Goal: Information Seeking & Learning: Learn about a topic

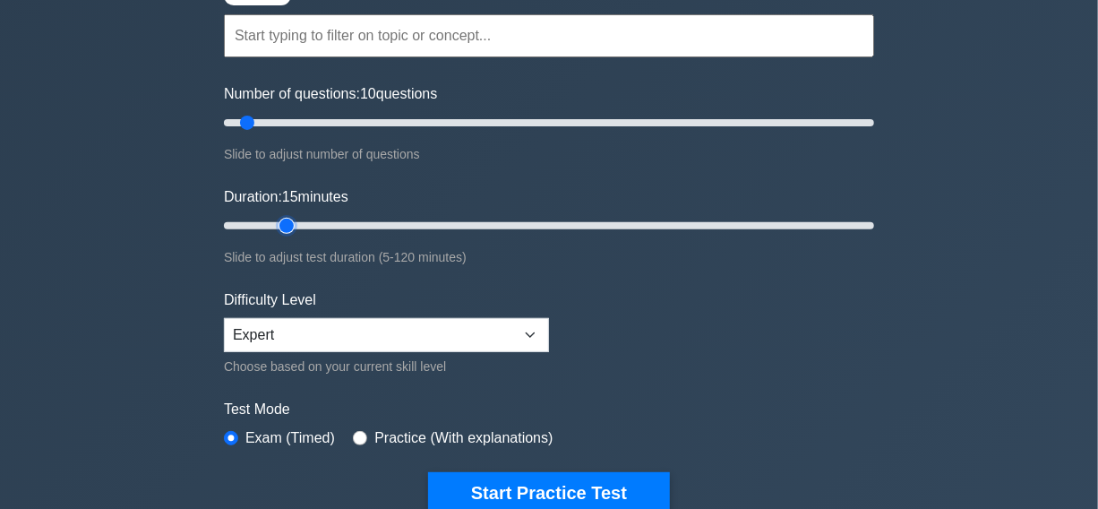
type input "15"
click at [287, 224] on input "Duration: 15 minutes" at bounding box center [549, 226] width 650 height 22
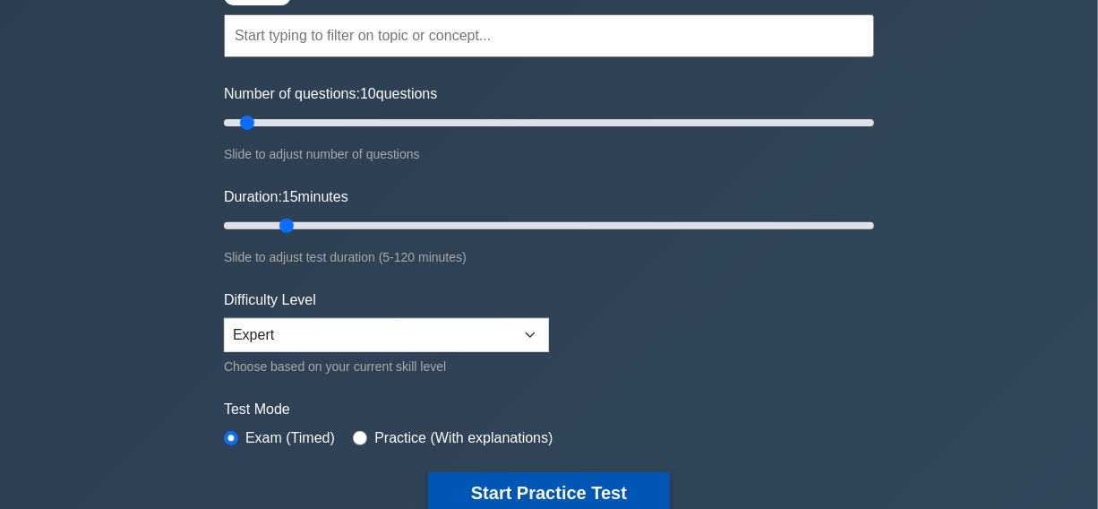
drag, startPoint x: 535, startPoint y: 484, endPoint x: 458, endPoint y: 466, distance: 79.1
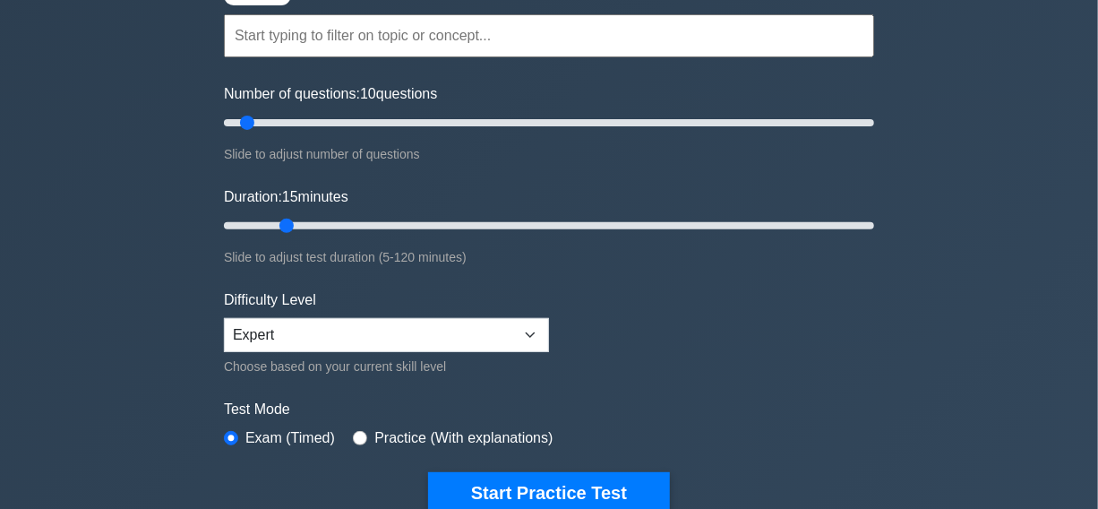
click at [535, 483] on button "Start Practice Test" at bounding box center [549, 492] width 242 height 41
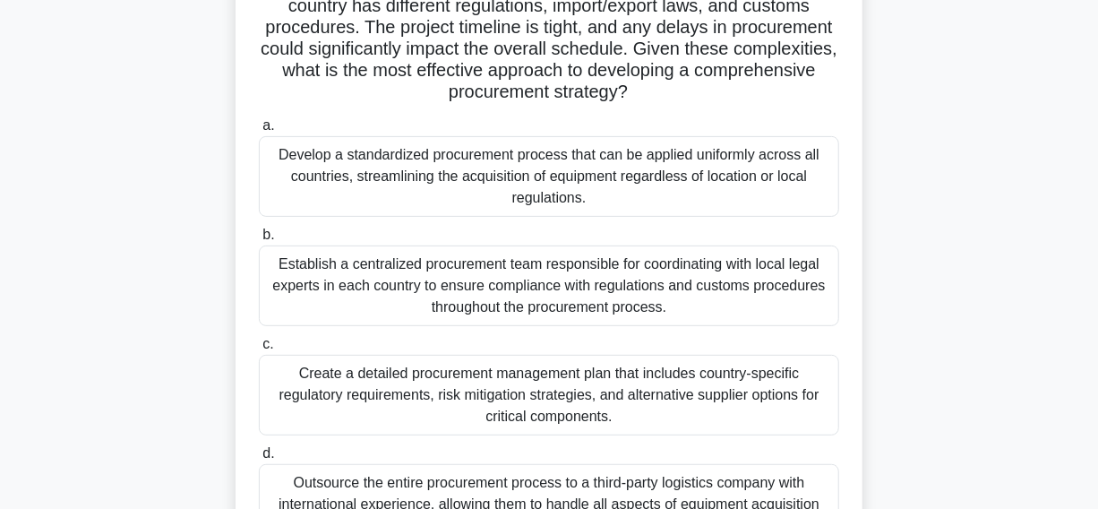
scroll to position [244, 0]
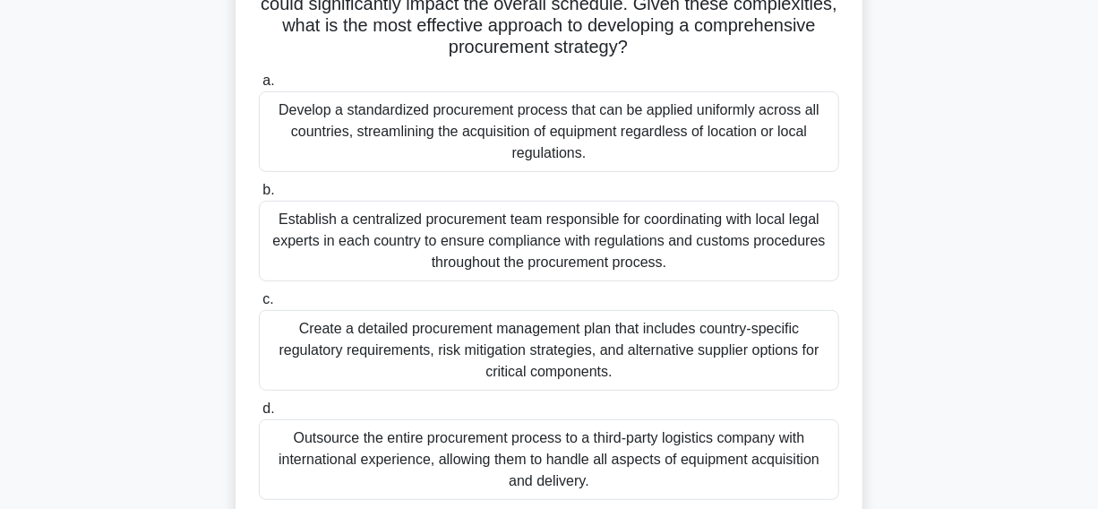
click at [326, 252] on div "Establish a centralized procurement team responsible for coordinating with loca…" at bounding box center [549, 241] width 581 height 81
click at [259, 196] on input "b. Establish a centralized procurement team responsible for coordinating with l…" at bounding box center [259, 191] width 0 height 12
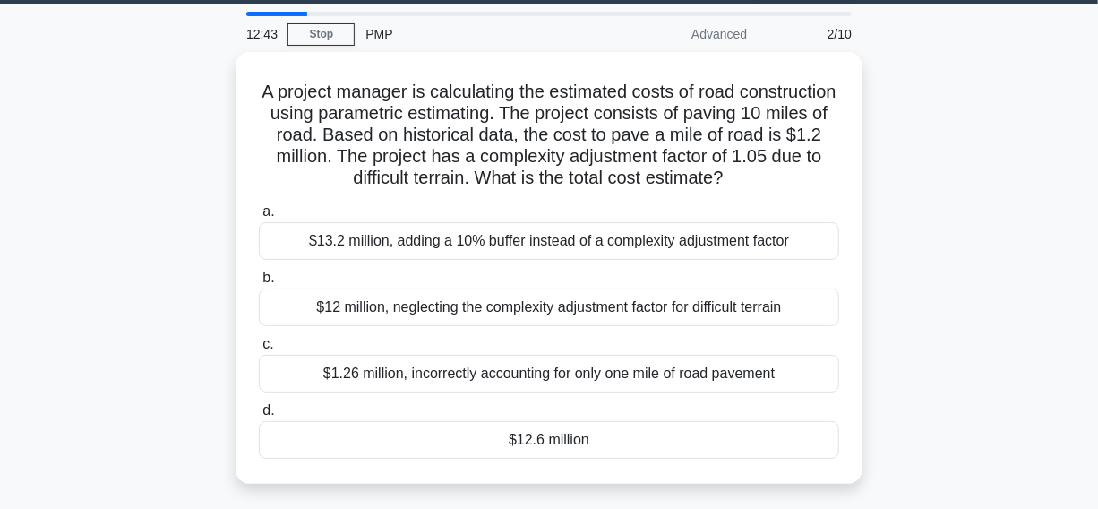
scroll to position [81, 0]
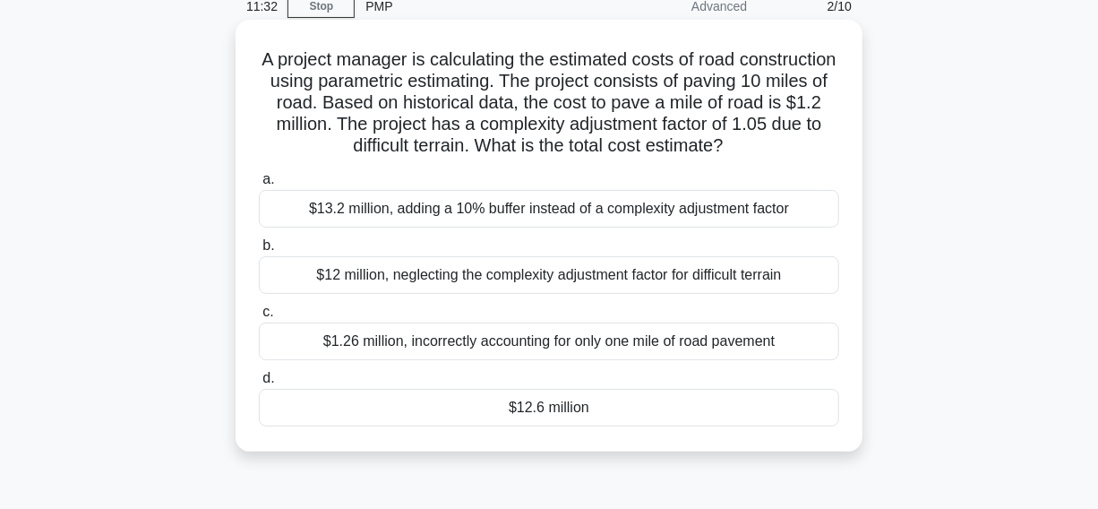
click at [478, 413] on div "$12.6 million" at bounding box center [549, 408] width 581 height 38
click at [259, 384] on input "d. $12.6 million" at bounding box center [259, 379] width 0 height 12
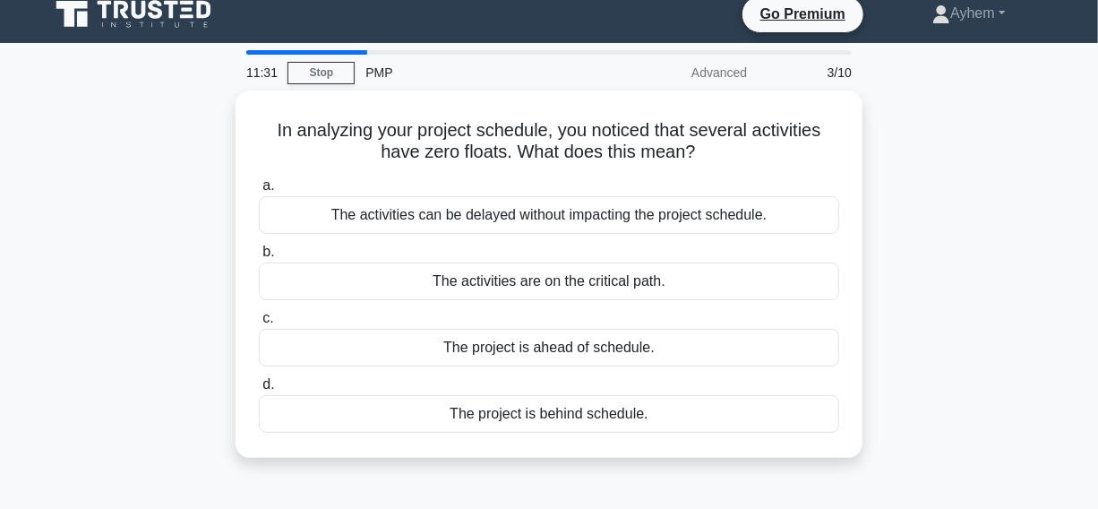
scroll to position [0, 0]
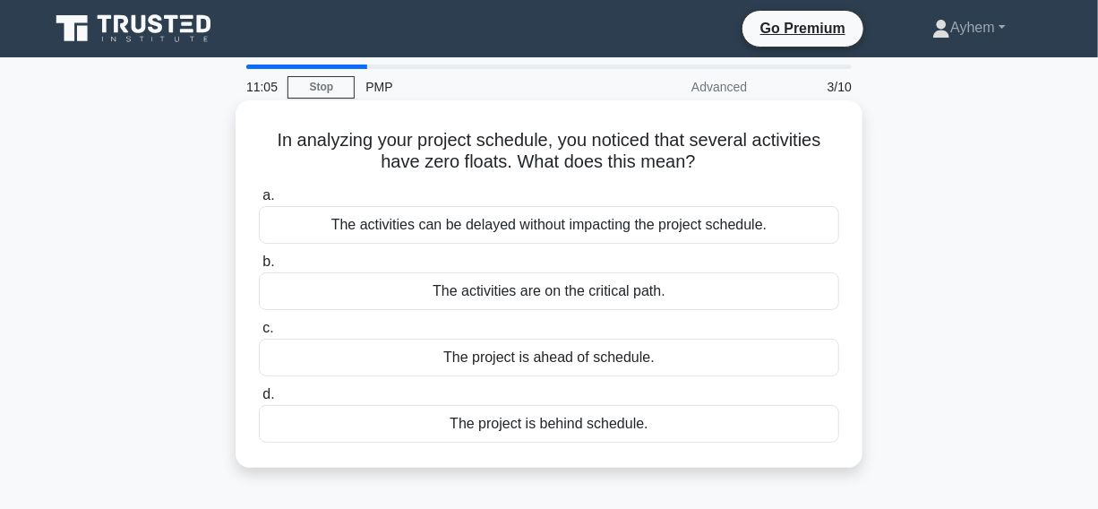
click at [669, 289] on div "The activities are on the critical path." at bounding box center [549, 291] width 581 height 38
click at [259, 268] on input "b. The activities are on the critical path." at bounding box center [259, 262] width 0 height 12
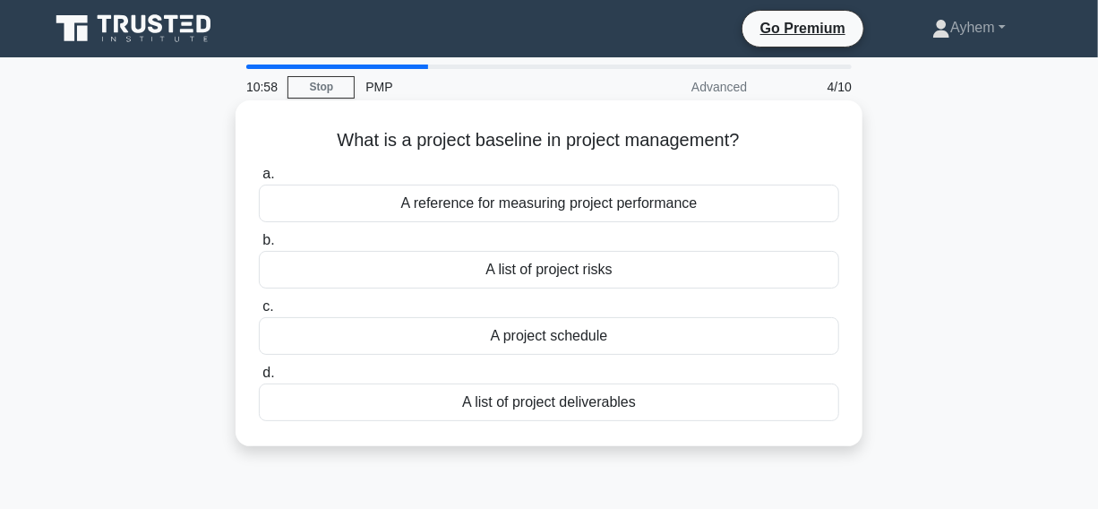
click at [738, 211] on div "A reference for measuring project performance" at bounding box center [549, 204] width 581 height 38
click at [259, 180] on input "a. A reference for measuring project performance" at bounding box center [259, 174] width 0 height 12
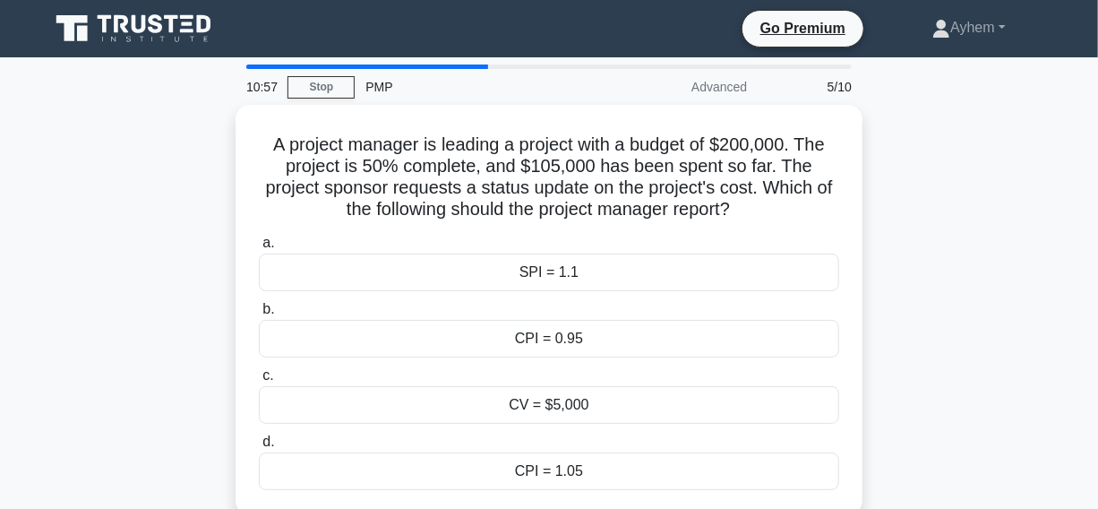
scroll to position [81, 0]
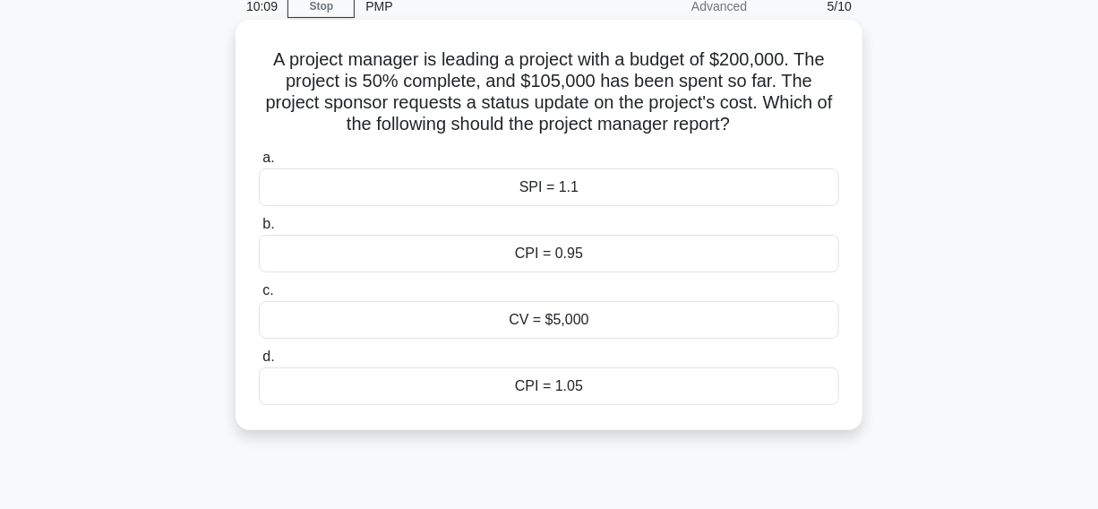
click at [696, 261] on div "CPI = 0.95" at bounding box center [549, 254] width 581 height 38
click at [259, 230] on input "b. CPI = 0.95" at bounding box center [259, 225] width 0 height 12
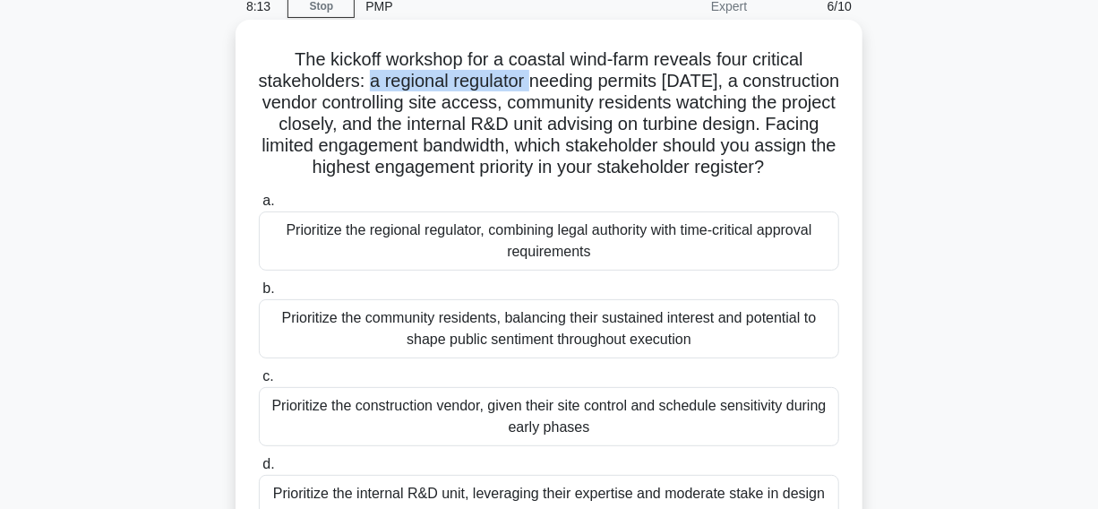
drag, startPoint x: 375, startPoint y: 84, endPoint x: 542, endPoint y: 81, distance: 166.7
click at [542, 81] on h5 "The kickoff workshop for a coastal wind-farm reveals four critical stakeholders…" at bounding box center [549, 113] width 584 height 131
copy h5 "a regional regulator"
click at [439, 86] on h5 "The kickoff workshop for a coastal wind-farm reveals four critical stakeholders…" at bounding box center [549, 113] width 584 height 131
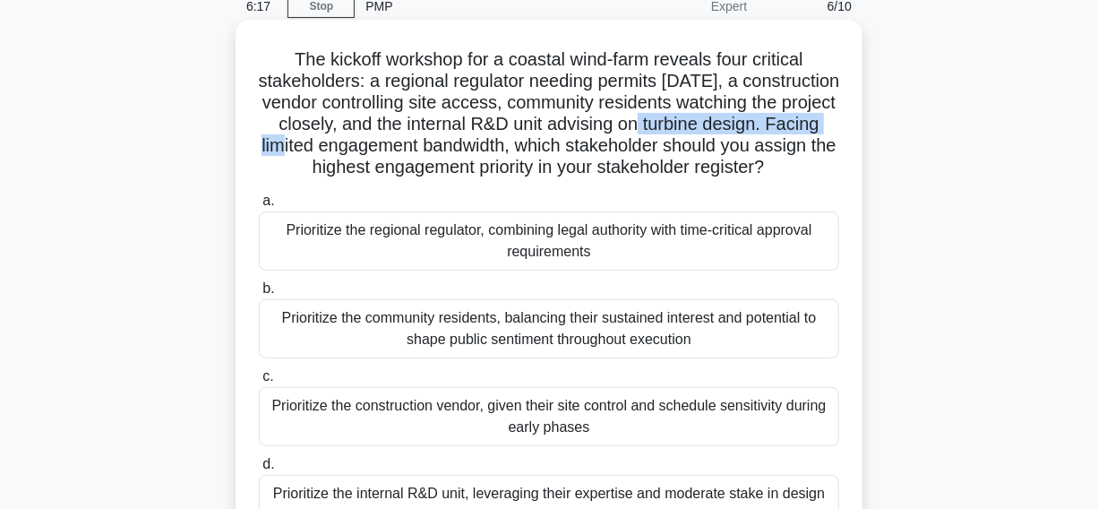
drag, startPoint x: 726, startPoint y: 127, endPoint x: 421, endPoint y: 151, distance: 305.6
click at [421, 151] on h5 "The kickoff workshop for a coastal wind-farm reveals four critical stakeholders…" at bounding box center [549, 113] width 584 height 131
copy h5 "advising on turbine design."
click at [737, 125] on h5 "The kickoff workshop for a coastal wind-farm reveals four critical stakeholders…" at bounding box center [549, 113] width 584 height 131
click at [725, 125] on h5 "The kickoff workshop for a coastal wind-farm reveals four critical stakeholders…" at bounding box center [549, 113] width 584 height 131
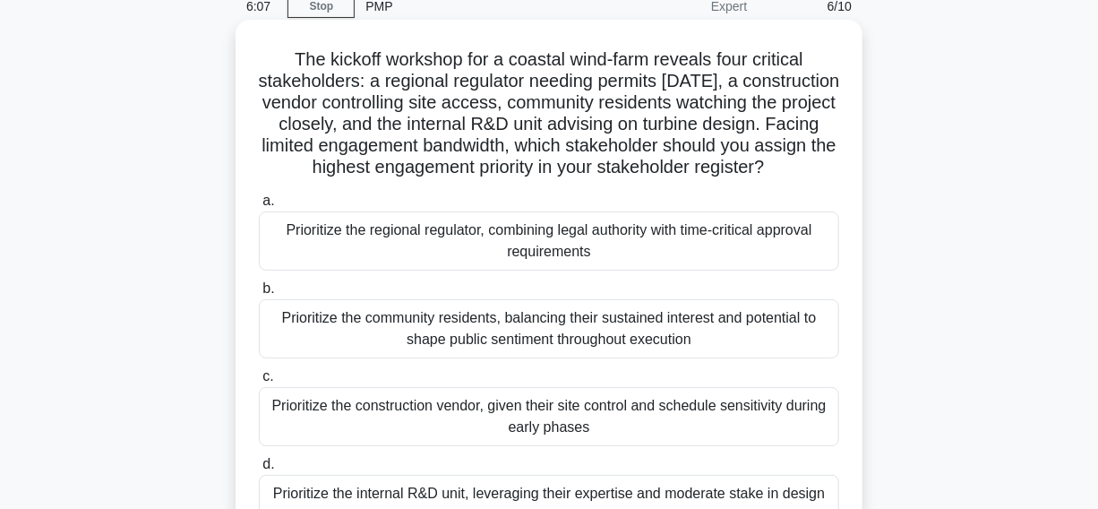
click at [744, 131] on h5 "The kickoff workshop for a coastal wind-farm reveals four critical stakeholders…" at bounding box center [549, 113] width 584 height 131
drag, startPoint x: 743, startPoint y: 134, endPoint x: 624, endPoint y: 177, distance: 126.7
click at [618, 179] on h5 "The kickoff workshop for a coastal wind-farm reveals four critical stakeholders…" at bounding box center [549, 113] width 584 height 131
copy h5 "advising on turbine design. Facing limited engagement bandwidth, which stakehol…"
click at [754, 119] on h5 "The kickoff workshop for a coastal wind-farm reveals four critical stakeholders…" at bounding box center [549, 113] width 584 height 131
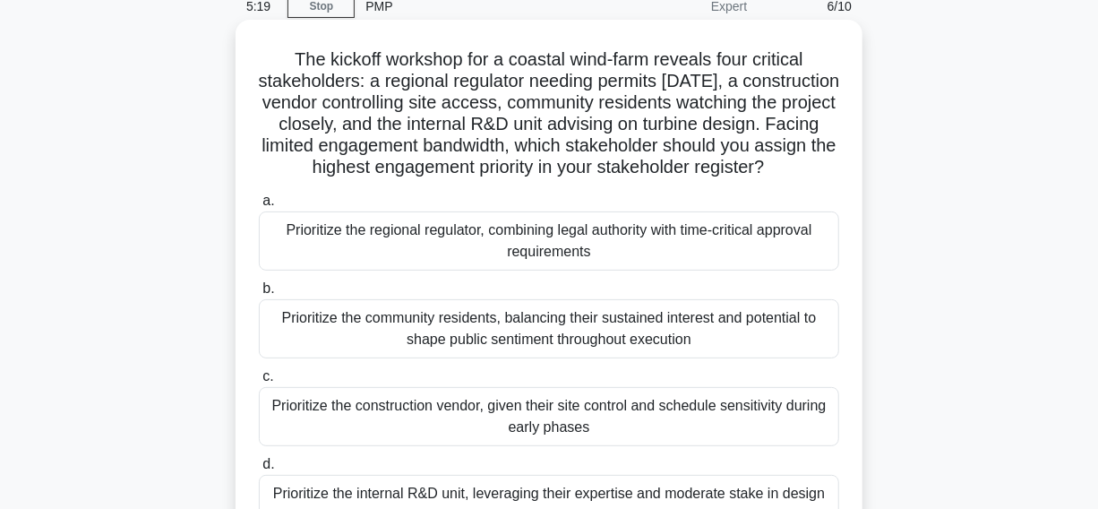
click at [418, 263] on div "Prioritize the regional regulator, combining legal authority with time-critical…" at bounding box center [549, 240] width 581 height 59
click at [259, 207] on input "a. Prioritize the regional regulator, combining legal authority with time-criti…" at bounding box center [259, 201] width 0 height 12
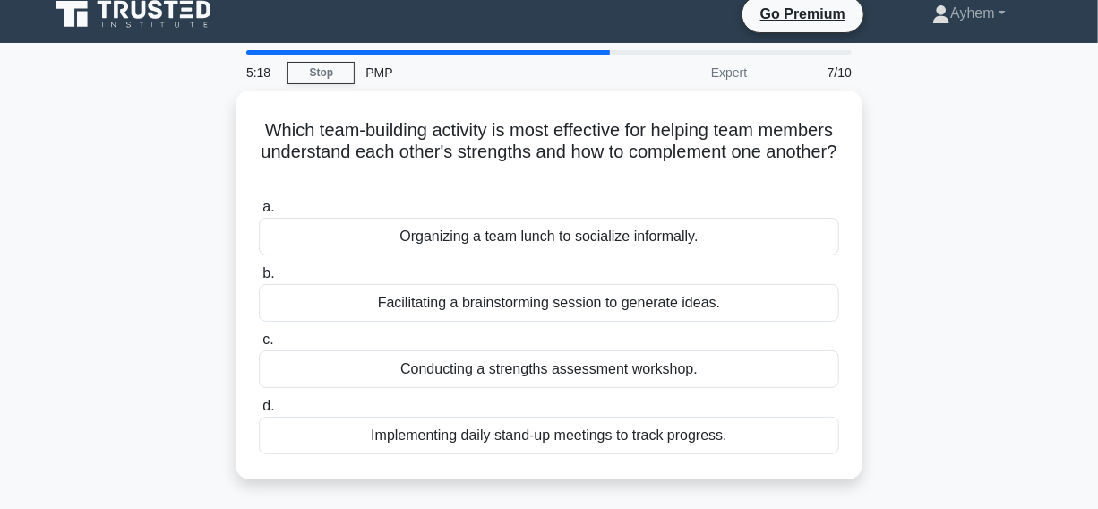
scroll to position [0, 0]
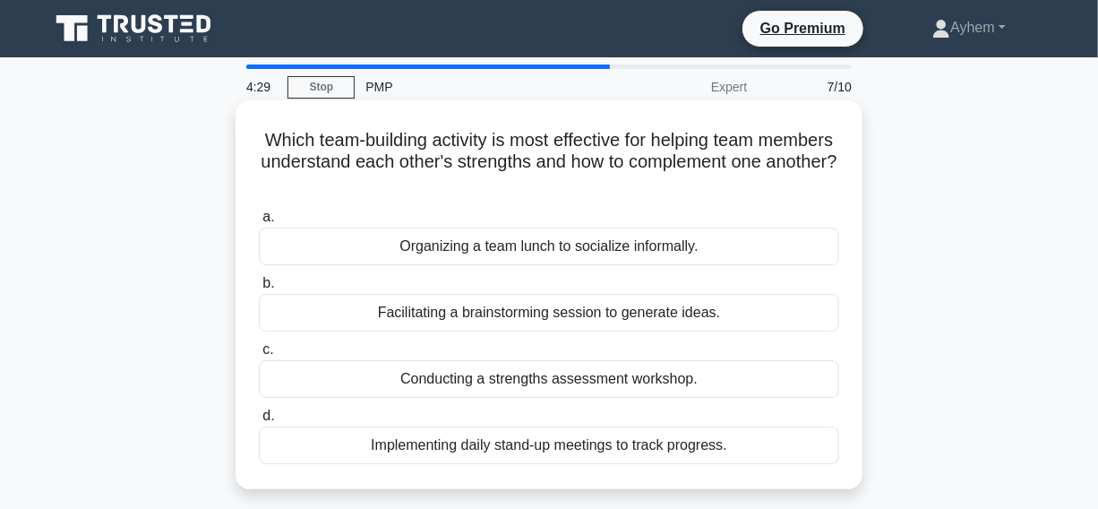
click at [372, 383] on div "Conducting a strengths assessment workshop." at bounding box center [549, 379] width 581 height 38
click at [259, 356] on input "c. Conducting a strengths assessment workshop." at bounding box center [259, 350] width 0 height 12
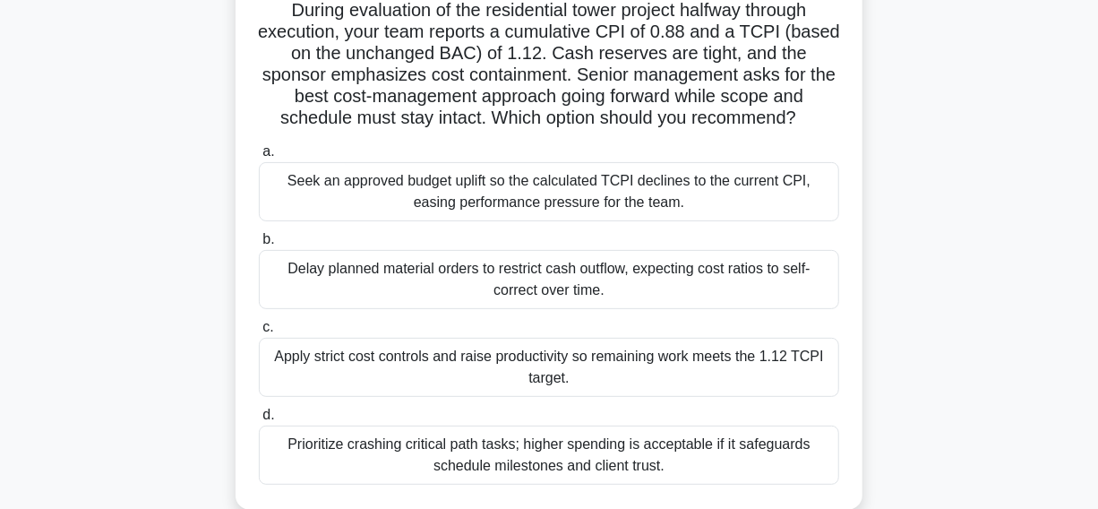
scroll to position [162, 0]
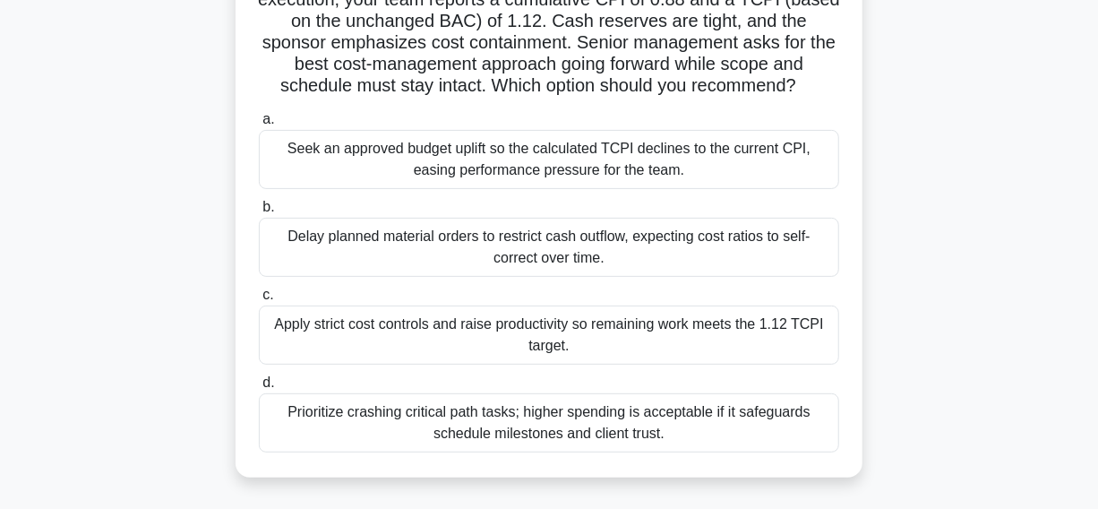
click at [331, 339] on div "Apply strict cost controls and raise productivity so remaining work meets the 1…" at bounding box center [549, 335] width 581 height 59
click at [259, 301] on input "c. Apply strict cost controls and raise productivity so remaining work meets th…" at bounding box center [259, 295] width 0 height 12
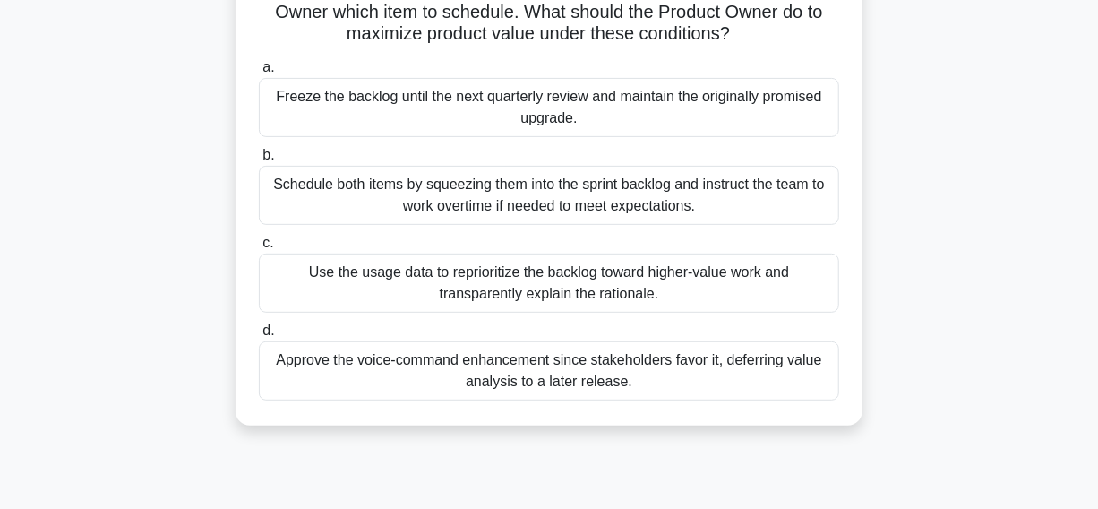
scroll to position [244, 0]
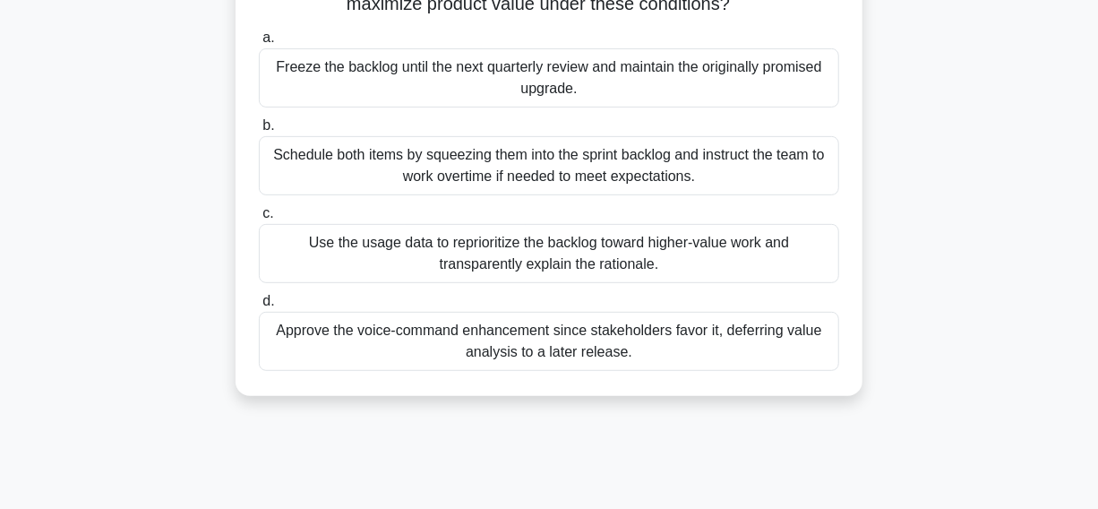
click at [330, 260] on div "Use the usage data to reprioritize the backlog toward higher-value work and tra…" at bounding box center [549, 253] width 581 height 59
click at [259, 220] on input "c. Use the usage data to reprioritize the backlog toward higher-value work and …" at bounding box center [259, 214] width 0 height 12
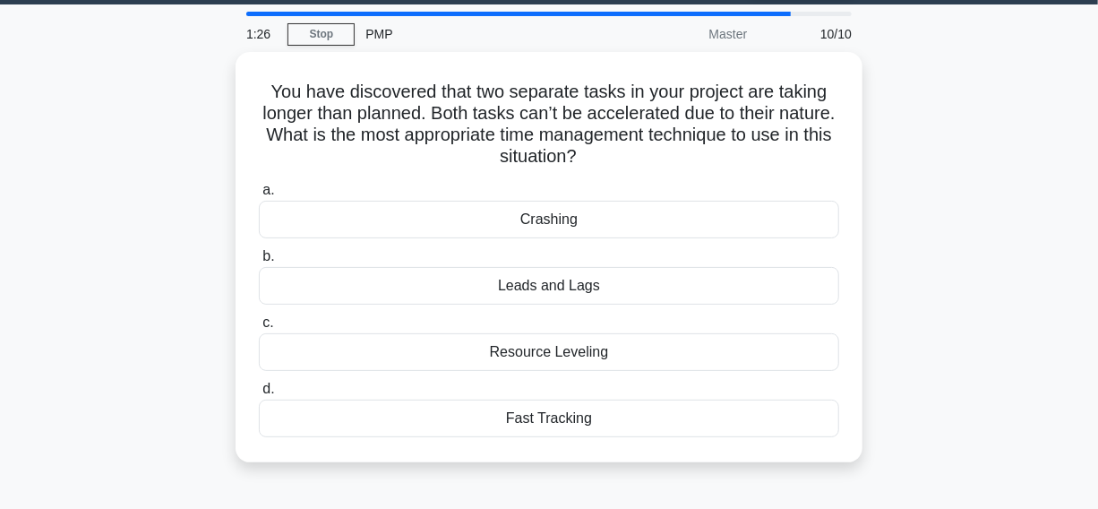
scroll to position [81, 0]
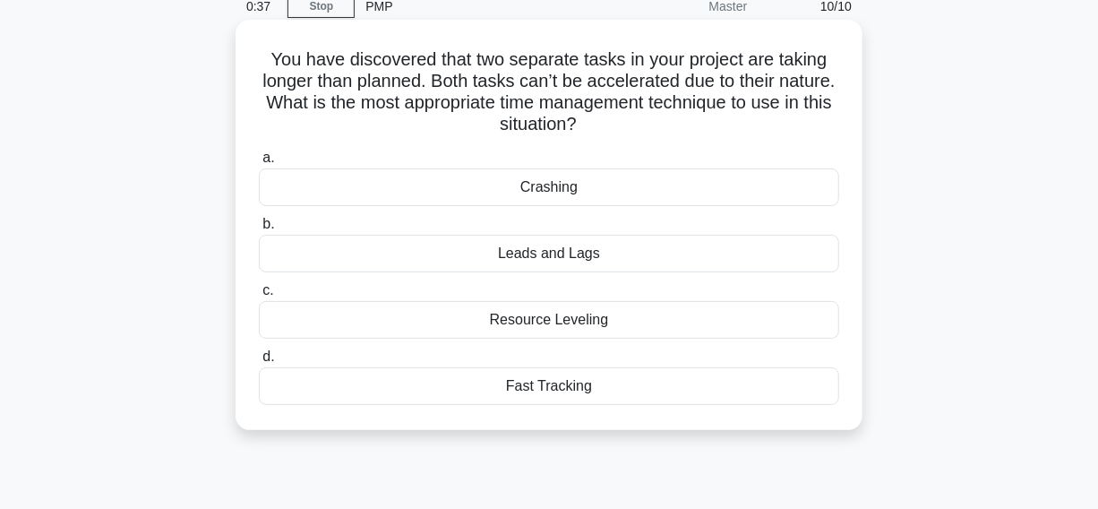
click at [373, 189] on div "Crashing" at bounding box center [549, 187] width 581 height 38
click at [259, 164] on input "a. Crashing" at bounding box center [259, 158] width 0 height 12
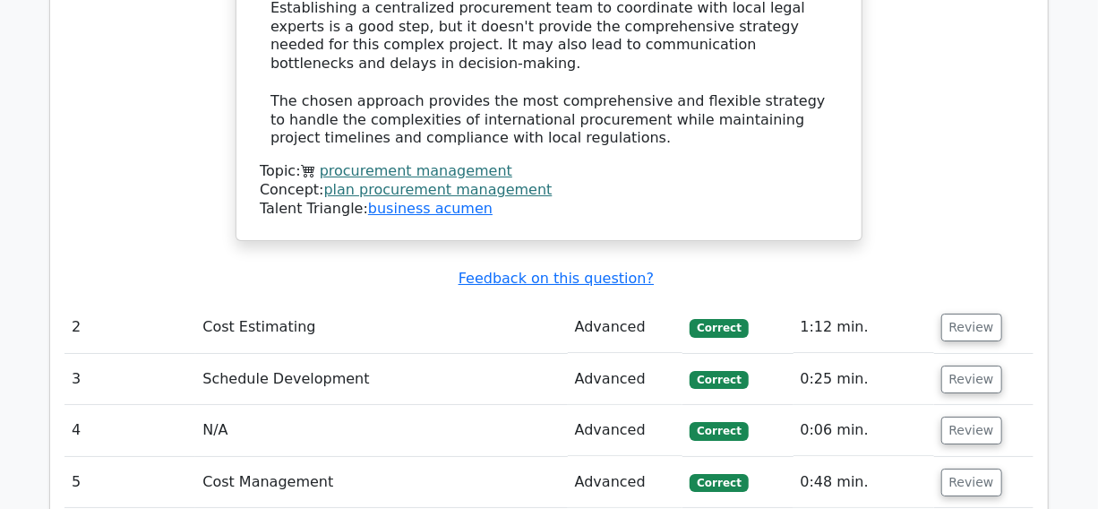
scroll to position [3176, 0]
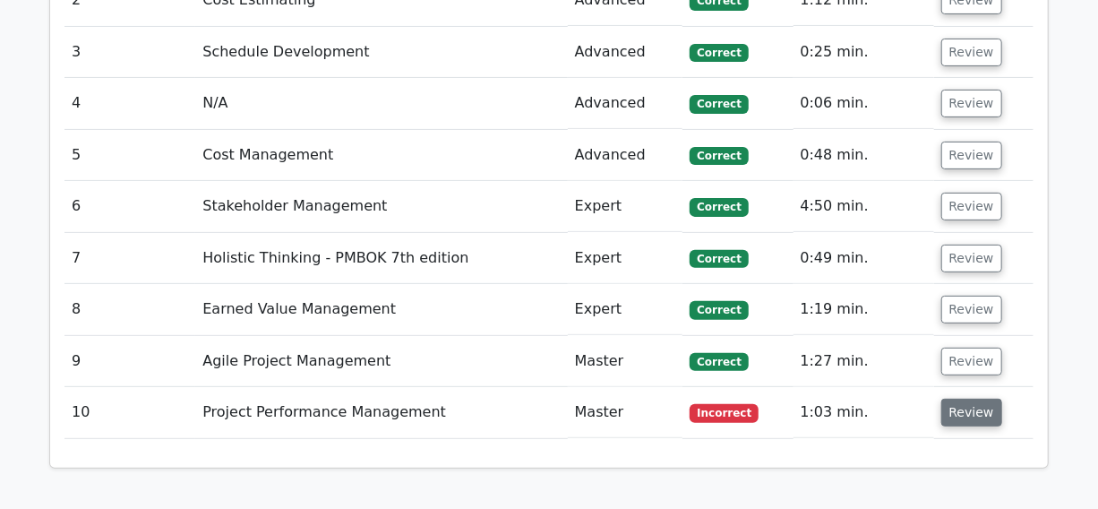
click at [970, 399] on button "Review" at bounding box center [972, 413] width 61 height 28
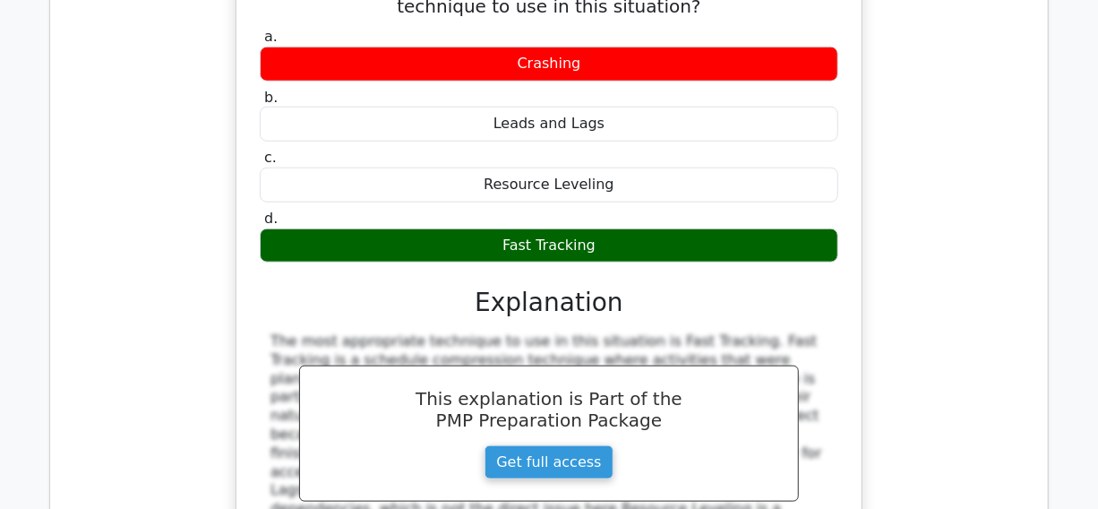
scroll to position [3746, 0]
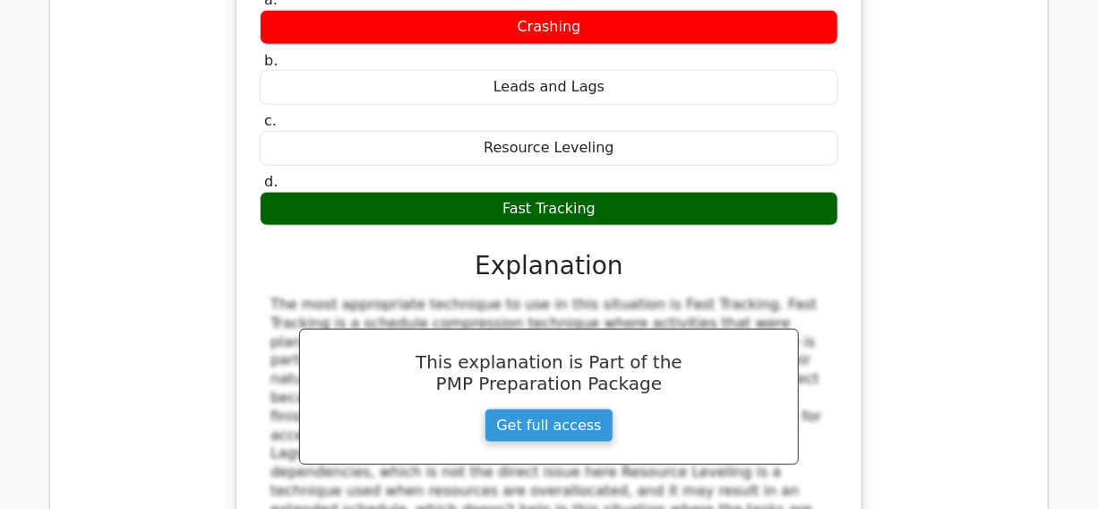
drag, startPoint x: 250, startPoint y: 168, endPoint x: 715, endPoint y: 344, distance: 497.4
click at [830, 358] on div "You have discovered that two separate tasks in your project are taking longer t…" at bounding box center [549, 248] width 611 height 750
copy div "The most appropriate technique to use in this situation is Fast Tracking. Fast …"
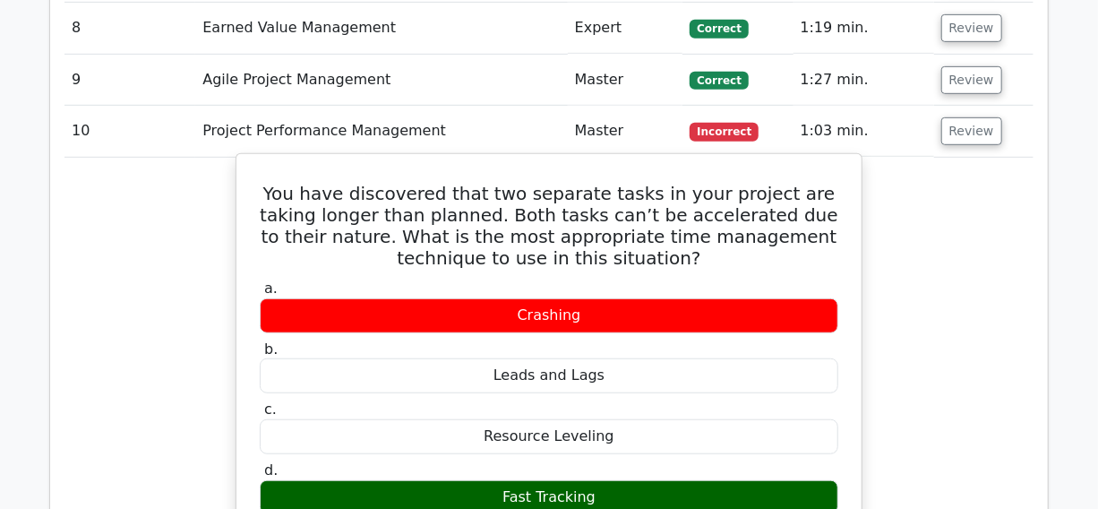
scroll to position [3092, 0]
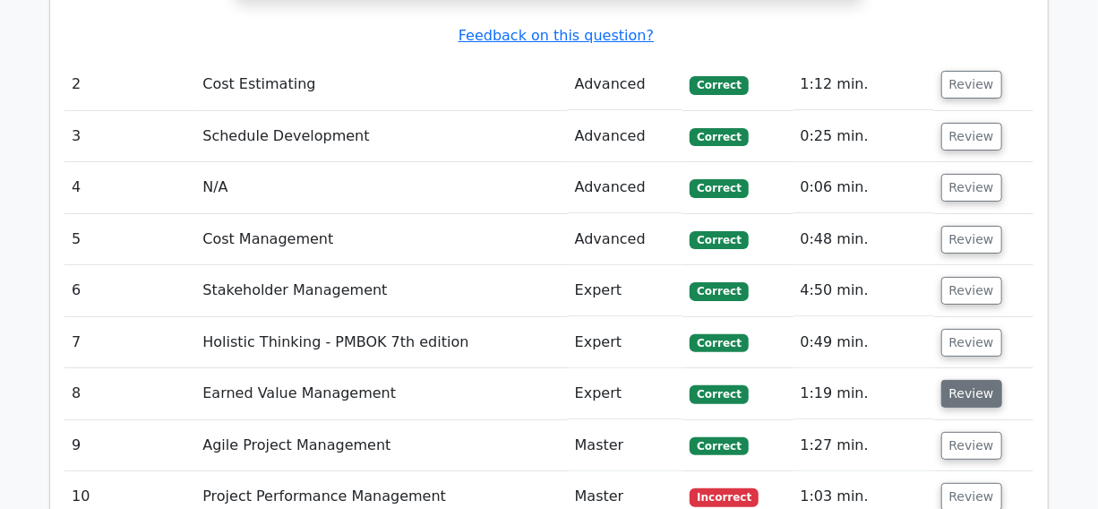
drag, startPoint x: 968, startPoint y: 315, endPoint x: 969, endPoint y: 279, distance: 36.8
click at [968, 432] on button "Review" at bounding box center [972, 446] width 61 height 28
drag, startPoint x: 969, startPoint y: 277, endPoint x: 960, endPoint y: 256, distance: 22.5
click at [963, 380] on button "Review" at bounding box center [972, 394] width 61 height 28
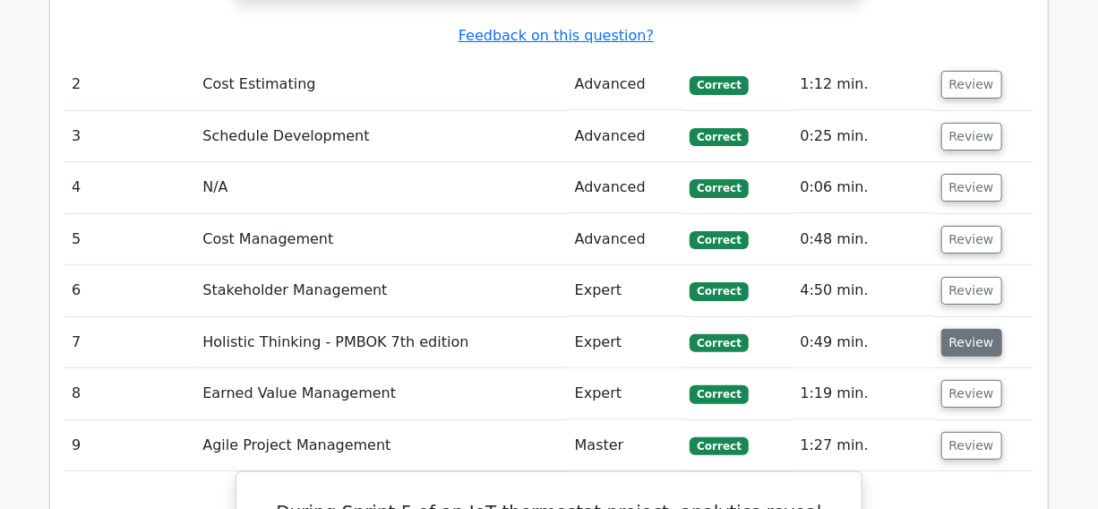
drag, startPoint x: 956, startPoint y: 218, endPoint x: 959, endPoint y: 209, distance: 9.4
click at [956, 329] on button "Review" at bounding box center [972, 343] width 61 height 28
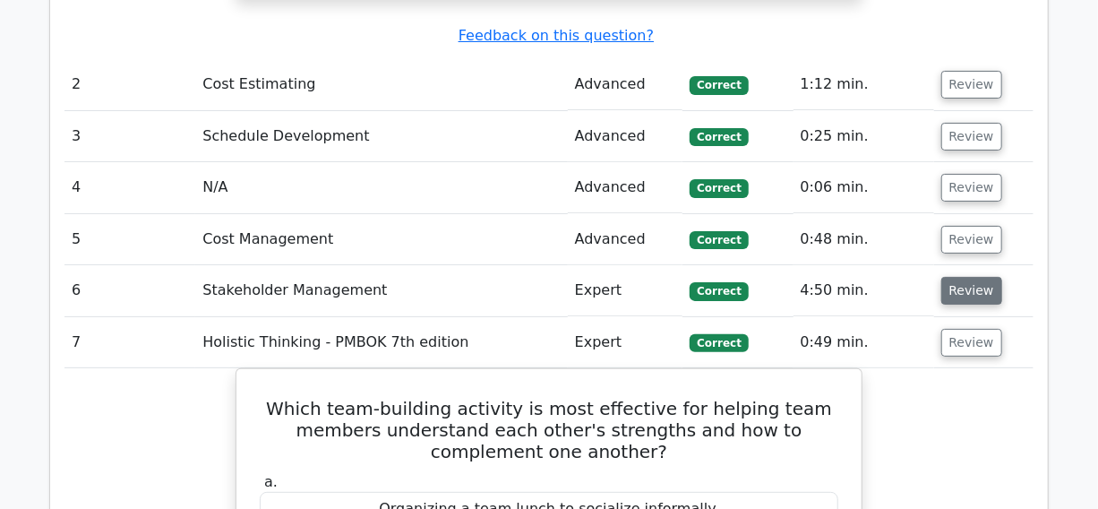
click at [960, 277] on button "Review" at bounding box center [972, 291] width 61 height 28
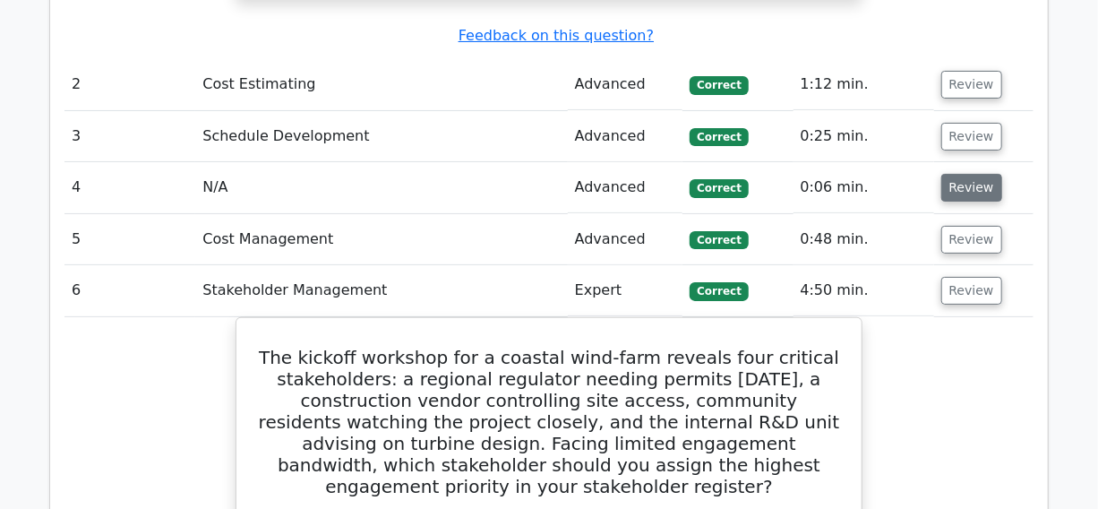
drag, startPoint x: 965, startPoint y: 110, endPoint x: 961, endPoint y: 66, distance: 44.0
click at [965, 226] on button "Review" at bounding box center [972, 240] width 61 height 28
drag, startPoint x: 960, startPoint y: 63, endPoint x: 960, endPoint y: 48, distance: 14.3
click at [960, 174] on button "Review" at bounding box center [972, 188] width 61 height 28
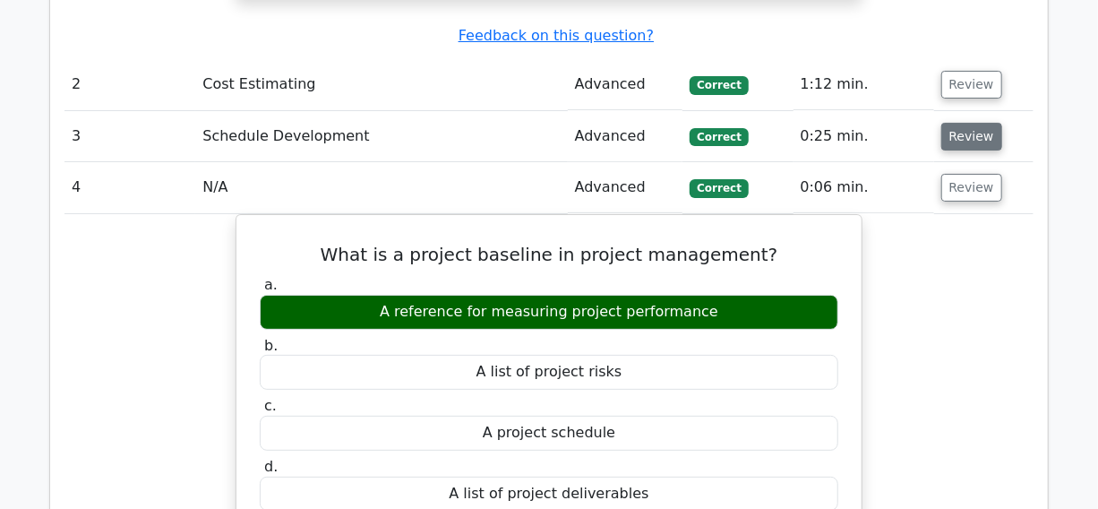
click at [961, 123] on button "Review" at bounding box center [972, 137] width 61 height 28
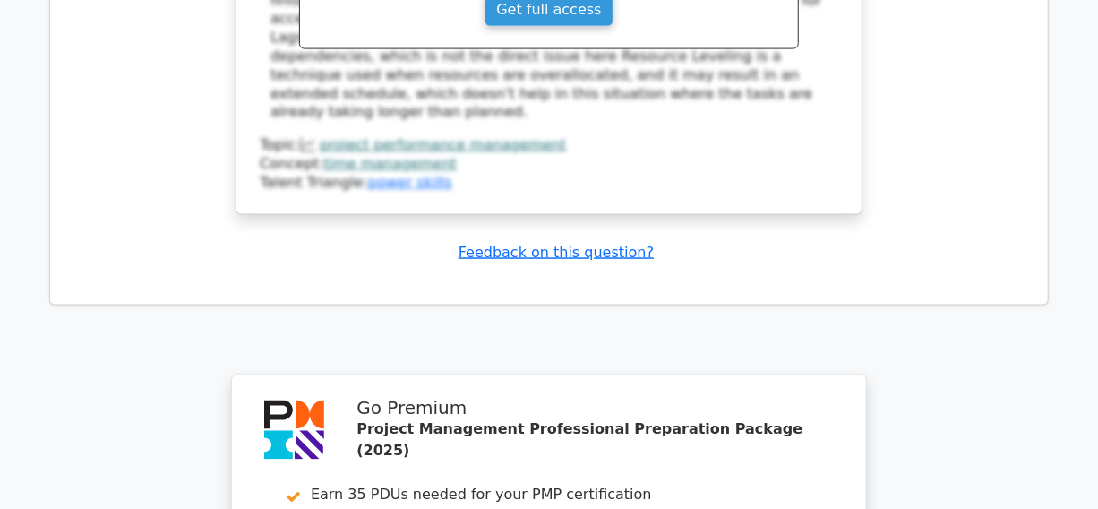
scroll to position [10260, 0]
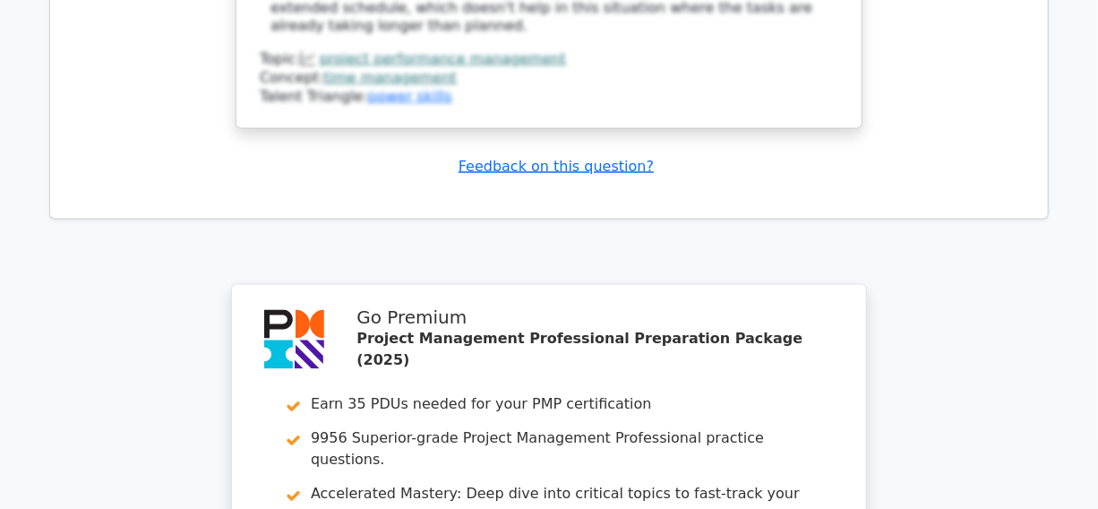
drag, startPoint x: 446, startPoint y: 429, endPoint x: 458, endPoint y: 426, distance: 12.2
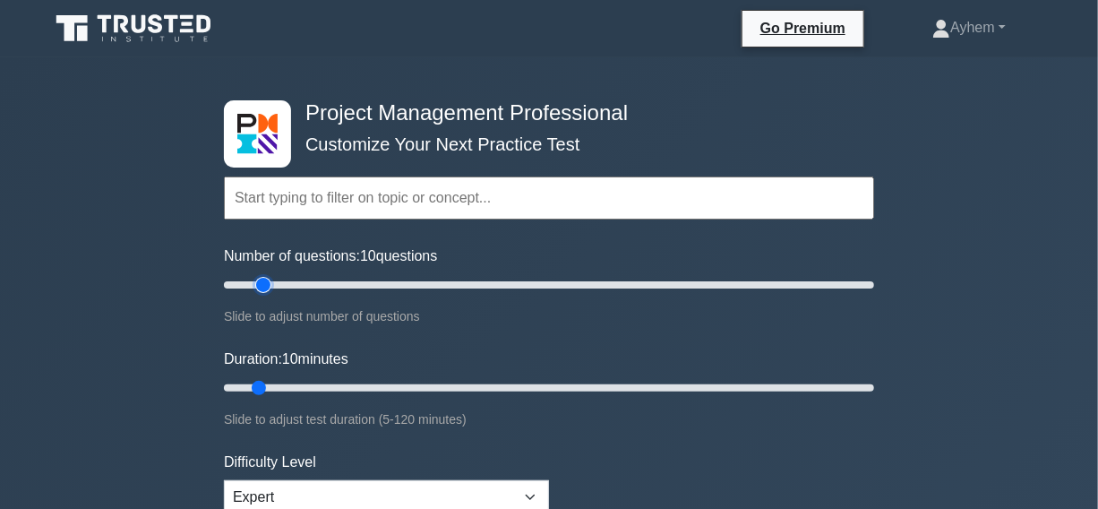
type input "15"
click at [269, 286] on input "Number of questions: 10 questions" at bounding box center [549, 285] width 650 height 22
type input "25"
click at [343, 389] on input "Duration: 25 minutes" at bounding box center [549, 388] width 650 height 22
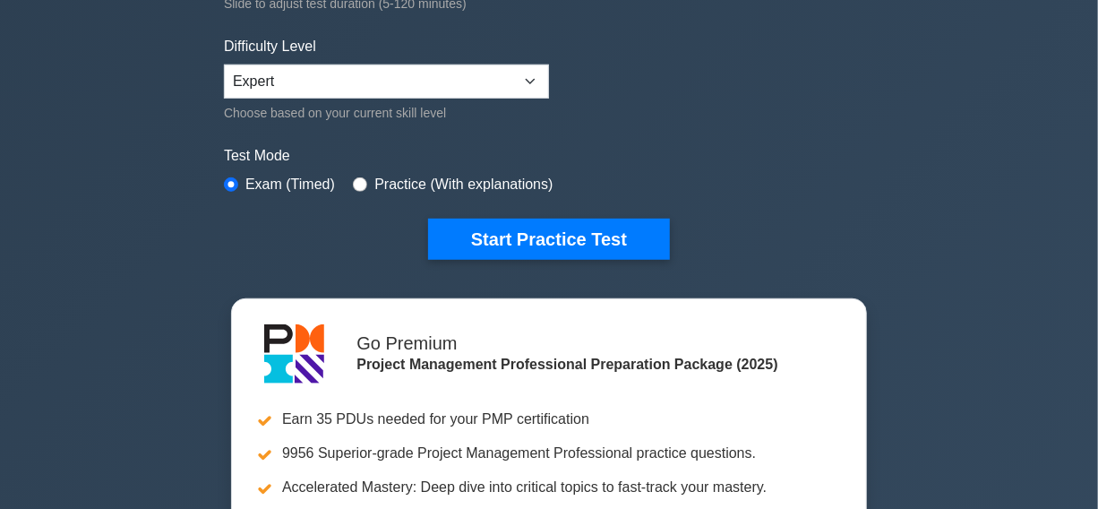
scroll to position [407, 0]
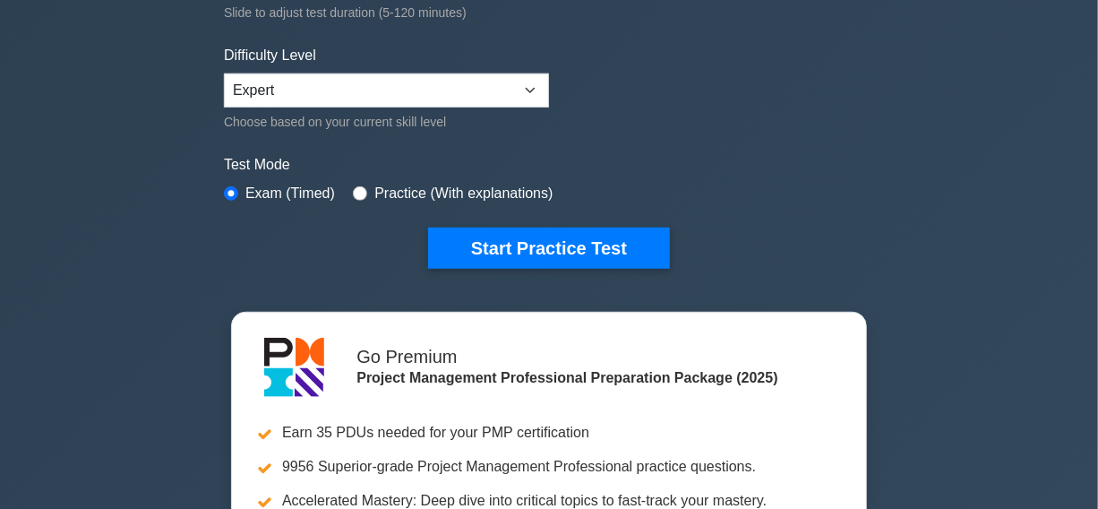
drag, startPoint x: 538, startPoint y: 243, endPoint x: 393, endPoint y: 235, distance: 144.5
click at [530, 242] on button "Start Practice Test" at bounding box center [549, 248] width 242 height 41
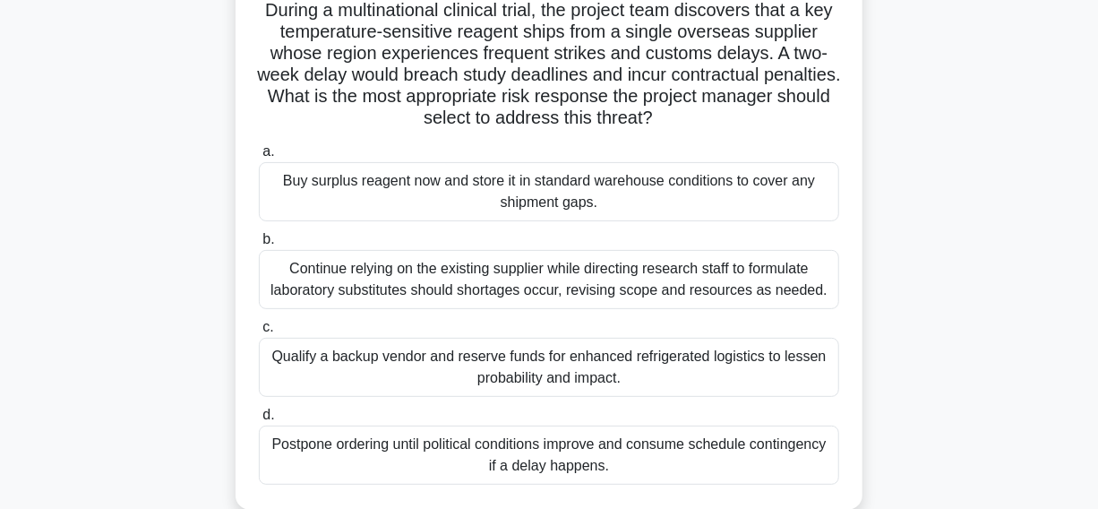
scroll to position [162, 0]
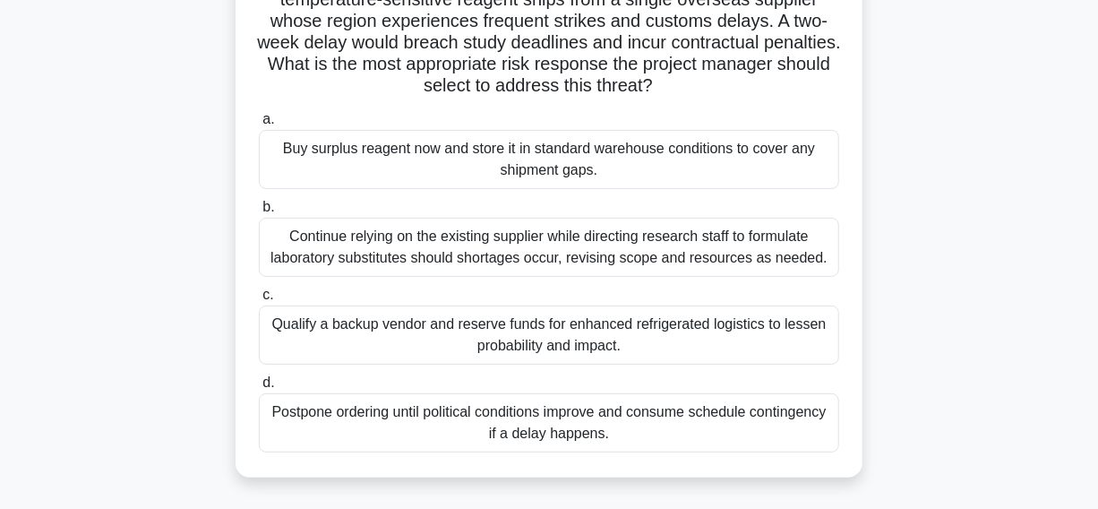
drag, startPoint x: 214, startPoint y: 323, endPoint x: 581, endPoint y: 353, distance: 368.6
click at [661, 365] on div "During a multinational clinical trial, the project team discovers that a key te…" at bounding box center [549, 223] width 1021 height 561
copy div "Qualify a backup vendor and reserve funds for enhanced refrigerated logistics t…"
click at [335, 81] on h5 "During a multinational clinical trial, the project team discovers that a key te…" at bounding box center [549, 32] width 584 height 131
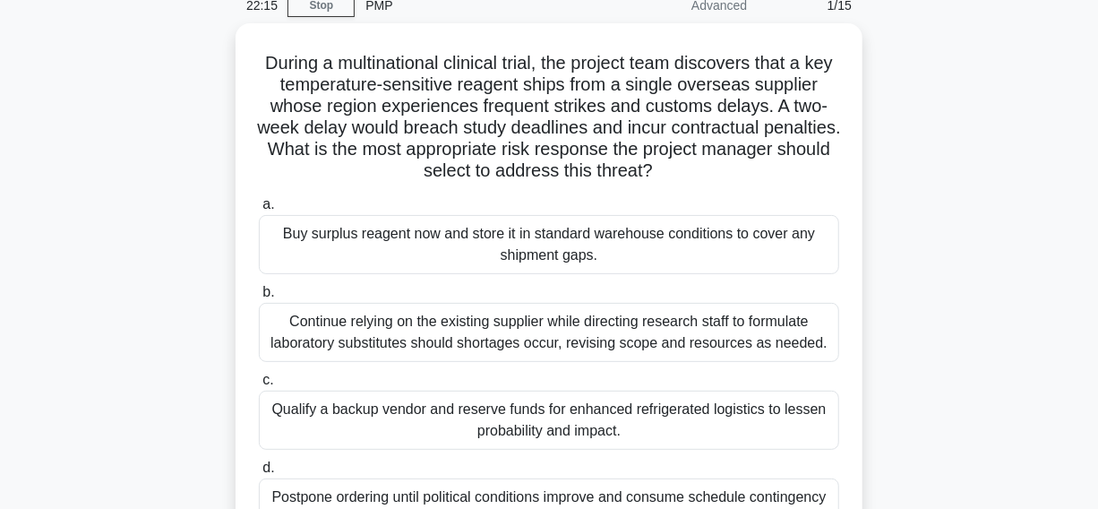
scroll to position [81, 0]
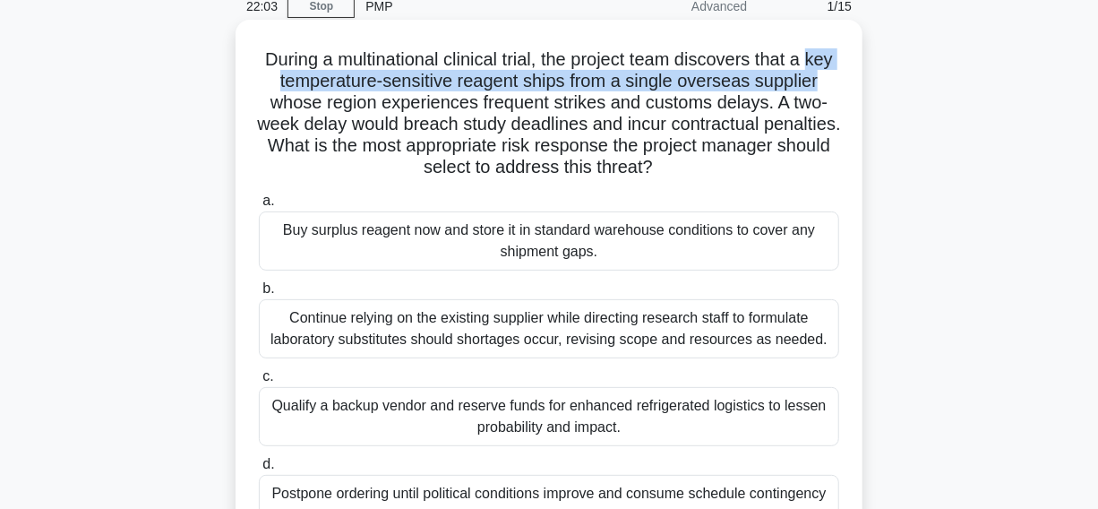
drag, startPoint x: 260, startPoint y: 84, endPoint x: 858, endPoint y: 86, distance: 598.5
click at [858, 86] on div "During a multinational clinical trial, the project team discovers that a key te…" at bounding box center [549, 289] width 627 height 539
copy h5 "key temperature-sensitive reagent ships from a single overseas supplier"
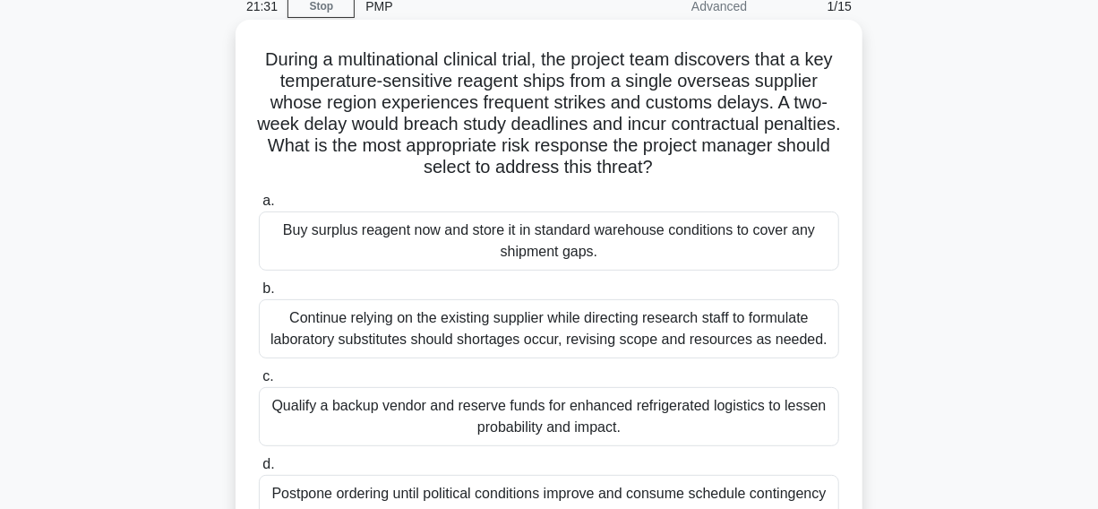
click at [379, 99] on h5 "During a multinational clinical trial, the project team discovers that a key te…" at bounding box center [549, 113] width 584 height 131
click at [344, 247] on div "Buy surplus reagent now and store it in standard warehouse conditions to cover …" at bounding box center [549, 240] width 581 height 59
click at [259, 207] on input "a. Buy surplus reagent now and store it in standard warehouse conditions to cov…" at bounding box center [259, 201] width 0 height 12
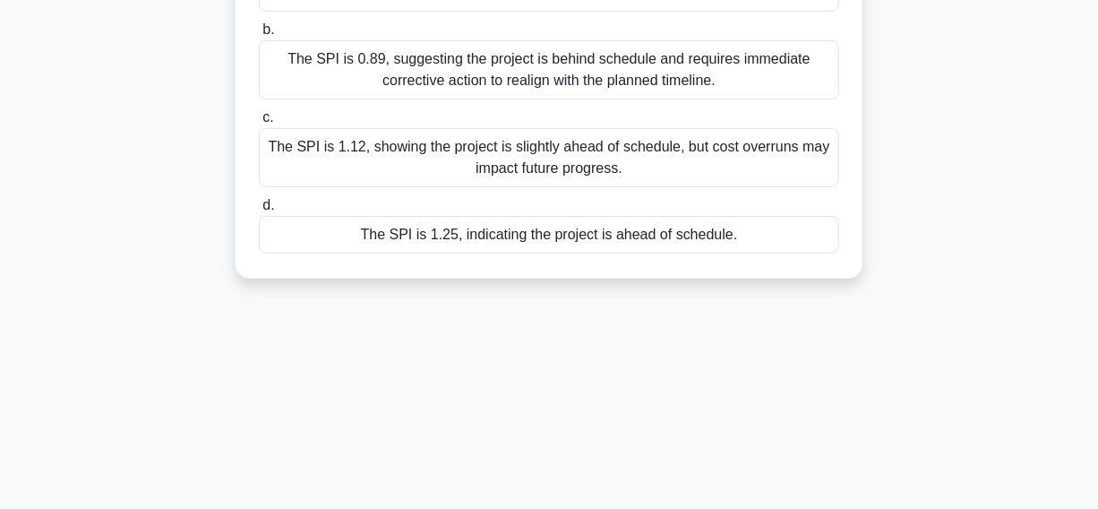
scroll to position [325, 0]
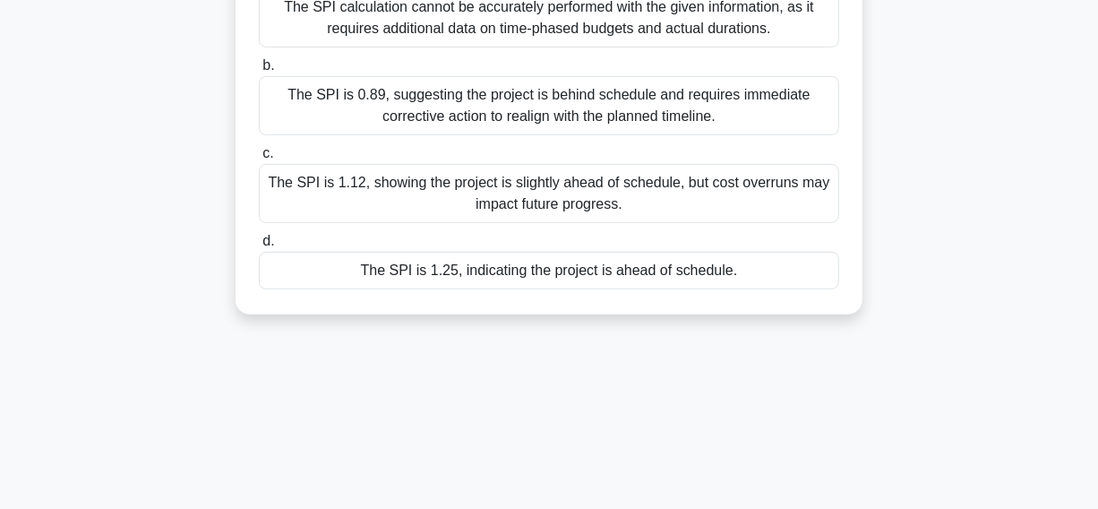
drag, startPoint x: 454, startPoint y: 273, endPoint x: 349, endPoint y: 277, distance: 104.9
click at [451, 273] on div "The SPI is 1.25, indicating the project is ahead of schedule." at bounding box center [549, 271] width 581 height 38
click at [287, 271] on div "The SPI is 1.25, indicating the project is ahead of schedule." at bounding box center [549, 271] width 581 height 38
click at [259, 247] on input "d. The SPI is 1.25, indicating the project is ahead of schedule." at bounding box center [259, 242] width 0 height 12
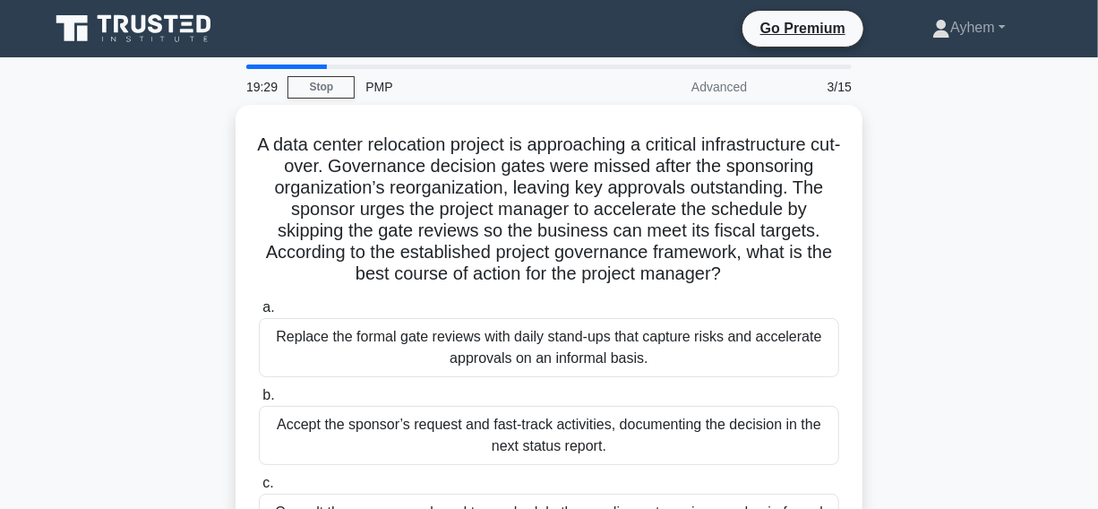
scroll to position [81, 0]
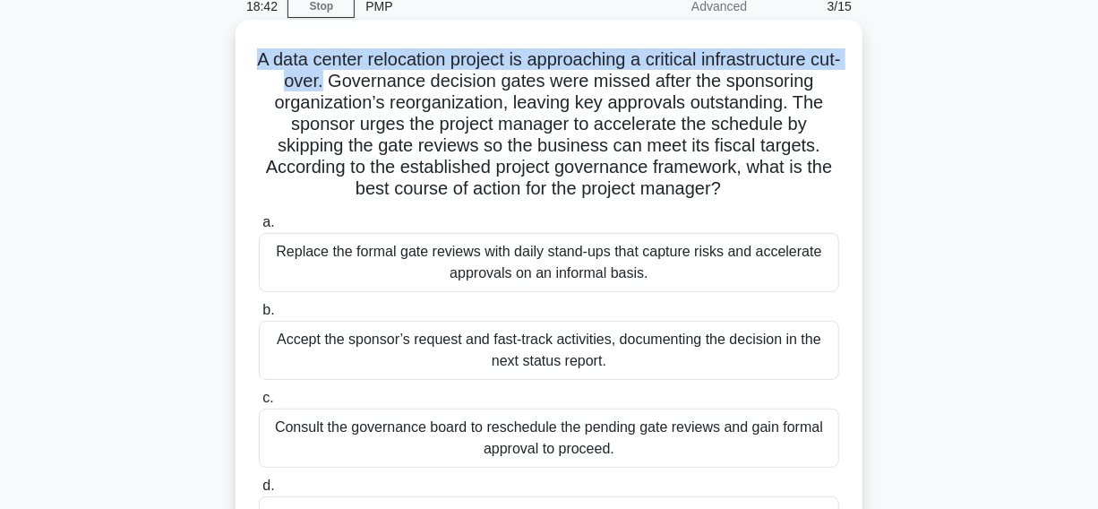
drag, startPoint x: 268, startPoint y: 58, endPoint x: 334, endPoint y: 83, distance: 70.9
click at [334, 83] on h5 "A data center relocation project is approaching a critical infrastructure cut-o…" at bounding box center [549, 124] width 584 height 152
copy h5 "A data center relocation project is approaching a critical infrastructure cut-o…"
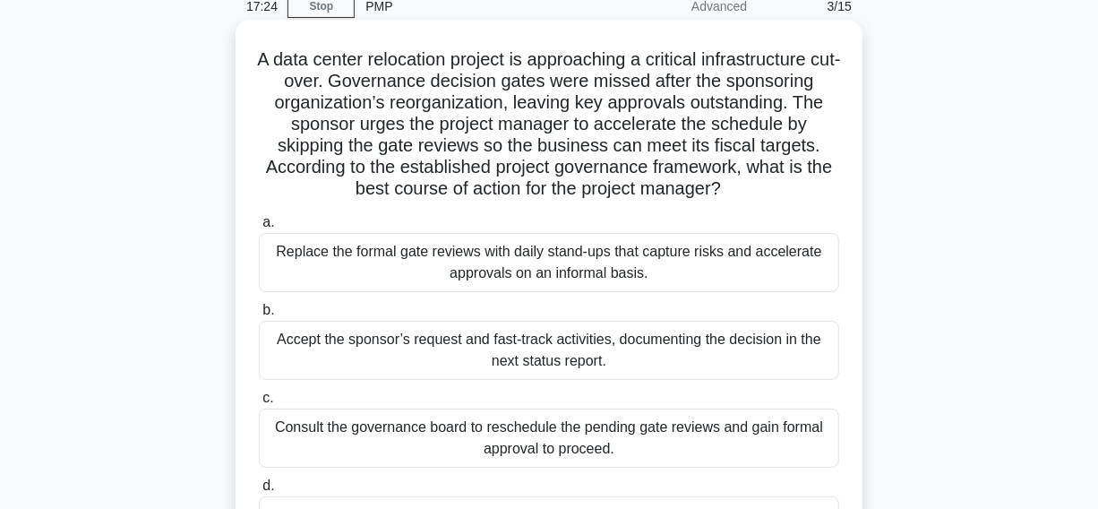
click at [457, 99] on h5 "A data center relocation project is approaching a critical infrastructure cut-o…" at bounding box center [549, 124] width 584 height 152
drag, startPoint x: 719, startPoint y: 146, endPoint x: 818, endPoint y: 146, distance: 98.6
click at [818, 146] on h5 "A data center relocation project is approaching a critical infrastructure cut-o…" at bounding box center [549, 124] width 584 height 152
copy h5 "fiscal targets"
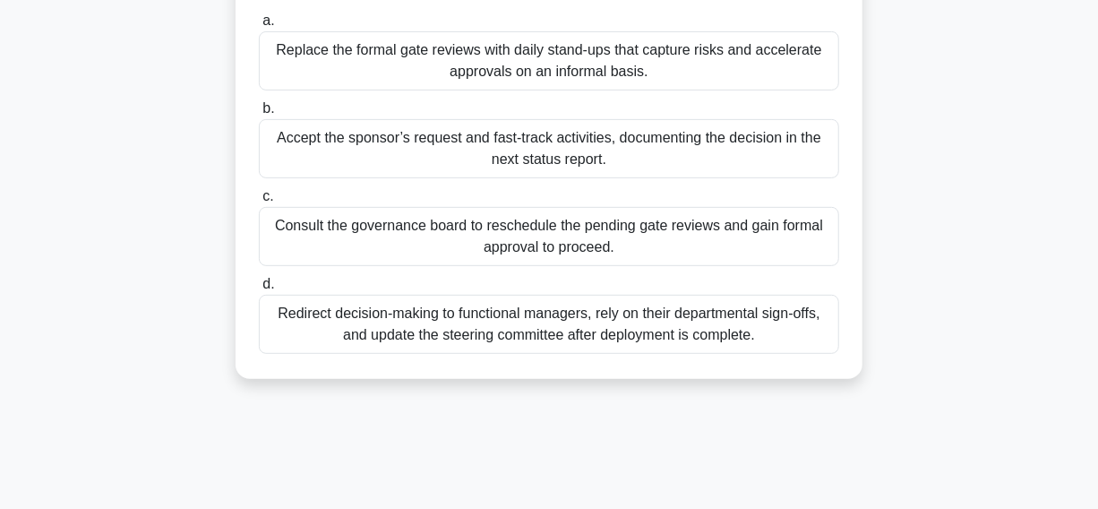
scroll to position [325, 0]
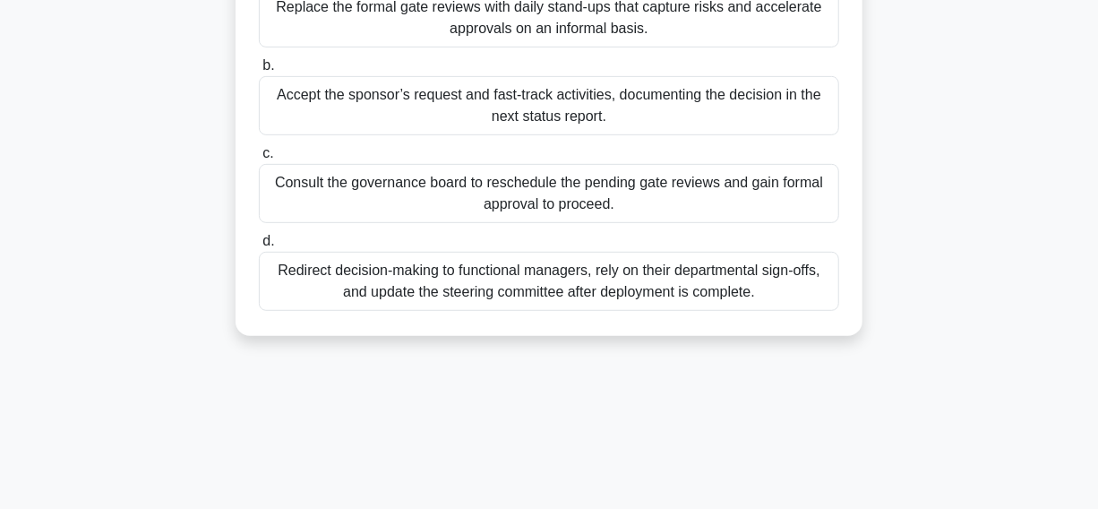
click at [375, 194] on div "Consult the governance board to reschedule the pending gate reviews and gain fo…" at bounding box center [549, 193] width 581 height 59
click at [259, 159] on input "c. Consult the governance board to reschedule the pending gate reviews and gain…" at bounding box center [259, 154] width 0 height 12
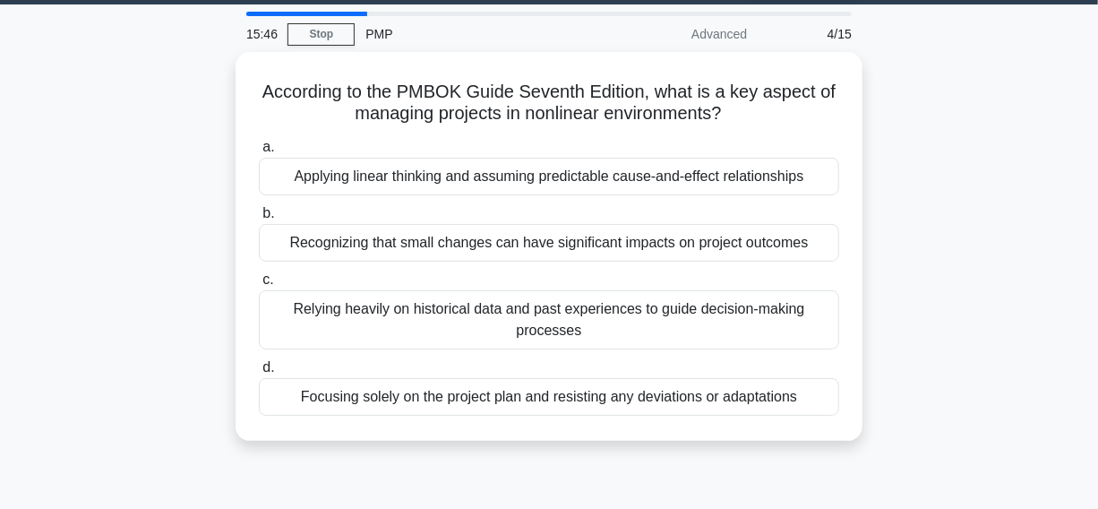
scroll to position [81, 0]
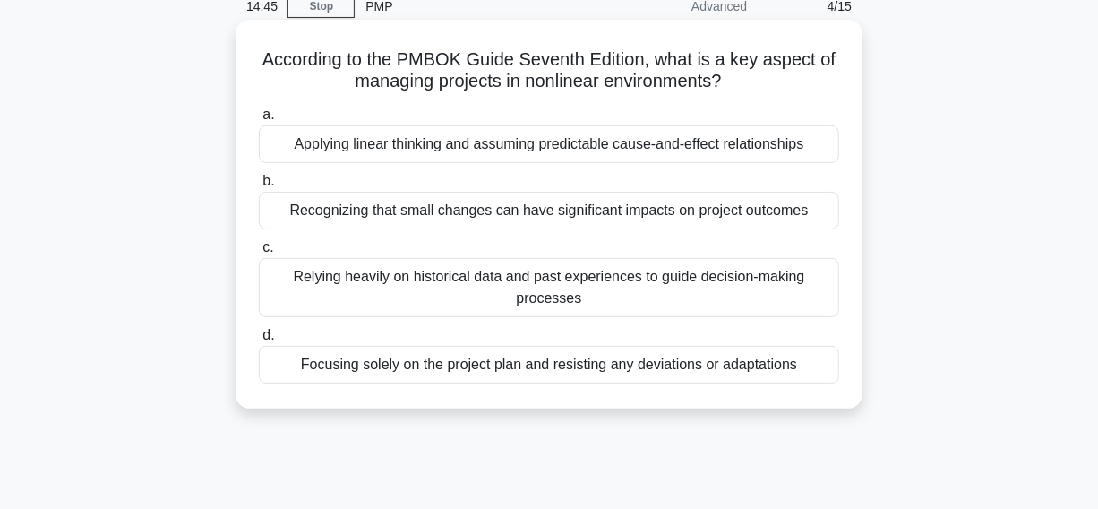
drag, startPoint x: 257, startPoint y: 63, endPoint x: 763, endPoint y: 314, distance: 565.0
click at [822, 365] on div "According to the PMBOK Guide Seventh Edition, what is a key aspect of managing …" at bounding box center [549, 214] width 613 height 375
copy div "According to the PMBOK Guide Seventh Edition, what is a key aspect of managing …"
click at [741, 73] on icon ".spinner_0XTQ{transform-origin:center;animation:spinner_y6GP .75s linear infini…" at bounding box center [733, 83] width 22 height 22
click at [368, 211] on div "Recognizing that small changes can have significant impacts on project outcomes" at bounding box center [549, 211] width 581 height 38
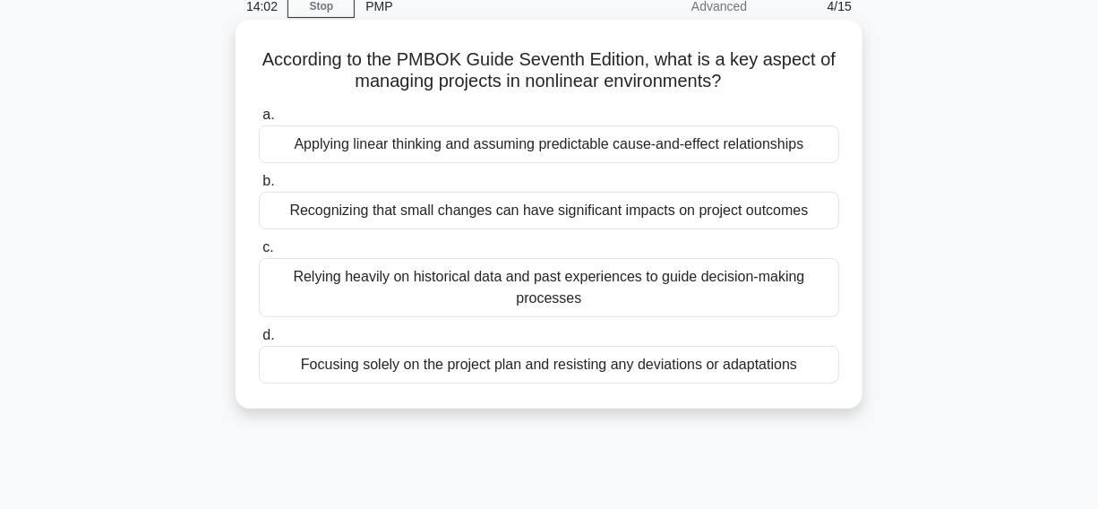
click at [259, 187] on input "b. Recognizing that small changes can have significant impacts on project outco…" at bounding box center [259, 182] width 0 height 12
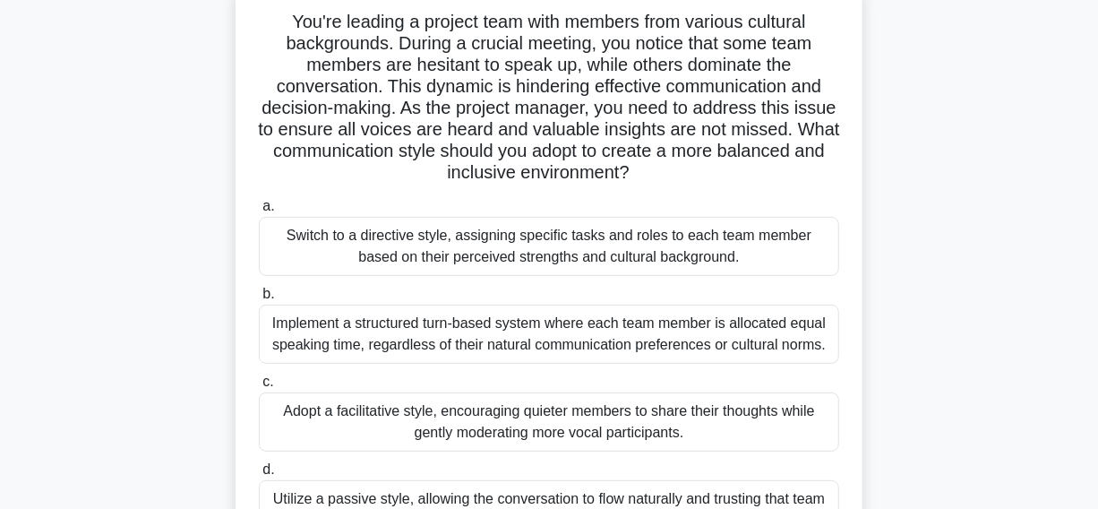
scroll to position [244, 0]
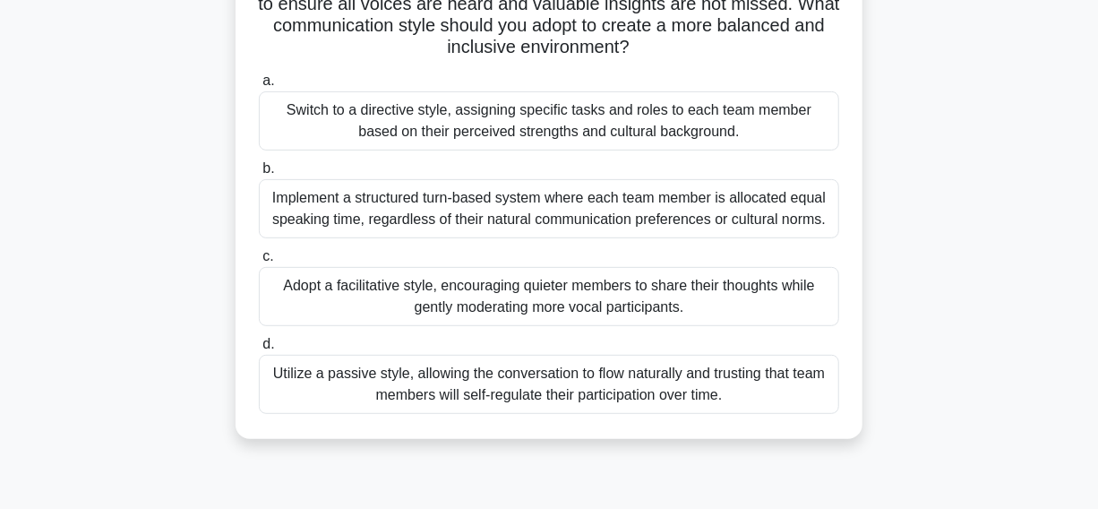
click at [333, 302] on div "Adopt a facilitative style, encouraging quieter members to share their thoughts…" at bounding box center [549, 296] width 581 height 59
click at [259, 263] on input "c. Adopt a facilitative style, encouraging quieter members to share their thoug…" at bounding box center [259, 257] width 0 height 12
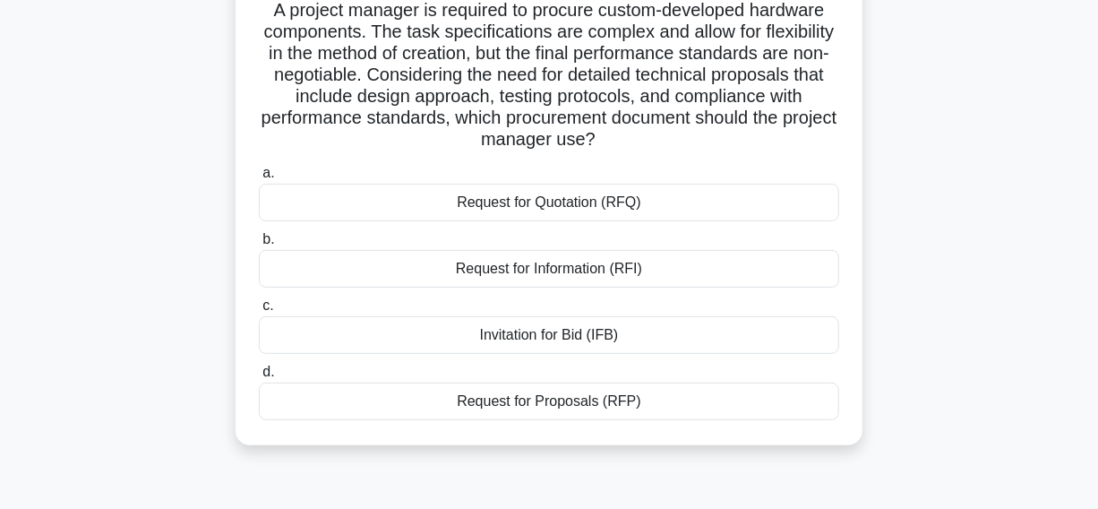
scroll to position [162, 0]
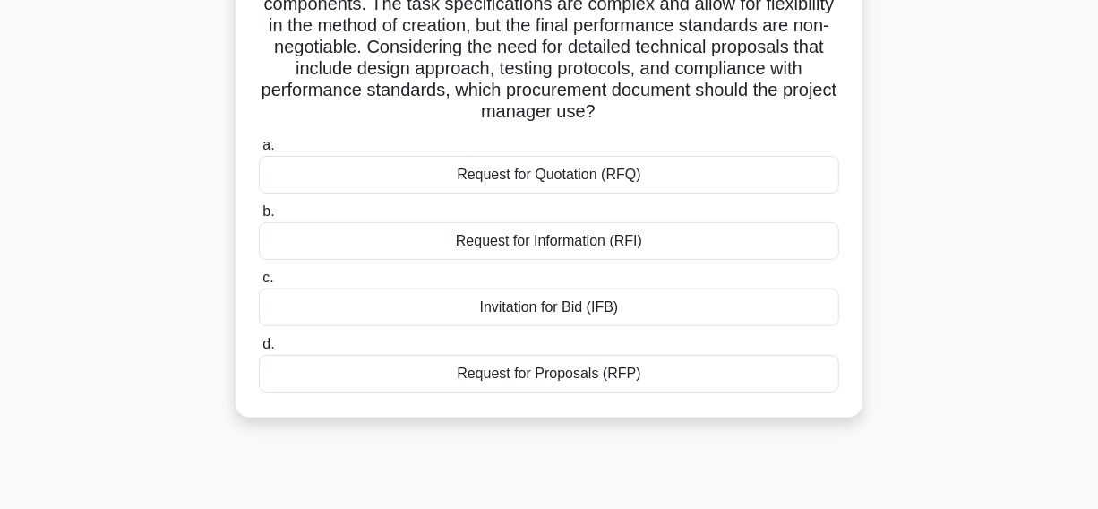
click at [367, 372] on div "Request for Proposals (RFP)" at bounding box center [549, 374] width 581 height 38
click at [259, 350] on input "d. Request for Proposals (RFP)" at bounding box center [259, 345] width 0 height 12
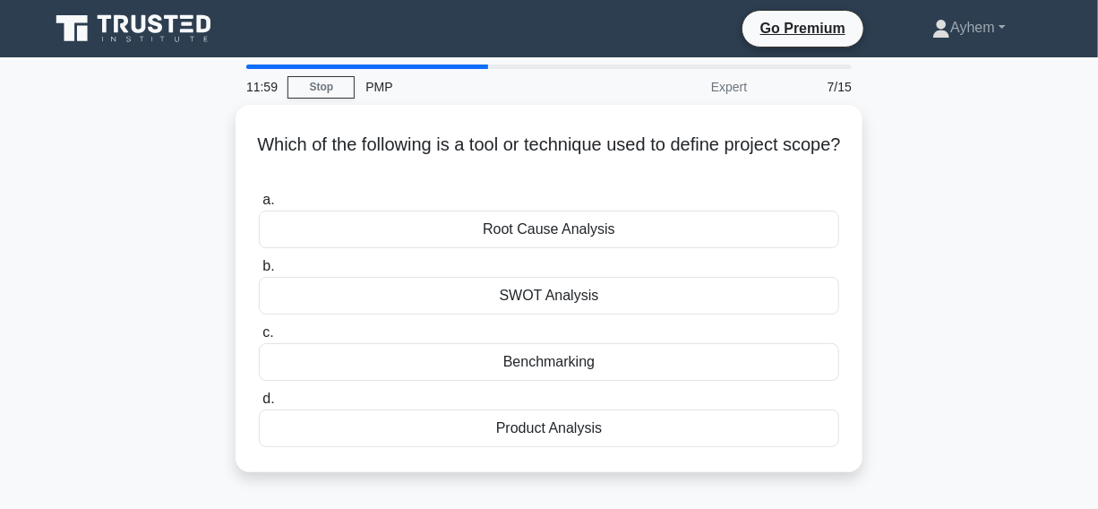
scroll to position [81, 0]
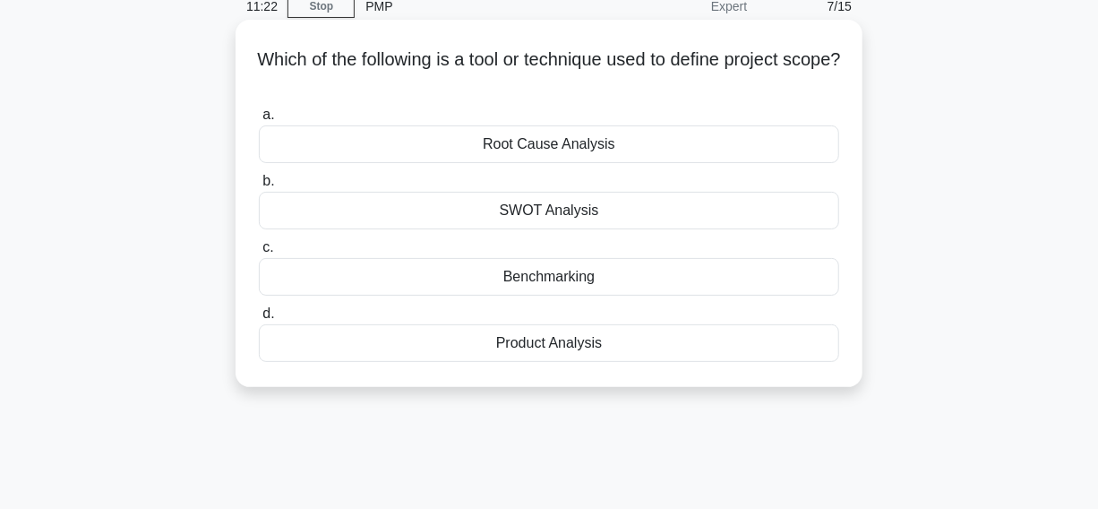
drag, startPoint x: 265, startPoint y: 59, endPoint x: 648, endPoint y: 300, distance: 452.2
click at [716, 409] on div "Which of the following is a tool or technique used to define project scope? .sp…" at bounding box center [549, 218] width 1021 height 389
copy div "Which of the following is a tool or technique used to define project scope? .sp…"
click at [560, 81] on icon ".spinner_0XTQ{transform-origin:center;animation:spinner_y6GP .75s linear infini…" at bounding box center [549, 83] width 22 height 22
click at [452, 349] on div "Product Analysis" at bounding box center [549, 343] width 581 height 38
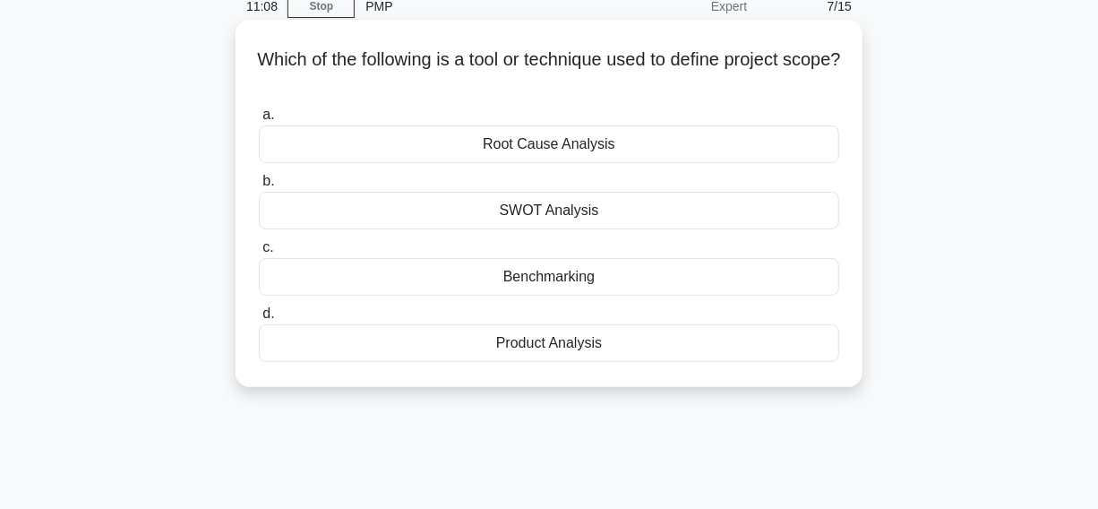
click at [259, 320] on input "d. Product Analysis" at bounding box center [259, 314] width 0 height 12
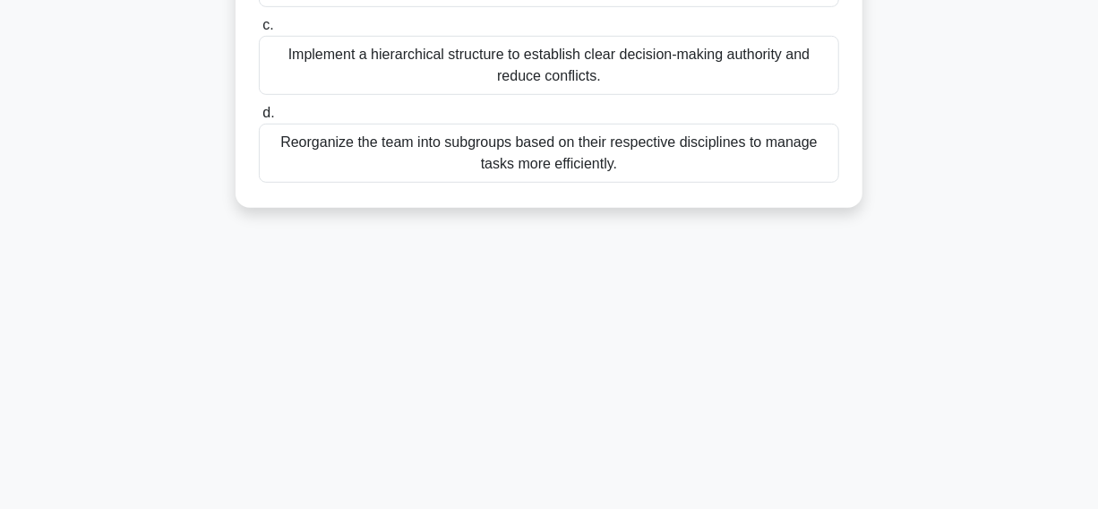
drag, startPoint x: 259, startPoint y: 60, endPoint x: 654, endPoint y: 447, distance: 553.1
click at [711, 495] on div "7:30 Stop PMP Expert 8/15 As a project manager, you are leading a team tasked w…" at bounding box center [549, 55] width 1021 height 896
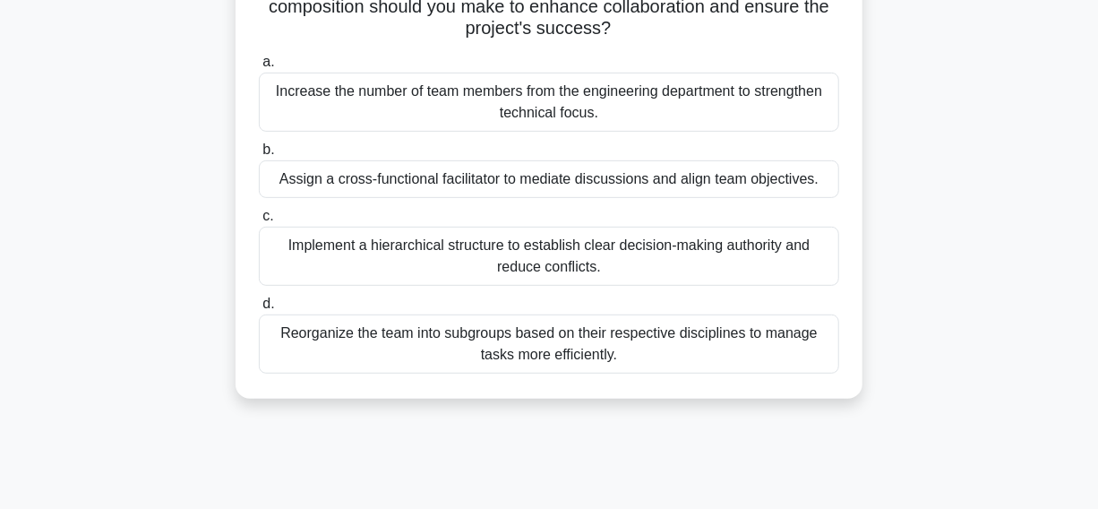
scroll to position [51, 0]
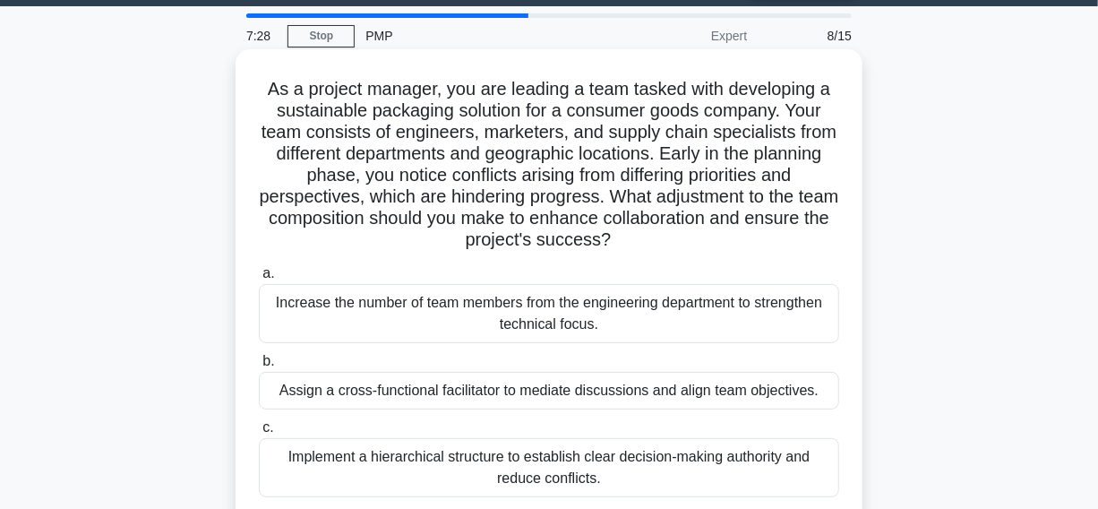
copy div "As a project manager, you are leading a team tasked with developing a sustainab…"
click at [633, 248] on icon ".spinner_0XTQ{transform-origin:center;animation:spinner_y6GP .75s linear infini…" at bounding box center [622, 241] width 22 height 22
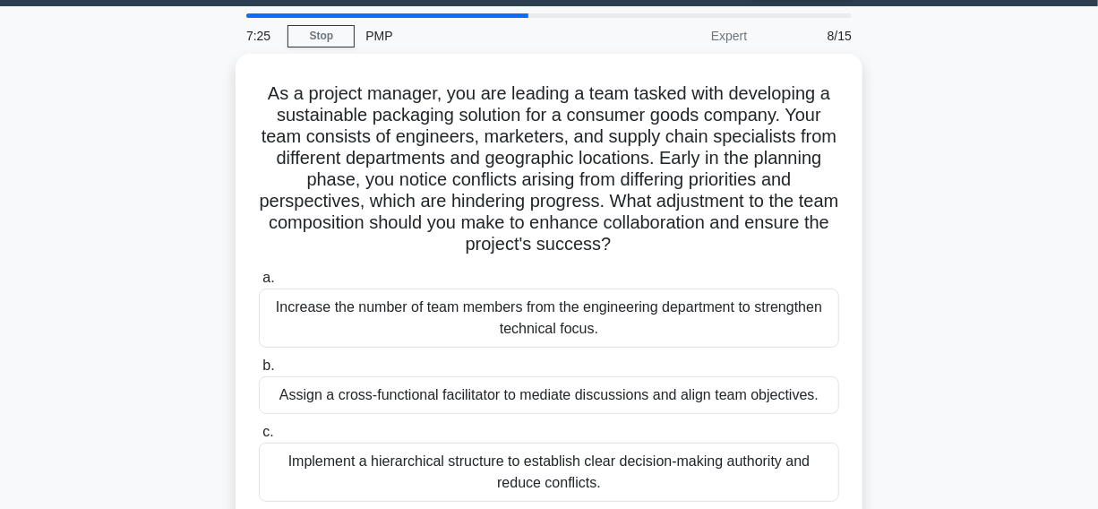
scroll to position [133, 0]
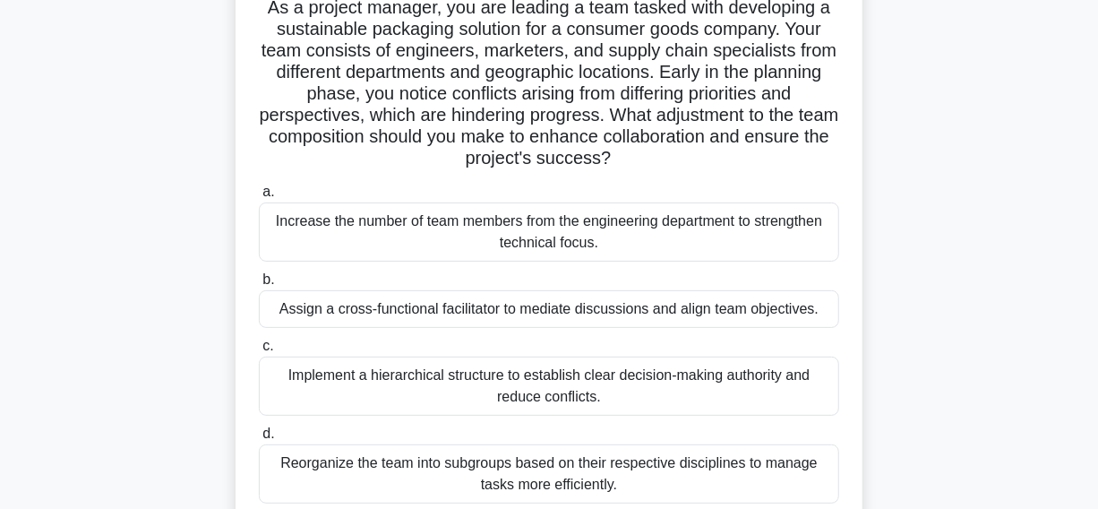
click at [270, 313] on div "Assign a cross-functional facilitator to mediate discussions and align team obj…" at bounding box center [549, 309] width 581 height 38
click at [259, 286] on input "b. Assign a cross-functional facilitator to mediate discussions and align team …" at bounding box center [259, 280] width 0 height 12
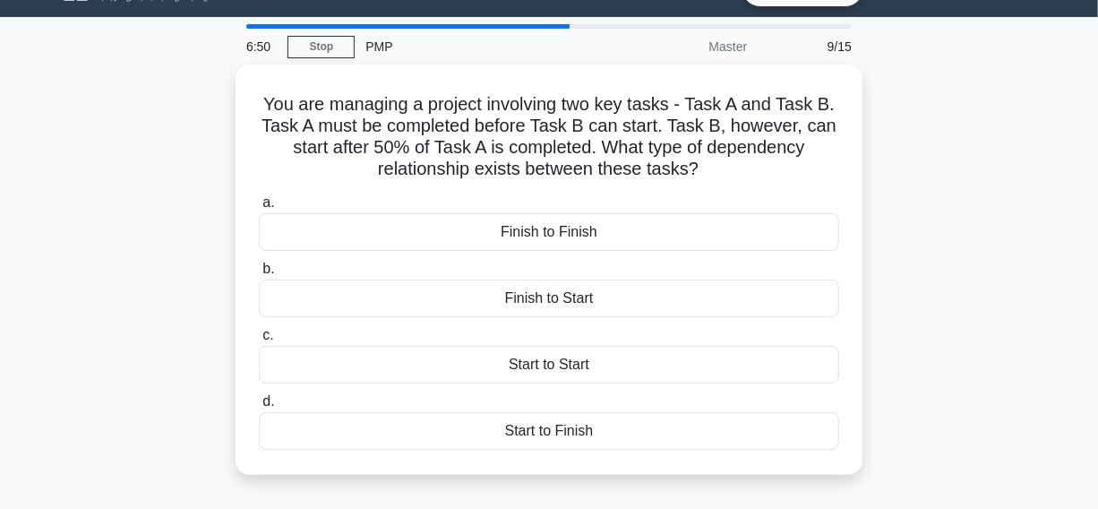
scroll to position [0, 0]
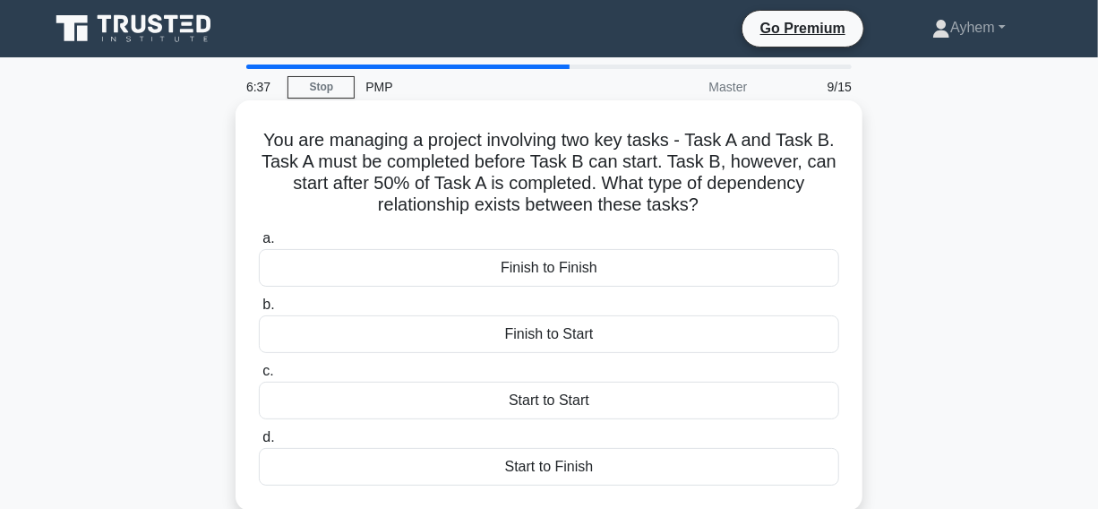
click at [353, 332] on div "Finish to Start" at bounding box center [549, 334] width 581 height 38
click at [259, 311] on input "b. Finish to Start" at bounding box center [259, 305] width 0 height 12
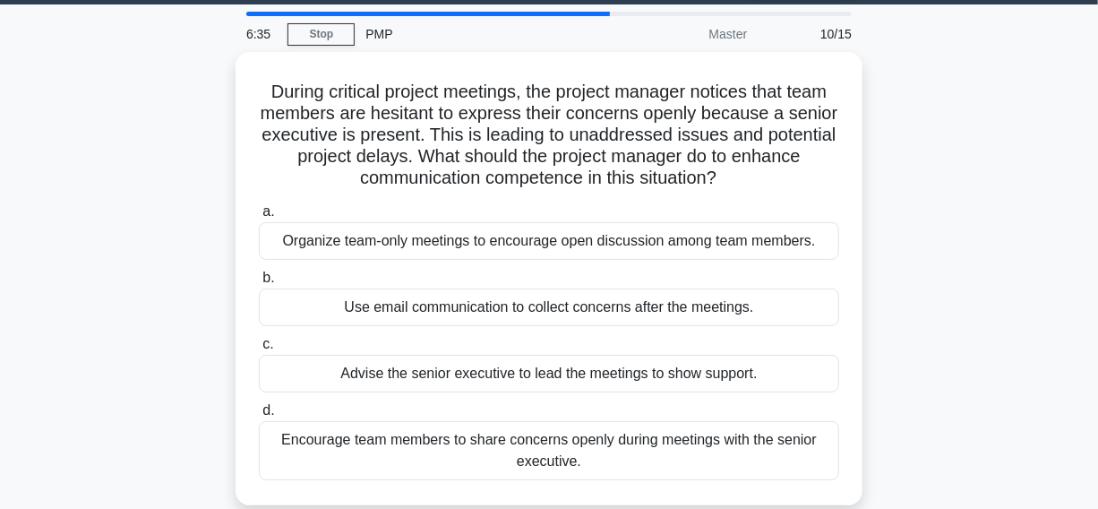
scroll to position [81, 0]
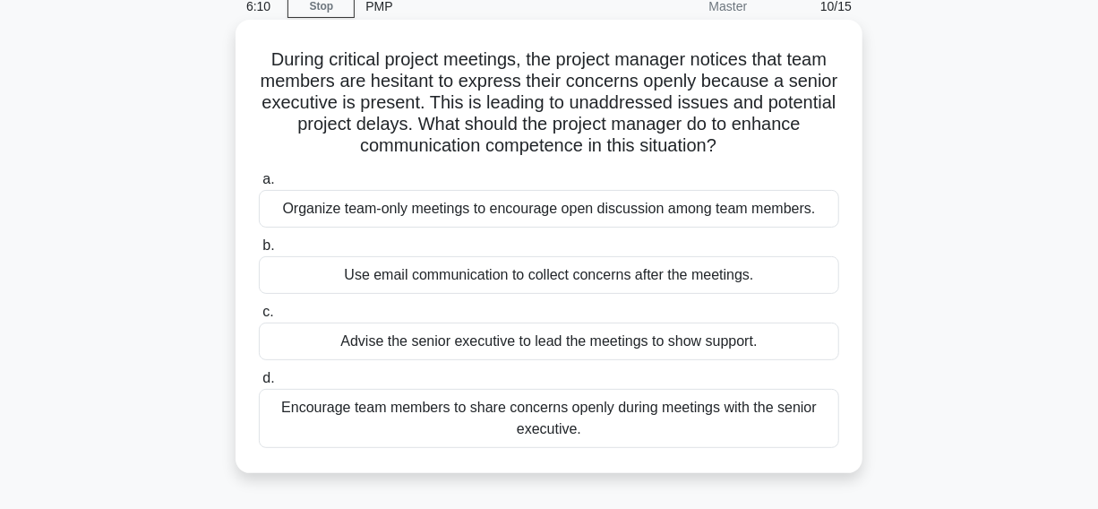
click at [356, 217] on div "Organize team-only meetings to encourage open discussion among team members." at bounding box center [549, 209] width 581 height 38
click at [259, 185] on input "a. Organize team-only meetings to encourage open discussion among team members." at bounding box center [259, 180] width 0 height 12
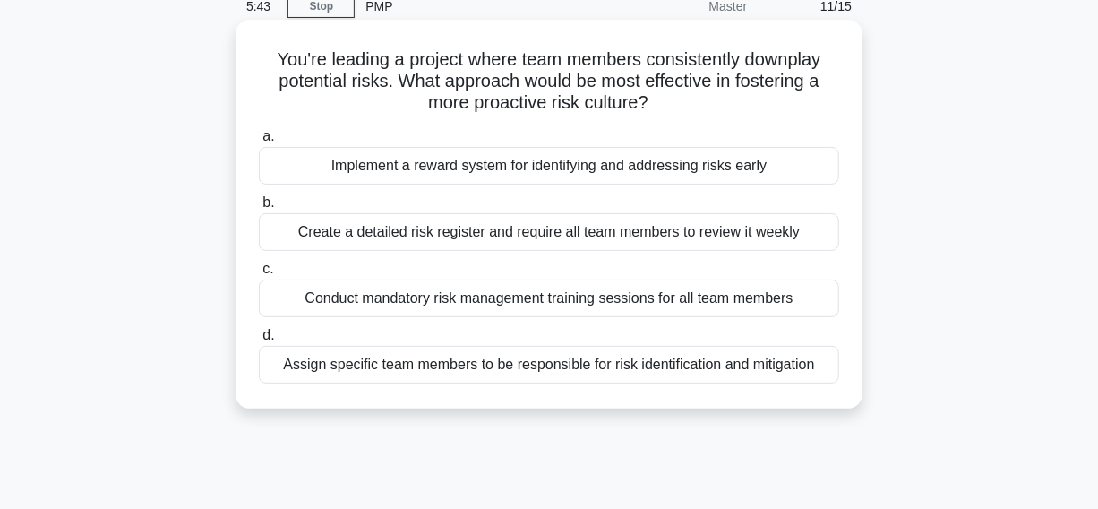
click at [338, 168] on div "Implement a reward system for identifying and addressing risks early" at bounding box center [549, 166] width 581 height 38
click at [259, 142] on input "a. Implement a reward system for identifying and addressing risks early" at bounding box center [259, 137] width 0 height 12
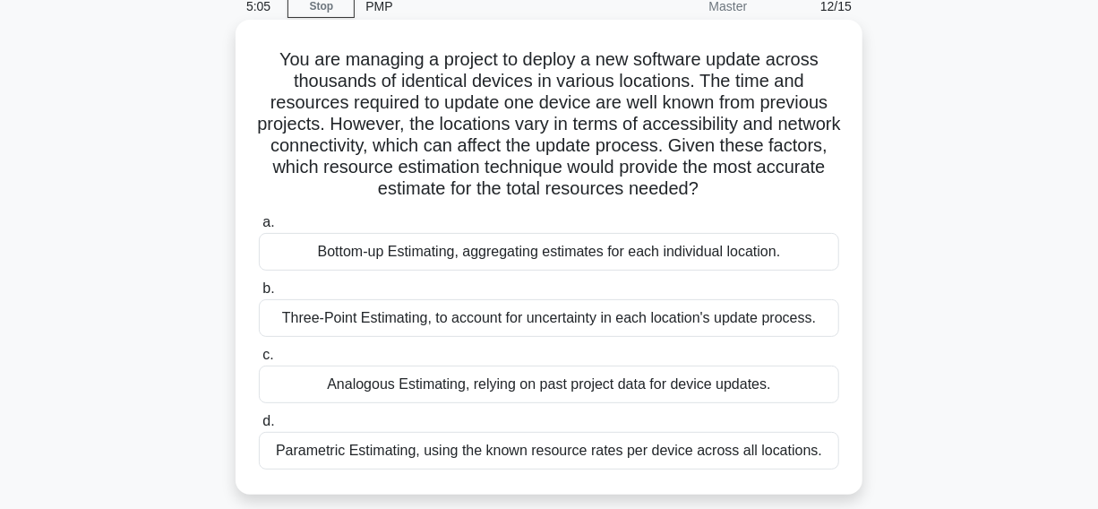
click at [298, 259] on div "Bottom-up Estimating, aggregating estimates for each individual location." at bounding box center [549, 252] width 581 height 38
click at [259, 228] on input "a. Bottom-up Estimating, aggregating estimates for each individual location." at bounding box center [259, 223] width 0 height 12
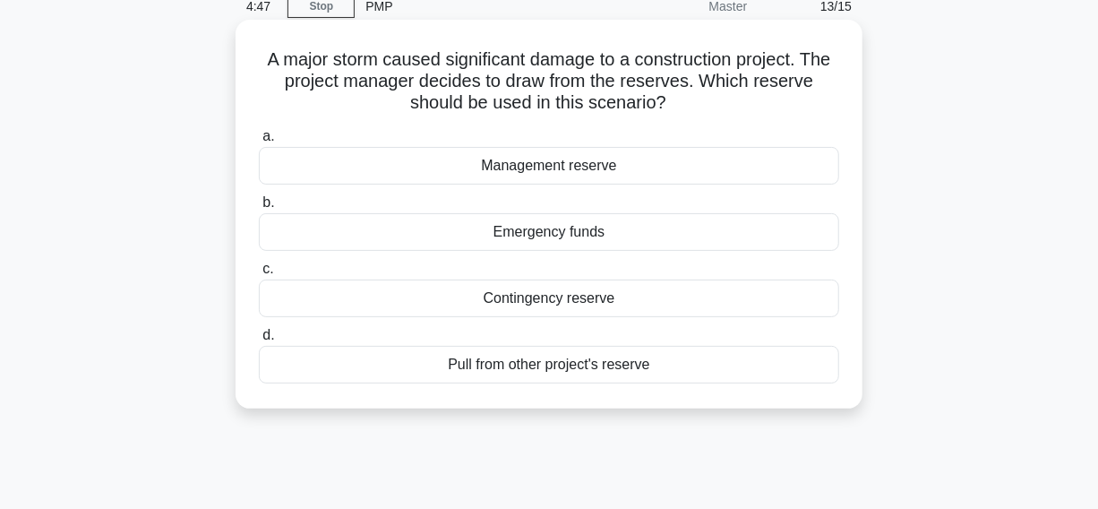
click at [454, 300] on div "Contingency reserve" at bounding box center [549, 299] width 581 height 38
click at [259, 275] on input "c. Contingency reserve" at bounding box center [259, 269] width 0 height 12
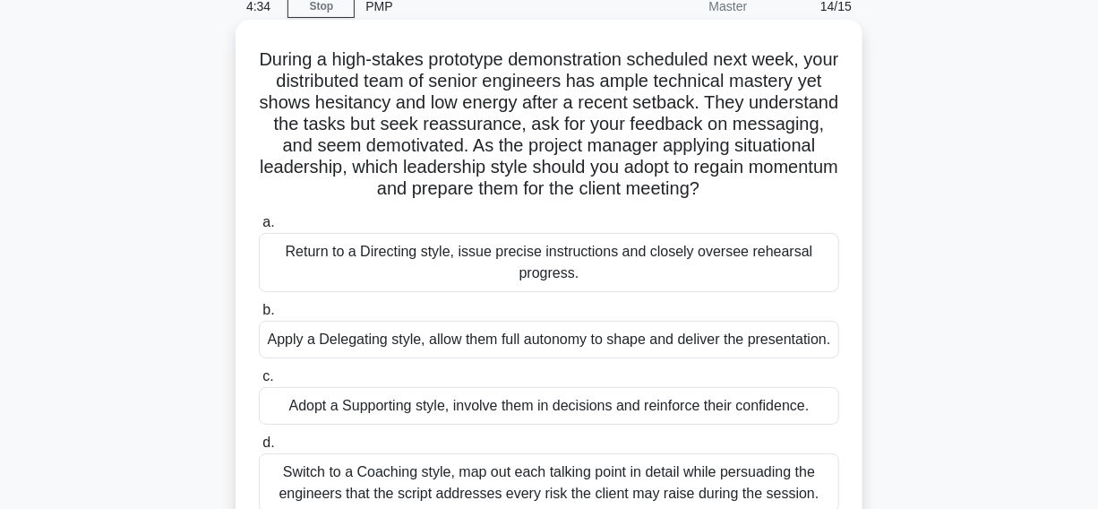
click at [654, 79] on h5 "During a high-stakes prototype demonstration scheduled next week, your distribu…" at bounding box center [549, 124] width 584 height 152
copy h5 "ample"
click at [469, 92] on h5 "During a high-stakes prototype demonstration scheduled next week, your distribu…" at bounding box center [549, 124] width 584 height 152
click at [375, 99] on h5 "During a high-stakes prototype demonstration scheduled next week, your distribu…" at bounding box center [549, 124] width 584 height 152
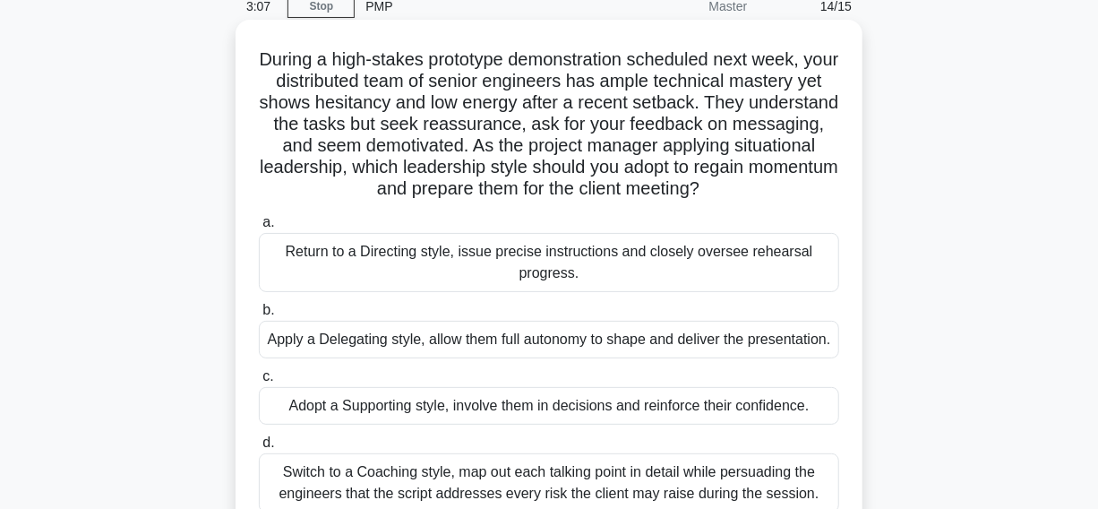
scroll to position [162, 0]
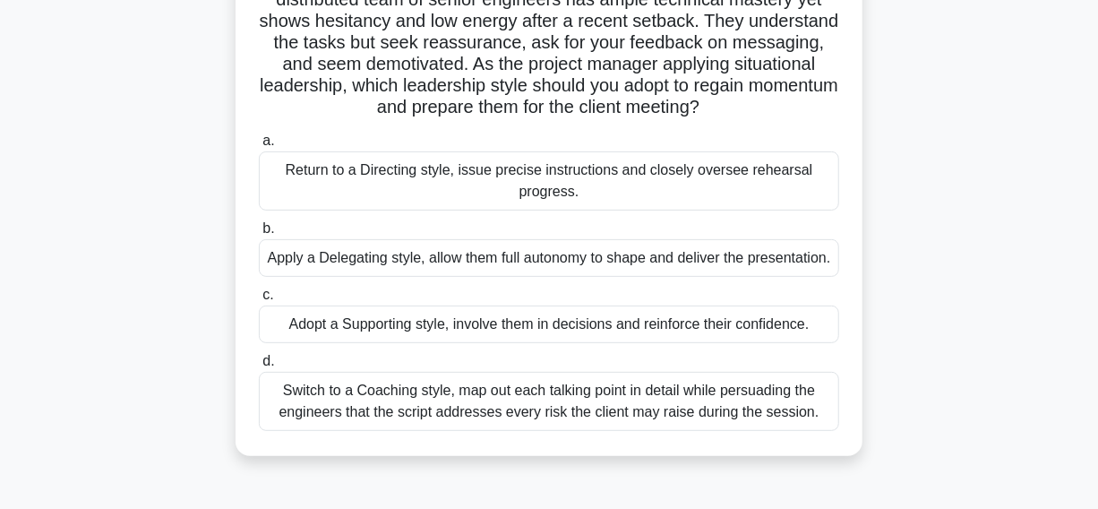
click at [269, 343] on div "Adopt a Supporting style, involve them in decisions and reinforce their confide…" at bounding box center [549, 325] width 581 height 38
click at [259, 301] on input "c. Adopt a Supporting style, involve them in decisions and reinforce their conf…" at bounding box center [259, 295] width 0 height 12
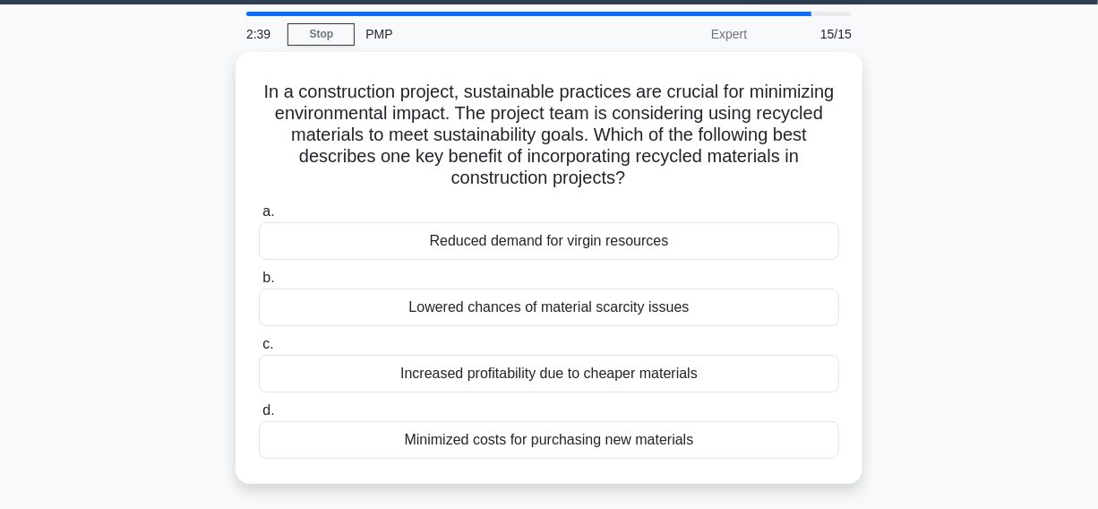
scroll to position [81, 0]
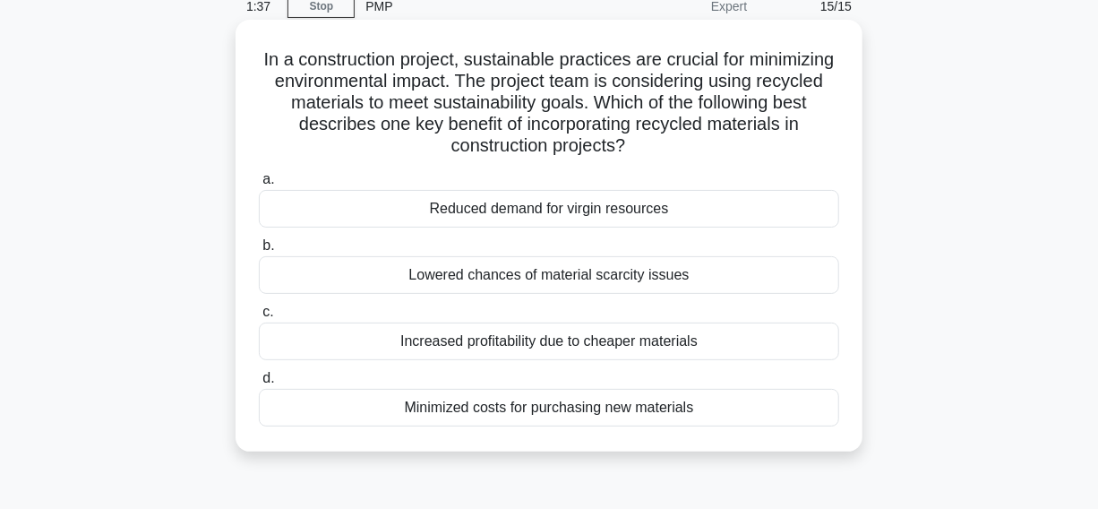
drag, startPoint x: 183, startPoint y: 198, endPoint x: 726, endPoint y: 211, distance: 543.1
click at [726, 211] on div "In a construction project, sustainable practices are crucial for minimizing env…" at bounding box center [549, 250] width 1021 height 453
copy div "Reduced demand for virgin resources"
click at [647, 151] on icon ".spinner_0XTQ{transform-origin:center;animation:spinner_y6GP .75s linear infini…" at bounding box center [636, 147] width 22 height 22
click at [379, 217] on div "Reduced demand for virgin resources" at bounding box center [549, 209] width 581 height 38
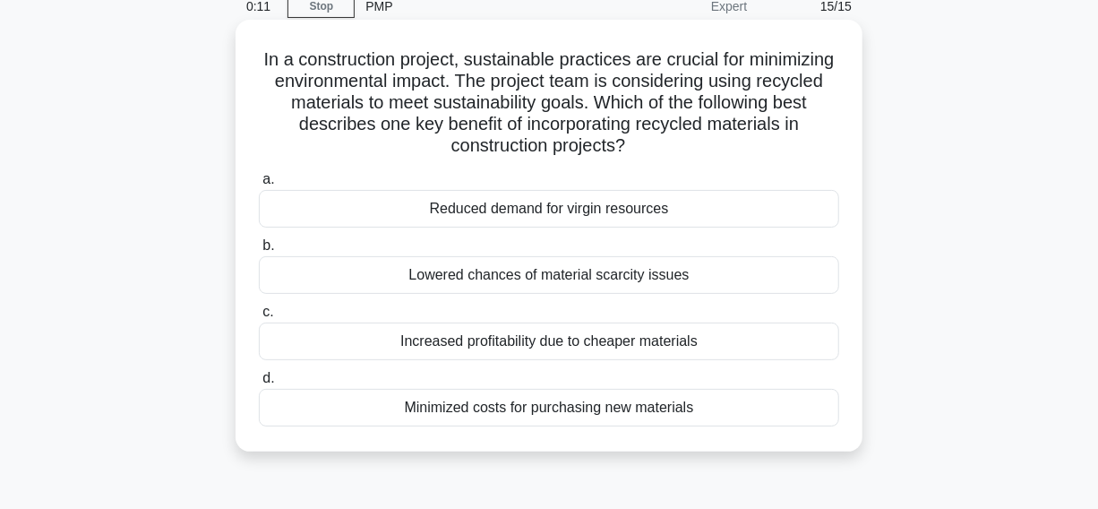
click at [259, 185] on input "a. Reduced demand for virgin resources" at bounding box center [259, 180] width 0 height 12
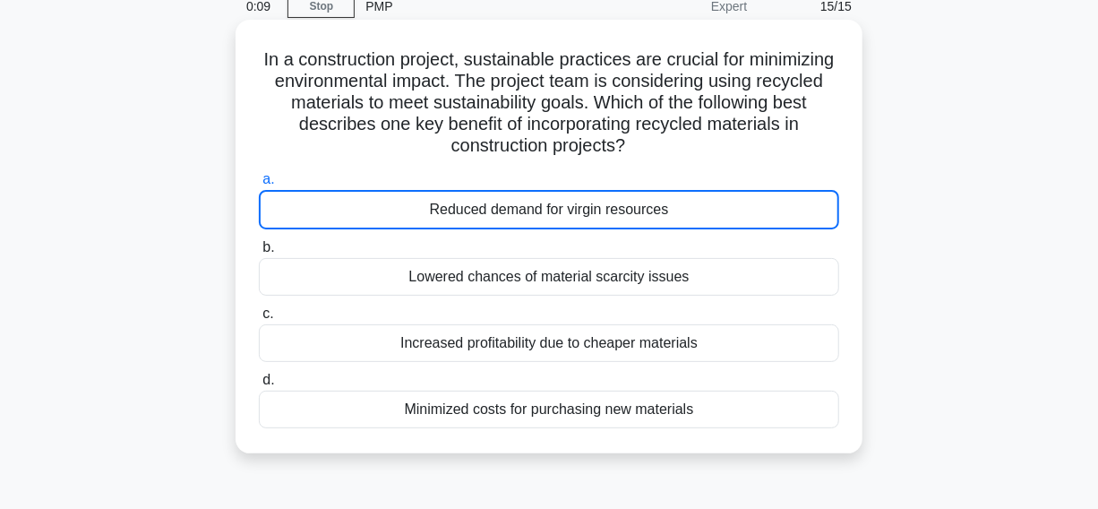
drag, startPoint x: 300, startPoint y: 58, endPoint x: 730, endPoint y: 411, distance: 556.4
click at [781, 452] on div "In a construction project, sustainable practices are crucial for minimizing env…" at bounding box center [549, 237] width 627 height 434
click at [647, 143] on icon ".spinner_0XTQ{transform-origin:center;animation:spinner_y6GP .75s linear infini…" at bounding box center [636, 147] width 22 height 22
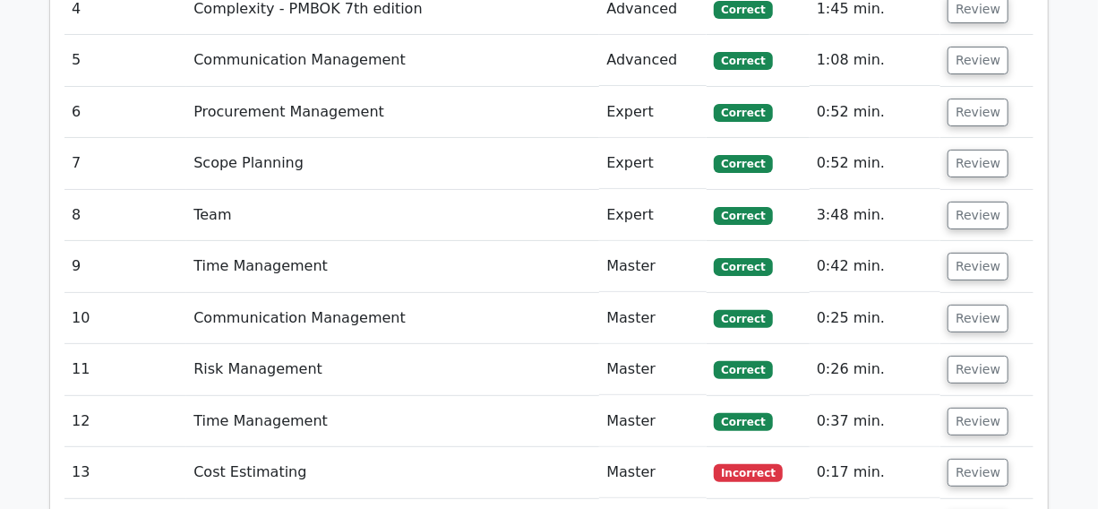
scroll to position [3095, 0]
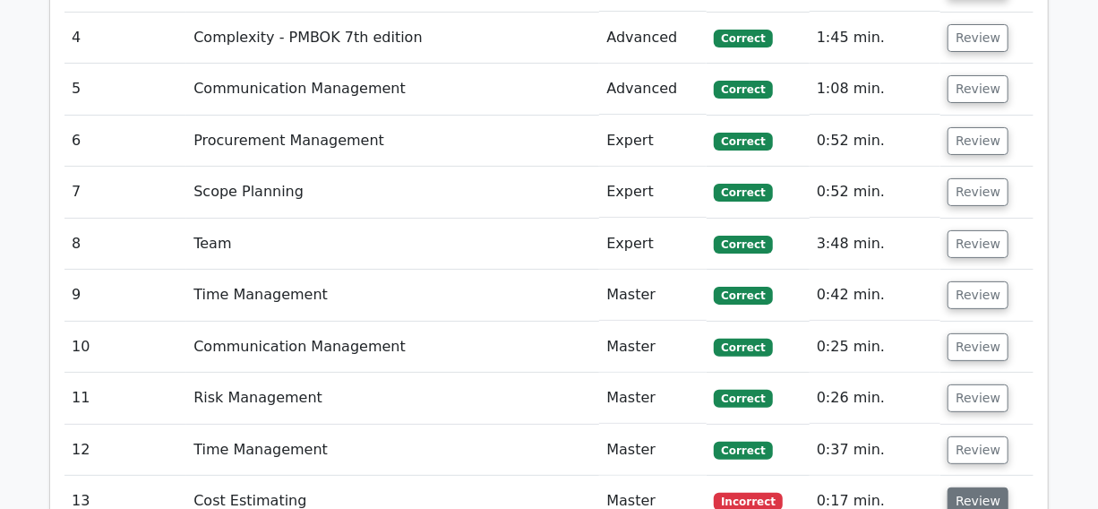
click at [975, 487] on button "Review" at bounding box center [978, 501] width 61 height 28
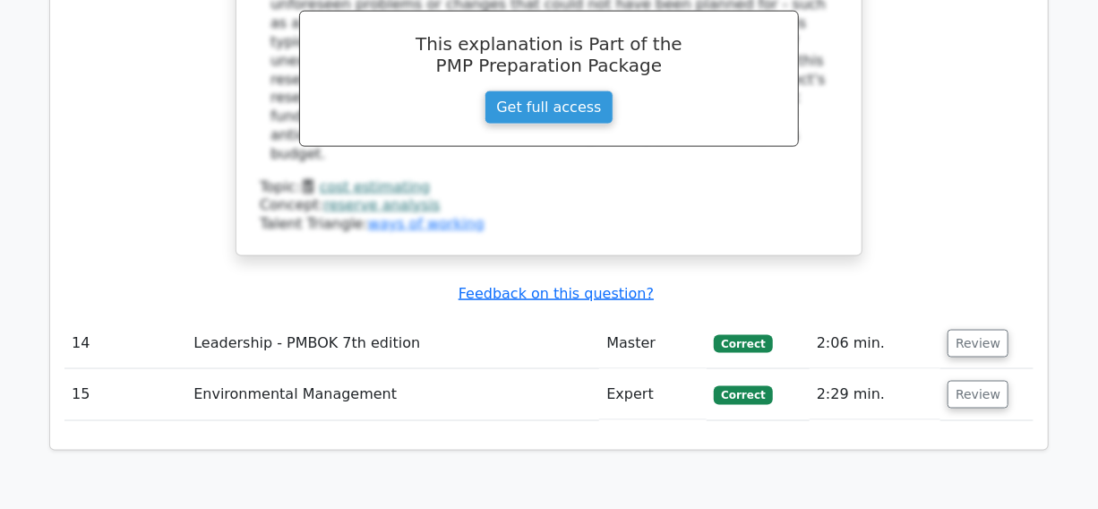
scroll to position [3991, 0]
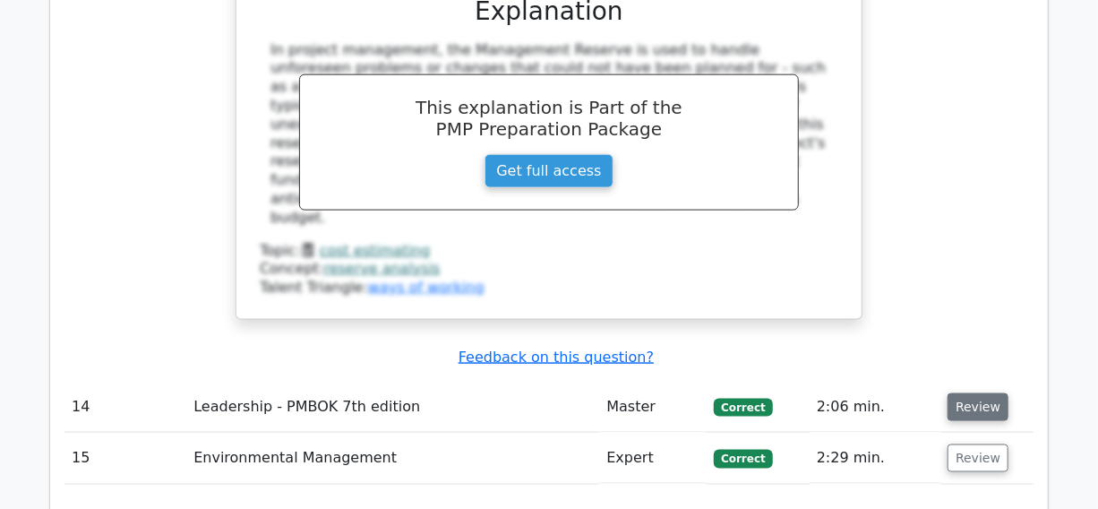
click at [981, 393] on button "Review" at bounding box center [978, 407] width 61 height 28
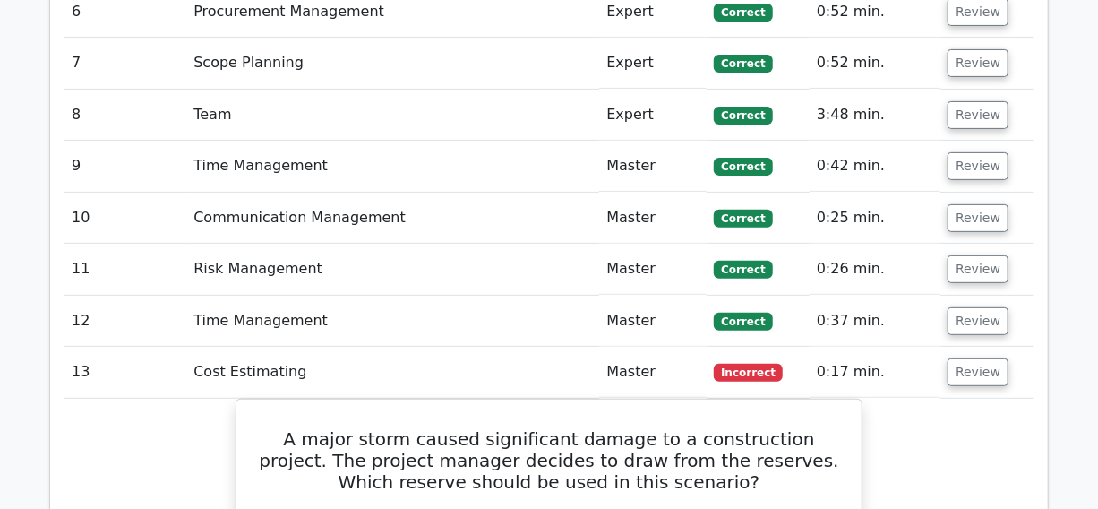
scroll to position [3013, 0]
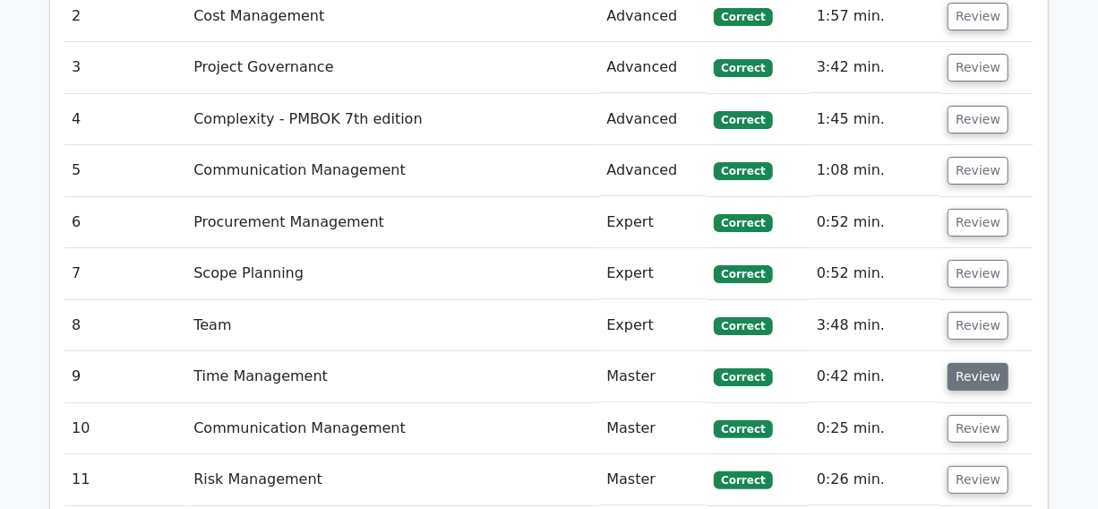
click at [978, 363] on button "Review" at bounding box center [978, 377] width 61 height 28
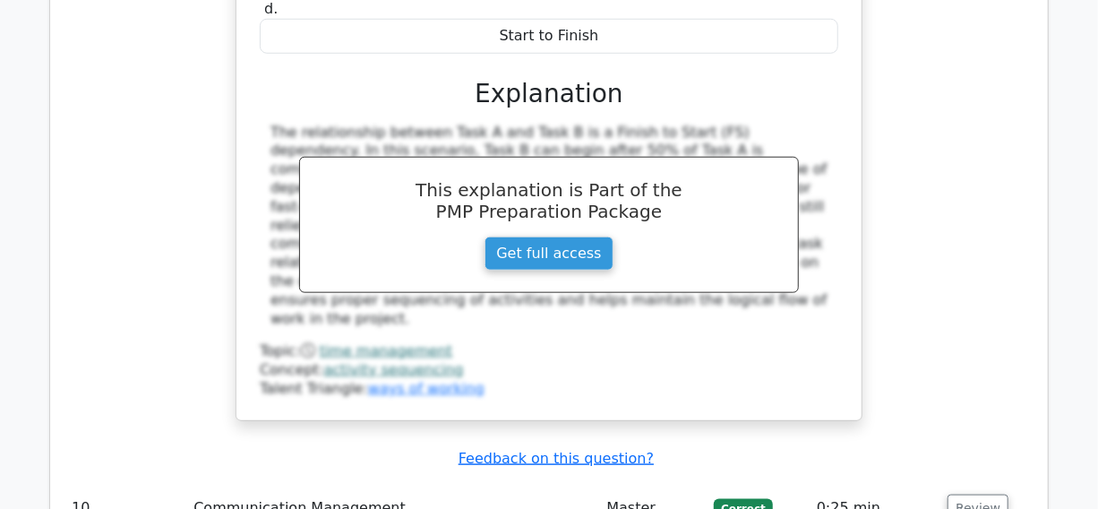
scroll to position [3746, 0]
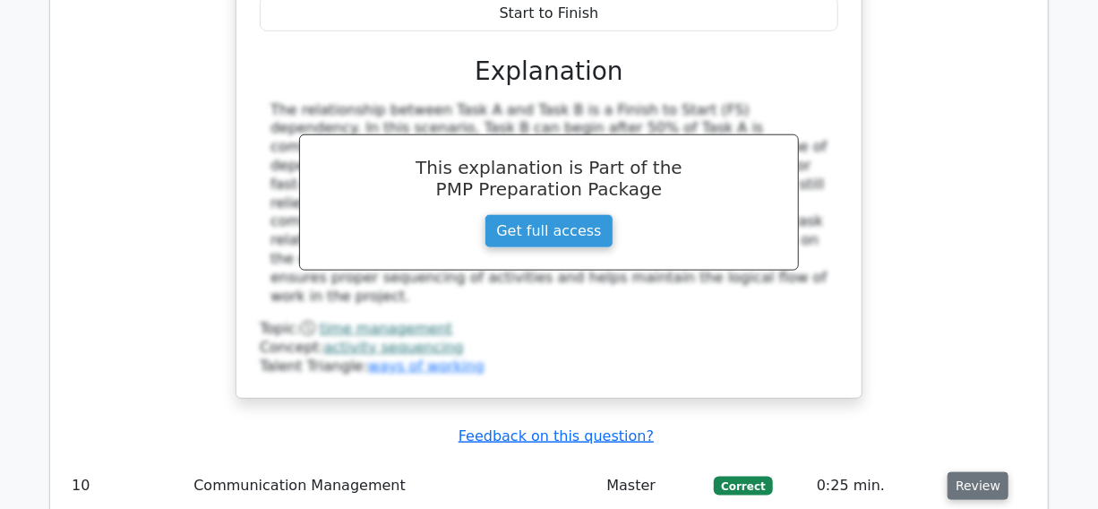
click at [972, 472] on button "Review" at bounding box center [978, 486] width 61 height 28
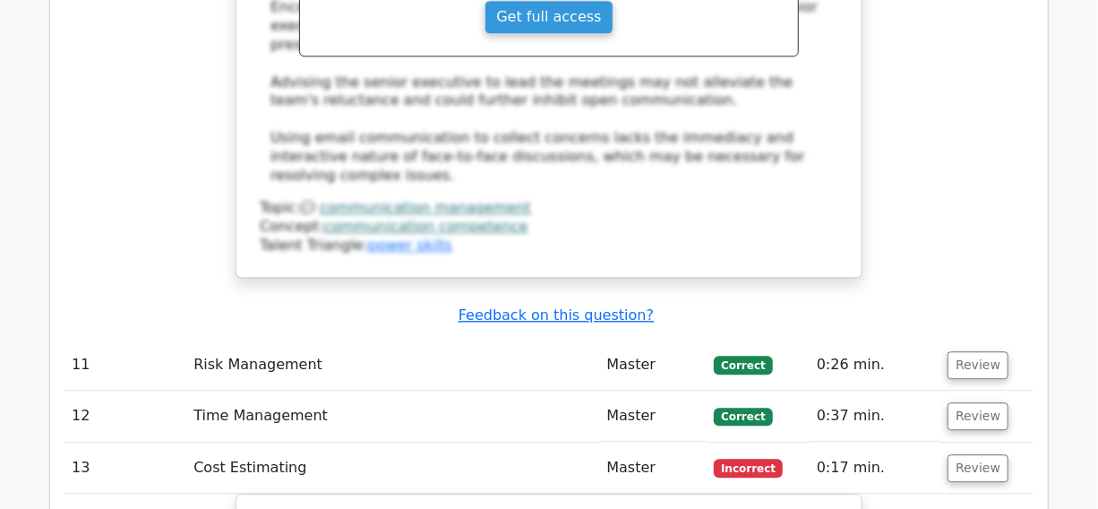
scroll to position [4887, 0]
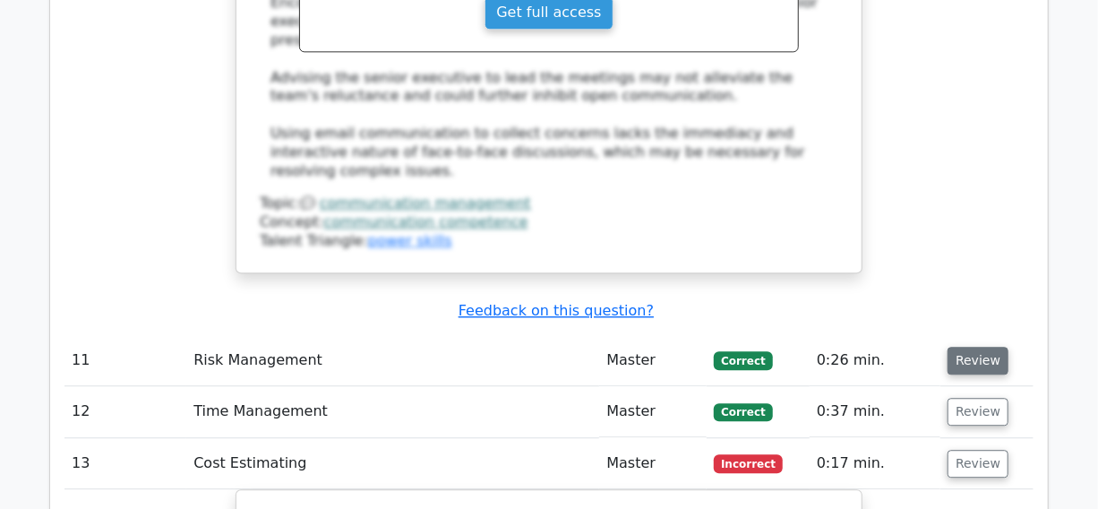
click at [981, 347] on button "Review" at bounding box center [978, 361] width 61 height 28
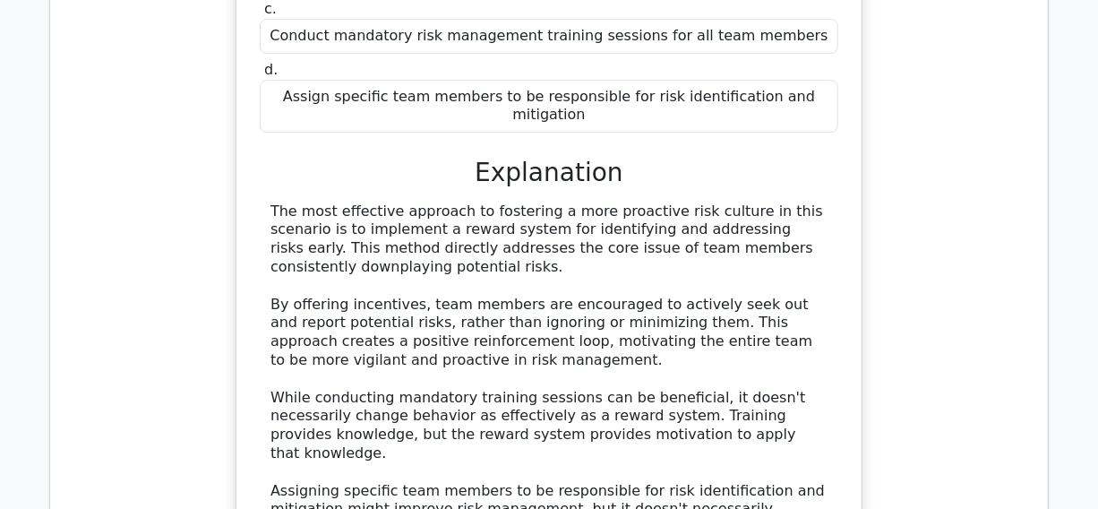
scroll to position [5783, 0]
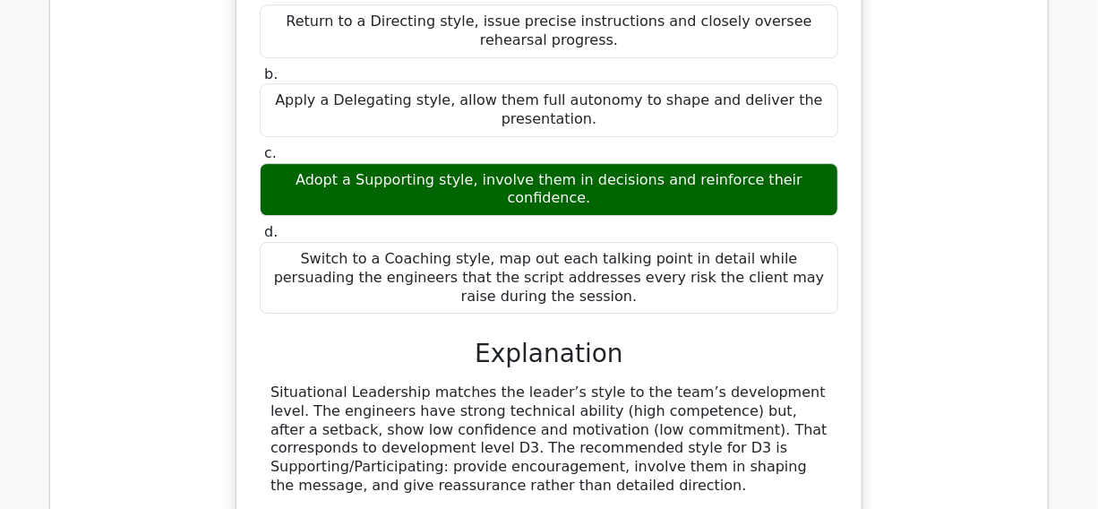
scroll to position [9122, 0]
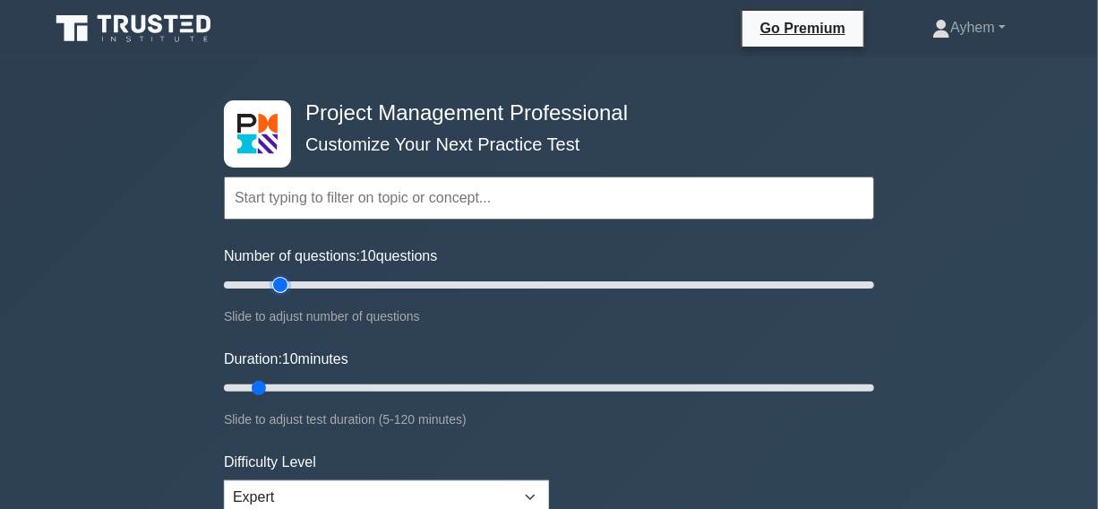
type input "20"
click at [281, 286] on input "Number of questions: 10 questions" at bounding box center [549, 285] width 650 height 22
type input "40"
click at [420, 389] on input "Duration: 10 minutes" at bounding box center [549, 388] width 650 height 22
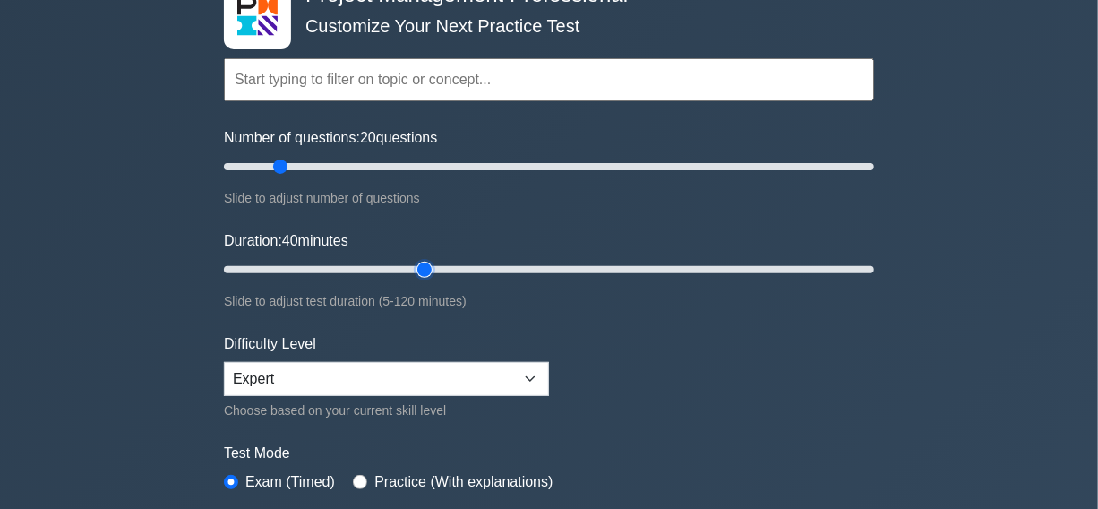
scroll to position [407, 0]
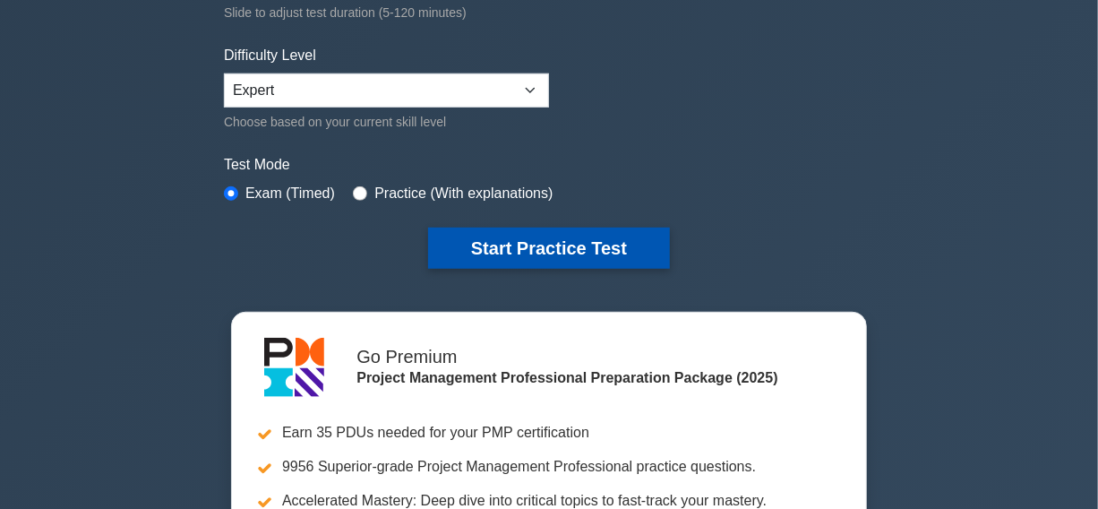
click at [544, 246] on button "Start Practice Test" at bounding box center [549, 248] width 242 height 41
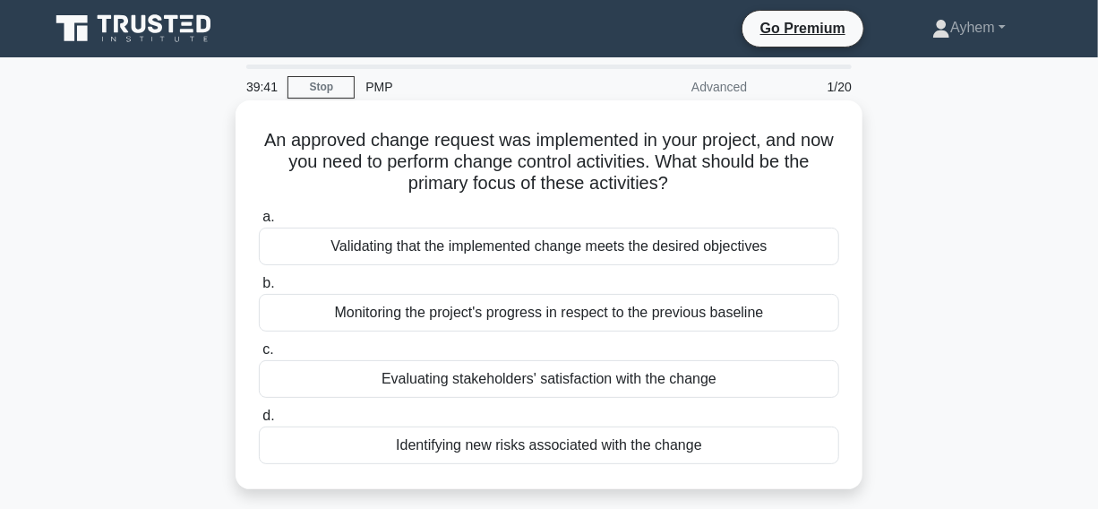
click at [307, 250] on div "Validating that the implemented change meets the desired objectives" at bounding box center [549, 247] width 581 height 38
click at [259, 223] on input "a. Validating that the implemented change meets the desired objectives" at bounding box center [259, 217] width 0 height 12
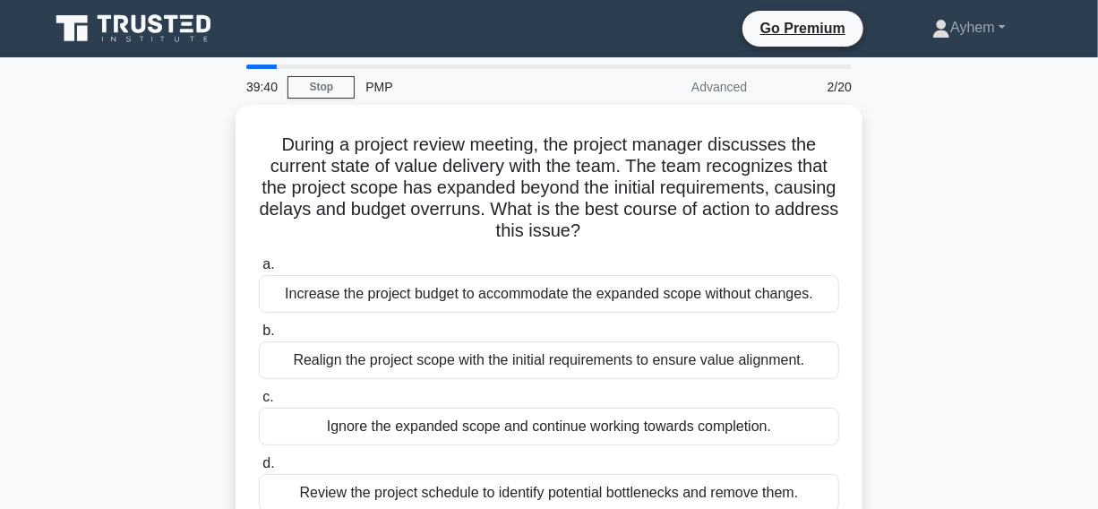
scroll to position [81, 0]
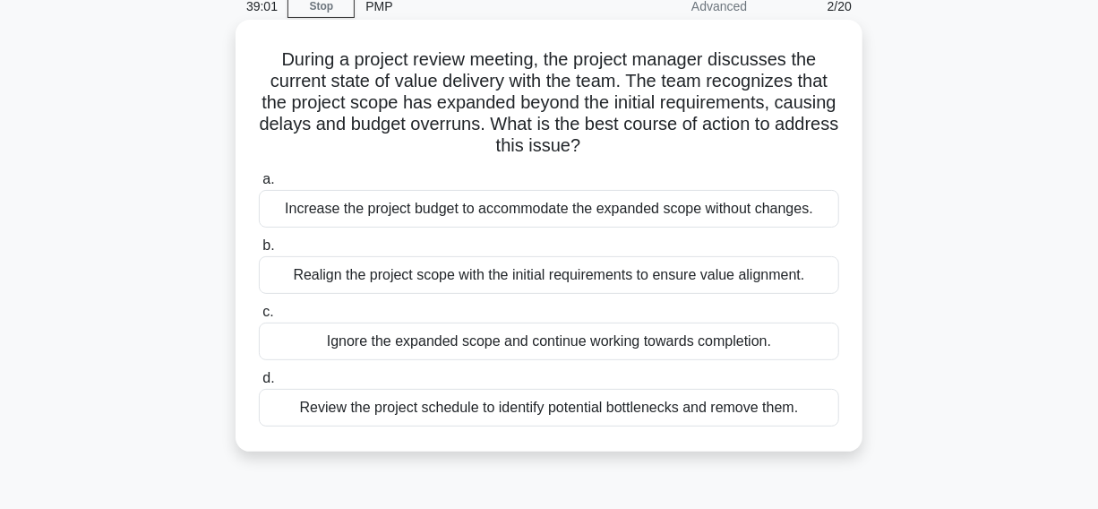
click at [267, 280] on div "Realign the project scope with the initial requirements to ensure value alignme…" at bounding box center [549, 275] width 581 height 38
click at [259, 252] on input "b. Realign the project scope with the initial requirements to ensure value alig…" at bounding box center [259, 246] width 0 height 12
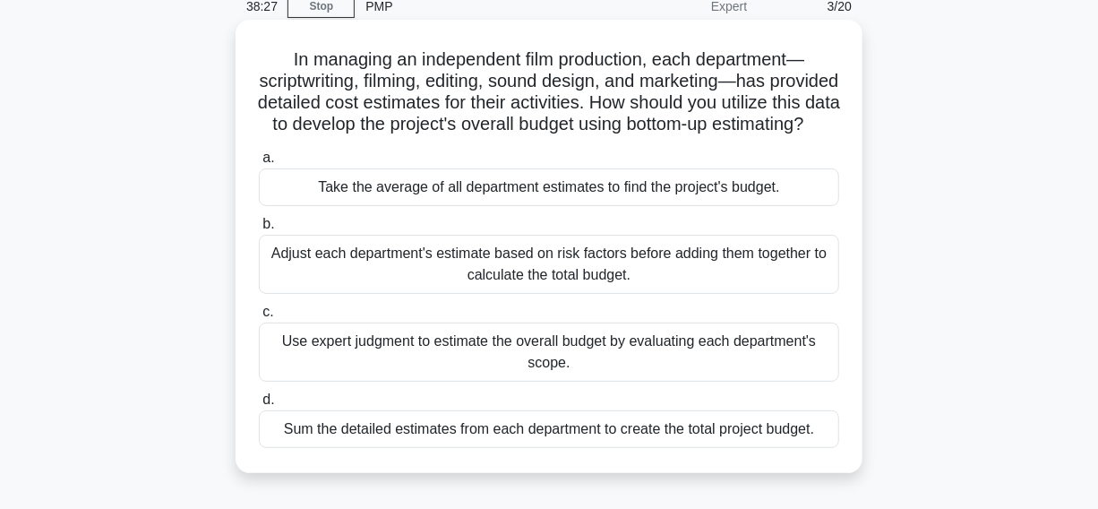
click at [277, 448] on div "Sum the detailed estimates from each department to create the total project bud…" at bounding box center [549, 429] width 581 height 38
click at [259, 406] on input "d. Sum the detailed estimates from each department to create the total project …" at bounding box center [259, 400] width 0 height 12
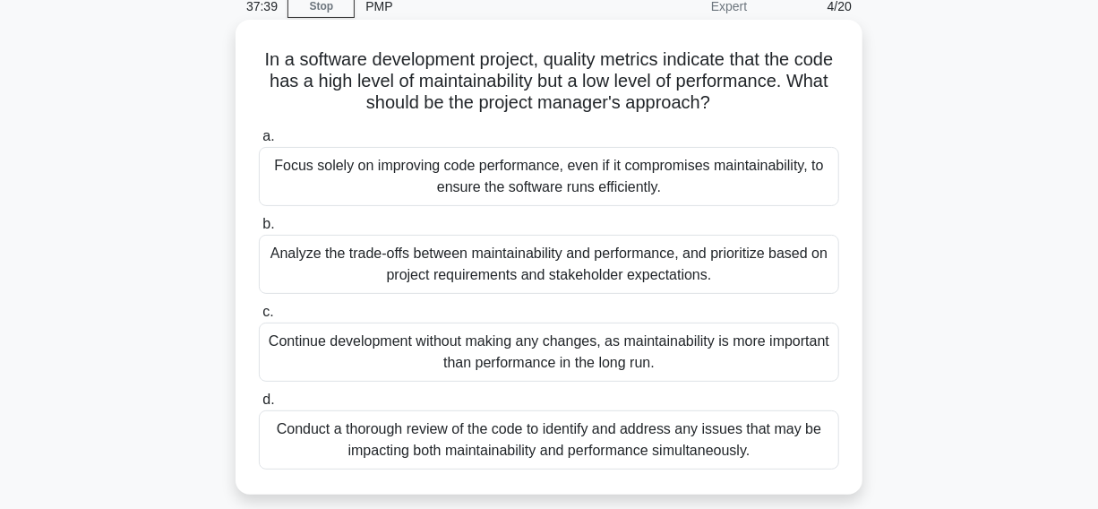
click at [289, 268] on div "Analyze the trade-offs between maintainability and performance, and prioritize …" at bounding box center [549, 264] width 581 height 59
click at [259, 230] on input "b. Analyze the trade-offs between maintainability and performance, and prioriti…" at bounding box center [259, 225] width 0 height 12
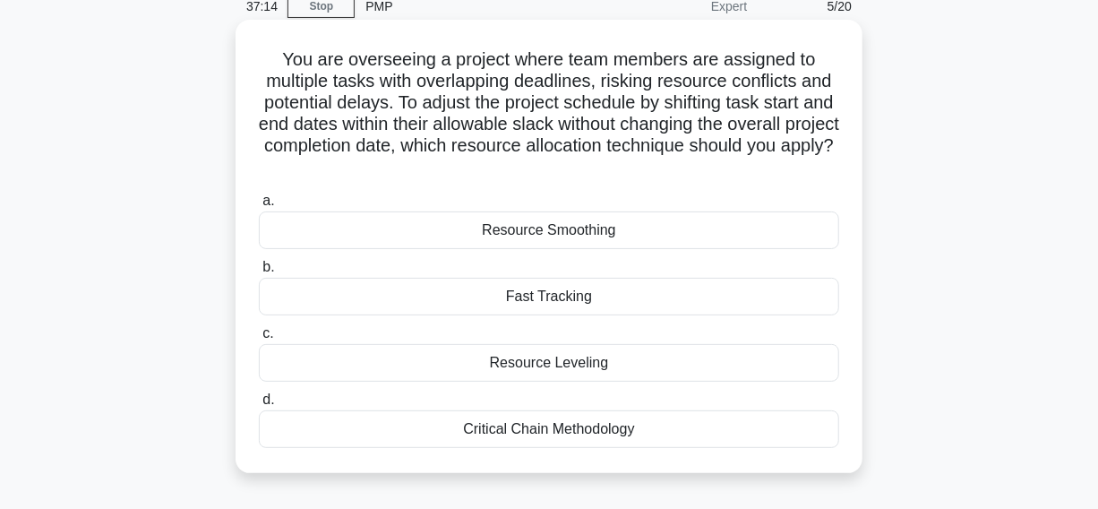
click at [440, 368] on div "Resource Leveling" at bounding box center [549, 363] width 581 height 38
click at [259, 340] on input "c. Resource Leveling" at bounding box center [259, 334] width 0 height 12
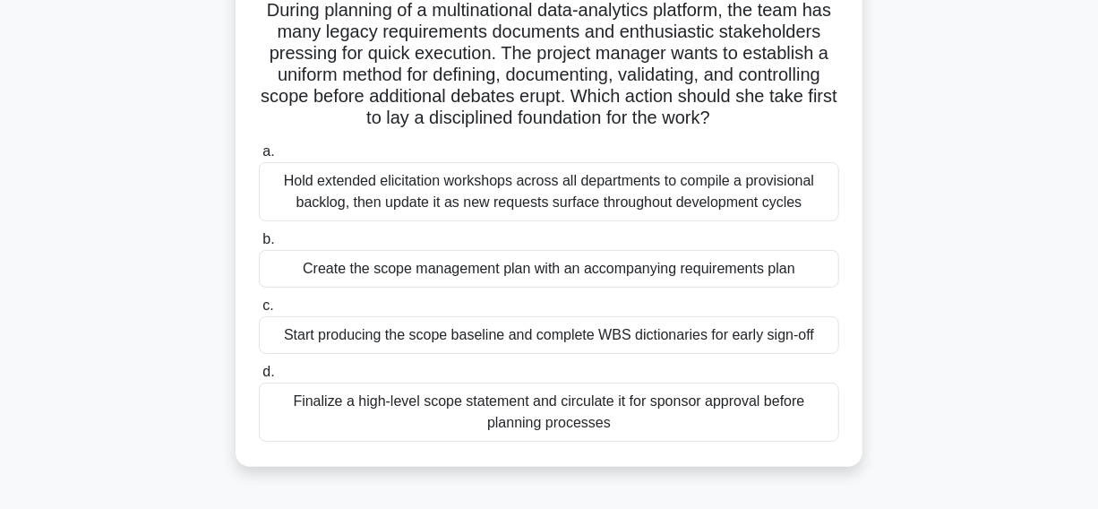
scroll to position [162, 0]
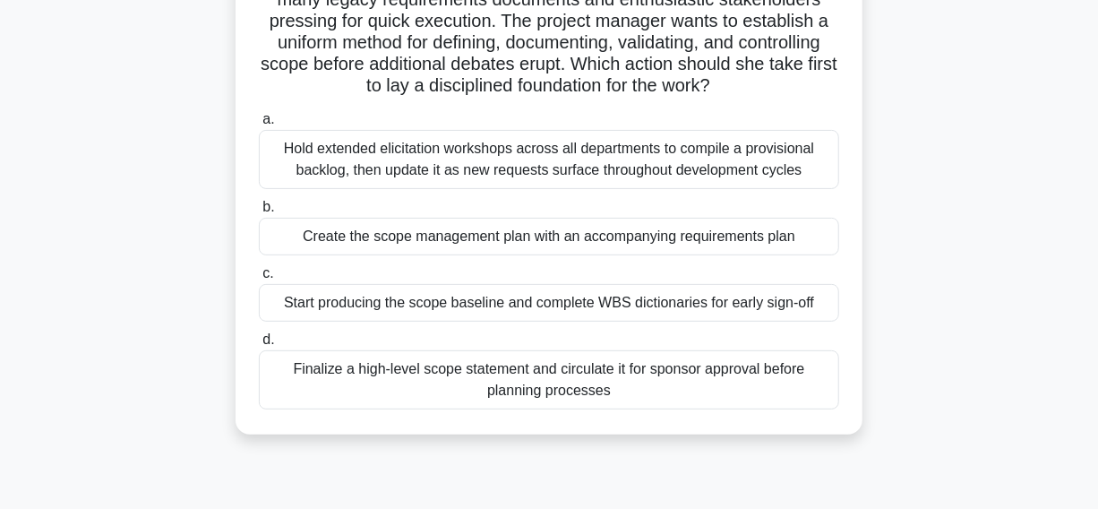
click at [281, 246] on div "Create the scope management plan with an accompanying requirements plan" at bounding box center [549, 237] width 581 height 38
click at [259, 213] on input "b. Create the scope management plan with an accompanying requirements plan" at bounding box center [259, 208] width 0 height 12
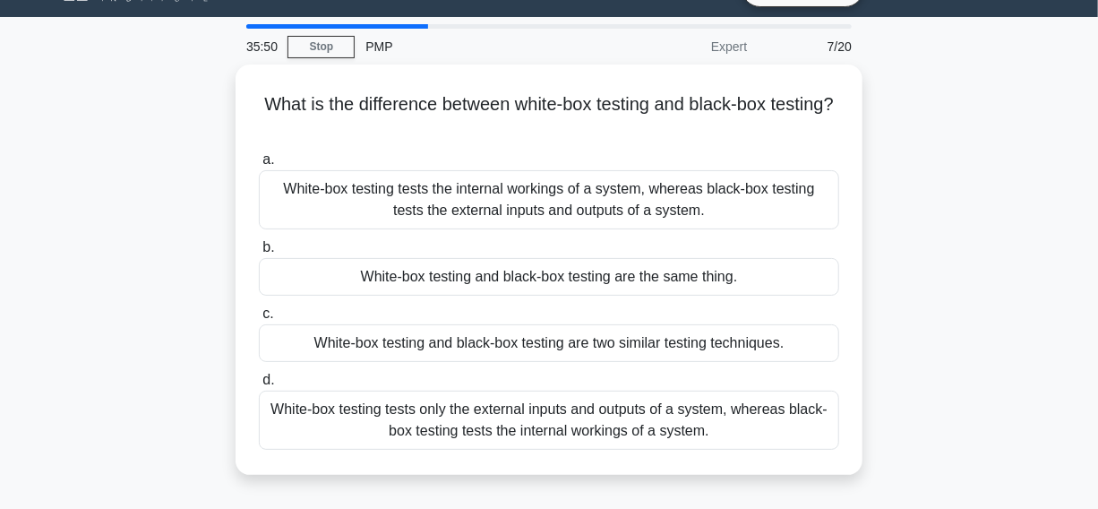
scroll to position [81, 0]
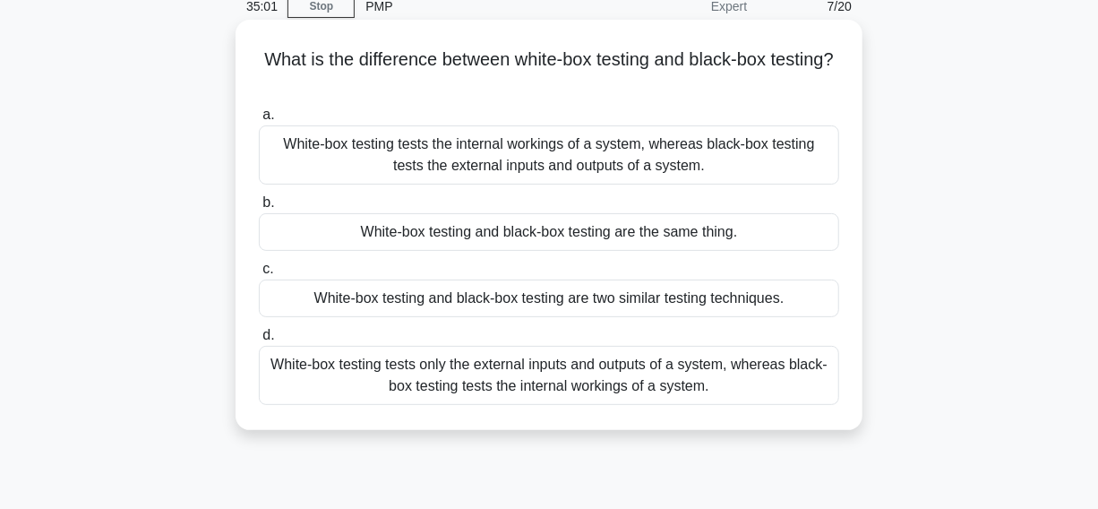
drag, startPoint x: 280, startPoint y: 60, endPoint x: 807, endPoint y: 366, distance: 610.2
click at [882, 402] on div "What is the difference between white-box testing and black-box testing? .spinne…" at bounding box center [549, 240] width 1021 height 432
copy div "What is the difference between white-box testing and black-box testing? .spinne…"
click at [622, 82] on h5 "What is the difference between white-box testing and black-box testing? .spinne…" at bounding box center [549, 70] width 584 height 45
click at [560, 72] on icon ".spinner_0XTQ{transform-origin:center;animation:spinner_y6GP .75s linear infini…" at bounding box center [549, 83] width 22 height 22
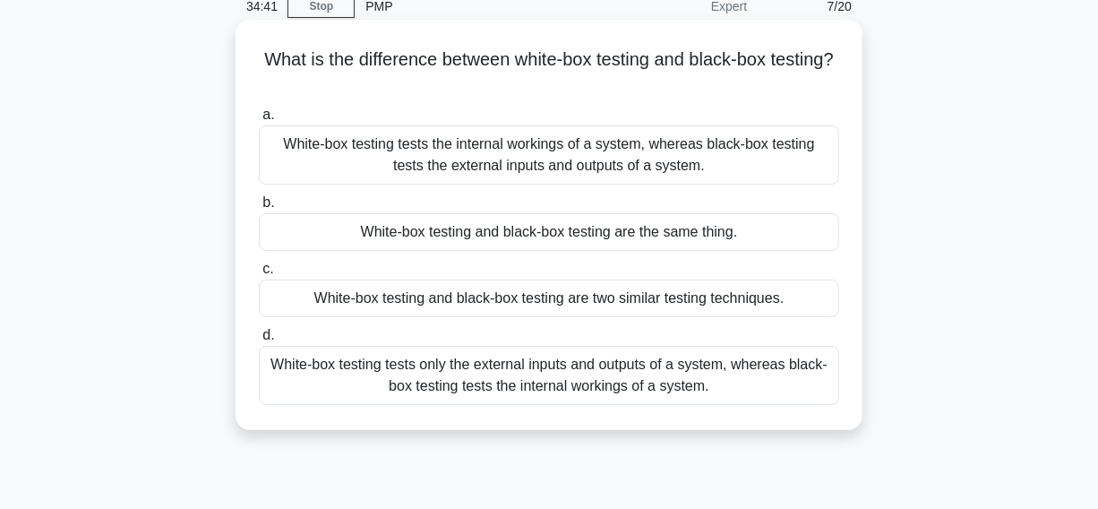
click at [337, 170] on div "White-box testing tests the internal workings of a system, whereas black-box te…" at bounding box center [549, 154] width 581 height 59
click at [259, 121] on input "a. White-box testing tests the internal workings of a system, whereas black-box…" at bounding box center [259, 115] width 0 height 12
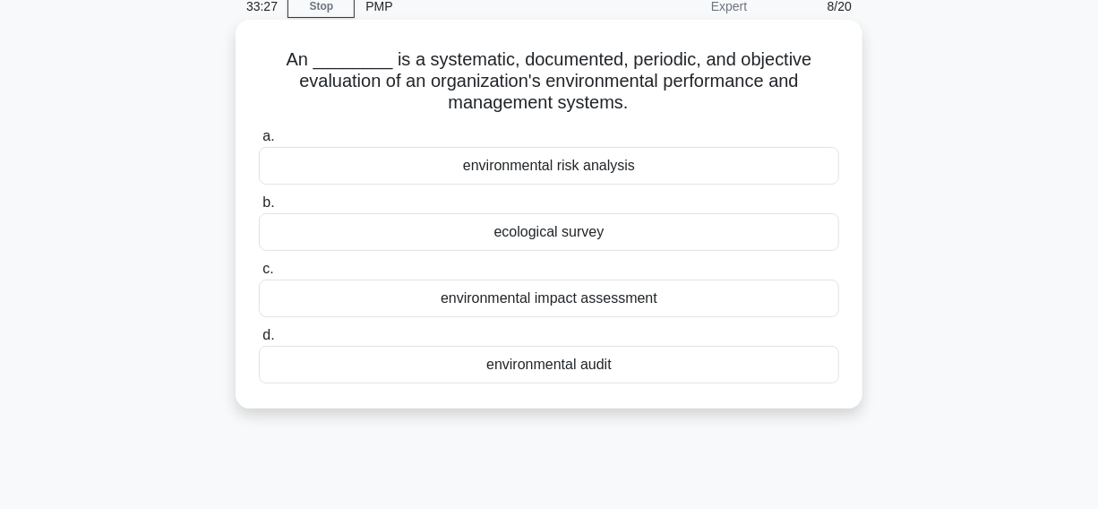
drag, startPoint x: 288, startPoint y: 56, endPoint x: 711, endPoint y: 336, distance: 506.9
click at [742, 381] on div "An ________ is a systematic, documented, periodic, and objective evaluation of …" at bounding box center [549, 214] width 613 height 375
copy div "An ________ is a systematic, documented, periodic, and objective evaluation of …"
click at [646, 105] on icon ".spinner_0XTQ{transform-origin:center;animation:spinner_y6GP .75s linear infini…" at bounding box center [640, 104] width 22 height 22
click at [454, 366] on div "environmental audit" at bounding box center [549, 365] width 581 height 38
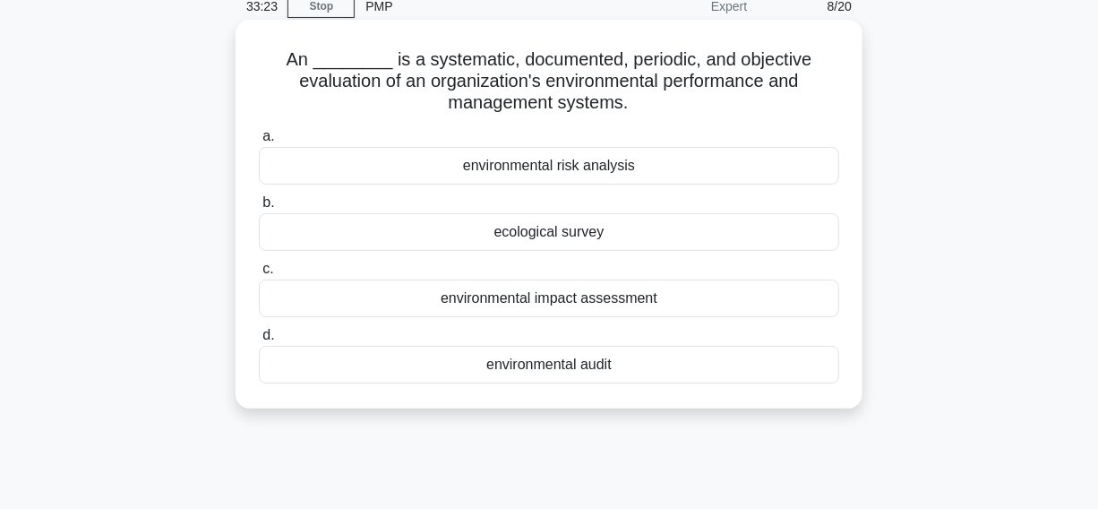
click at [259, 341] on input "d. environmental audit" at bounding box center [259, 336] width 0 height 12
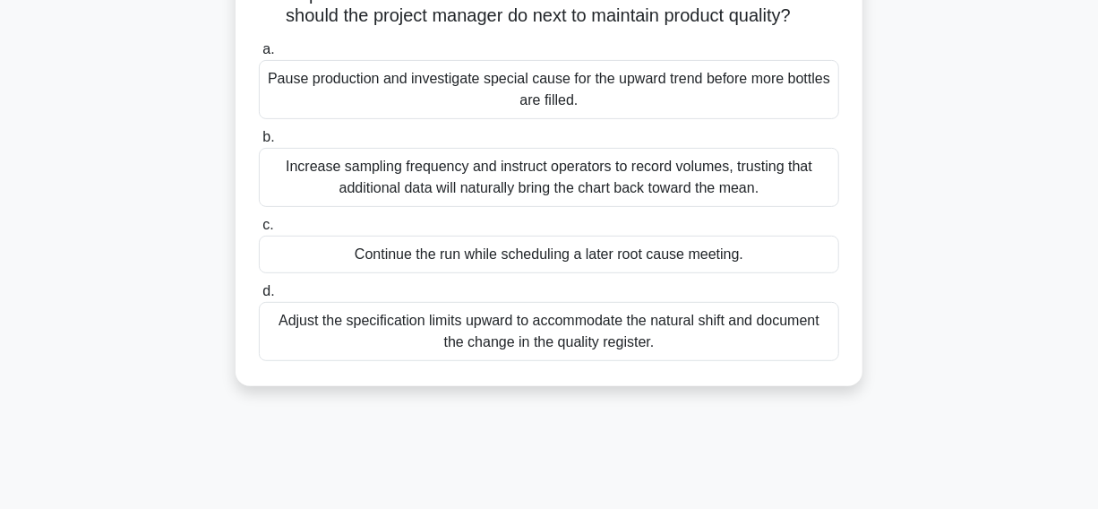
scroll to position [244, 0]
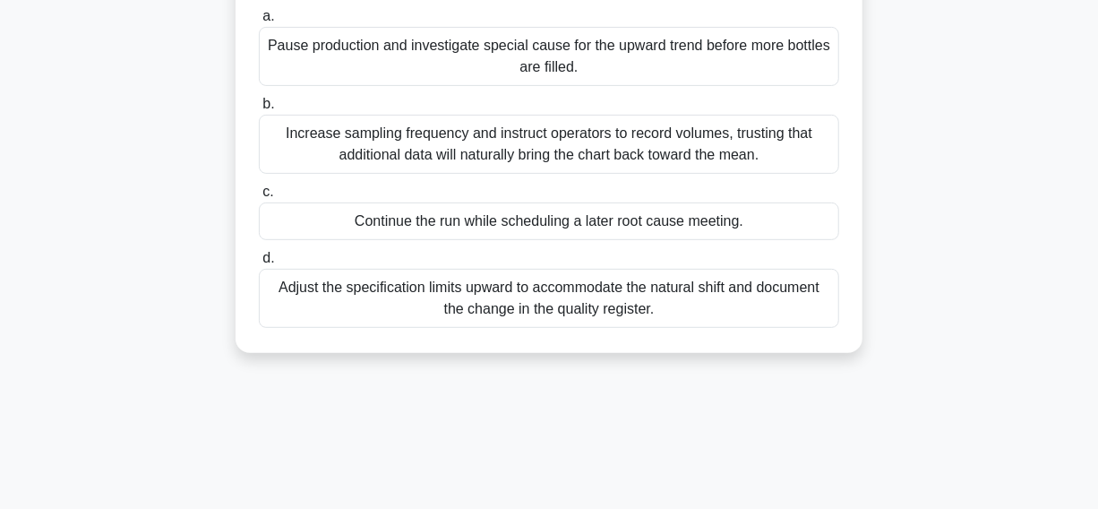
click at [337, 86] on div "Pause production and investigate special cause for the upward trend before more…" at bounding box center [549, 56] width 581 height 59
click at [259, 22] on input "a. Pause production and investigate special cause for the upward trend before m…" at bounding box center [259, 17] width 0 height 12
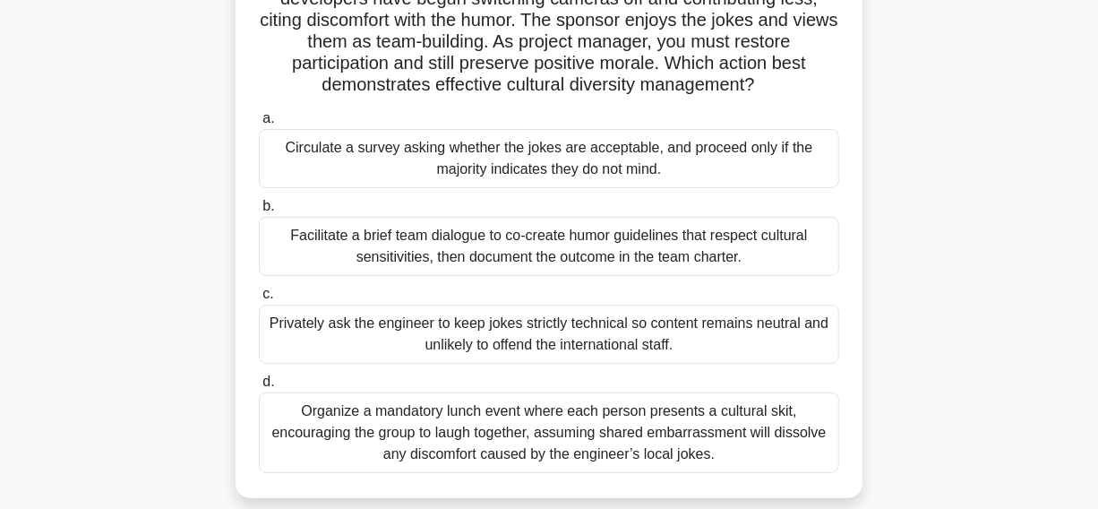
scroll to position [210, 0]
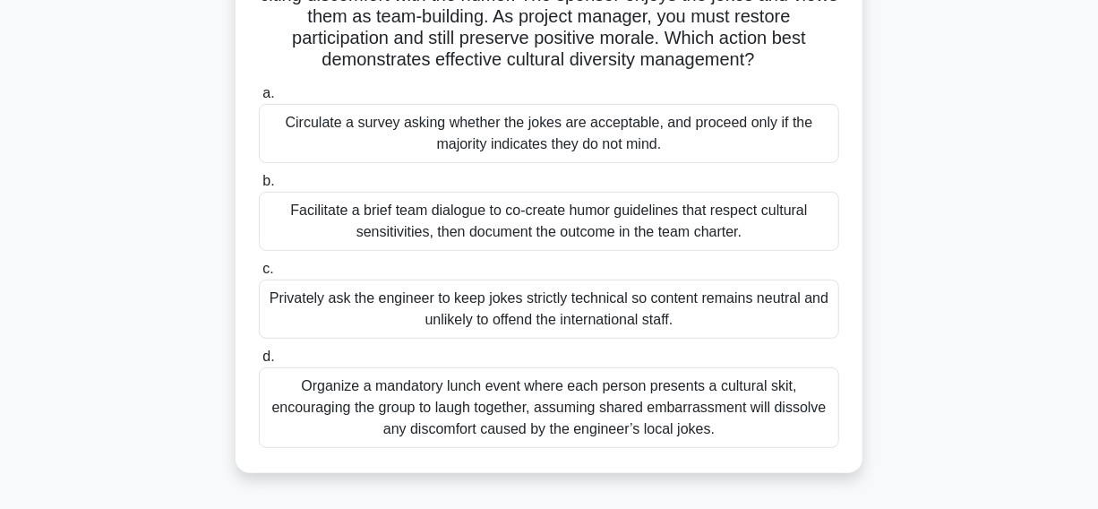
click at [297, 225] on div "Facilitate a brief team dialogue to co-create humor guidelines that respect cul…" at bounding box center [549, 221] width 581 height 59
click at [259, 187] on input "b. Facilitate a brief team dialogue to co-create humor guidelines that respect …" at bounding box center [259, 182] width 0 height 12
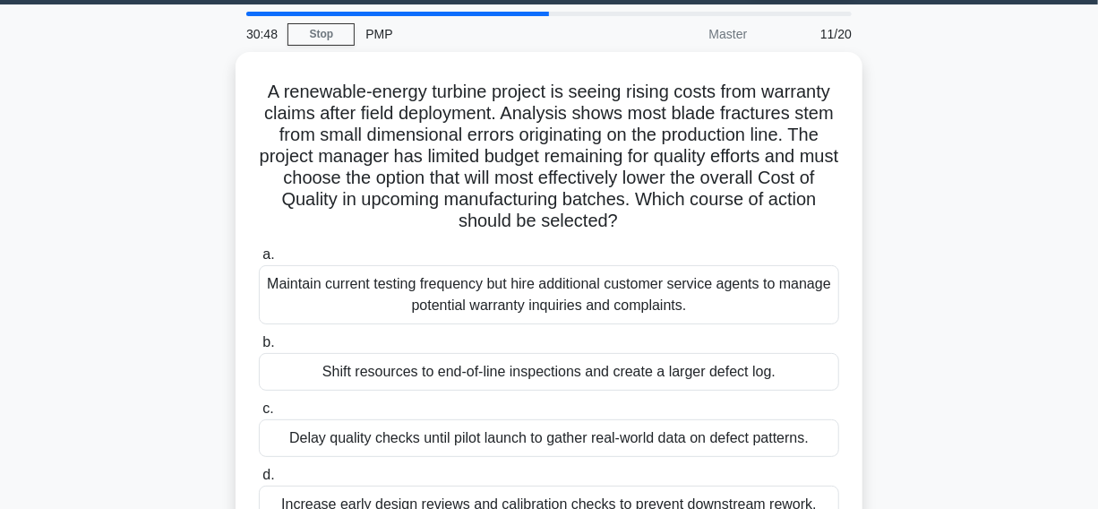
scroll to position [81, 0]
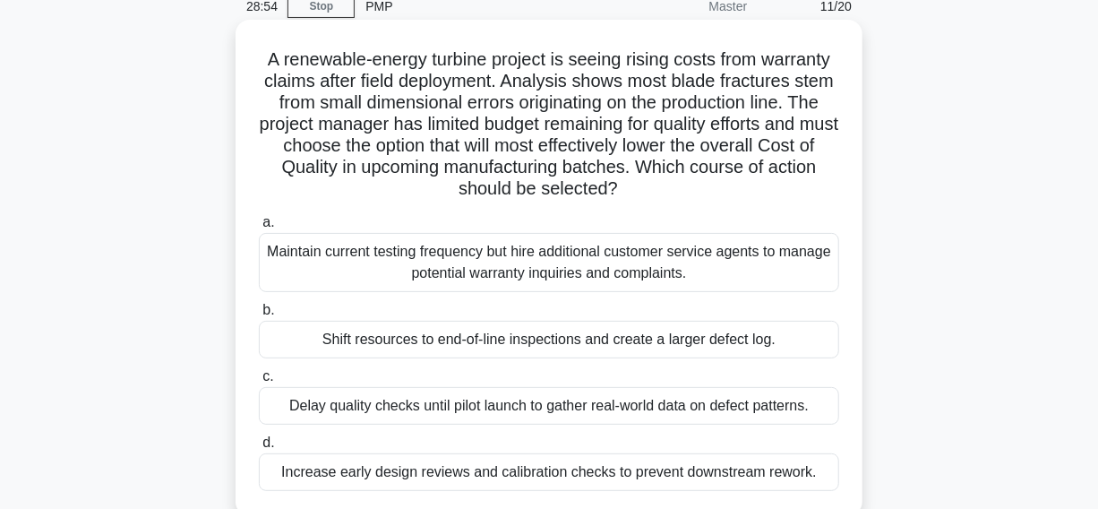
click at [277, 475] on div "Increase early design reviews and calibration checks to prevent downstream rewo…" at bounding box center [549, 472] width 581 height 38
click at [259, 449] on input "d. Increase early design reviews and calibration checks to prevent downstream r…" at bounding box center [259, 443] width 0 height 12
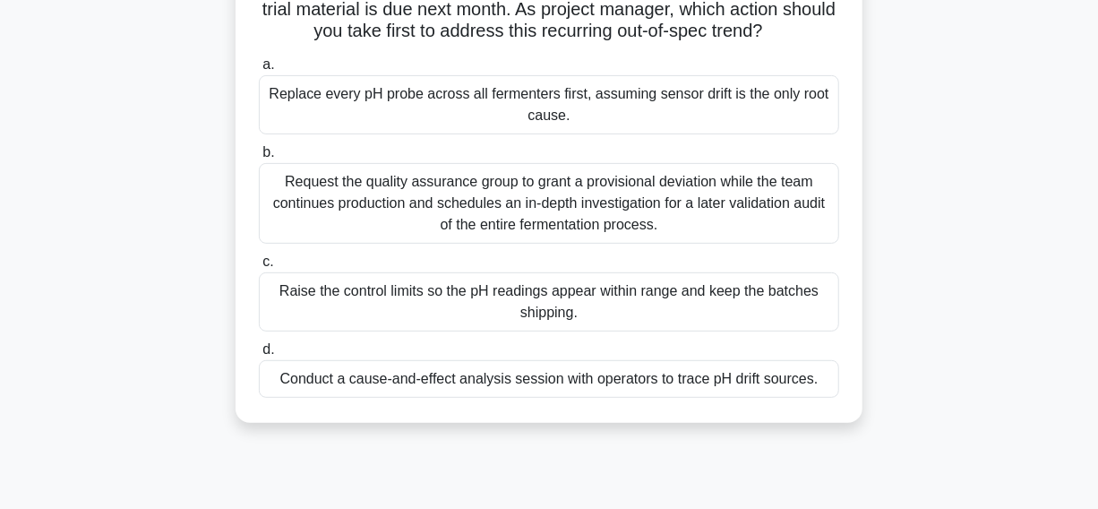
scroll to position [244, 0]
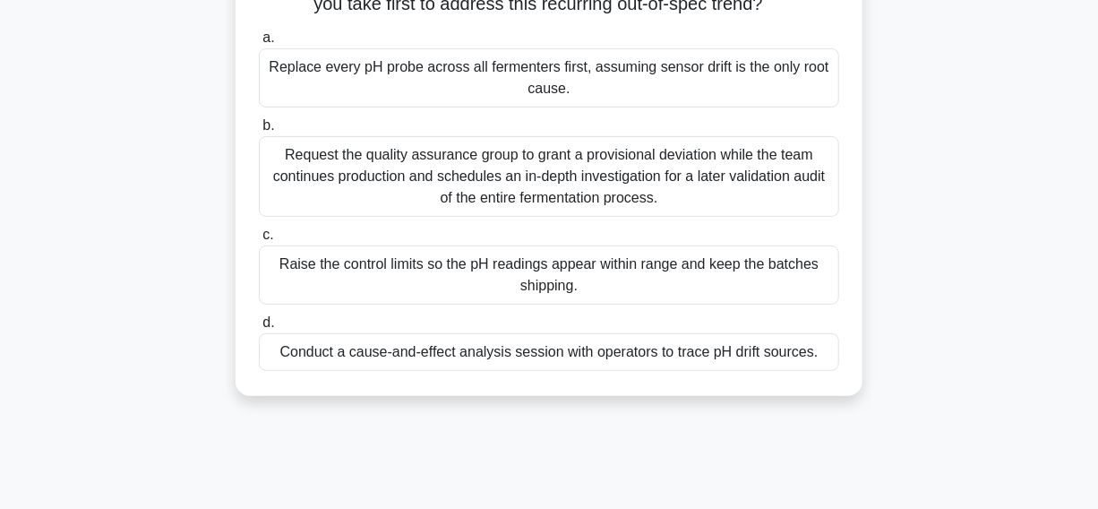
click at [351, 371] on div "Conduct a cause-and-effect analysis session with operators to trace pH drift so…" at bounding box center [549, 352] width 581 height 38
click at [259, 329] on input "d. Conduct a cause-and-effect analysis session with operators to trace pH drift…" at bounding box center [259, 323] width 0 height 12
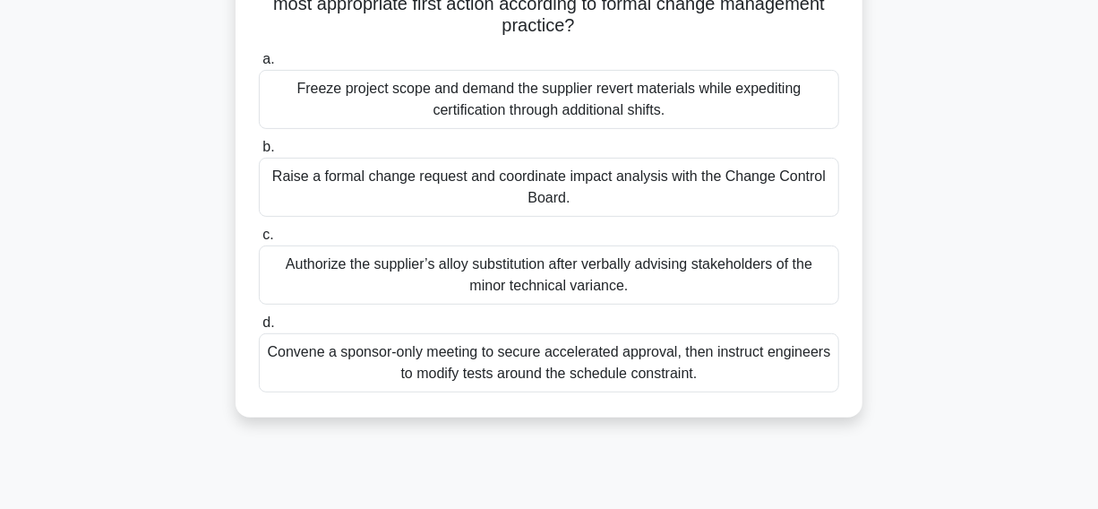
click at [298, 211] on div "Raise a formal change request and coordinate impact analysis with the Change Co…" at bounding box center [549, 187] width 581 height 59
click at [259, 153] on input "b. Raise a formal change request and coordinate impact analysis with the Change…" at bounding box center [259, 148] width 0 height 12
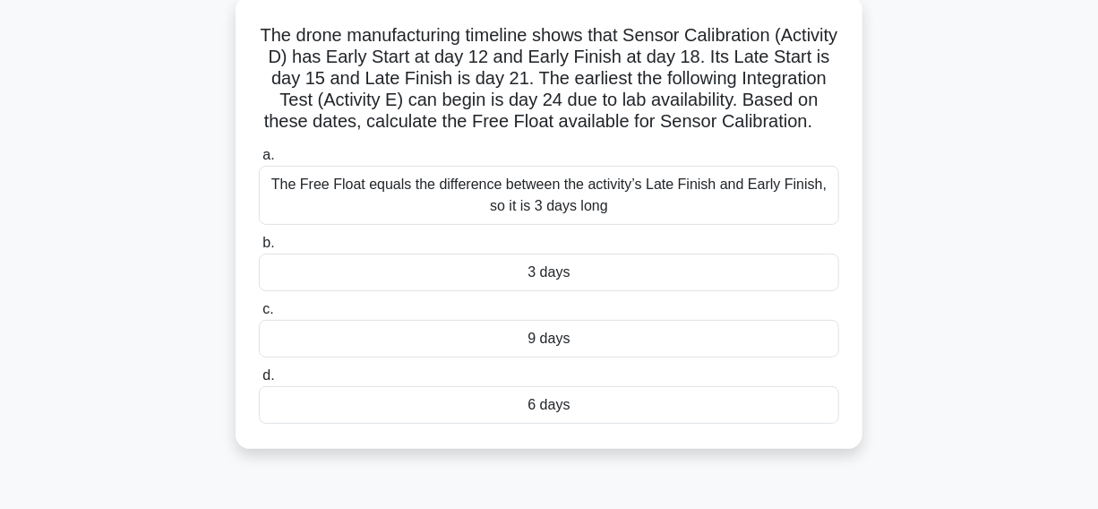
scroll to position [81, 0]
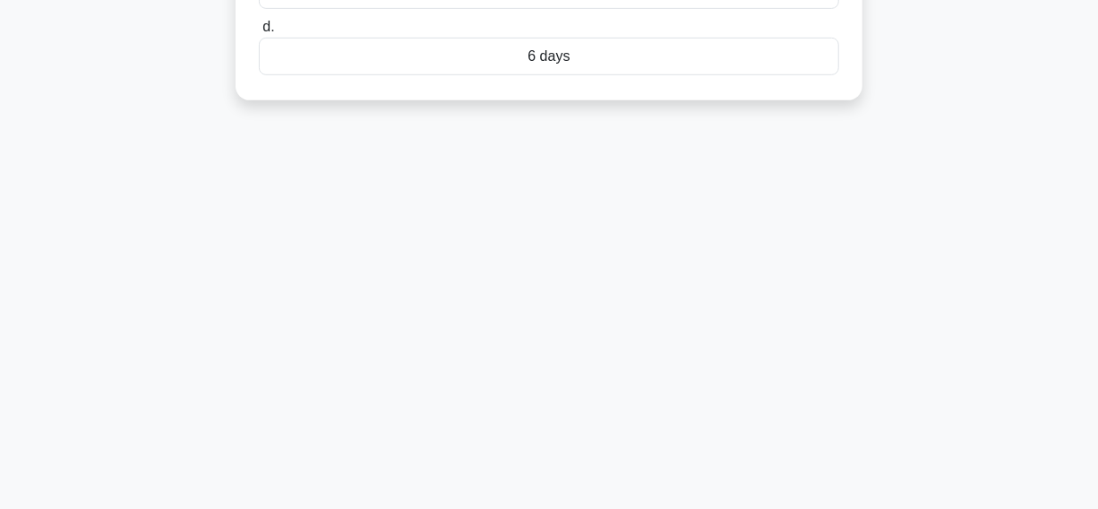
drag, startPoint x: 287, startPoint y: 53, endPoint x: 627, endPoint y: 483, distance: 548.5
click at [631, 489] on div "25:19 Stop PMP Master 14/20 The drone manufacturing timeline shows that Sensor …" at bounding box center [549, 55] width 1021 height 896
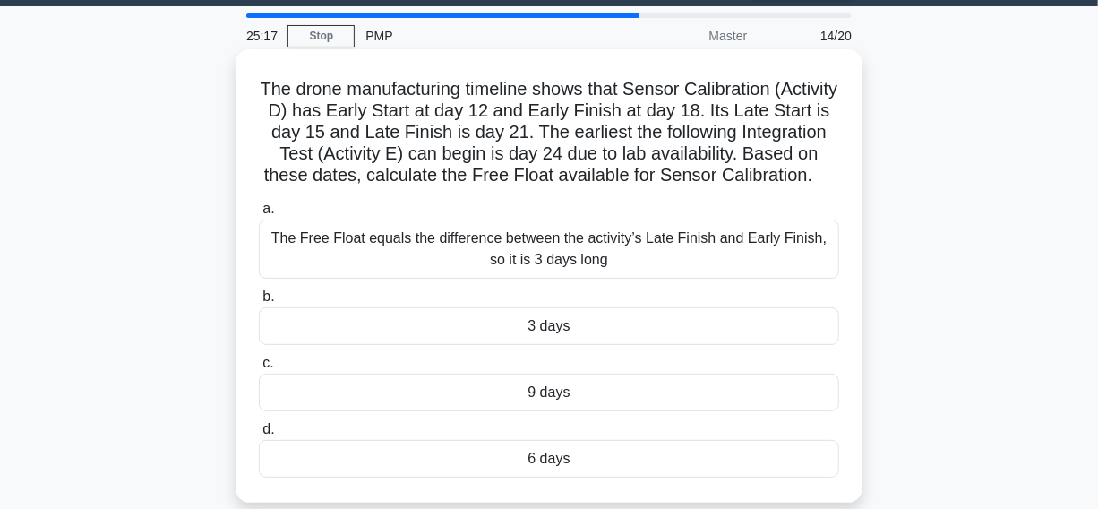
copy div "The drone manufacturing timeline shows that Sensor Calibration (Activity D) has…"
click at [621, 187] on h5 "The drone manufacturing timeline shows that Sensor Calibration (Activity D) has…" at bounding box center [549, 132] width 584 height 109
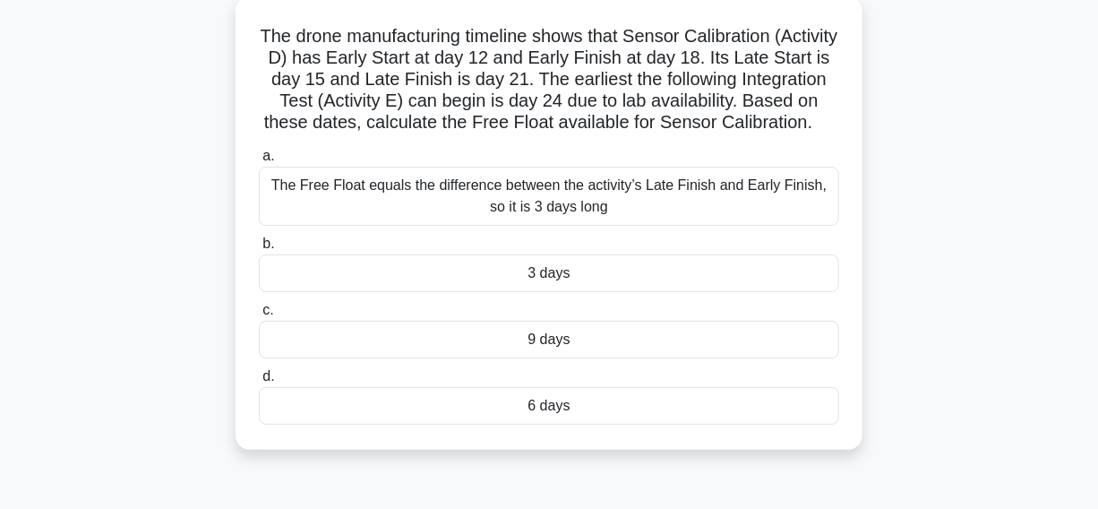
scroll to position [133, 0]
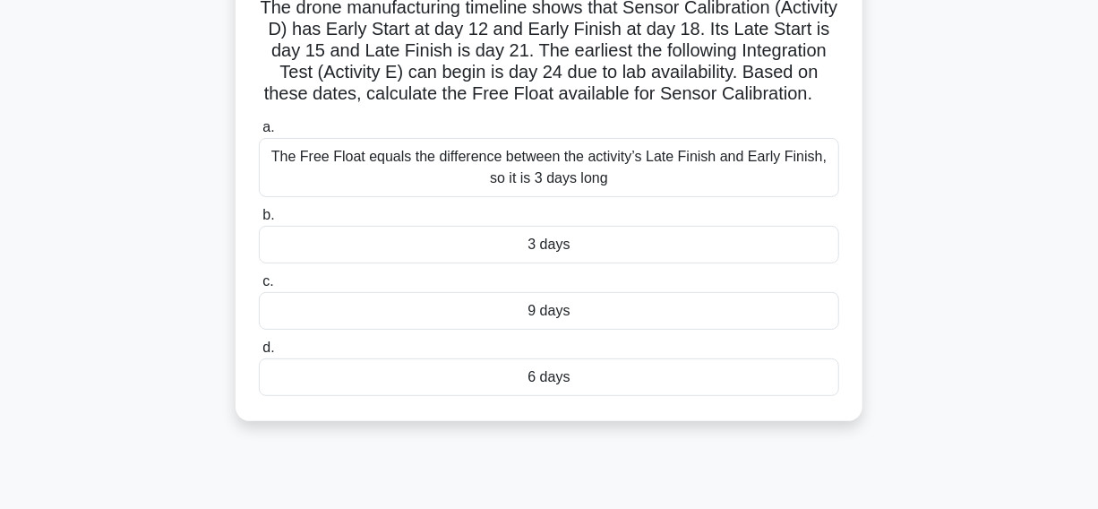
click at [607, 396] on div "6 days" at bounding box center [549, 377] width 581 height 38
click at [259, 354] on input "d. 6 days" at bounding box center [259, 348] width 0 height 12
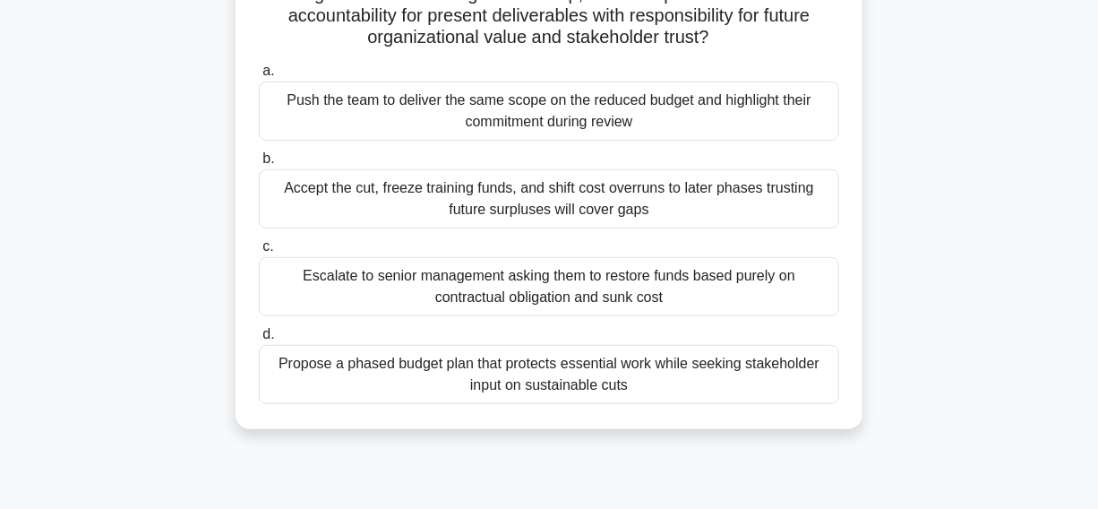
scroll to position [244, 0]
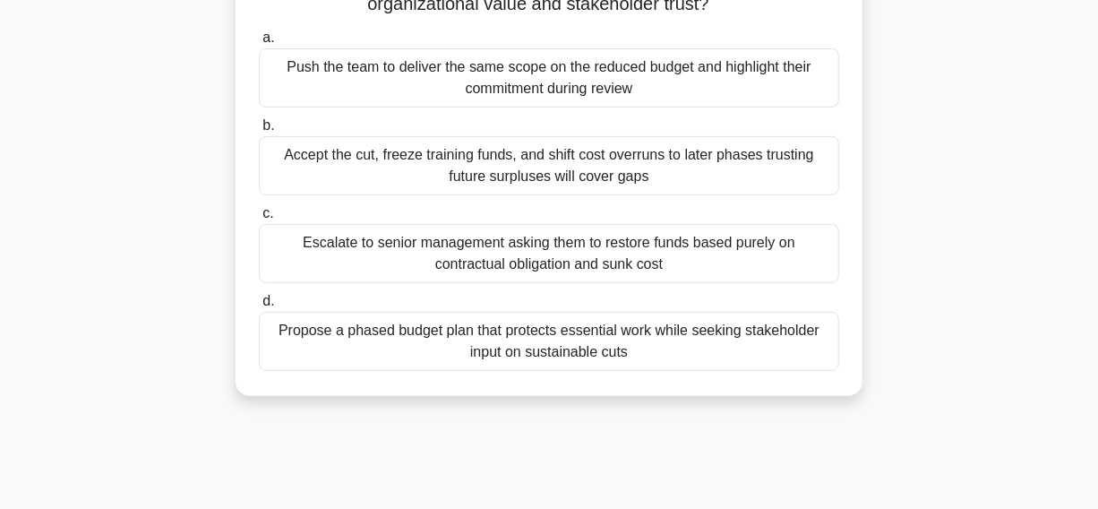
click at [397, 346] on div "Propose a phased budget plan that protects essential work while seeking stakeho…" at bounding box center [549, 341] width 581 height 59
click at [259, 307] on input "d. Propose a phased budget plan that protects essential work while seeking stak…" at bounding box center [259, 302] width 0 height 12
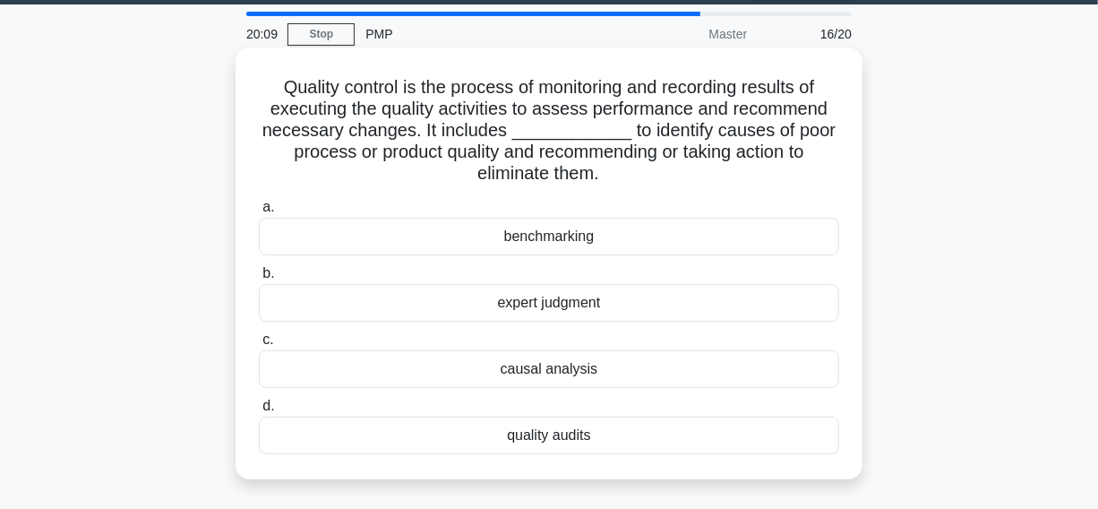
scroll to position [81, 0]
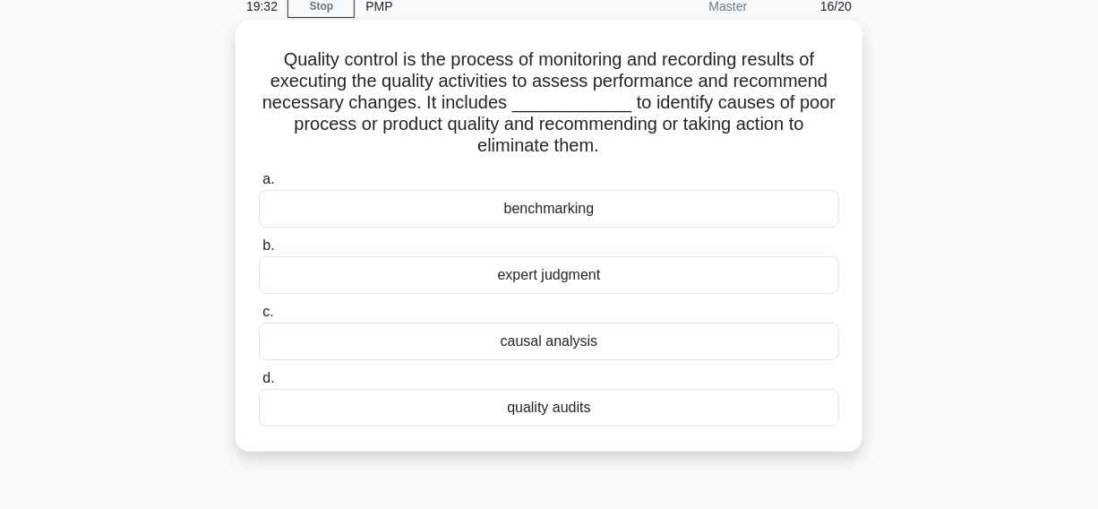
click at [636, 405] on div "quality audits" at bounding box center [549, 408] width 581 height 38
click at [259, 384] on input "d. quality audits" at bounding box center [259, 379] width 0 height 12
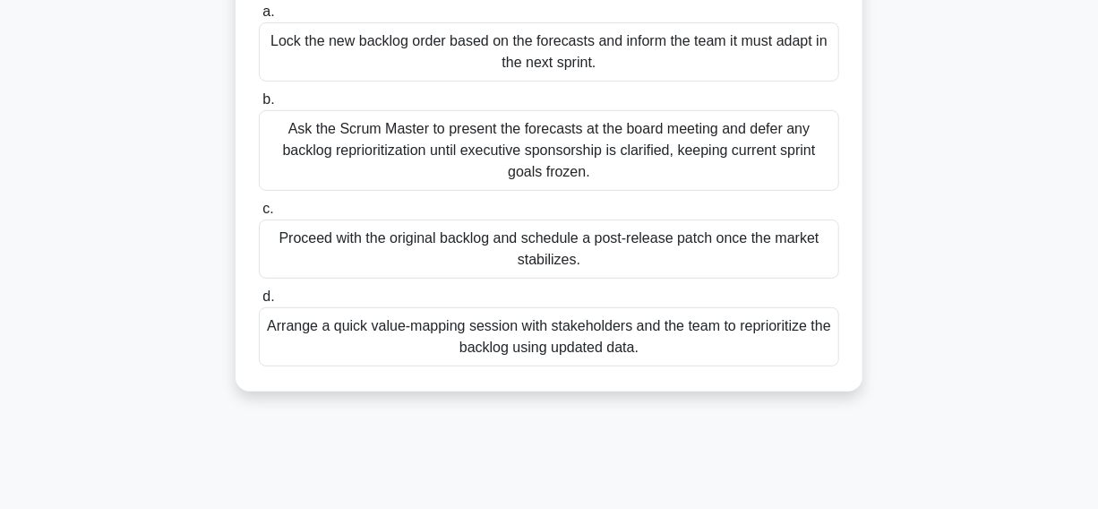
scroll to position [325, 0]
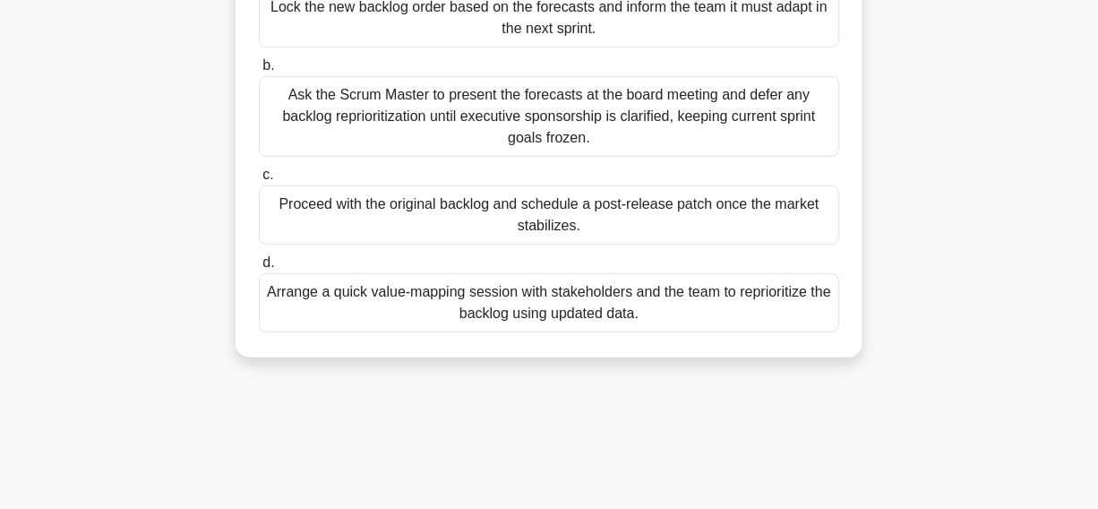
click at [681, 310] on div "Arrange a quick value-mapping session with stakeholders and the team to reprior…" at bounding box center [549, 302] width 581 height 59
click at [259, 269] on input "d. Arrange a quick value-mapping session with stakeholders and the team to repr…" at bounding box center [259, 263] width 0 height 12
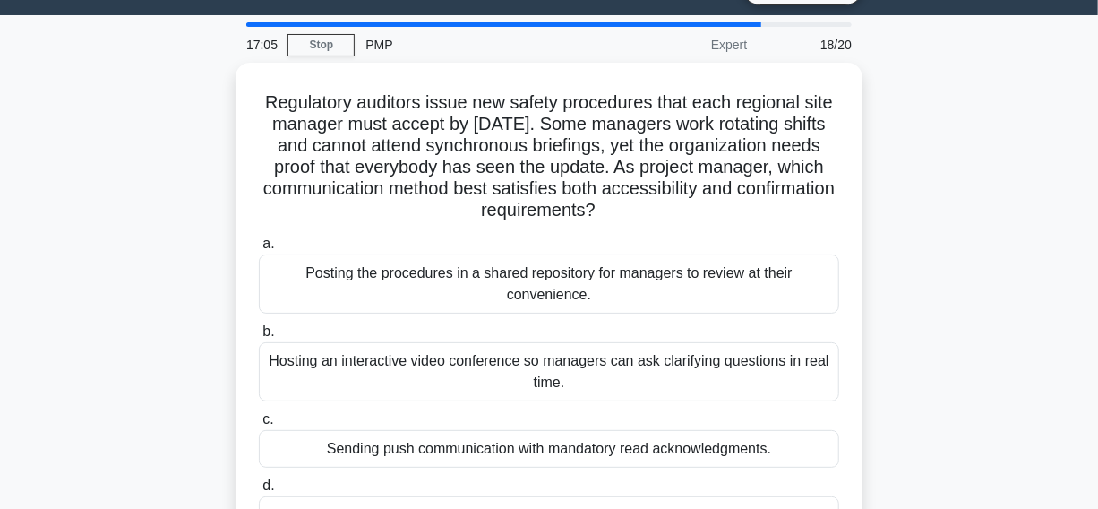
scroll to position [162, 0]
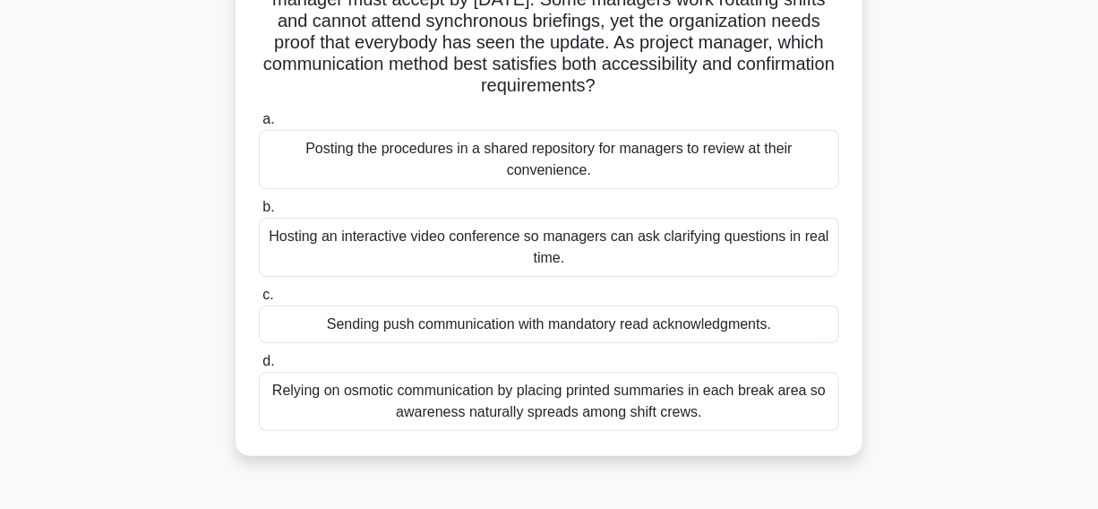
drag, startPoint x: 205, startPoint y: 142, endPoint x: 653, endPoint y: 181, distance: 449.6
click at [653, 181] on div "Regulatory auditors issue new safety procedures that each regional site manager…" at bounding box center [549, 212] width 1021 height 539
copy div "Posting the procedures in a shared repository for managers to review at their c…"
click at [700, 86] on h5 "Regulatory auditors issue new safety procedures that each regional site manager…" at bounding box center [549, 32] width 584 height 131
click at [297, 323] on div "Sending push communication with mandatory read acknowledgments." at bounding box center [549, 325] width 581 height 38
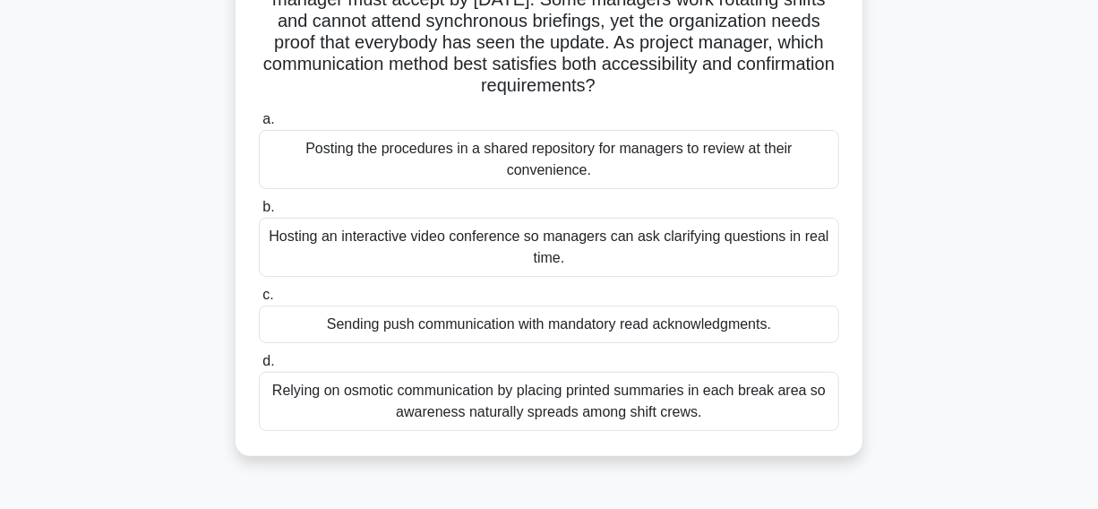
click at [259, 301] on input "c. Sending push communication with mandatory read acknowledgments." at bounding box center [259, 295] width 0 height 12
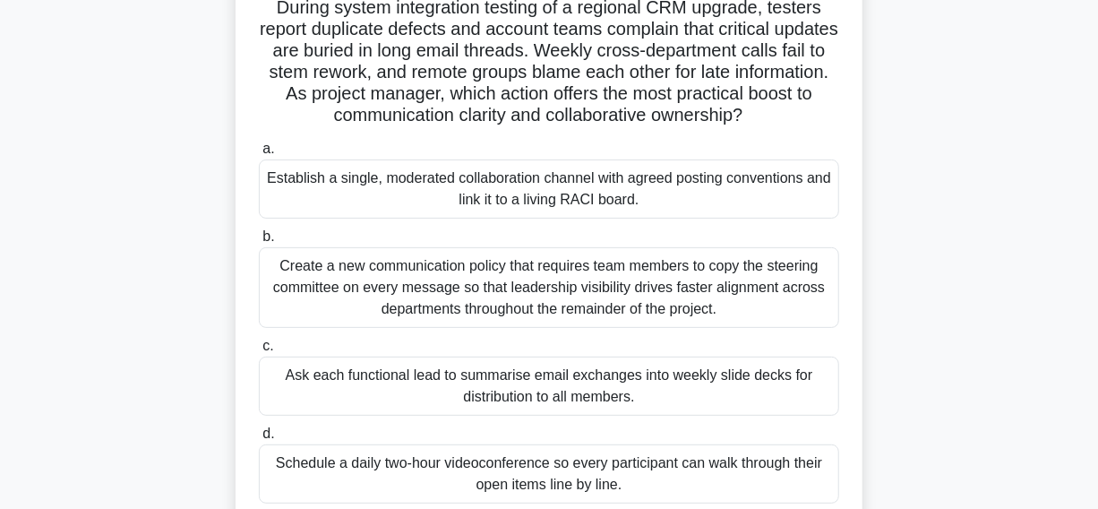
scroll to position [244, 0]
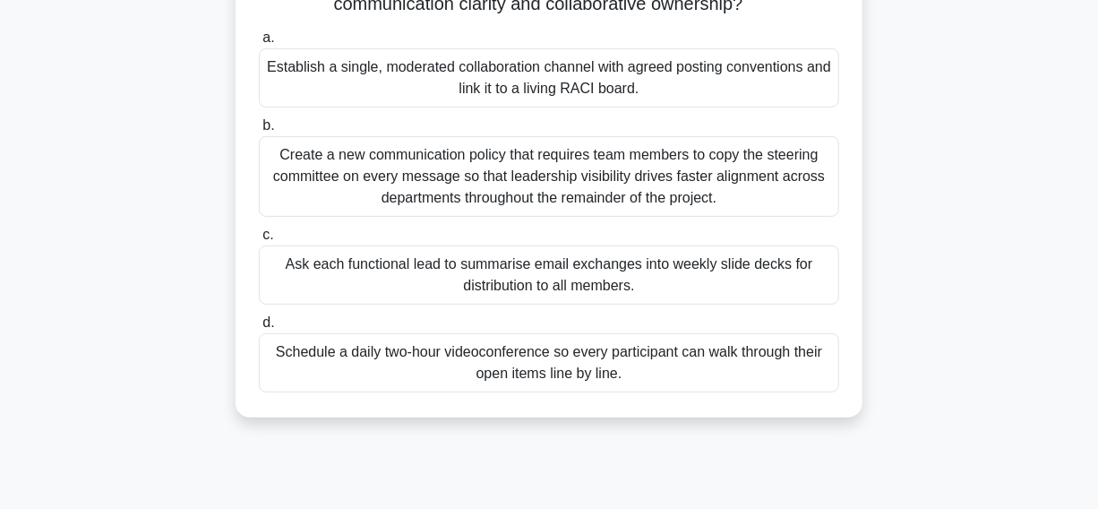
drag, startPoint x: 175, startPoint y: 65, endPoint x: 609, endPoint y: 82, distance: 434.9
click at [696, 96] on div "During system integration testing of a regional CRM upgrade, testers report dup…" at bounding box center [549, 152] width 1021 height 582
copy div "Establish a single, moderated collaboration channel with agreed posting convent…"
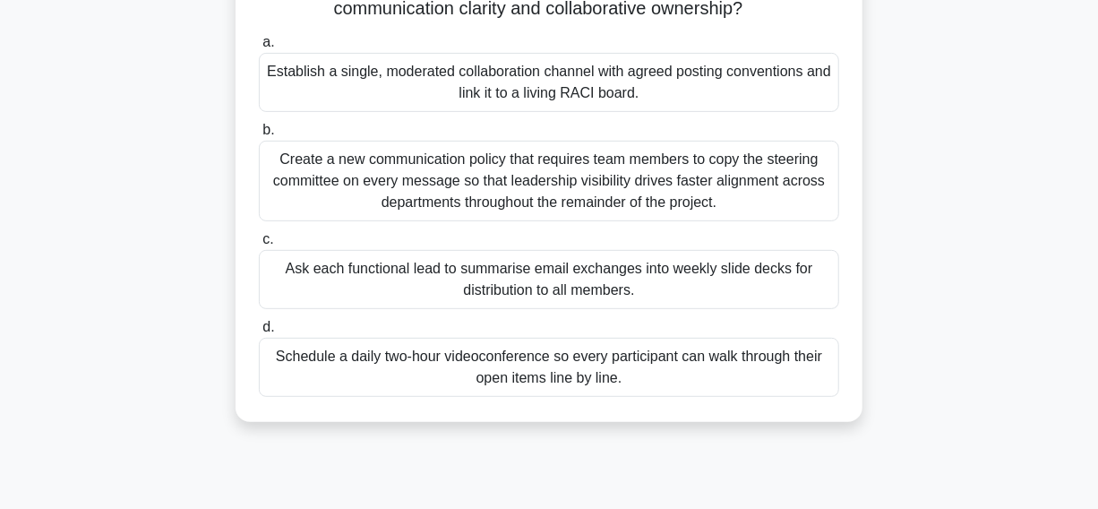
click at [53, 221] on div "During system integration testing of a regional CRM upgrade, testers report dup…" at bounding box center [549, 152] width 1021 height 582
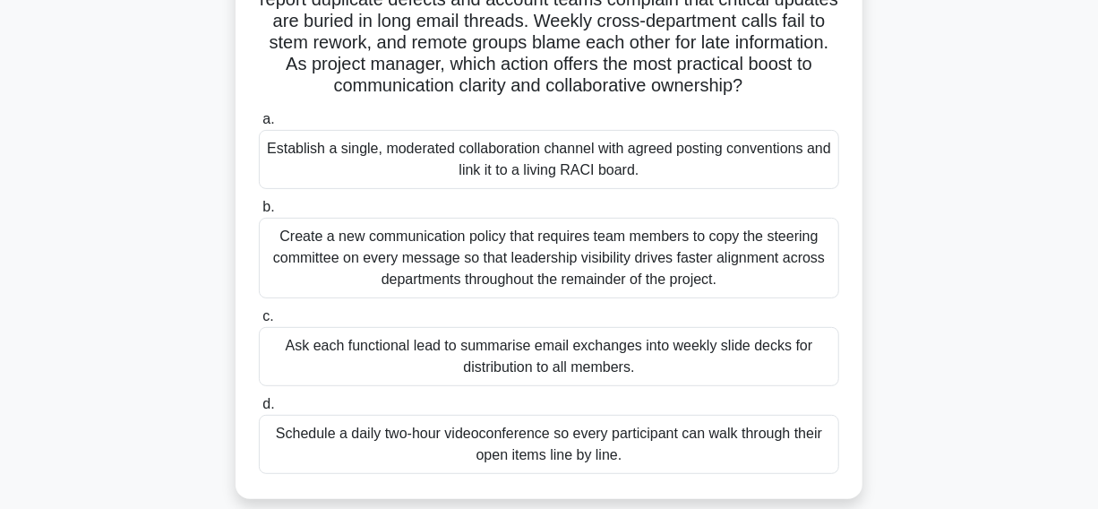
click at [328, 175] on div "Establish a single, moderated collaboration channel with agreed posting convent…" at bounding box center [549, 159] width 581 height 59
click at [259, 125] on input "a. Establish a single, moderated collaboration channel with agreed posting conv…" at bounding box center [259, 120] width 0 height 12
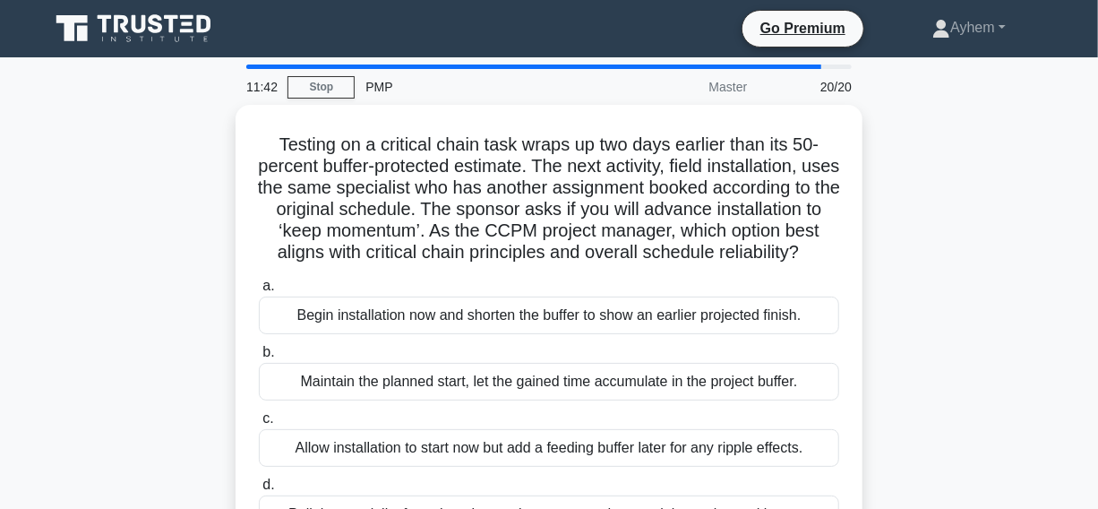
scroll to position [81, 0]
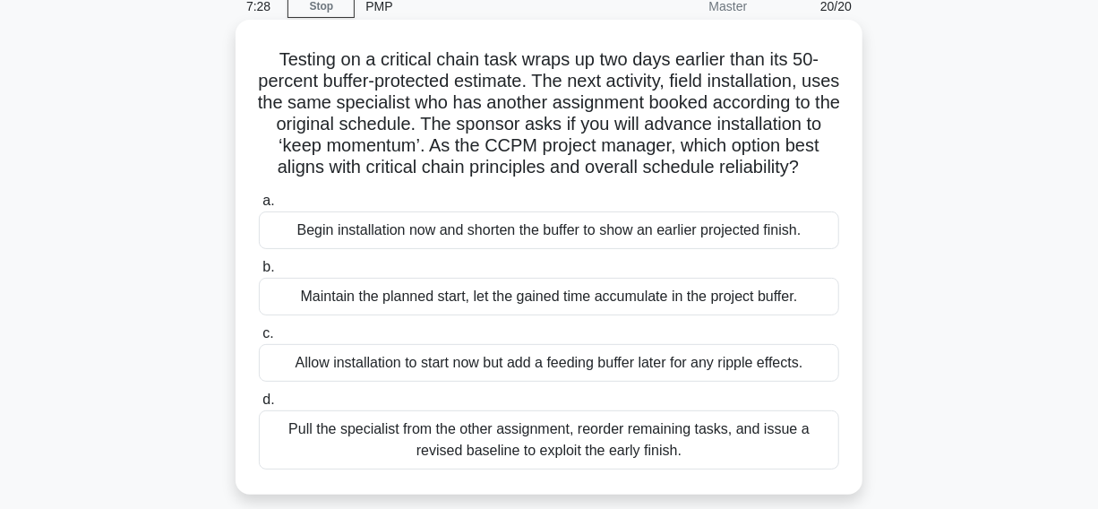
click at [281, 378] on div "Allow installation to start now but add a feeding buffer later for any ripple e…" at bounding box center [549, 363] width 581 height 38
click at [259, 340] on input "c. Allow installation to start now but add a feeding buffer later for any rippl…" at bounding box center [259, 334] width 0 height 12
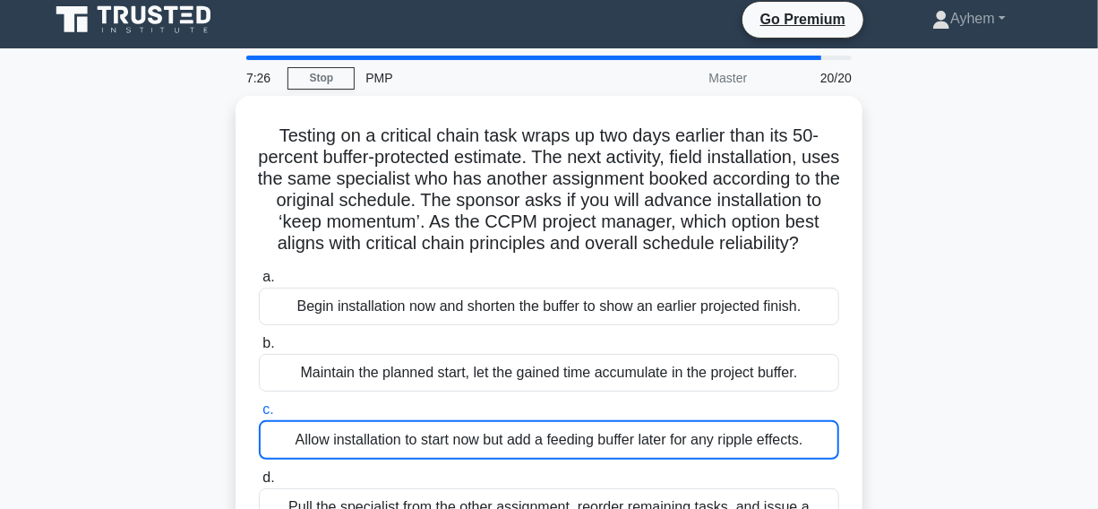
scroll to position [0, 0]
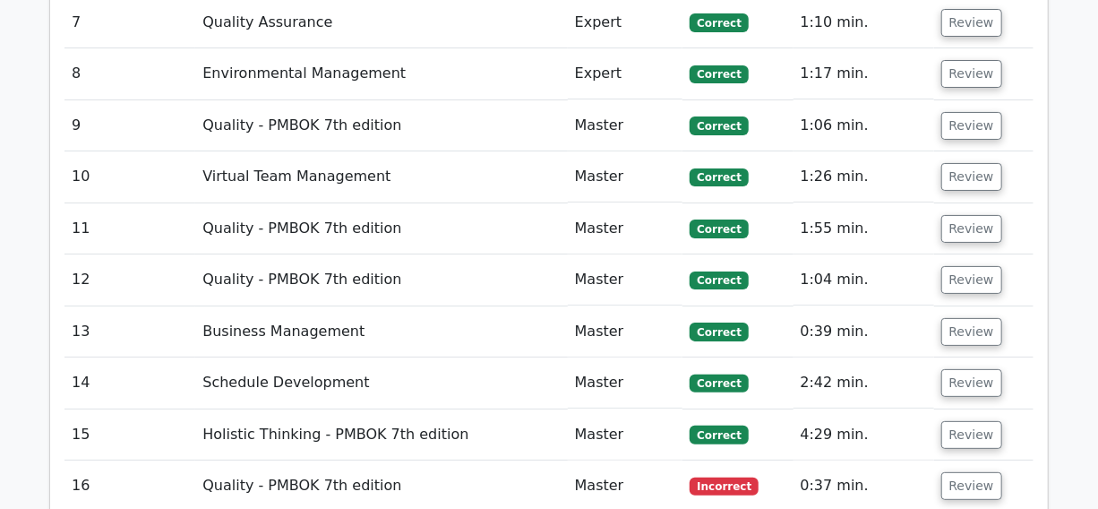
scroll to position [3258, 0]
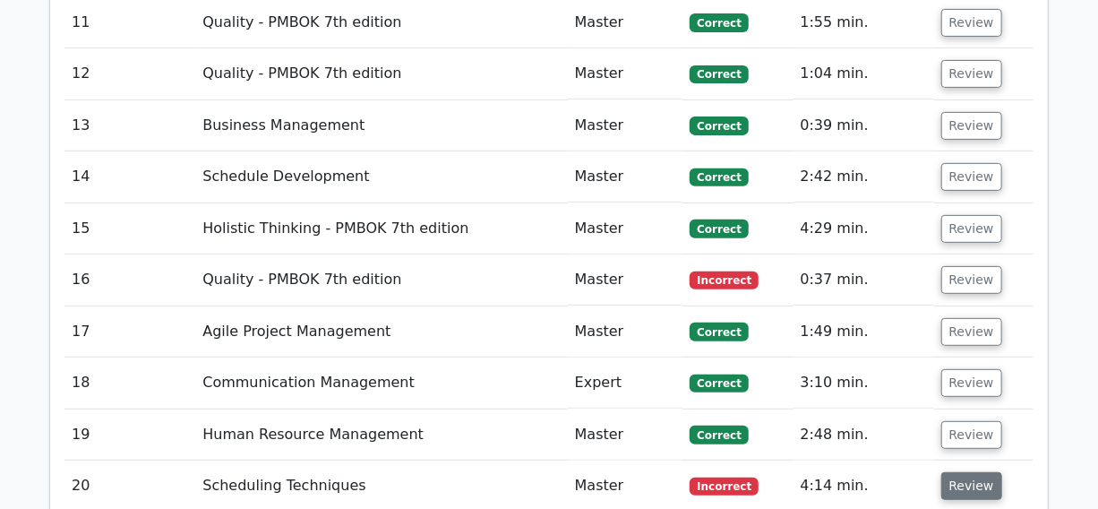
click at [967, 472] on button "Review" at bounding box center [972, 486] width 61 height 28
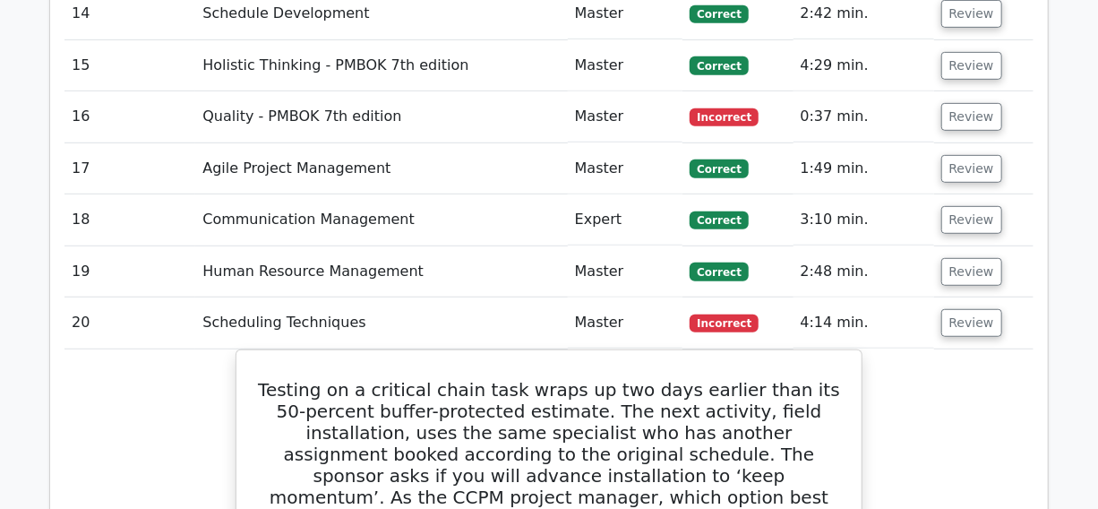
scroll to position [3339, 0]
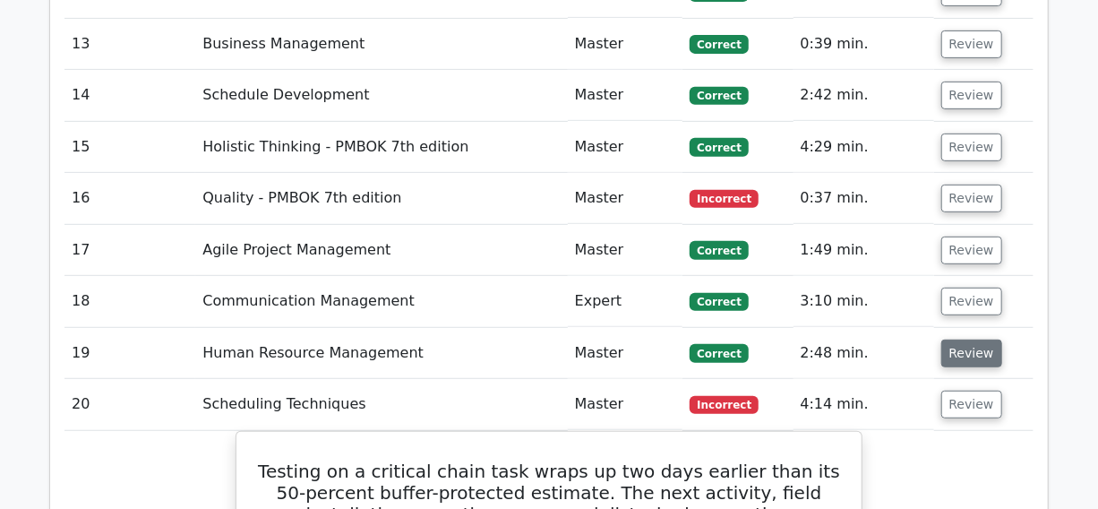
click at [961, 340] on button "Review" at bounding box center [972, 354] width 61 height 28
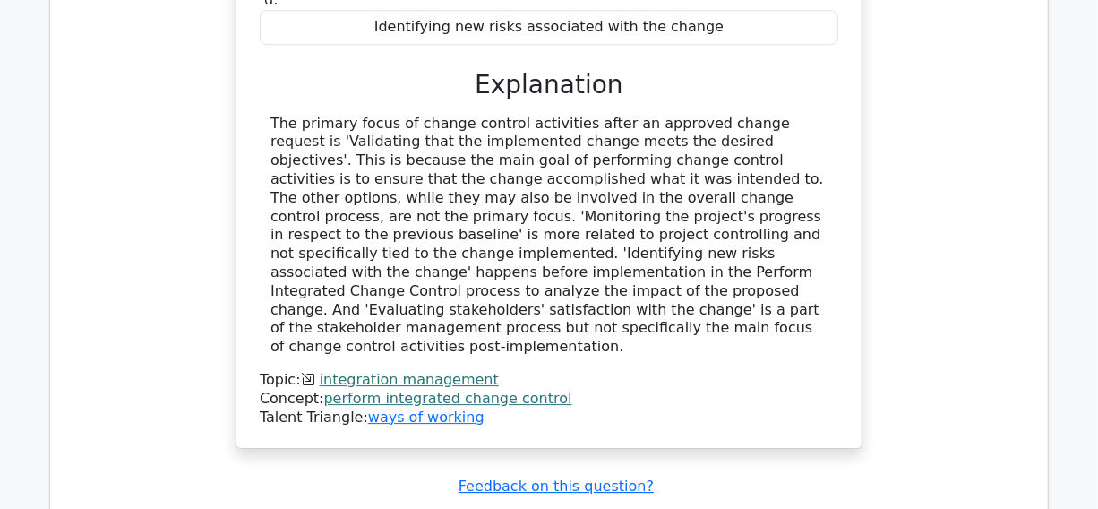
scroll to position [2525, 0]
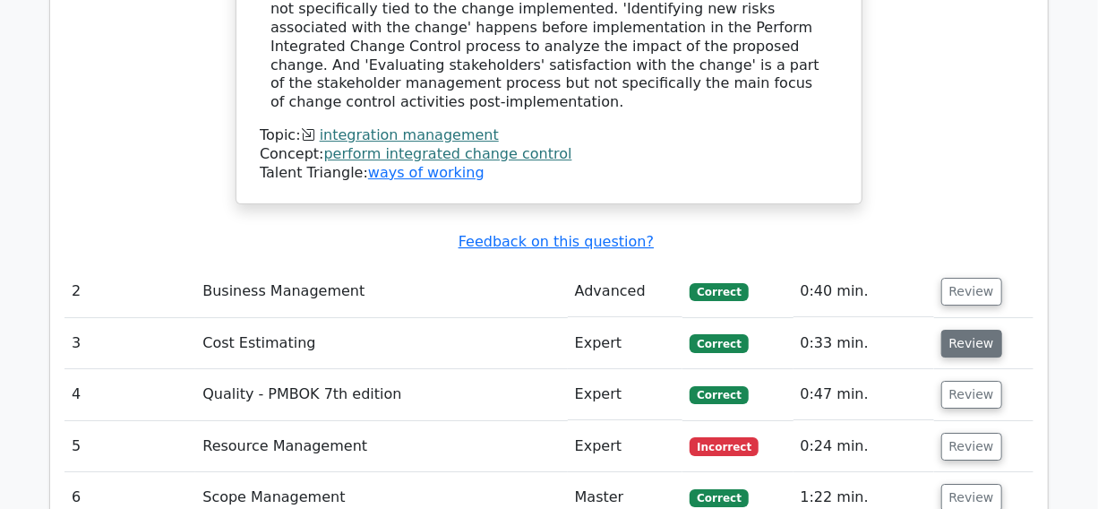
drag, startPoint x: 971, startPoint y: 206, endPoint x: 959, endPoint y: 259, distance: 54.3
click at [971, 278] on button "Review" at bounding box center [972, 292] width 61 height 28
click at [959, 330] on button "Review" at bounding box center [972, 344] width 61 height 28
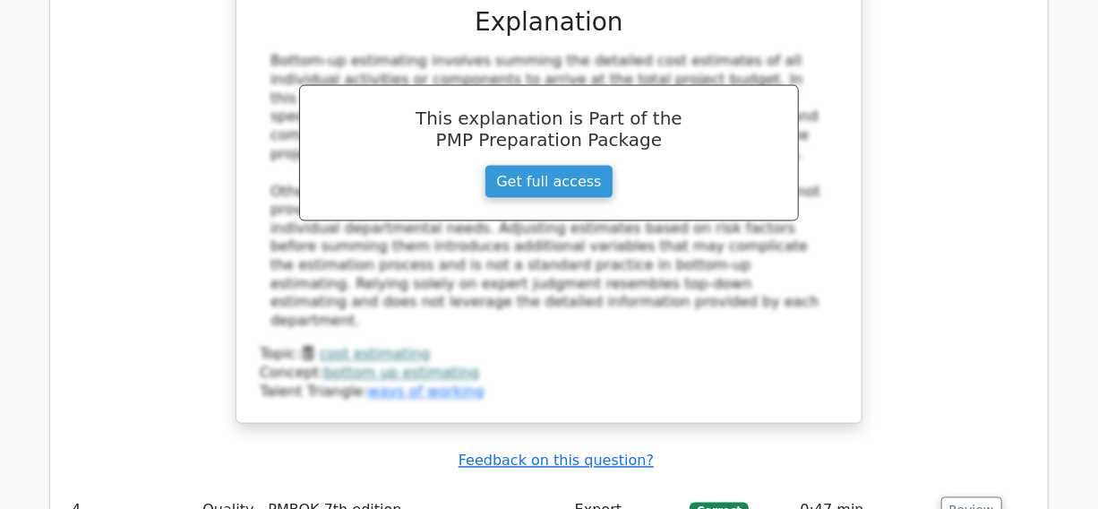
scroll to position [4560, 0]
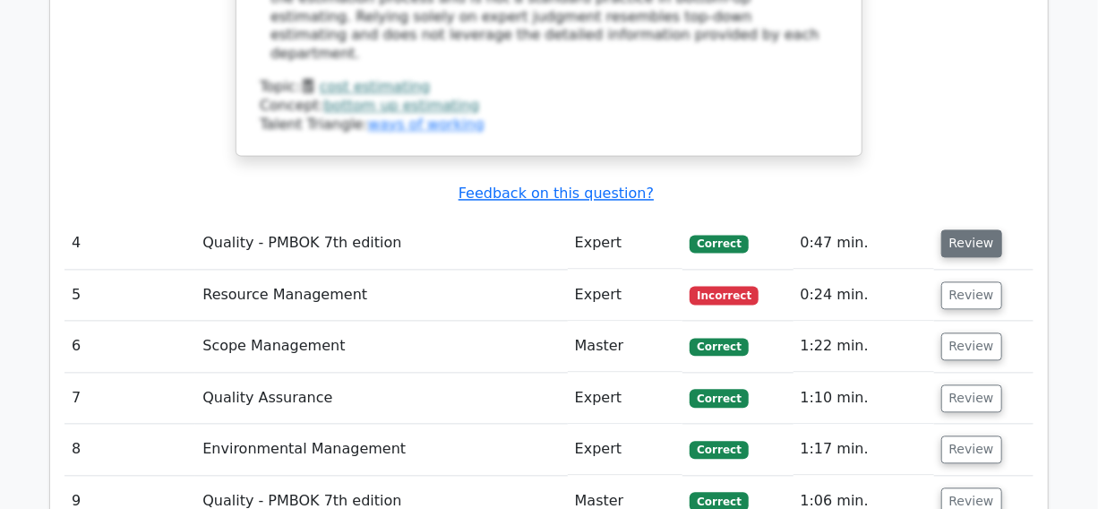
click at [969, 229] on button "Review" at bounding box center [972, 243] width 61 height 28
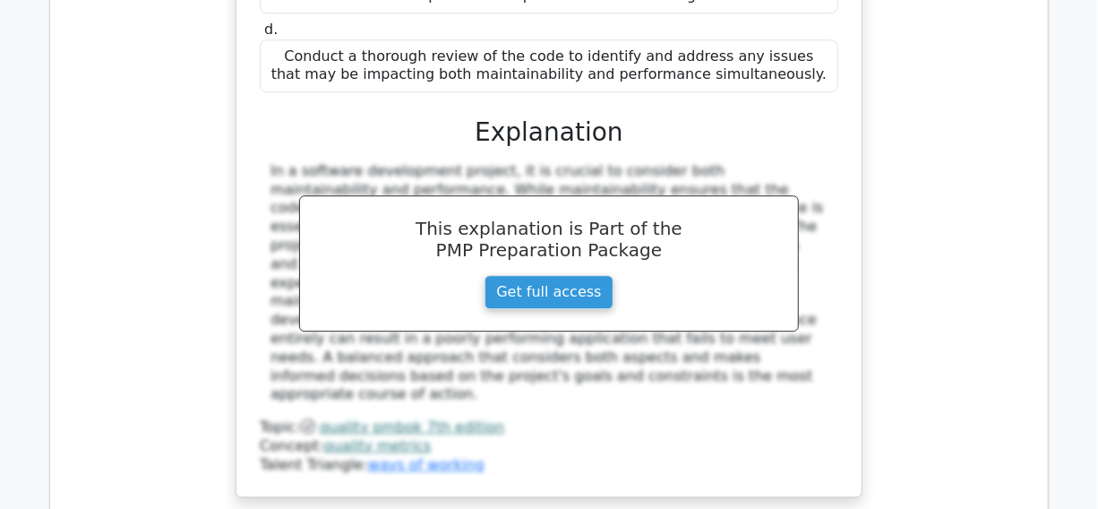
scroll to position [5294, 0]
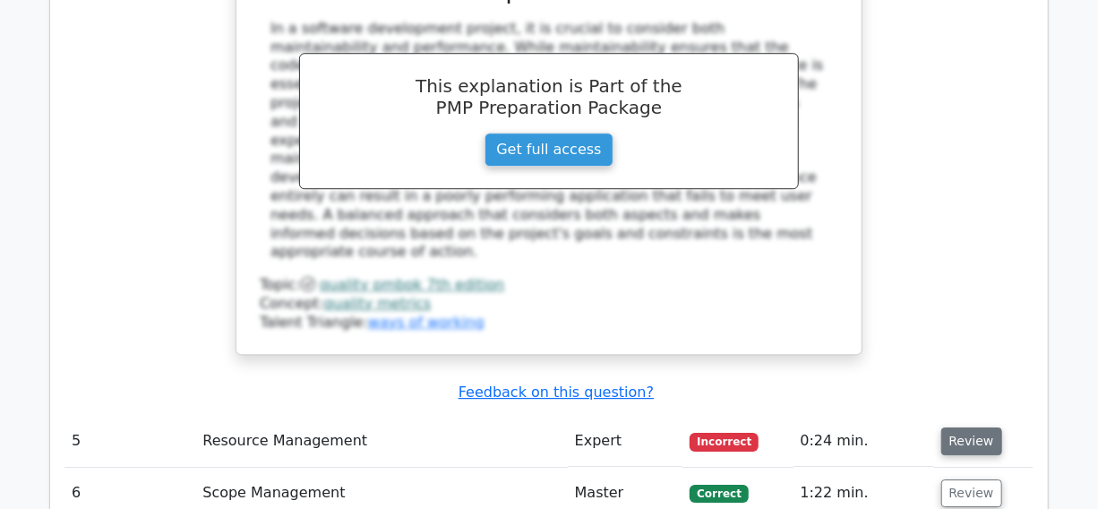
click at [957, 427] on button "Review" at bounding box center [972, 441] width 61 height 28
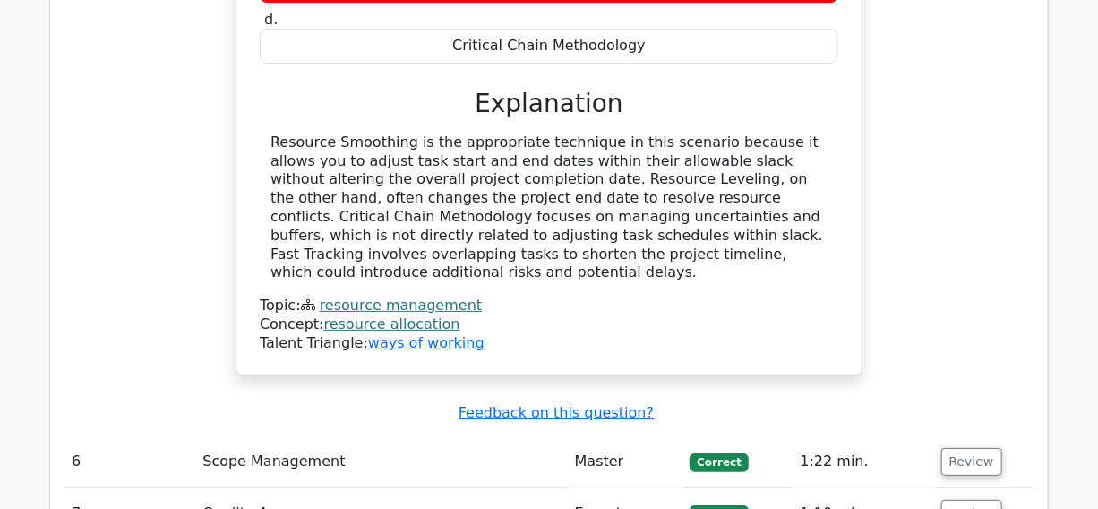
scroll to position [6109, 0]
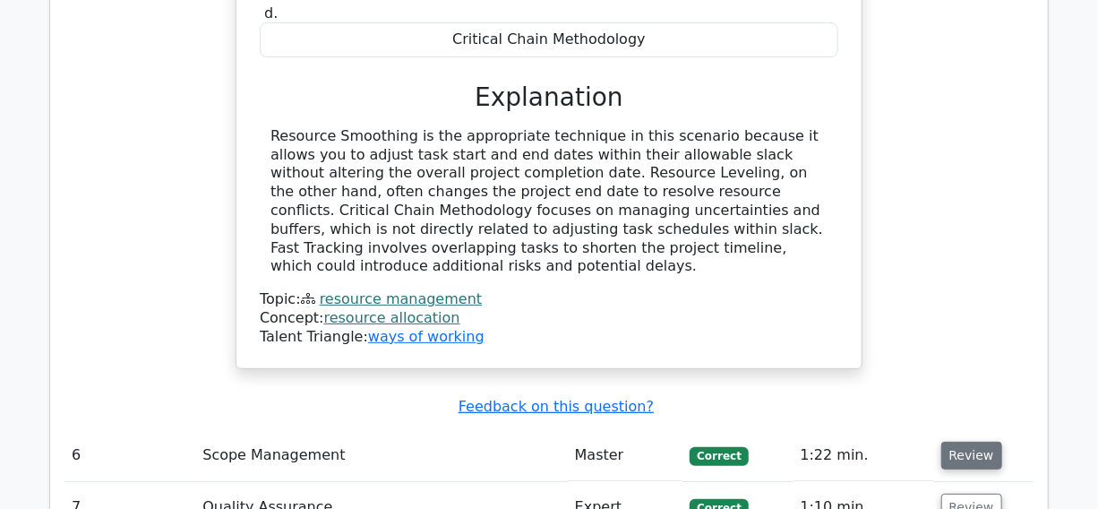
click at [959, 442] on button "Review" at bounding box center [972, 456] width 61 height 28
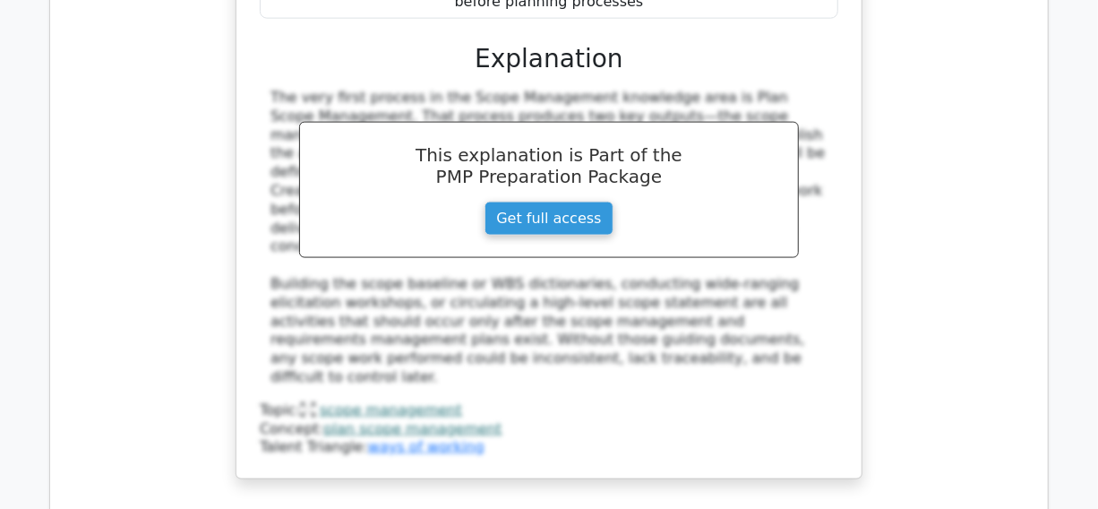
scroll to position [7168, 0]
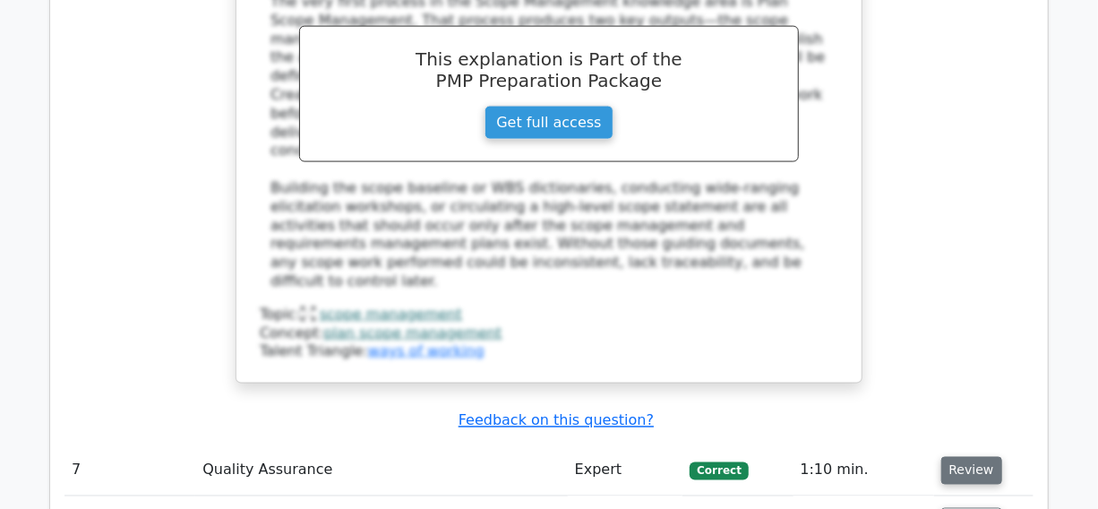
click at [955, 457] on button "Review" at bounding box center [972, 471] width 61 height 28
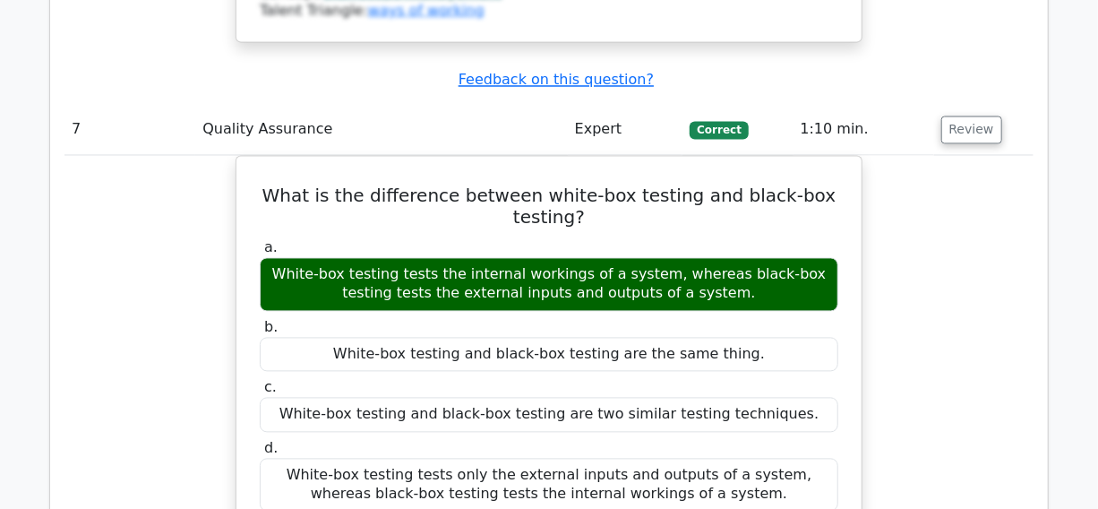
scroll to position [7819, 0]
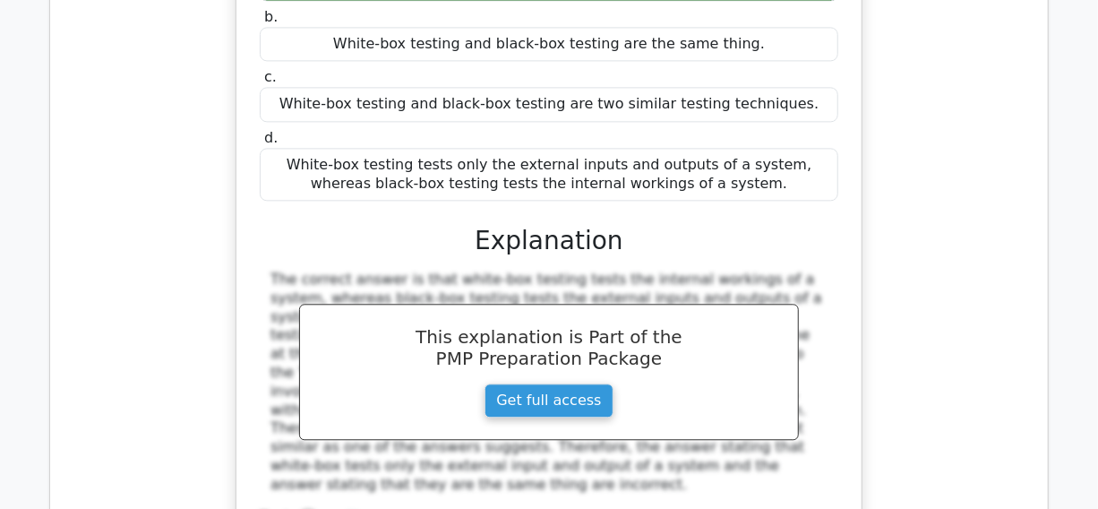
drag, startPoint x: 968, startPoint y: 285, endPoint x: 969, endPoint y: 308, distance: 23.3
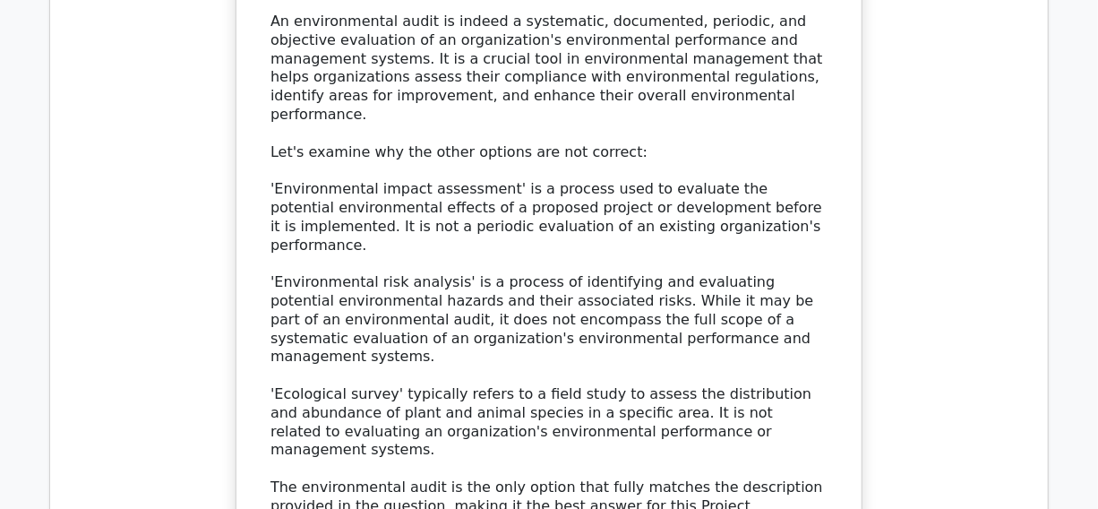
scroll to position [8960, 0]
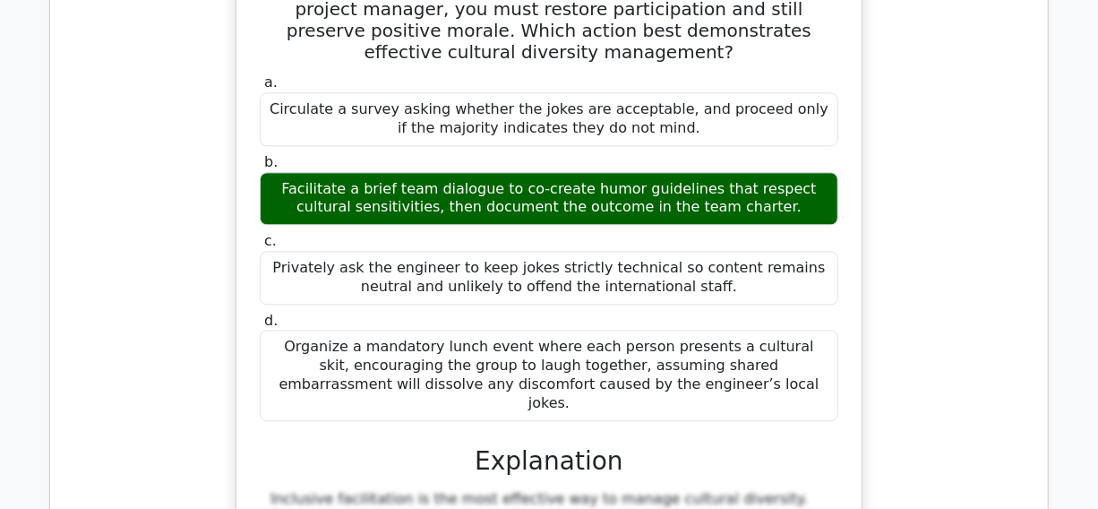
scroll to position [10995, 0]
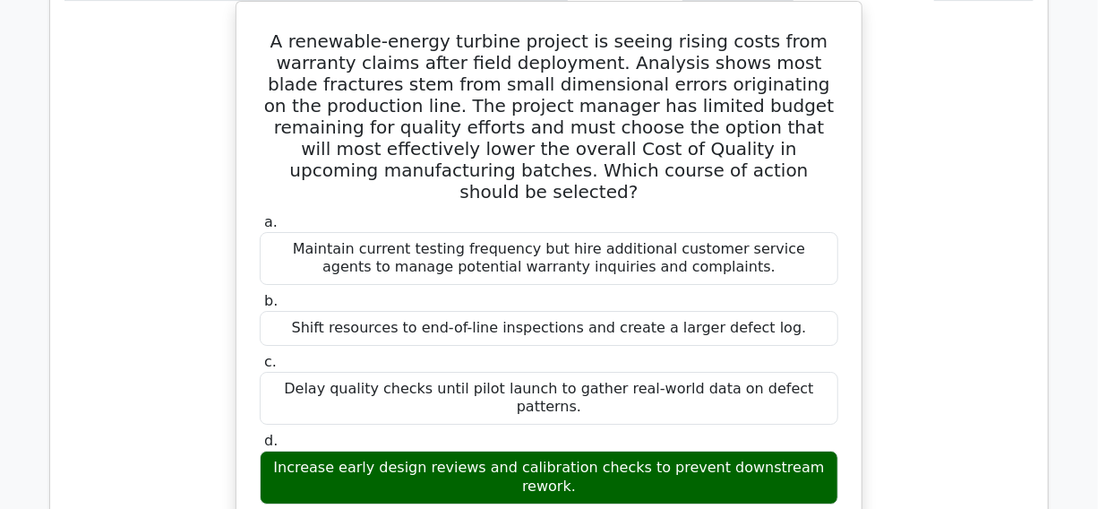
scroll to position [11973, 0]
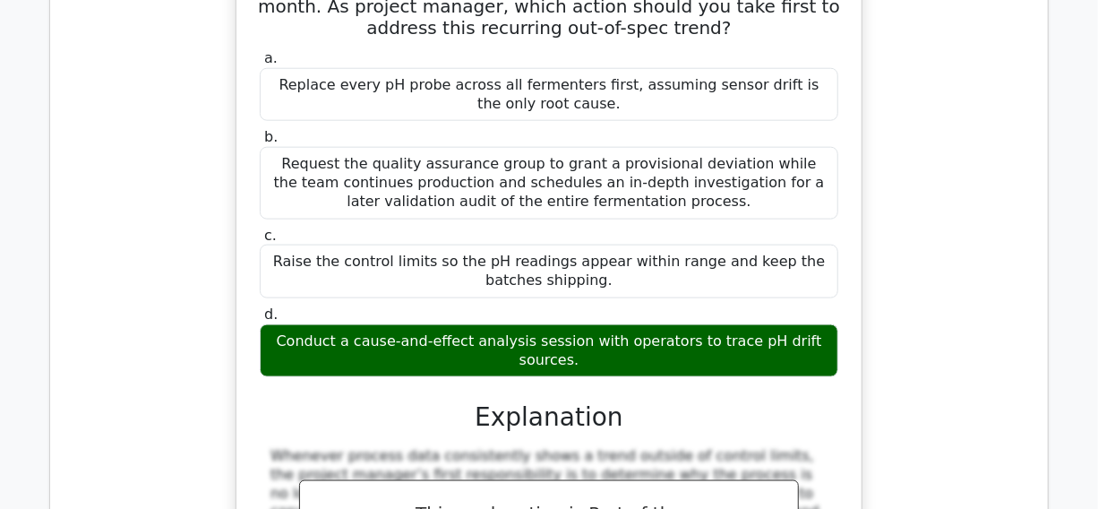
scroll to position [12950, 0]
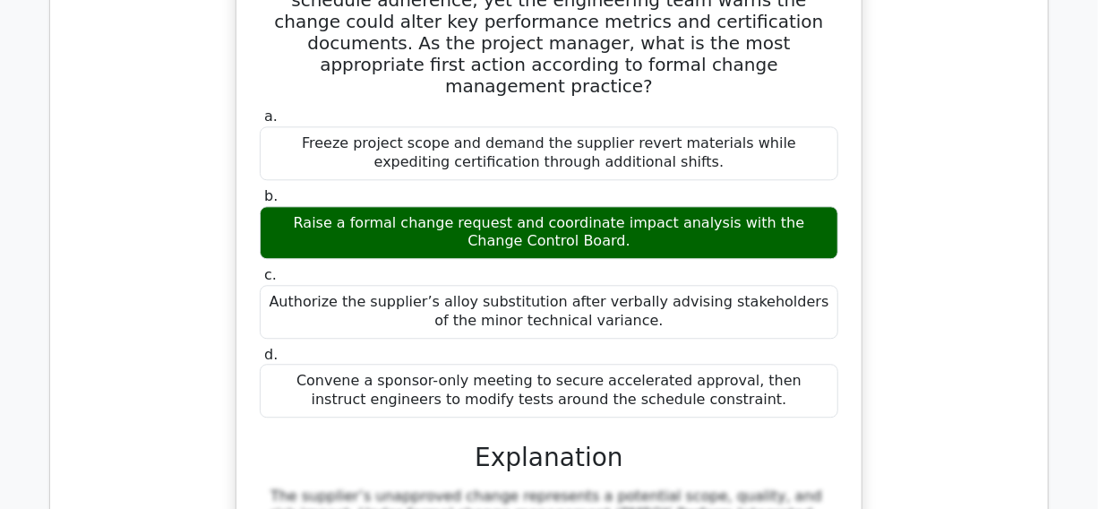
scroll to position [14009, 0]
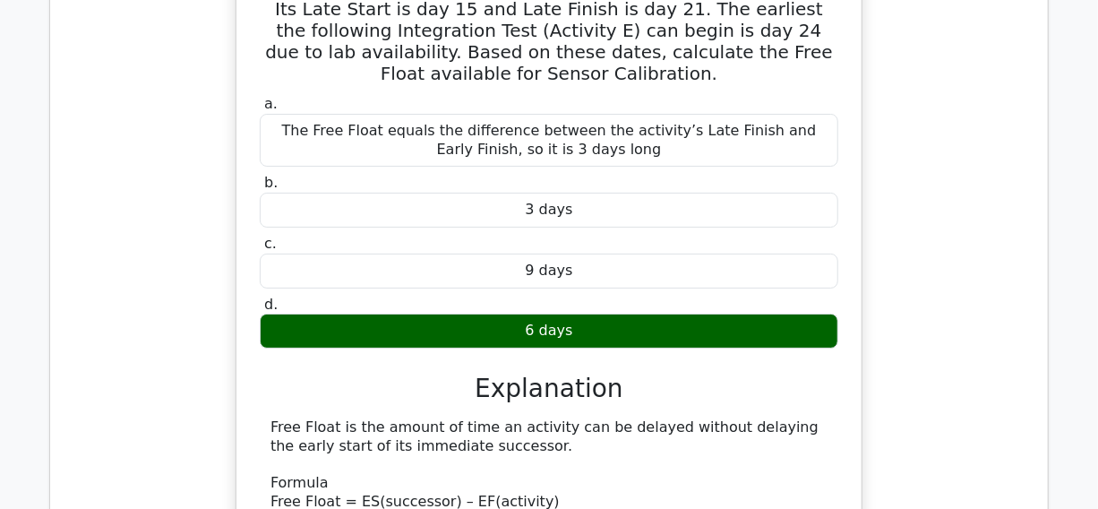
scroll to position [15150, 0]
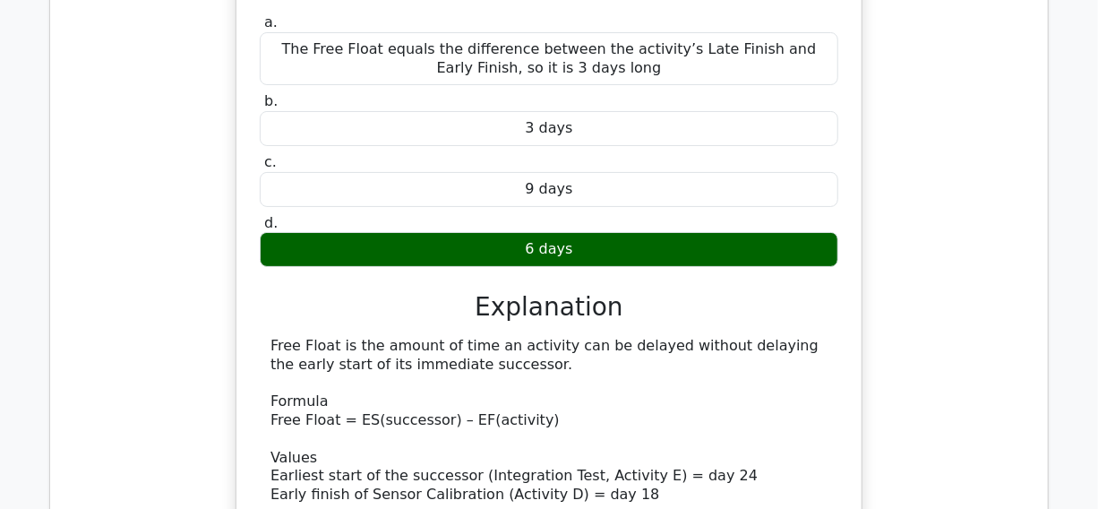
drag, startPoint x: 959, startPoint y: 86, endPoint x: 958, endPoint y: 140, distance: 53.8
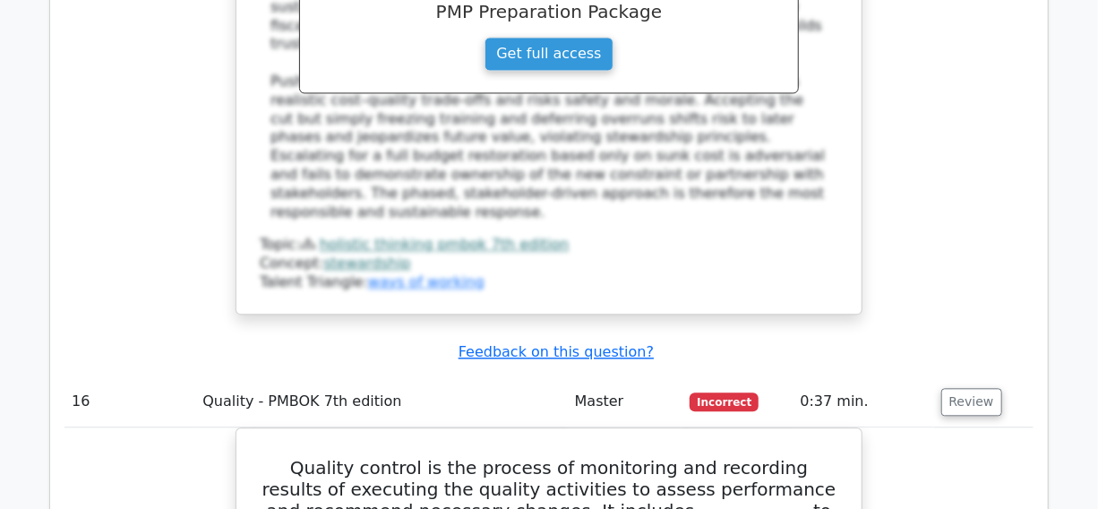
scroll to position [17104, 0]
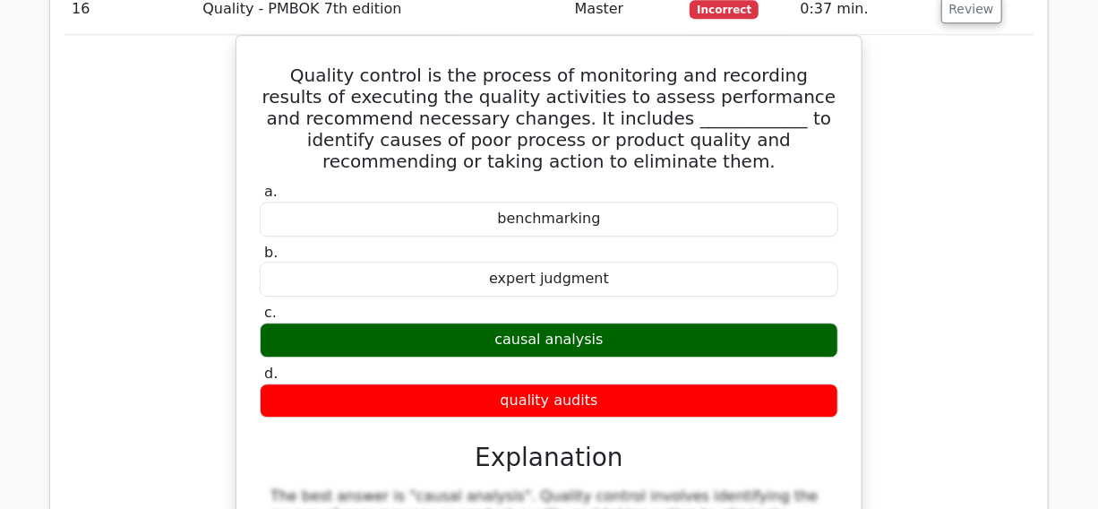
drag, startPoint x: 974, startPoint y: 59, endPoint x: 970, endPoint y: 102, distance: 43.2
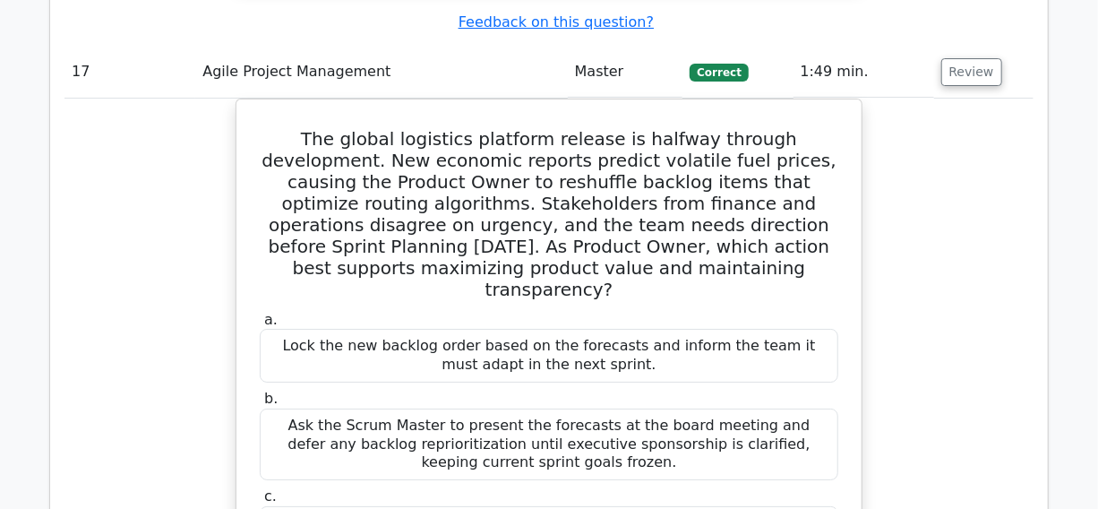
scroll to position [18163, 0]
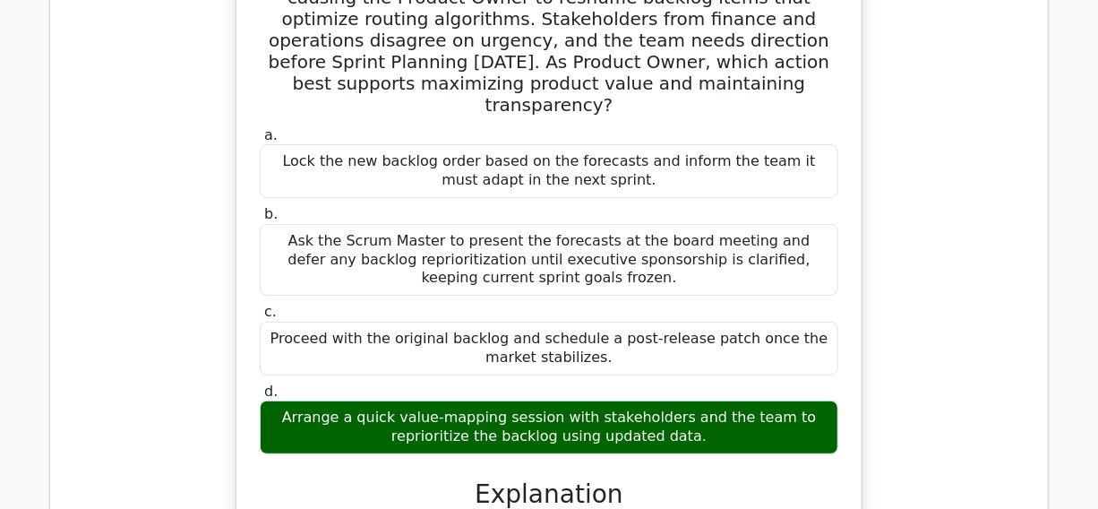
drag, startPoint x: 962, startPoint y: 116, endPoint x: 965, endPoint y: 150, distance: 33.3
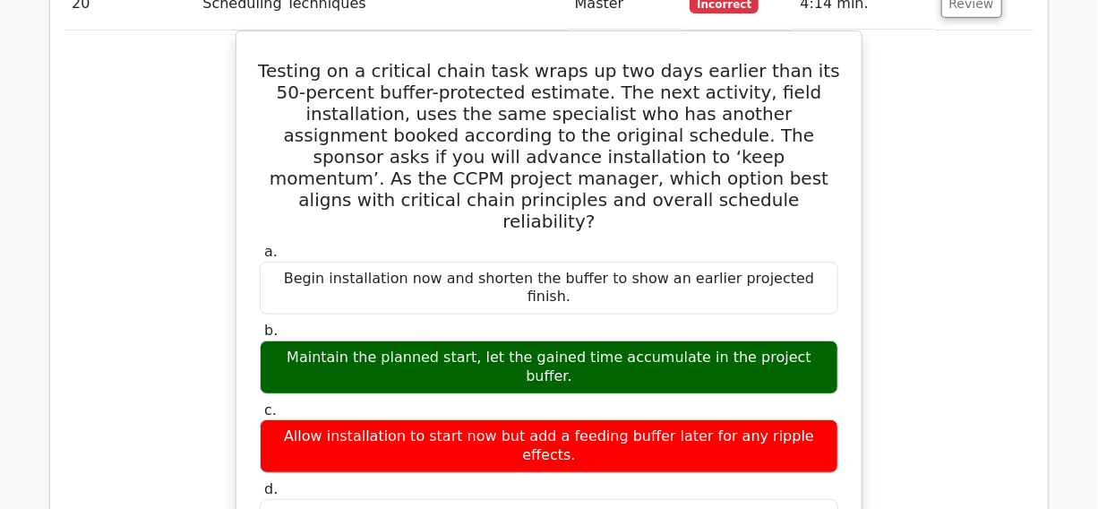
scroll to position [21677, 0]
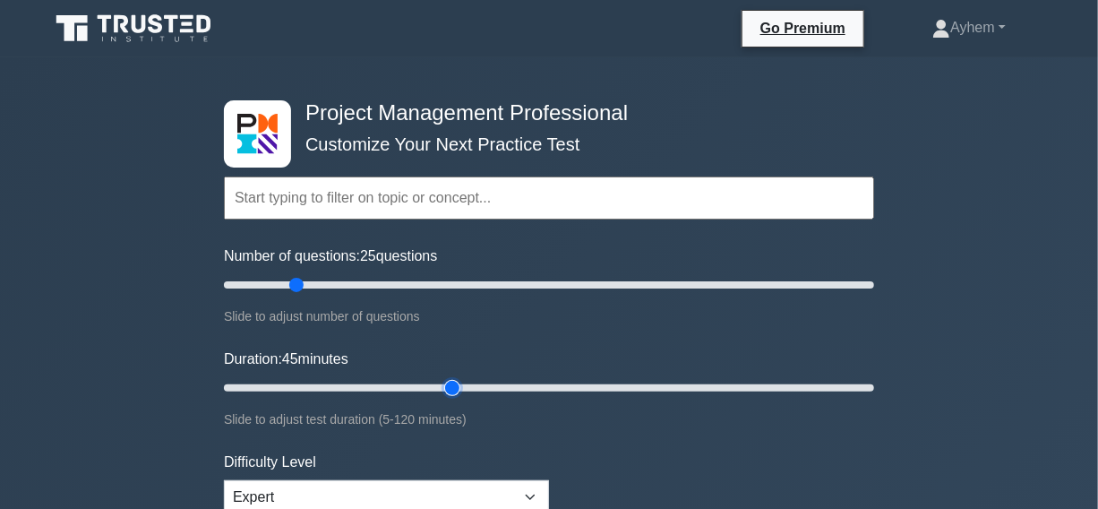
click at [447, 387] on input "Duration: 45 minutes" at bounding box center [549, 388] width 650 height 22
click at [463, 388] on input "Duration: 45 minutes" at bounding box center [549, 388] width 650 height 22
click at [463, 387] on input "Duration: 45 minutes" at bounding box center [549, 388] width 650 height 22
type input "50"
click at [476, 385] on input "Duration: 45 minutes" at bounding box center [549, 388] width 650 height 22
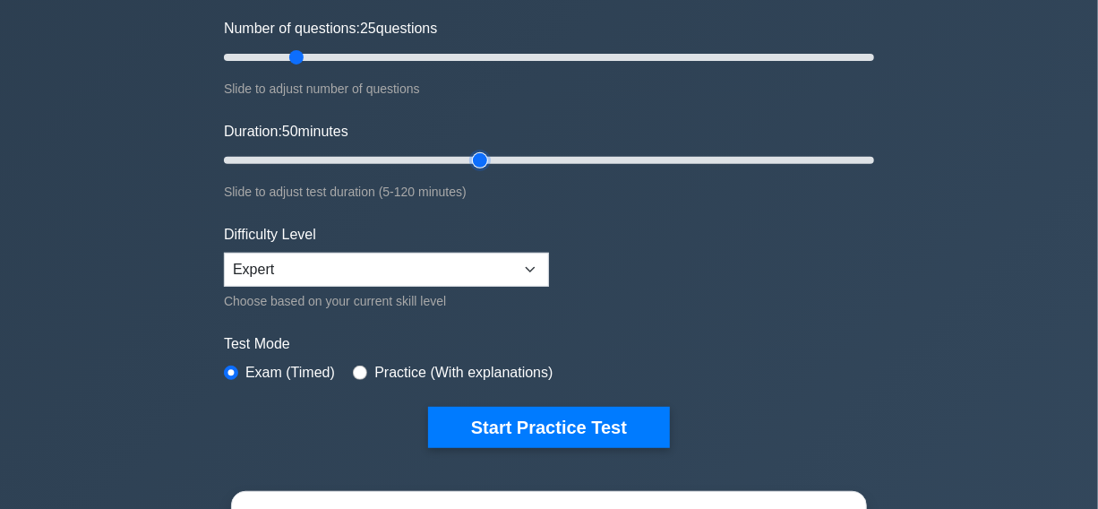
scroll to position [244, 0]
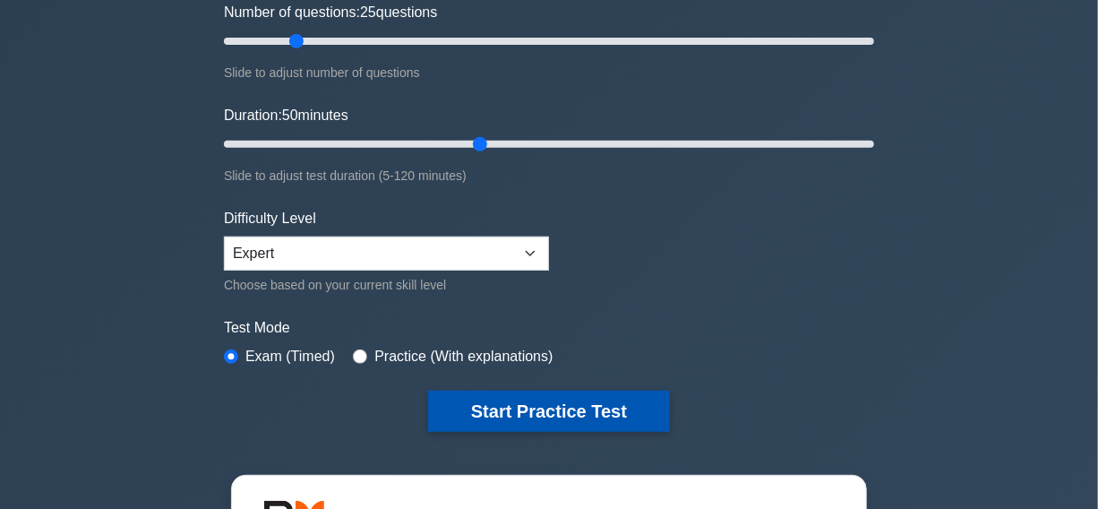
click at [538, 407] on button "Start Practice Test" at bounding box center [549, 411] width 242 height 41
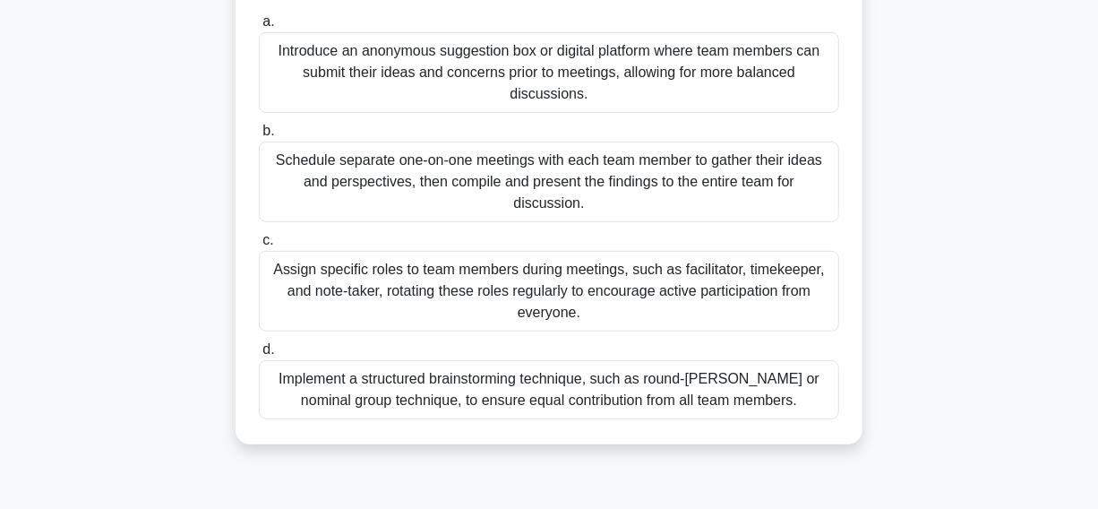
scroll to position [325, 0]
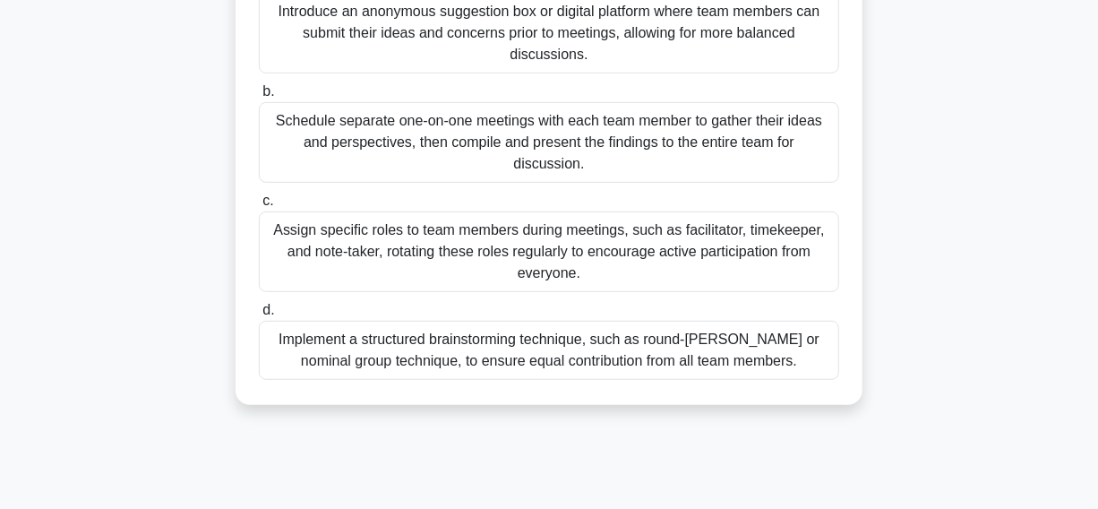
drag, startPoint x: 310, startPoint y: 359, endPoint x: 260, endPoint y: 357, distance: 50.2
click at [297, 357] on div "Implement a structured brainstorming technique, such as round-[PERSON_NAME] or …" at bounding box center [549, 350] width 581 height 59
click at [259, 316] on input "d. Implement a structured brainstorming technique, such as round-[PERSON_NAME] …" at bounding box center [259, 311] width 0 height 12
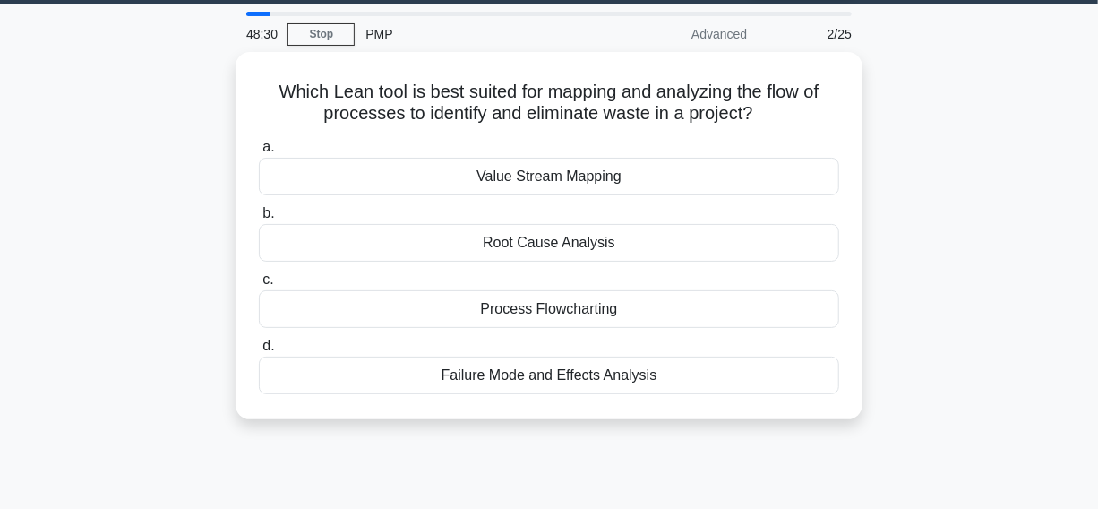
scroll to position [81, 0]
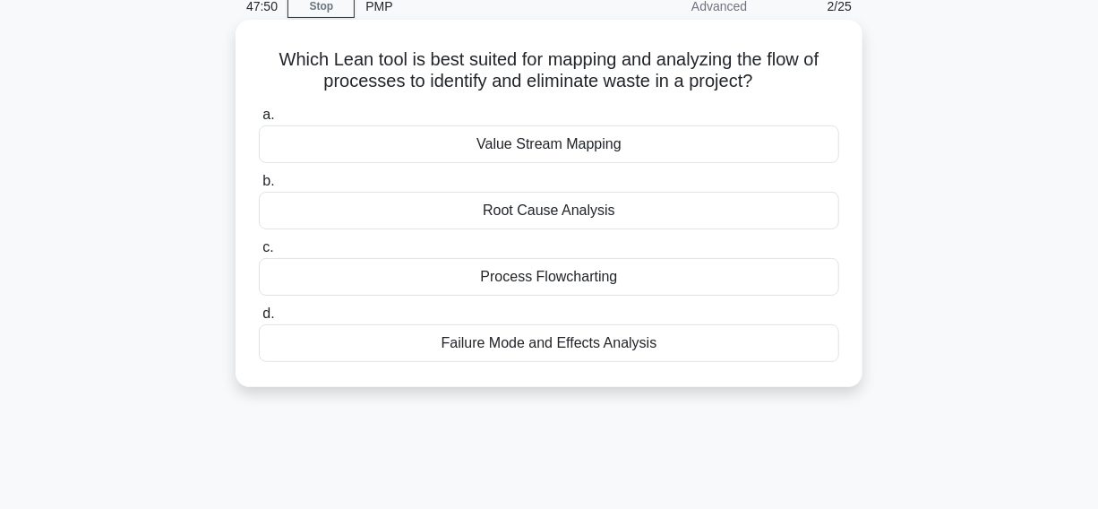
drag, startPoint x: 265, startPoint y: 62, endPoint x: 699, endPoint y: 340, distance: 515.5
click at [723, 357] on div "Which Lean tool is best suited for mapping and analyzing the flow of processes …" at bounding box center [549, 203] width 613 height 353
copy div "Which Lean tool is best suited for mapping and analyzing the flow of processes …"
click at [775, 82] on icon ".spinner_0XTQ{transform-origin:center;animation:spinner_y6GP .75s linear infini…" at bounding box center [765, 83] width 22 height 22
click at [459, 90] on h5 "Which Lean tool is best suited for mapping and analyzing the flow of processes …" at bounding box center [549, 70] width 584 height 45
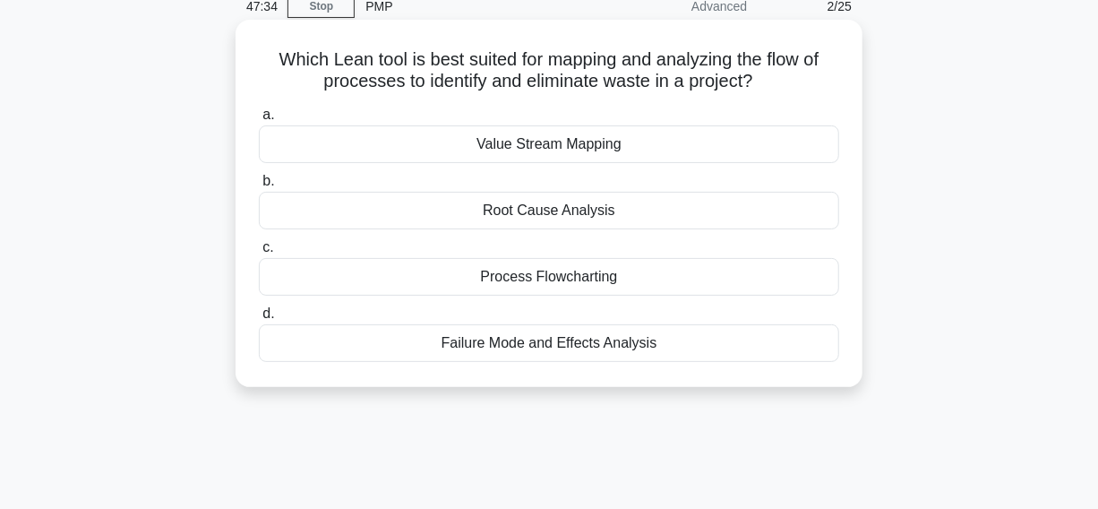
click at [447, 142] on div "Value Stream Mapping" at bounding box center [549, 144] width 581 height 38
click at [259, 121] on input "a. Value Stream Mapping" at bounding box center [259, 115] width 0 height 12
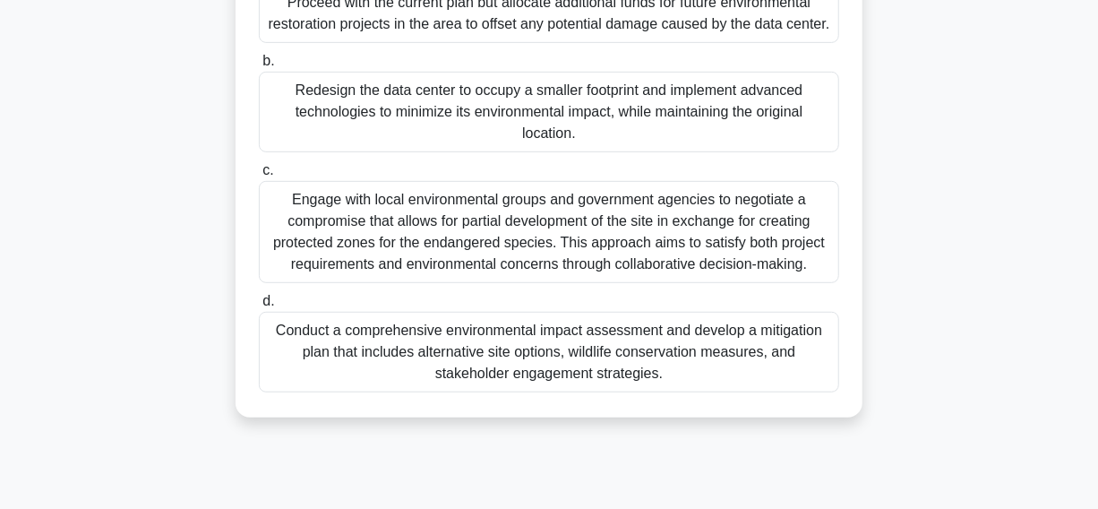
scroll to position [407, 0]
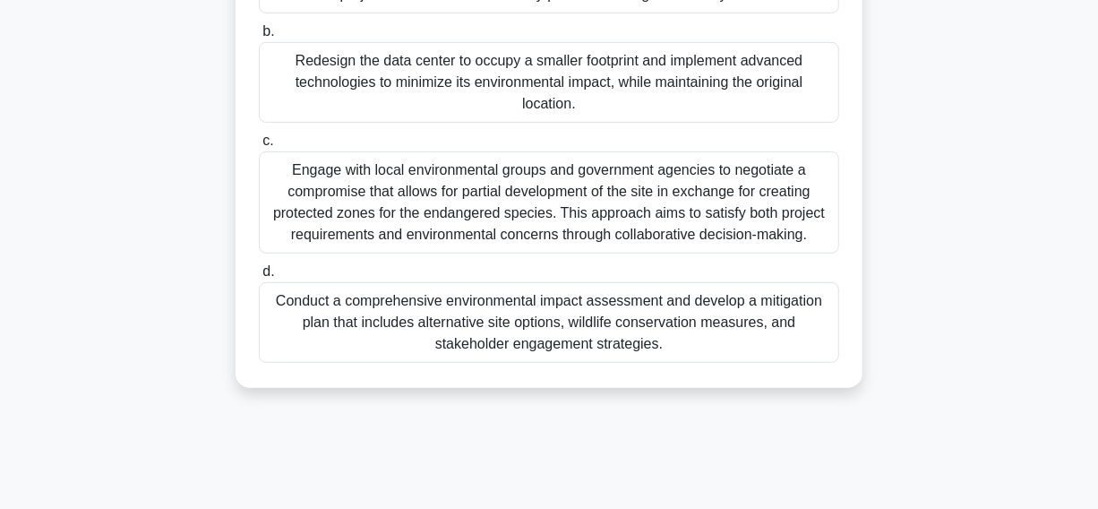
click at [310, 309] on div "Conduct a comprehensive environmental impact assessment and develop a mitigatio…" at bounding box center [549, 322] width 581 height 81
click at [259, 278] on input "d. Conduct a comprehensive environmental impact assessment and develop a mitiga…" at bounding box center [259, 272] width 0 height 12
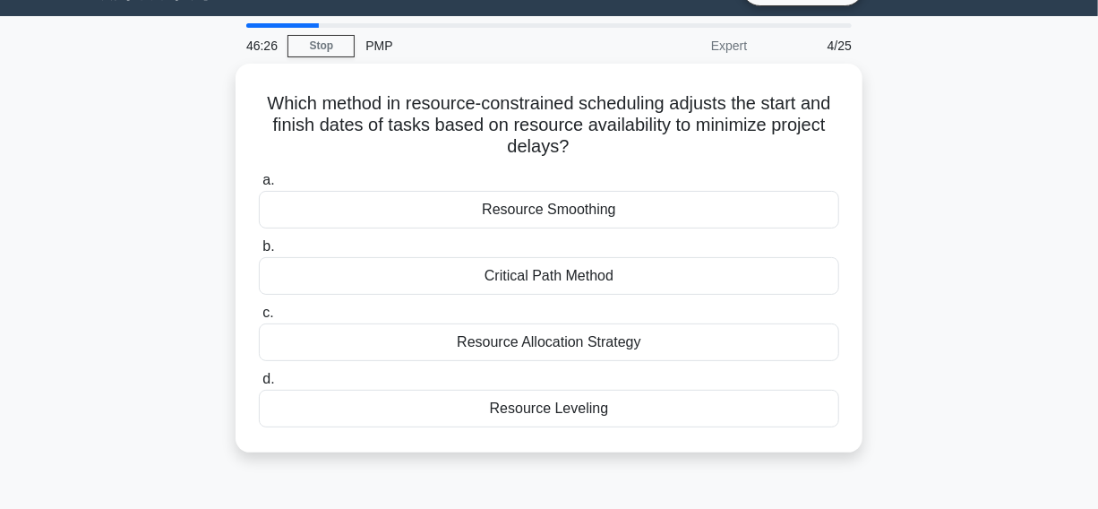
scroll to position [81, 0]
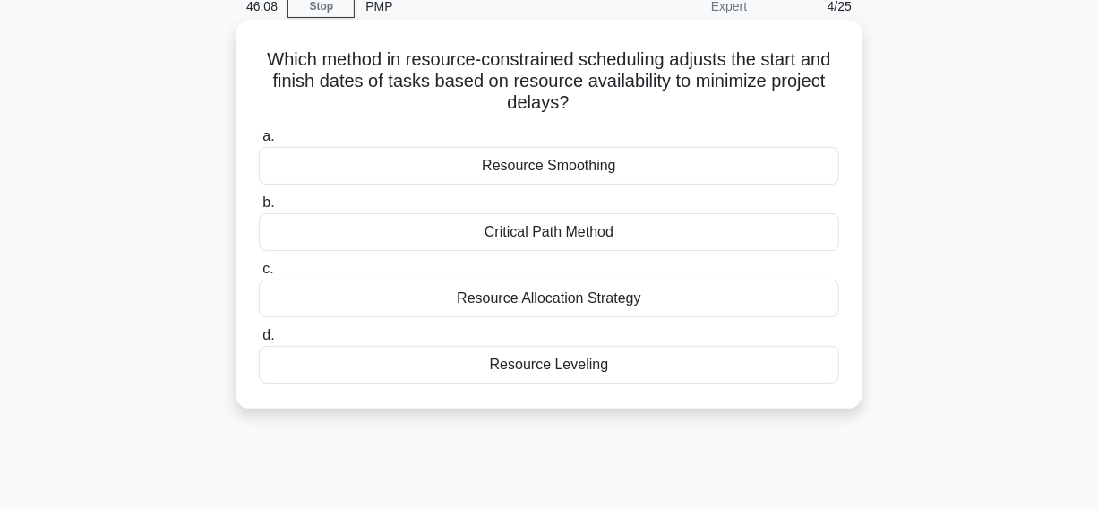
click at [368, 375] on div "Resource Leveling" at bounding box center [549, 365] width 581 height 38
click at [259, 341] on input "d. Resource Leveling" at bounding box center [259, 336] width 0 height 12
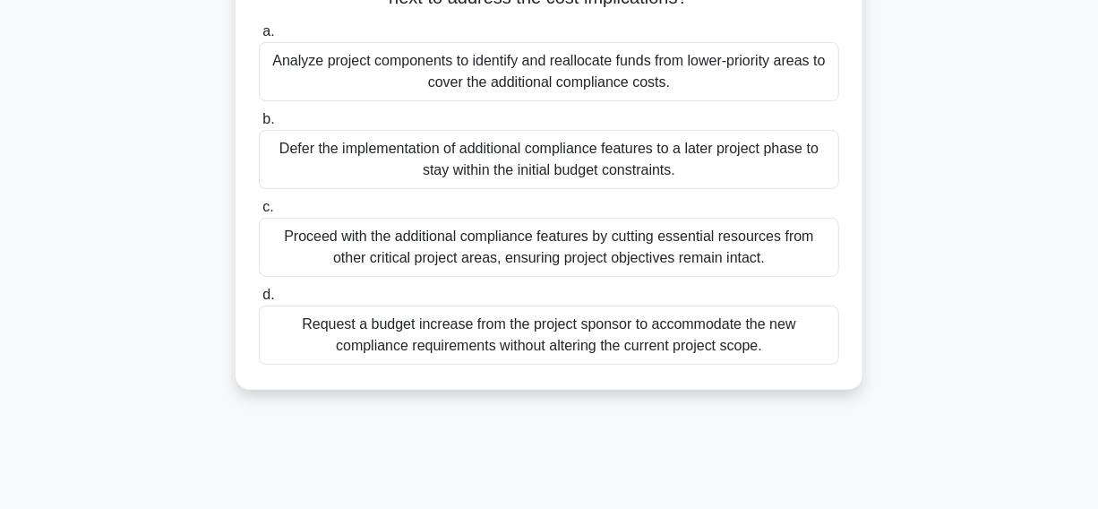
scroll to position [244, 0]
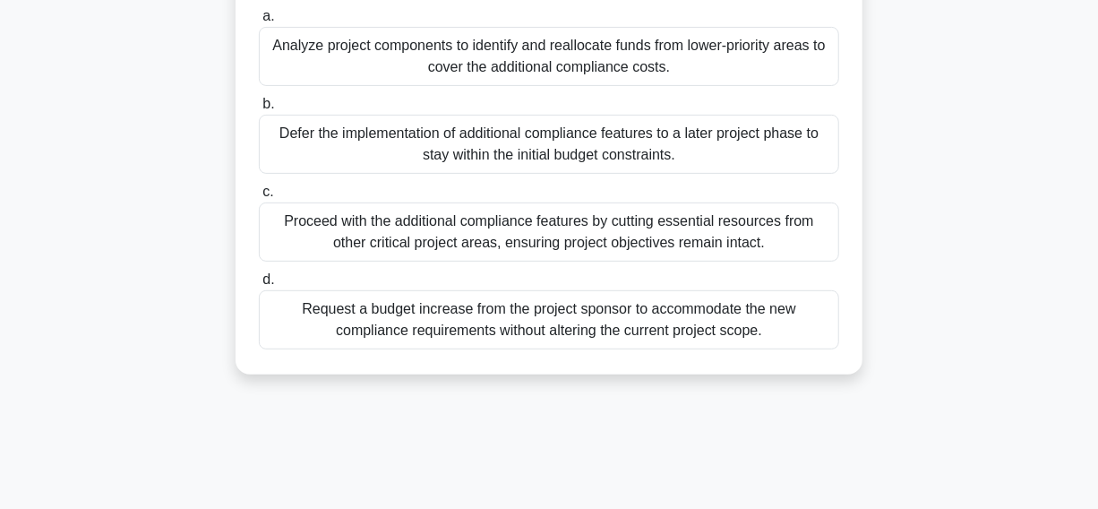
click at [302, 86] on div "Analyze project components to identify and reallocate funds from lower-priority…" at bounding box center [549, 56] width 581 height 59
click at [259, 22] on input "a. Analyze project components to identify and reallocate funds from lower-prior…" at bounding box center [259, 17] width 0 height 12
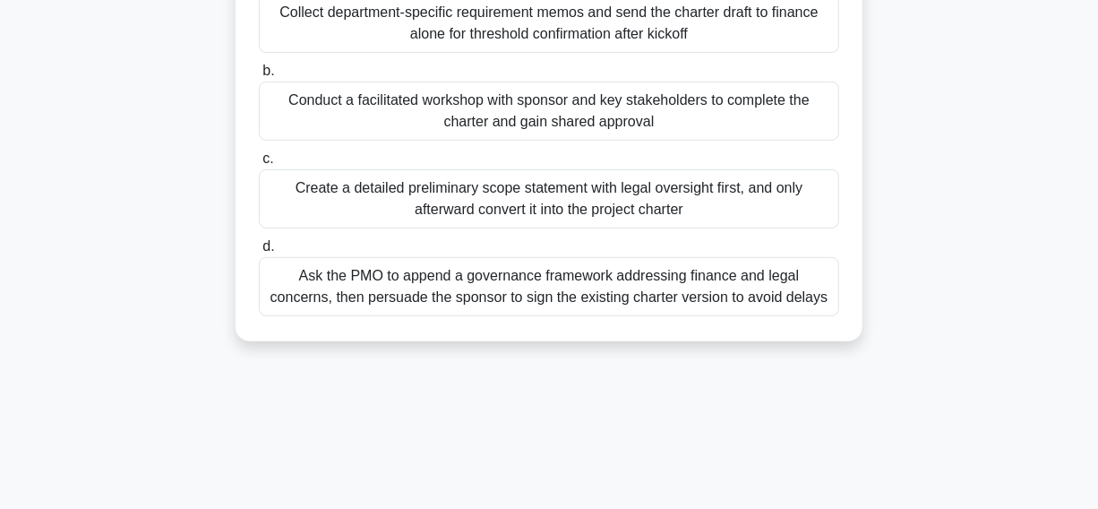
scroll to position [325, 0]
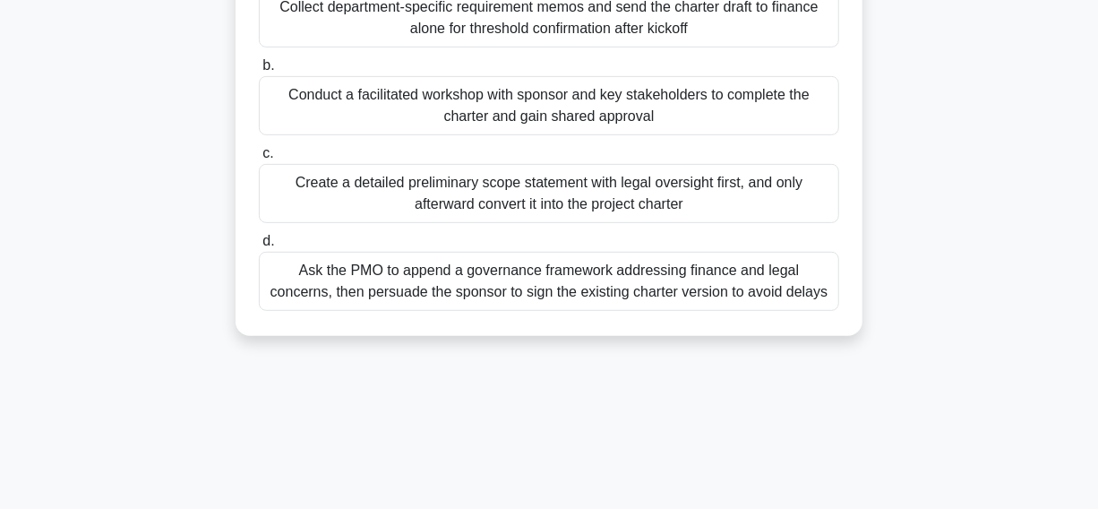
click at [323, 115] on div "Conduct a facilitated workshop with sponsor and key stakeholders to complete th…" at bounding box center [549, 105] width 581 height 59
click at [259, 72] on input "b. Conduct a facilitated workshop with sponsor and key stakeholders to complete…" at bounding box center [259, 66] width 0 height 12
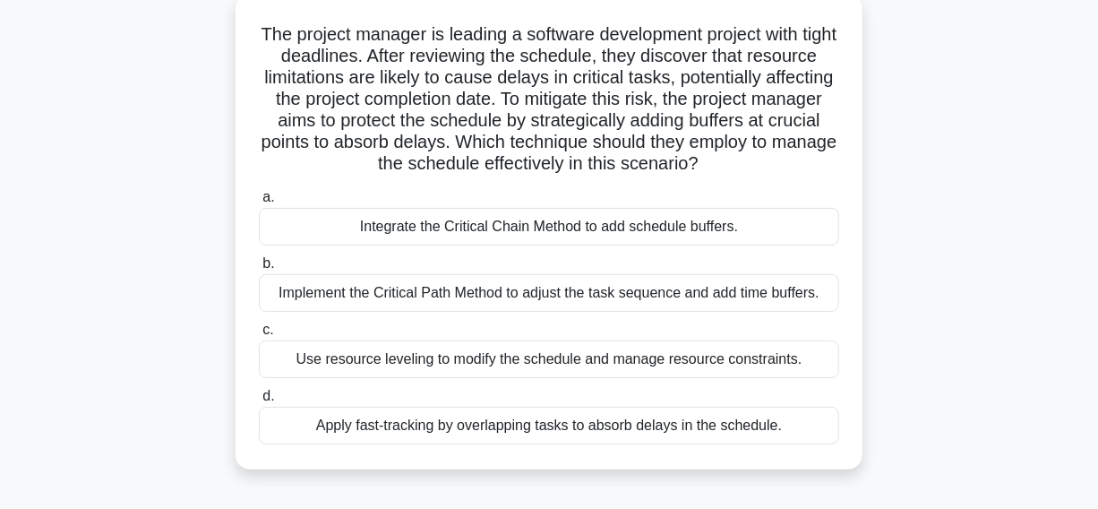
scroll to position [81, 0]
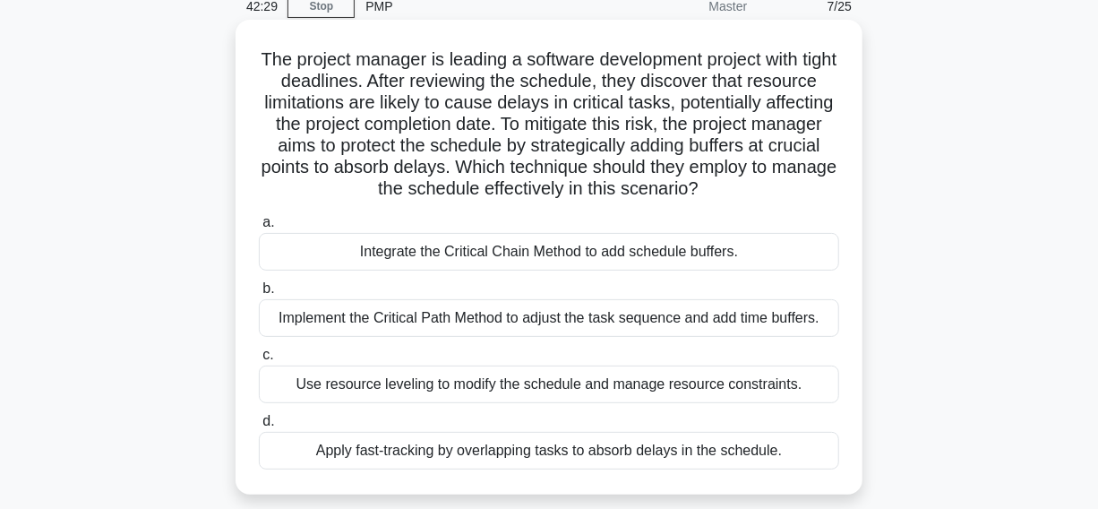
click at [306, 271] on div "Integrate the Critical Chain Method to add schedule buffers." at bounding box center [549, 252] width 581 height 38
click at [259, 228] on input "a. Integrate the Critical Chain Method to add schedule buffers." at bounding box center [259, 223] width 0 height 12
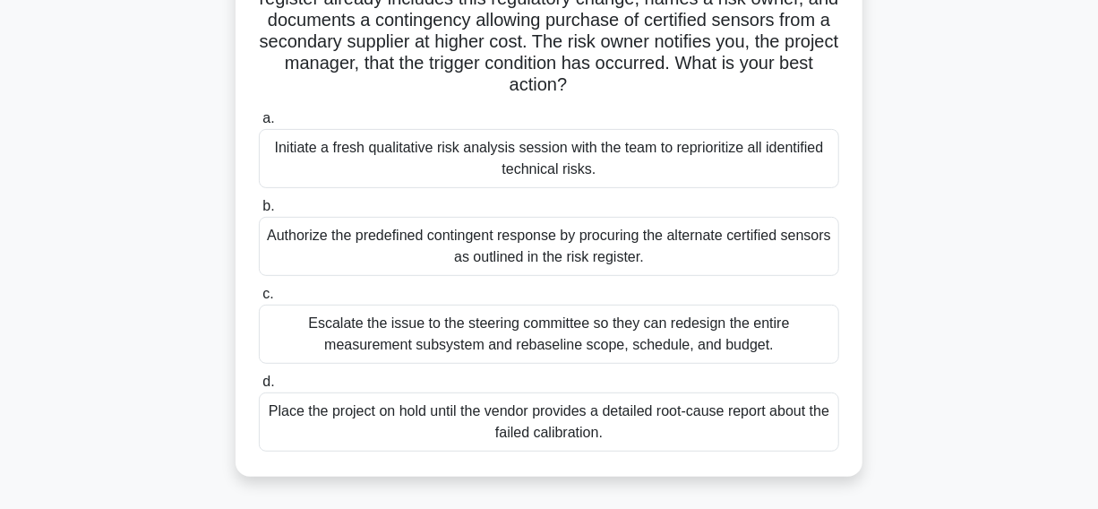
scroll to position [244, 0]
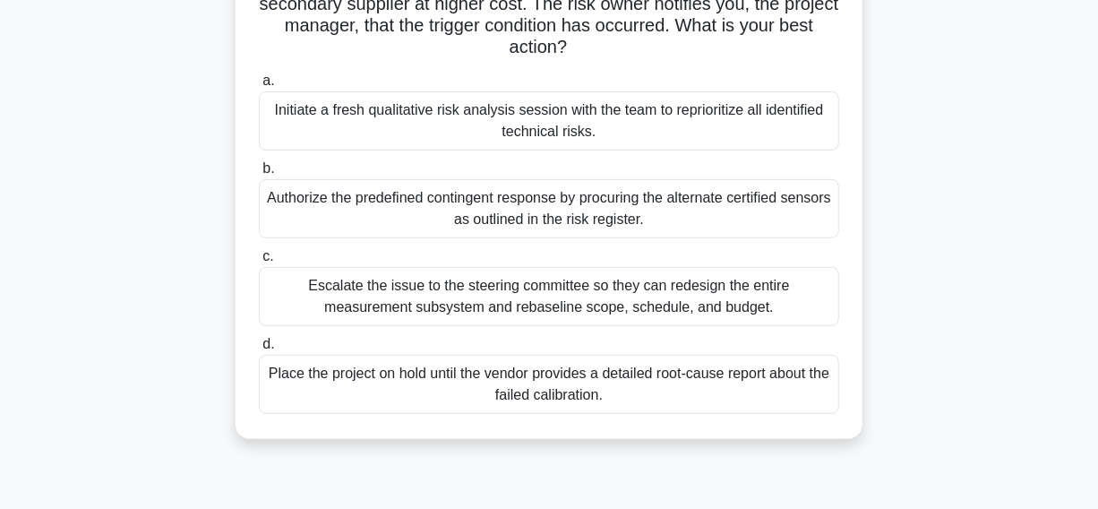
click at [309, 221] on div "Authorize the predefined contingent response by procuring the alternate certifi…" at bounding box center [549, 208] width 581 height 59
click at [259, 175] on input "b. Authorize the predefined contingent response by procuring the alternate cert…" at bounding box center [259, 169] width 0 height 12
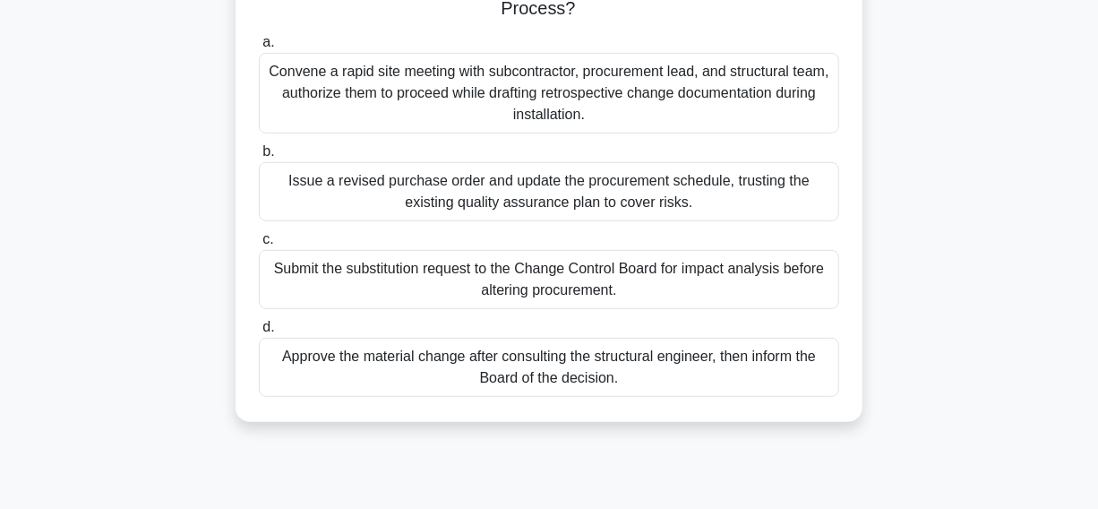
scroll to position [325, 0]
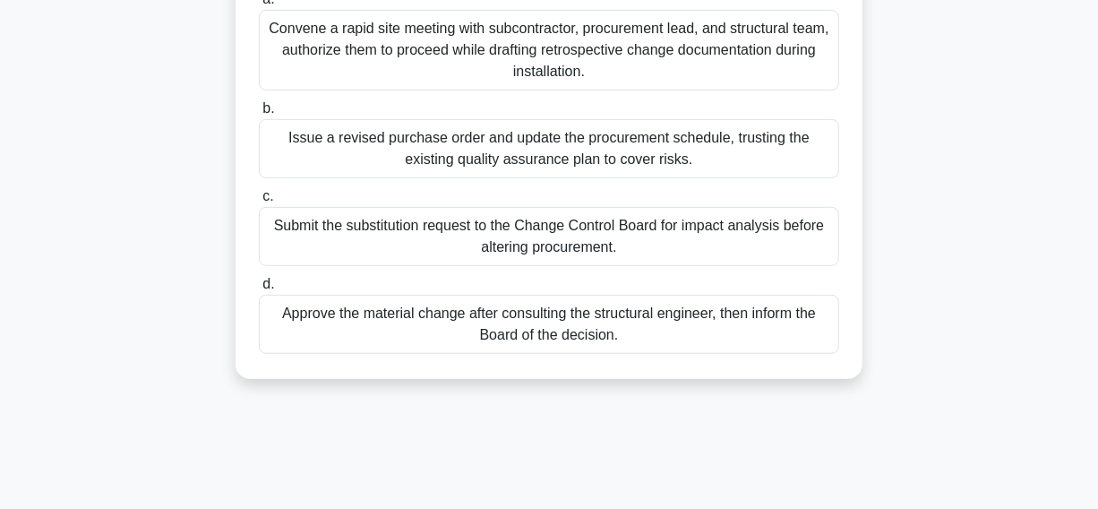
click at [326, 238] on div "Submit the substitution request to the Change Control Board for impact analysis…" at bounding box center [549, 236] width 581 height 59
click at [259, 202] on input "c. Submit the substitution request to the Change Control Board for impact analy…" at bounding box center [259, 197] width 0 height 12
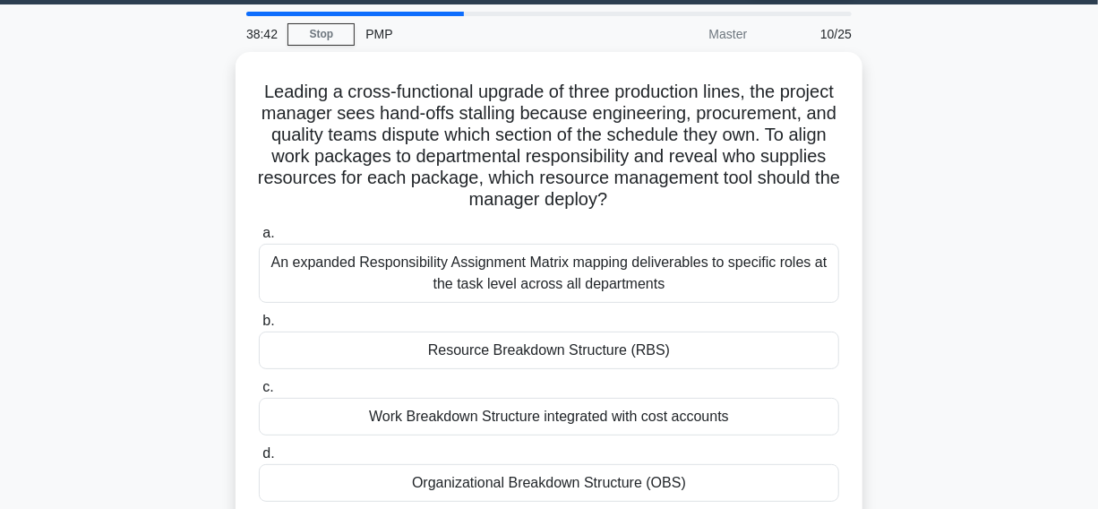
scroll to position [81, 0]
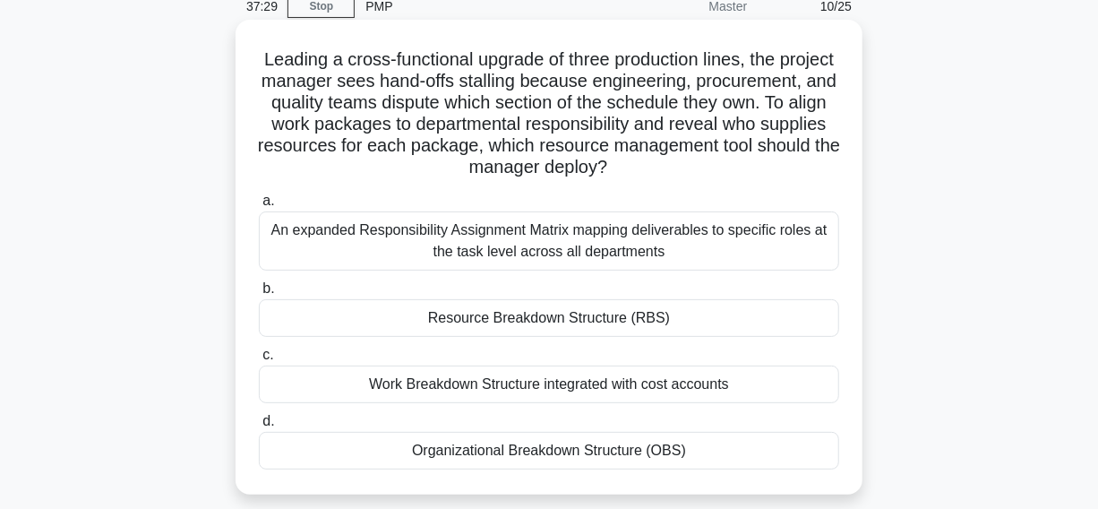
click at [584, 82] on h5 "Leading a cross-functional upgrade of three production lines, the project manag…" at bounding box center [549, 113] width 584 height 131
copy h5 "stalling"
click at [639, 95] on h5 "Leading a cross-functional upgrade of three production lines, the project manag…" at bounding box center [549, 113] width 584 height 131
drag, startPoint x: 281, startPoint y: 57, endPoint x: 823, endPoint y: 468, distance: 679.9
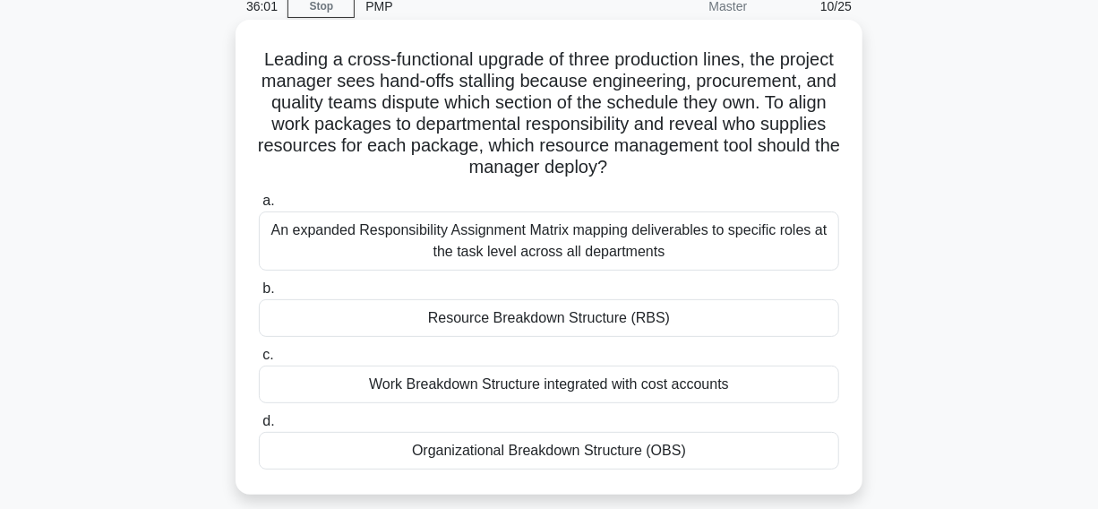
click at [823, 468] on div "Leading a cross-functional upgrade of three production lines, the project manag…" at bounding box center [549, 257] width 613 height 461
copy div "Leading a cross-functional upgrade of three production lines, the project manag…"
click at [755, 164] on h5 "Leading a cross-functional upgrade of three production lines, the project manag…" at bounding box center [549, 113] width 584 height 131
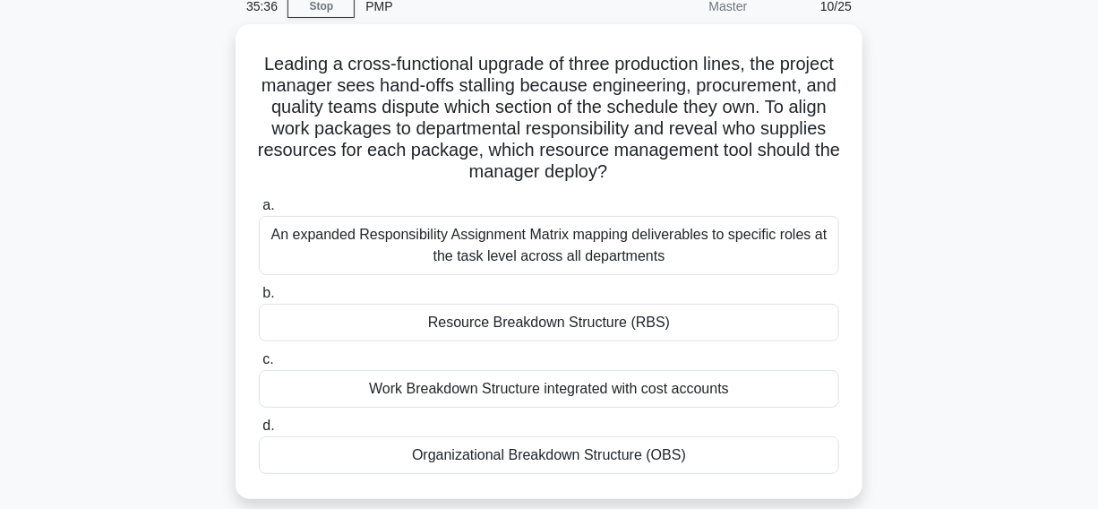
scroll to position [162, 0]
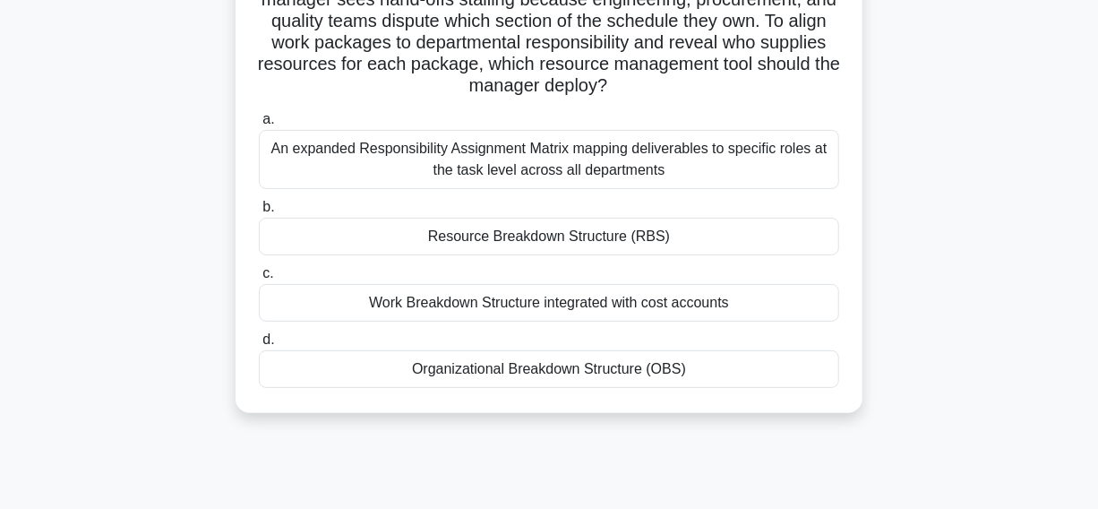
click at [719, 169] on div "An expanded Responsibility Assignment Matrix mapping deliverables to specific r…" at bounding box center [549, 159] width 581 height 59
click at [259, 125] on input "a. An expanded Responsibility Assignment Matrix mapping deliverables to specifi…" at bounding box center [259, 120] width 0 height 12
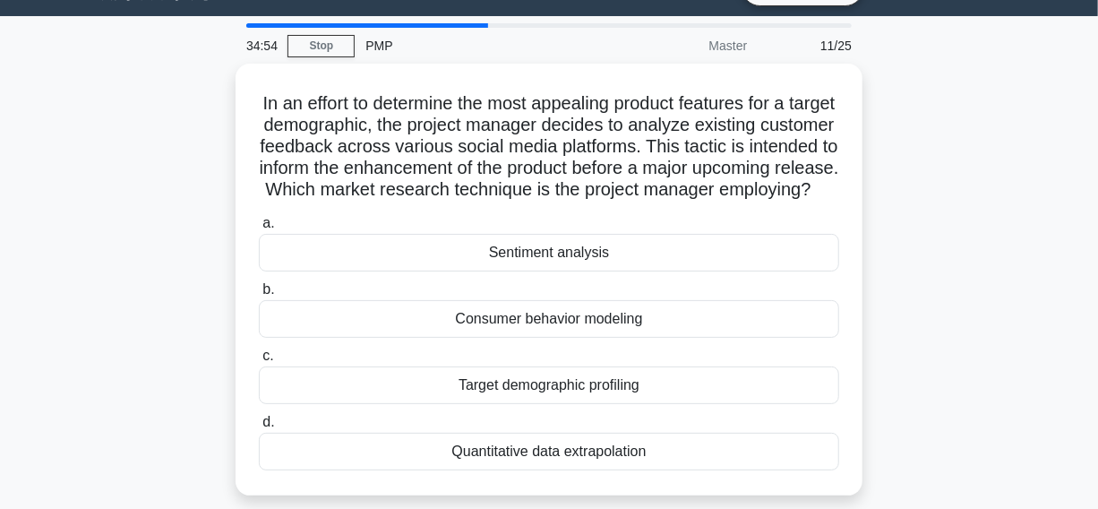
scroll to position [81, 0]
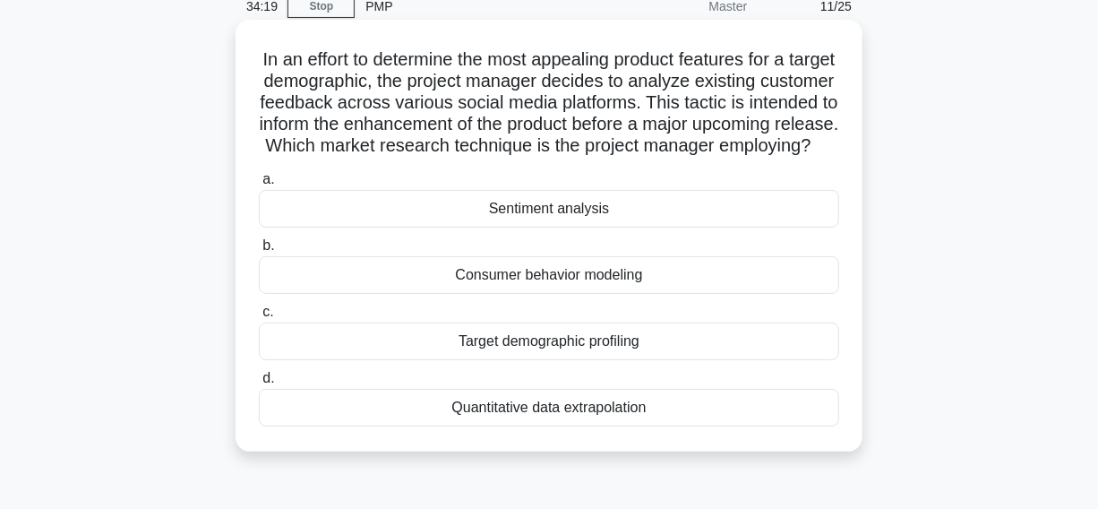
click at [362, 294] on div "Consumer behavior modeling" at bounding box center [549, 275] width 581 height 38
click at [259, 252] on input "b. Consumer behavior modeling" at bounding box center [259, 246] width 0 height 12
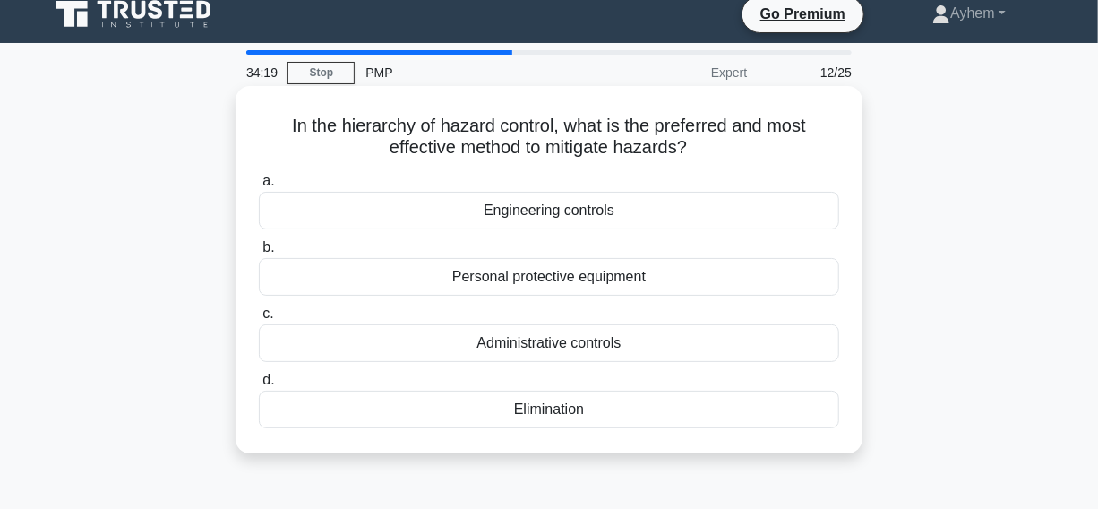
scroll to position [0, 0]
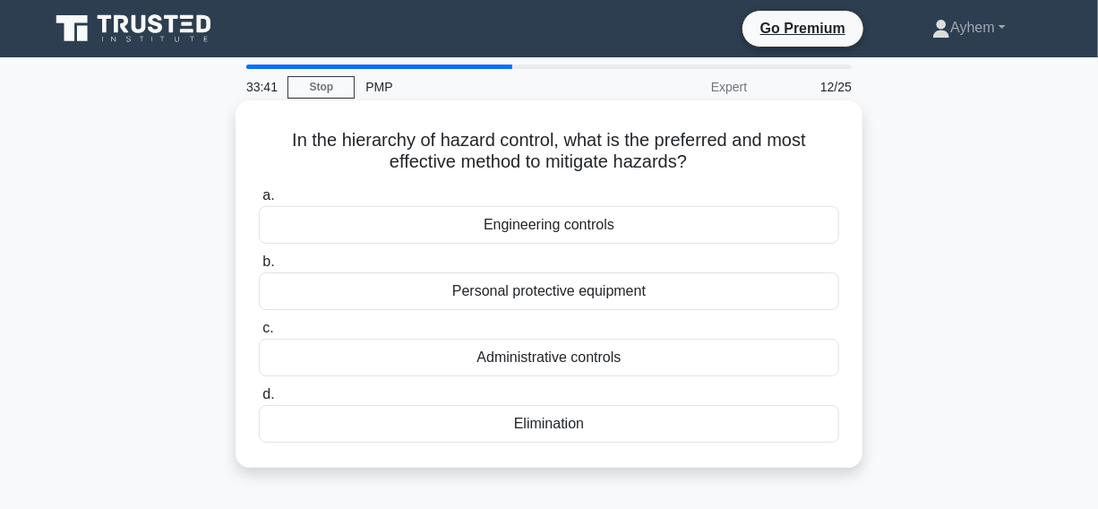
click at [314, 235] on div "Engineering controls" at bounding box center [549, 225] width 581 height 38
click at [259, 202] on input "a. Engineering controls" at bounding box center [259, 196] width 0 height 12
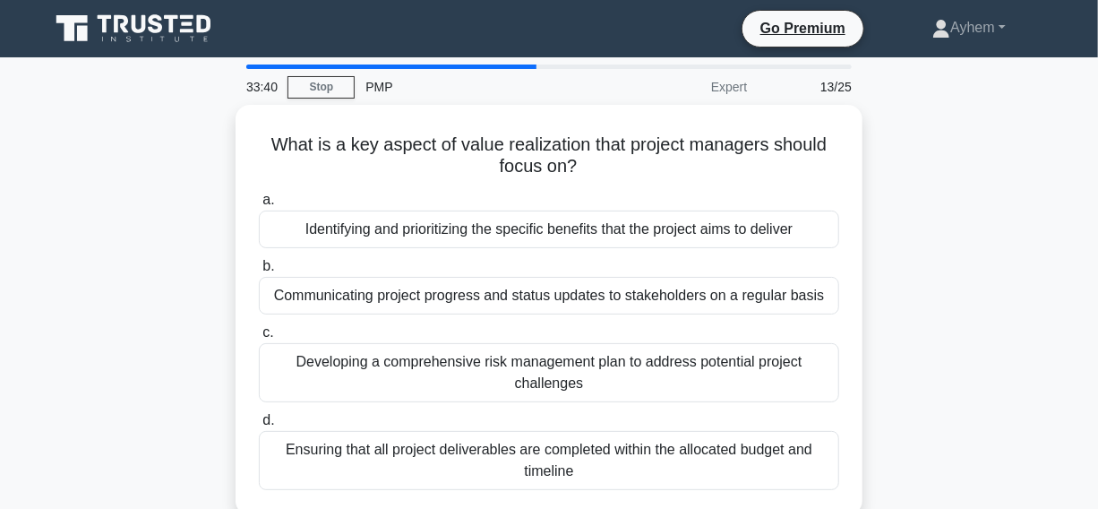
scroll to position [81, 0]
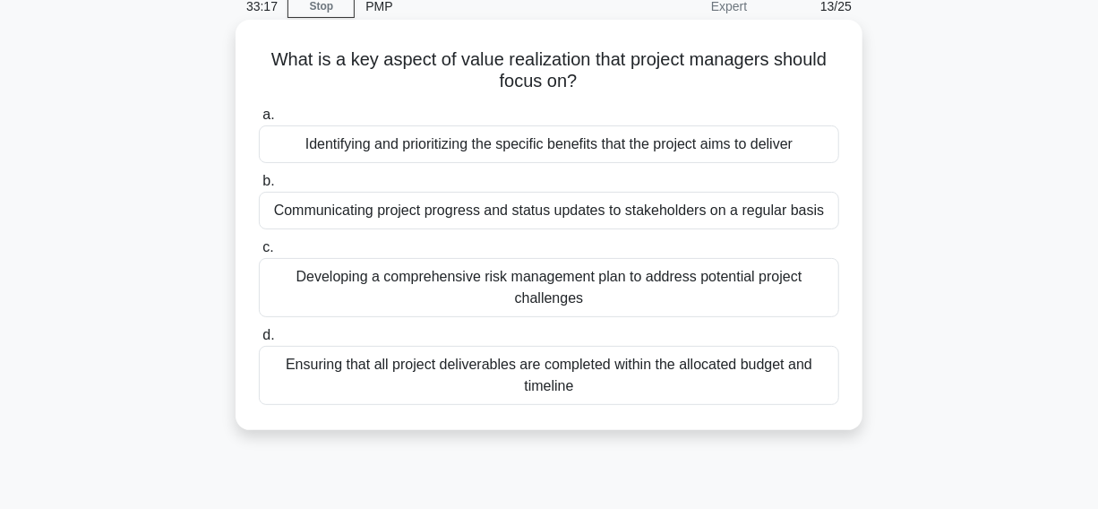
click at [278, 147] on div "Identifying and prioritizing the specific benefits that the project aims to del…" at bounding box center [549, 144] width 581 height 38
click at [259, 121] on input "a. Identifying and prioritizing the specific benefits that the project aims to …" at bounding box center [259, 115] width 0 height 12
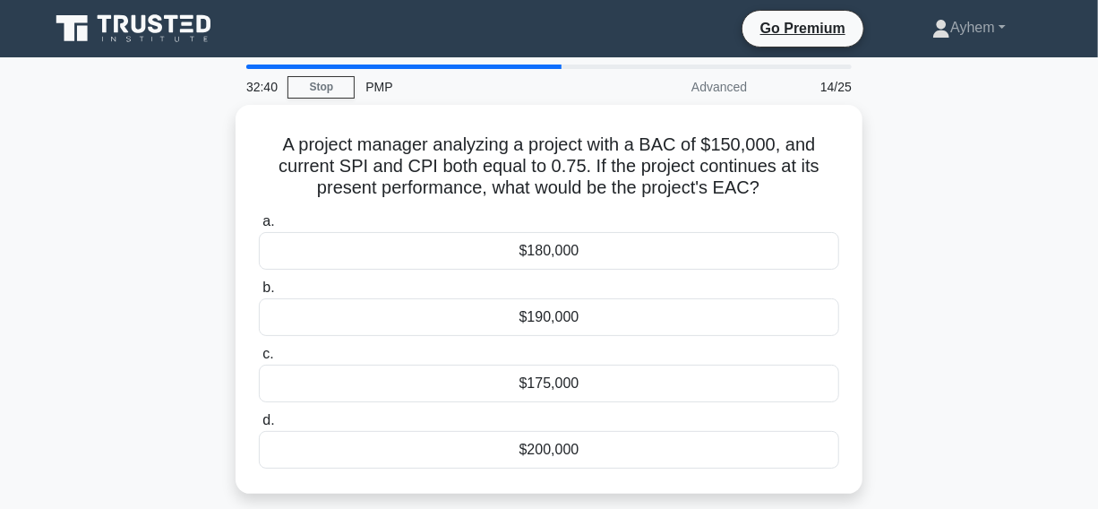
scroll to position [162, 0]
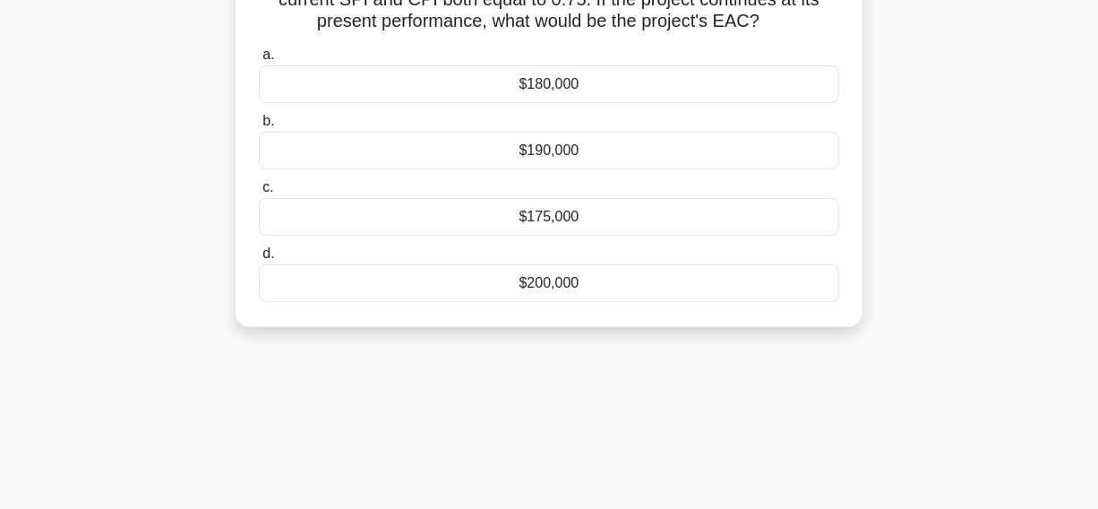
click at [417, 284] on div "$200,000" at bounding box center [549, 283] width 581 height 38
click at [259, 260] on input "d. $200,000" at bounding box center [259, 254] width 0 height 12
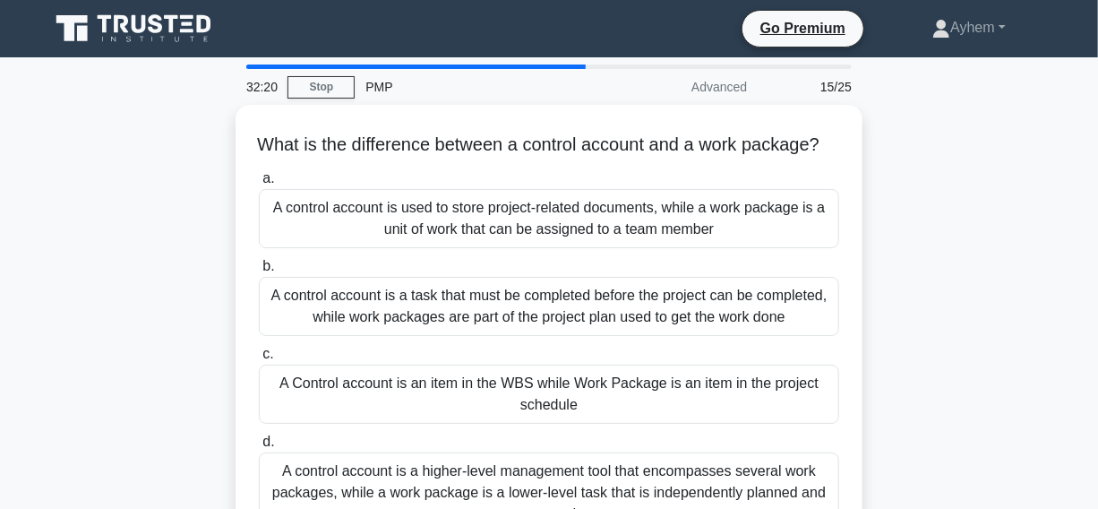
scroll to position [81, 0]
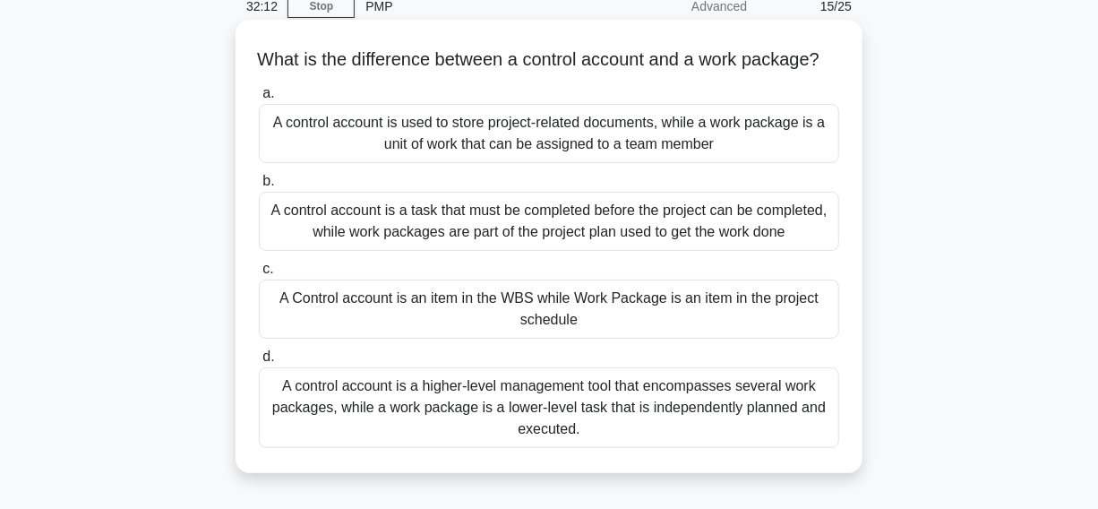
click at [407, 438] on div "A control account is a higher-level management tool that encompasses several wo…" at bounding box center [549, 407] width 581 height 81
click at [259, 363] on input "d. A control account is a higher-level management tool that encompasses several…" at bounding box center [259, 357] width 0 height 12
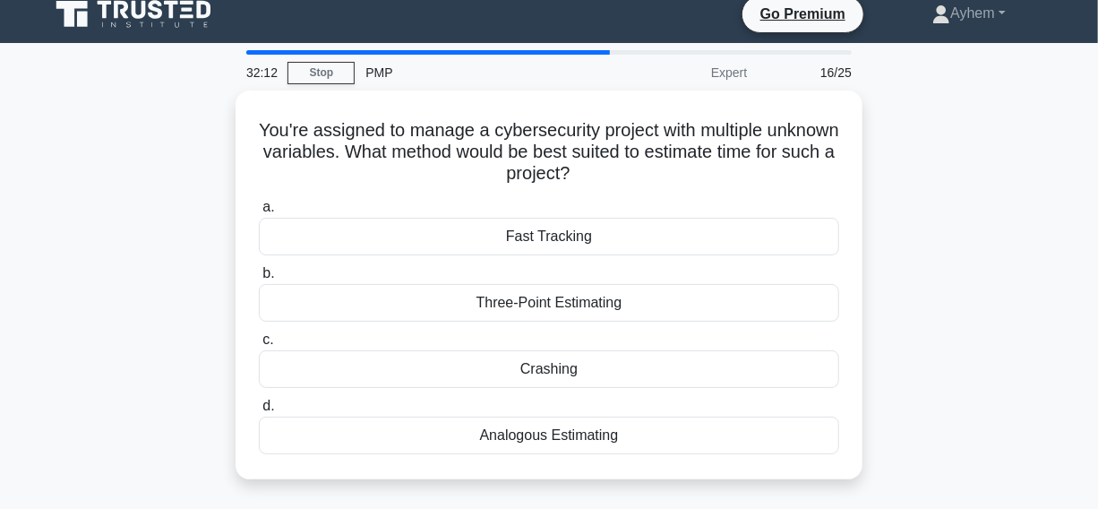
scroll to position [0, 0]
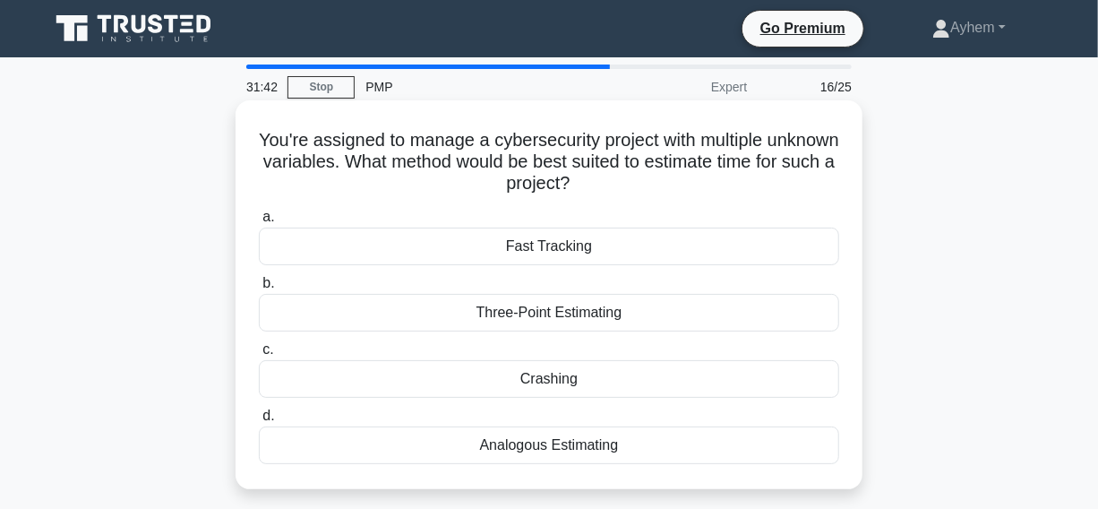
click at [372, 314] on div "Three-Point Estimating" at bounding box center [549, 313] width 581 height 38
click at [259, 289] on input "b. Three-Point Estimating" at bounding box center [259, 284] width 0 height 12
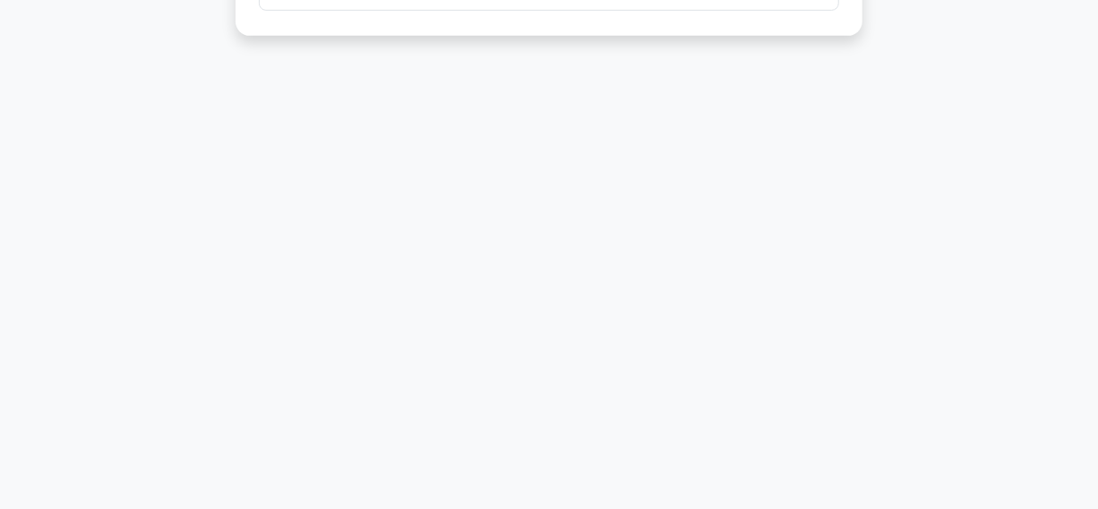
drag, startPoint x: 257, startPoint y: 142, endPoint x: 486, endPoint y: 314, distance: 285.5
click at [773, 444] on div "31:08 Stop PMP Expert 17/25 In the context of PMBOK 7th edition, a ___________ …" at bounding box center [549, 55] width 1021 height 896
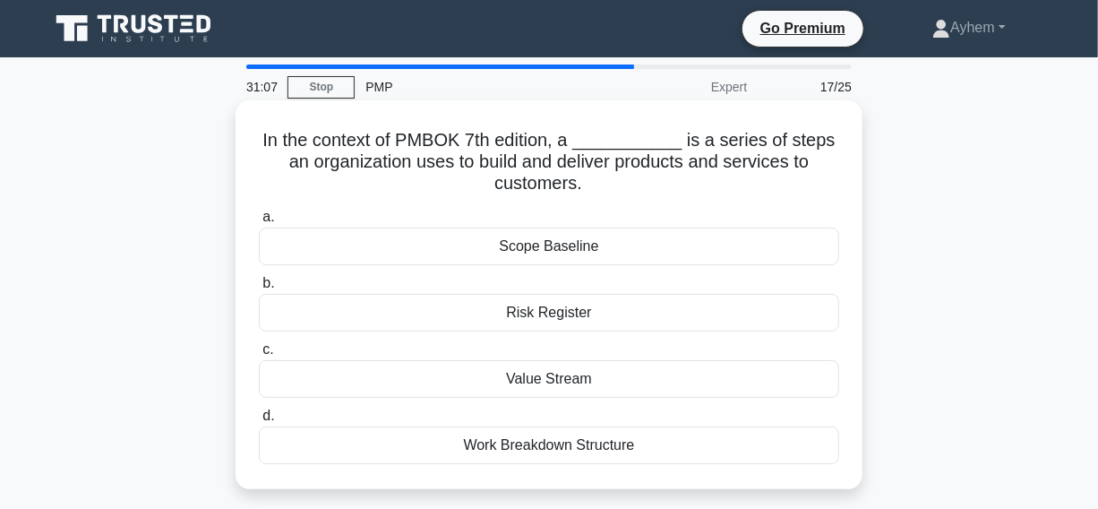
copy div "In the context of PMBOK 7th edition, a ___________ is a series of steps an orga…"
click at [634, 177] on h5 "In the context of PMBOK 7th edition, a ___________ is a series of steps an orga…" at bounding box center [549, 162] width 584 height 66
click at [478, 389] on div "Value Stream" at bounding box center [549, 379] width 581 height 38
click at [259, 356] on input "c. Value Stream" at bounding box center [259, 350] width 0 height 12
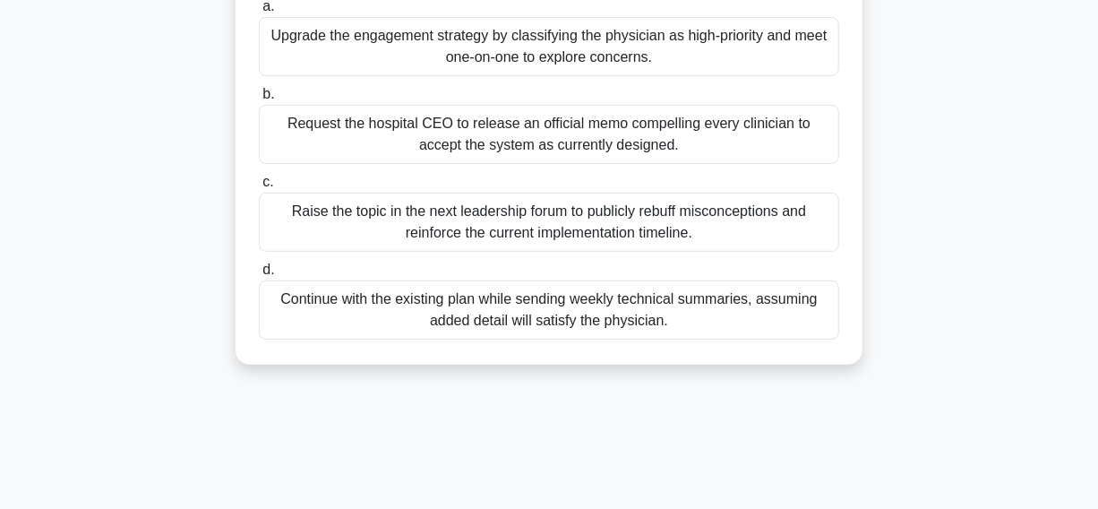
scroll to position [244, 0]
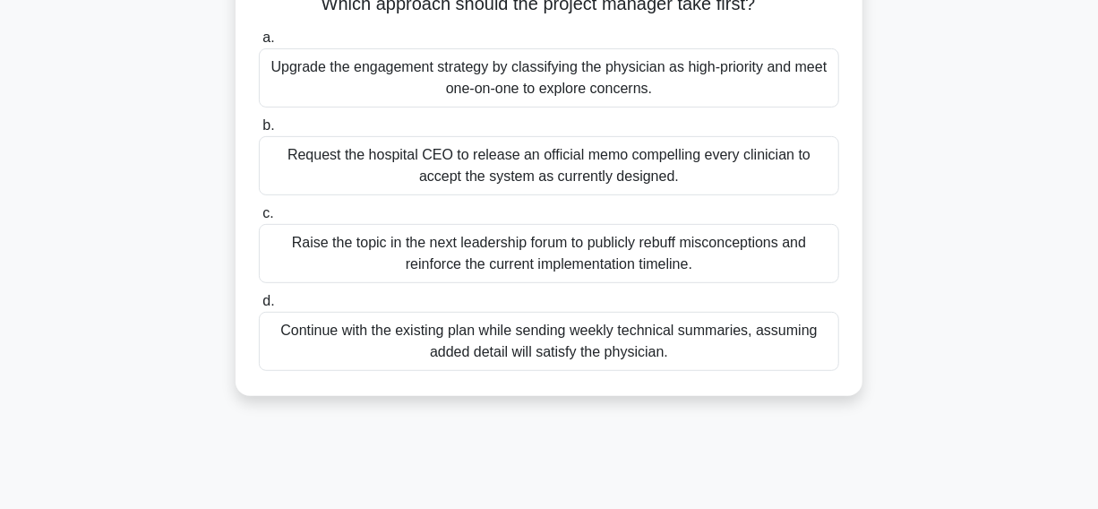
click at [318, 370] on div "Continue with the existing plan while sending weekly technical summaries, assum…" at bounding box center [549, 341] width 581 height 59
click at [259, 307] on input "d. Continue with the existing plan while sending weekly technical summaries, as…" at bounding box center [259, 302] width 0 height 12
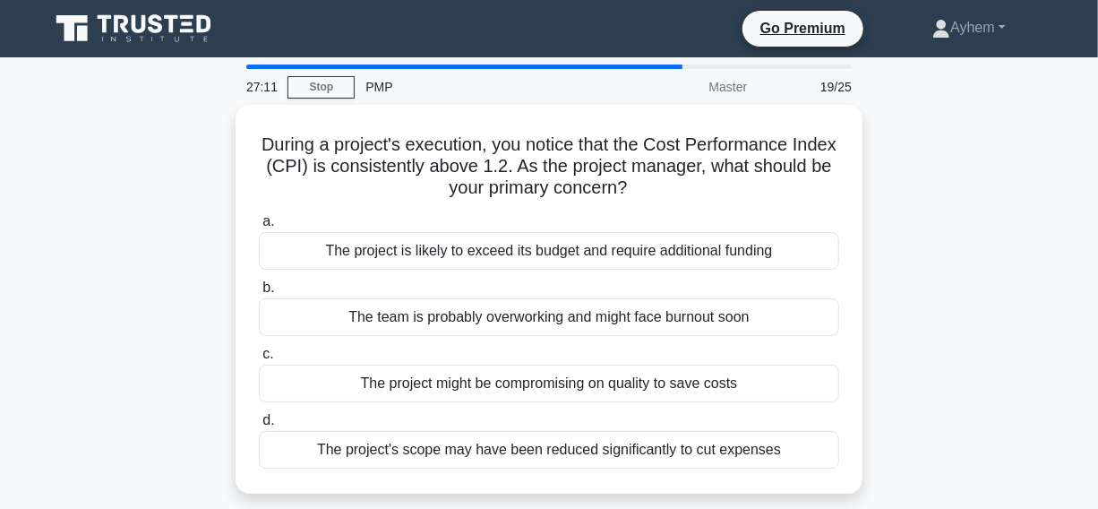
scroll to position [81, 0]
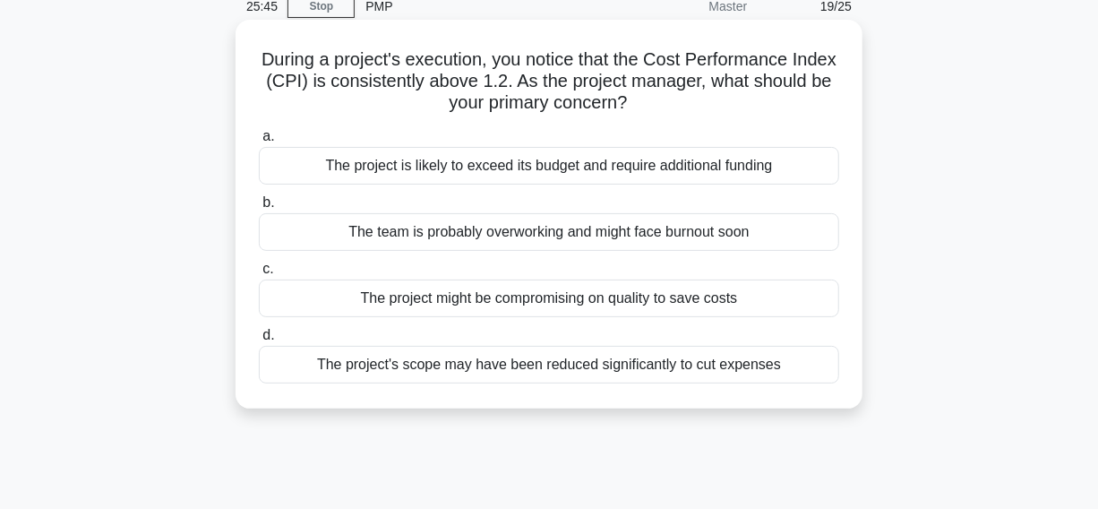
click at [294, 366] on div "The project's scope may have been reduced significantly to cut expenses" at bounding box center [549, 365] width 581 height 38
click at [259, 341] on input "d. The project's scope may have been reduced significantly to cut expenses" at bounding box center [259, 336] width 0 height 12
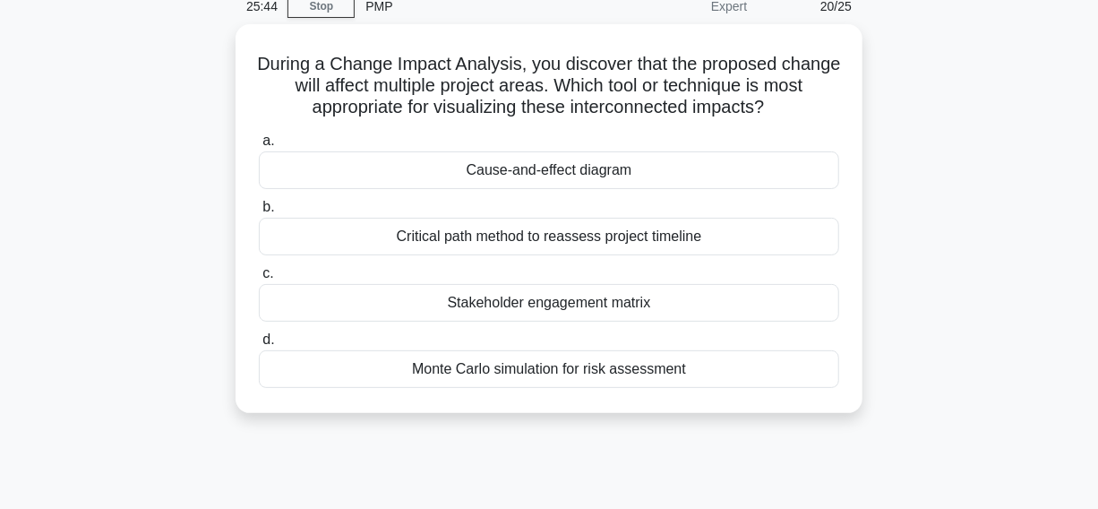
scroll to position [0, 0]
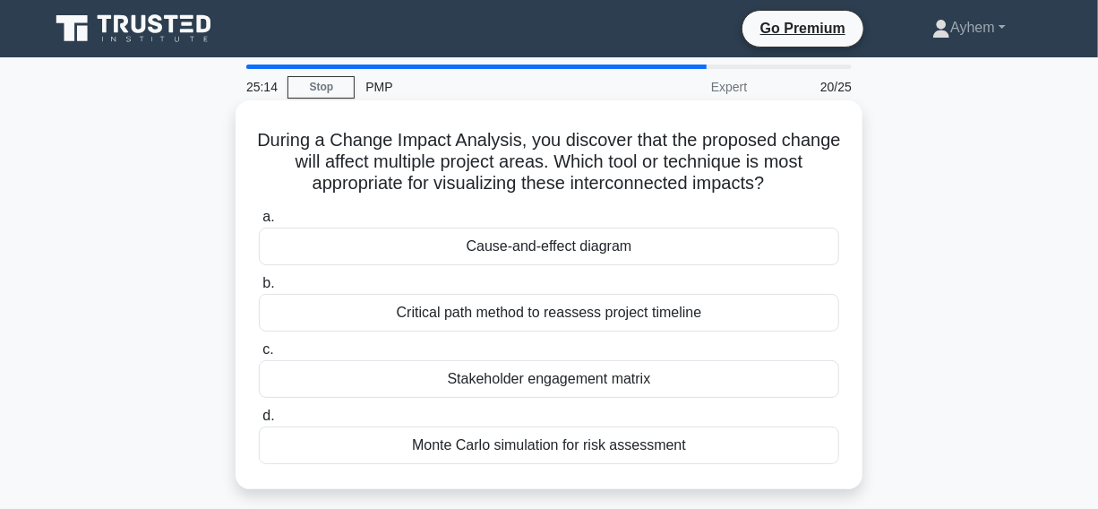
click at [389, 247] on div "Cause-and-effect diagram" at bounding box center [549, 247] width 581 height 38
click at [259, 223] on input "a. Cause-and-effect diagram" at bounding box center [259, 217] width 0 height 12
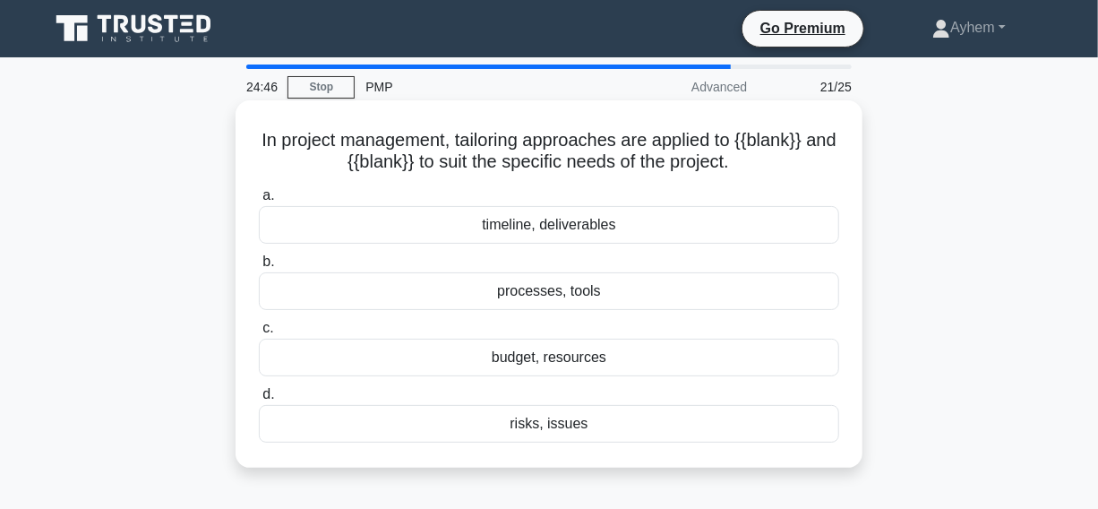
click at [411, 300] on div "processes, tools" at bounding box center [549, 291] width 581 height 38
click at [259, 268] on input "b. processes, tools" at bounding box center [259, 262] width 0 height 12
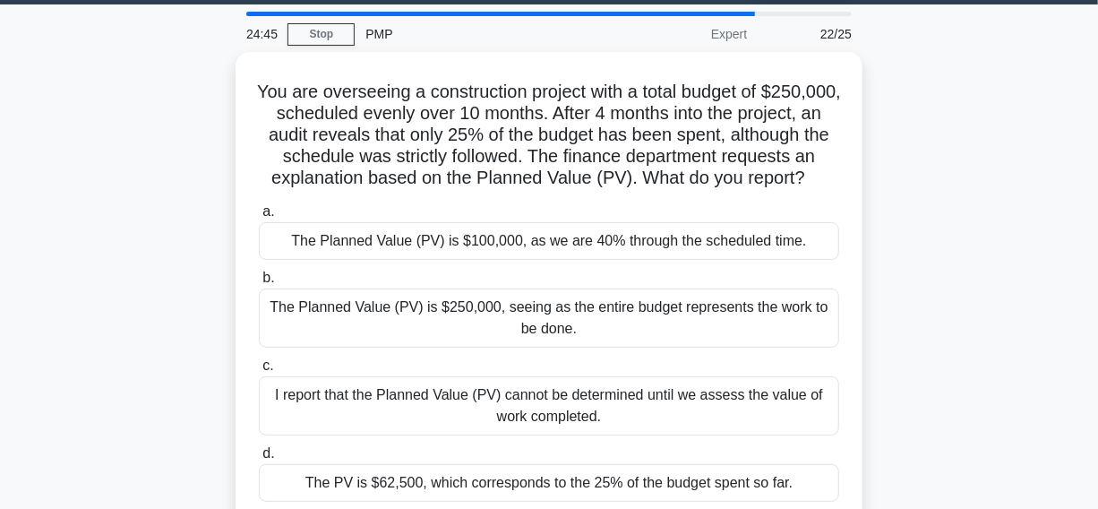
scroll to position [81, 0]
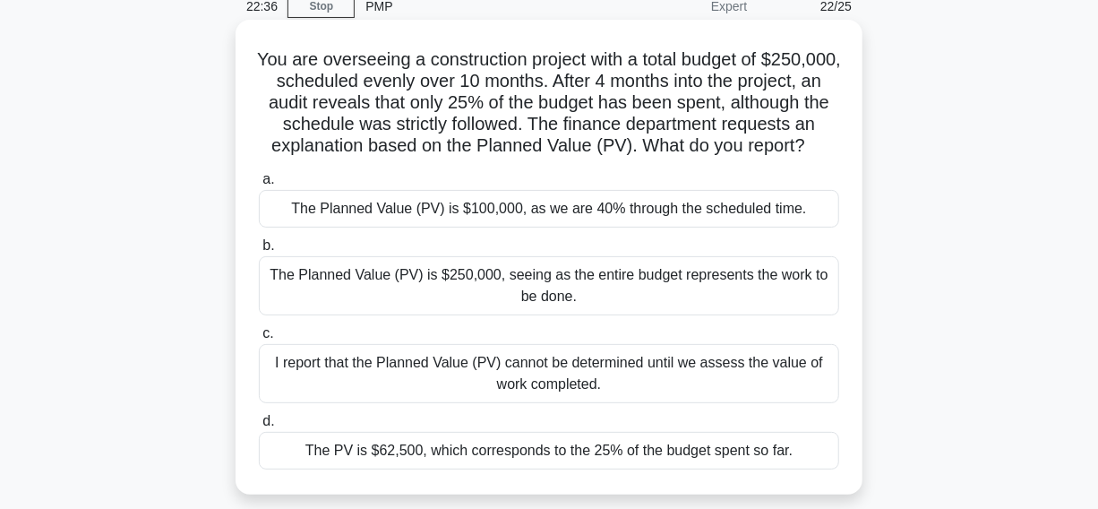
click at [386, 228] on div "The Planned Value (PV) is $100,000, as we are 40% through the scheduled time." at bounding box center [549, 209] width 581 height 38
click at [259, 185] on input "a. The Planned Value (PV) is $100,000, as we are 40% through the scheduled time." at bounding box center [259, 180] width 0 height 12
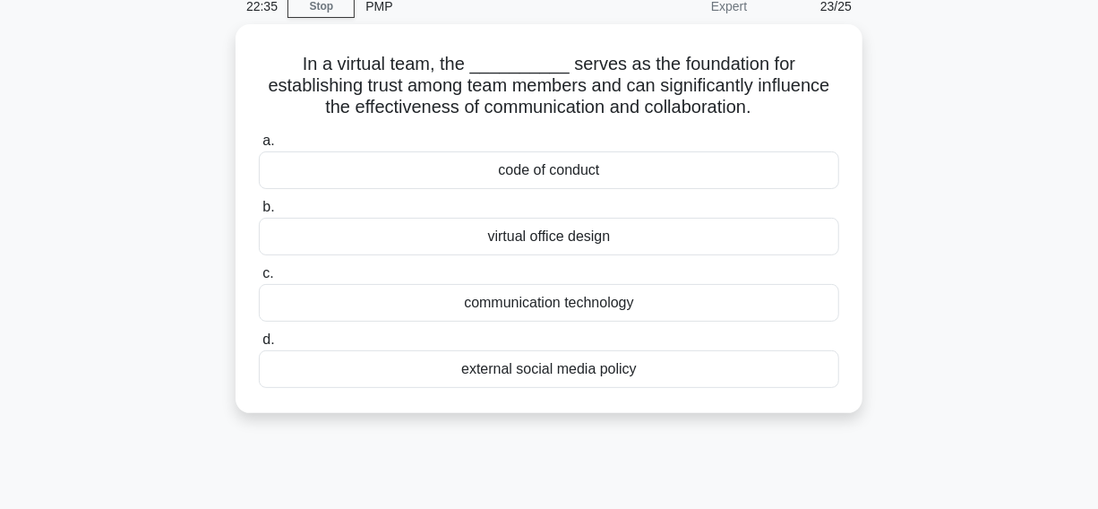
scroll to position [0, 0]
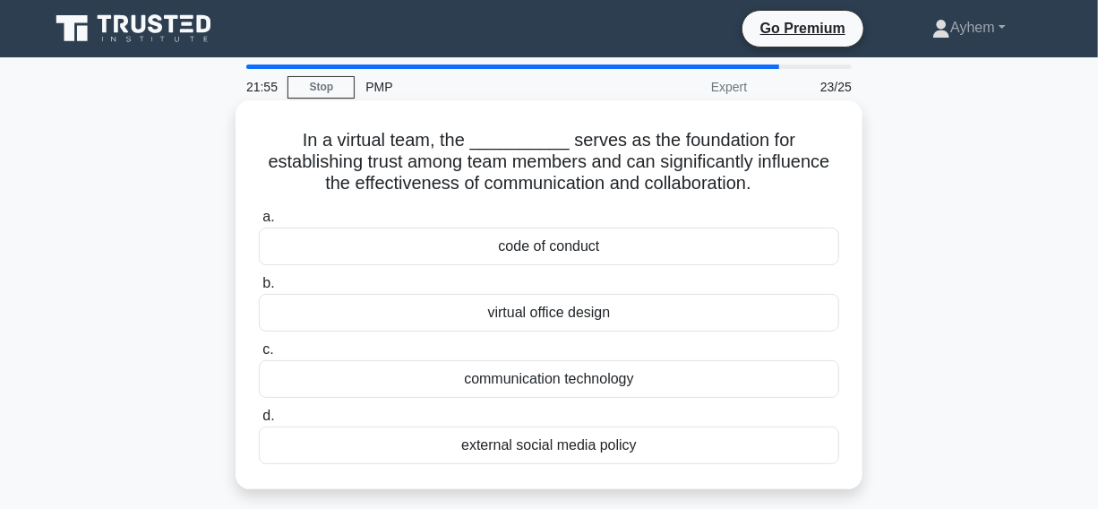
click at [384, 250] on div "code of conduct" at bounding box center [549, 247] width 581 height 38
click at [259, 223] on input "a. code of conduct" at bounding box center [259, 217] width 0 height 12
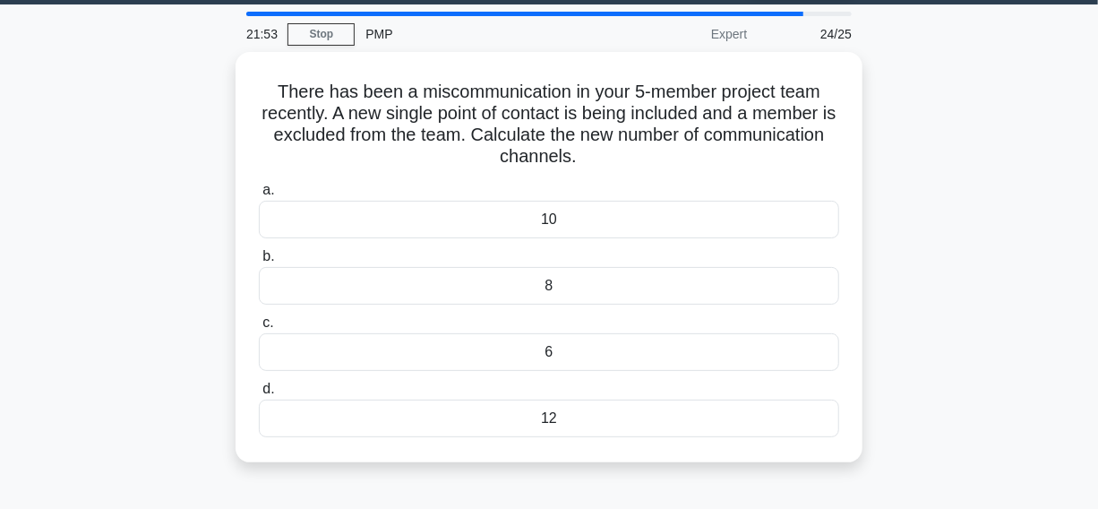
scroll to position [81, 0]
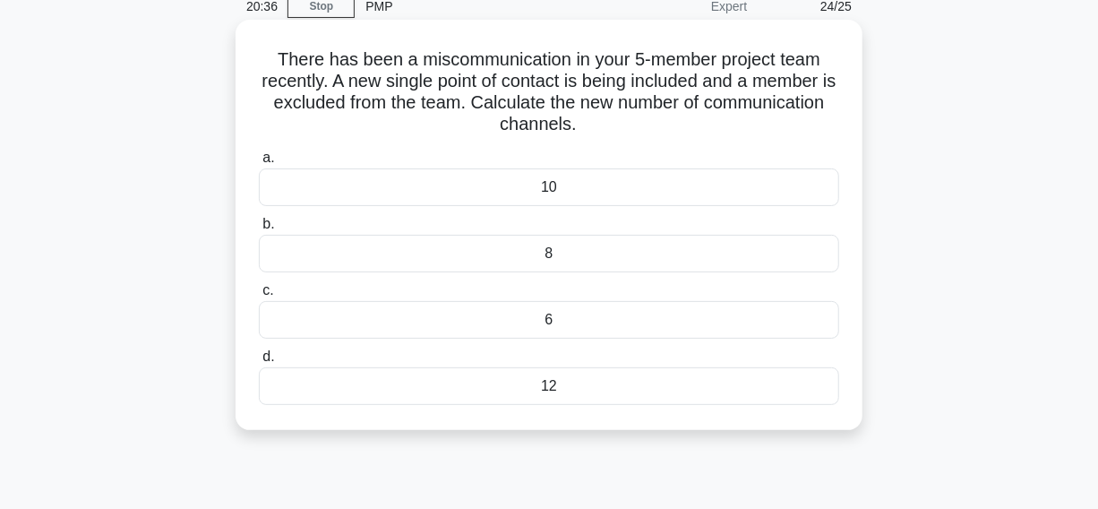
click at [458, 192] on div "10" at bounding box center [549, 187] width 581 height 38
click at [259, 164] on input "a. 10" at bounding box center [259, 158] width 0 height 12
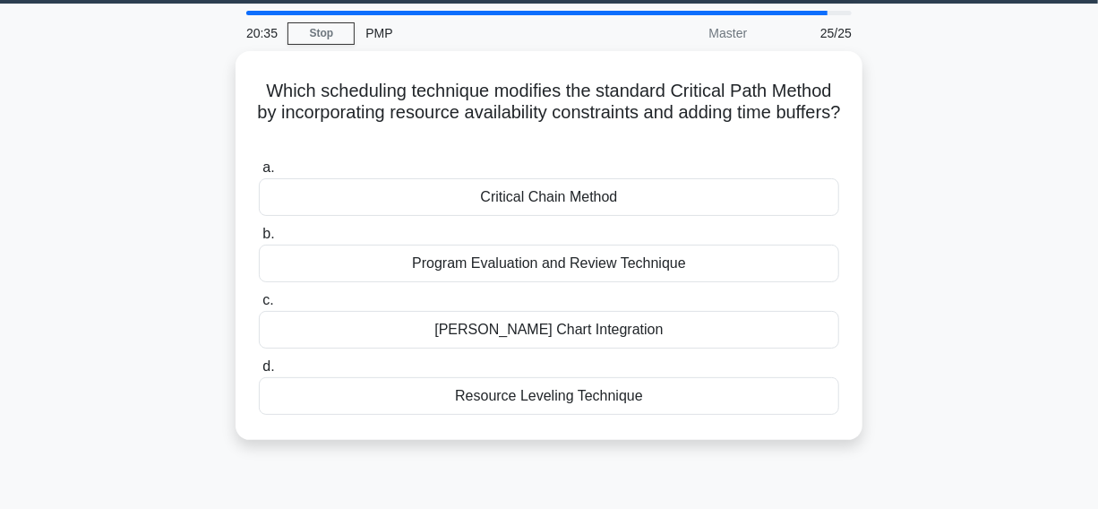
scroll to position [0, 0]
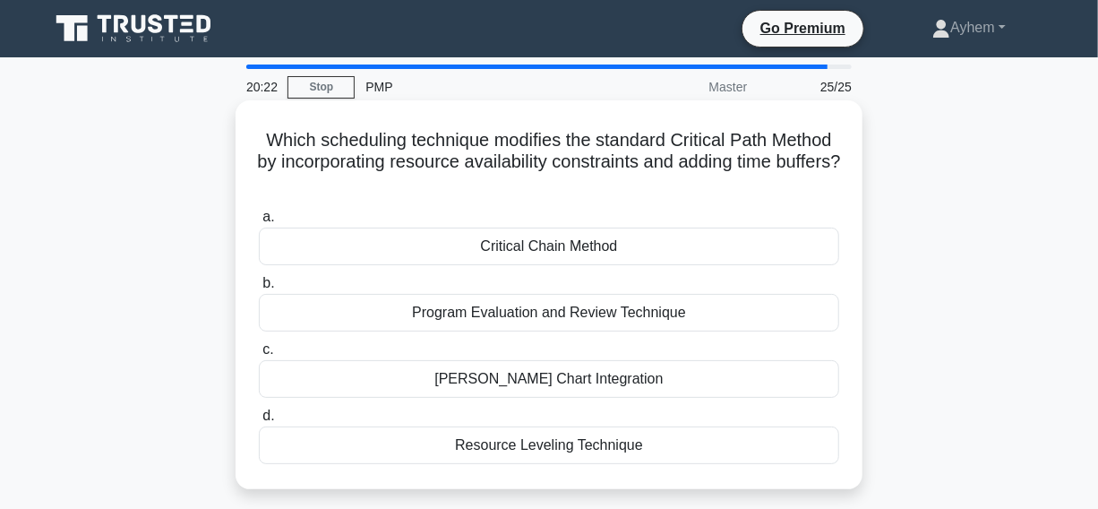
click at [422, 251] on div "Critical Chain Method" at bounding box center [549, 247] width 581 height 38
click at [259, 223] on input "a. Critical Chain Method" at bounding box center [259, 217] width 0 height 12
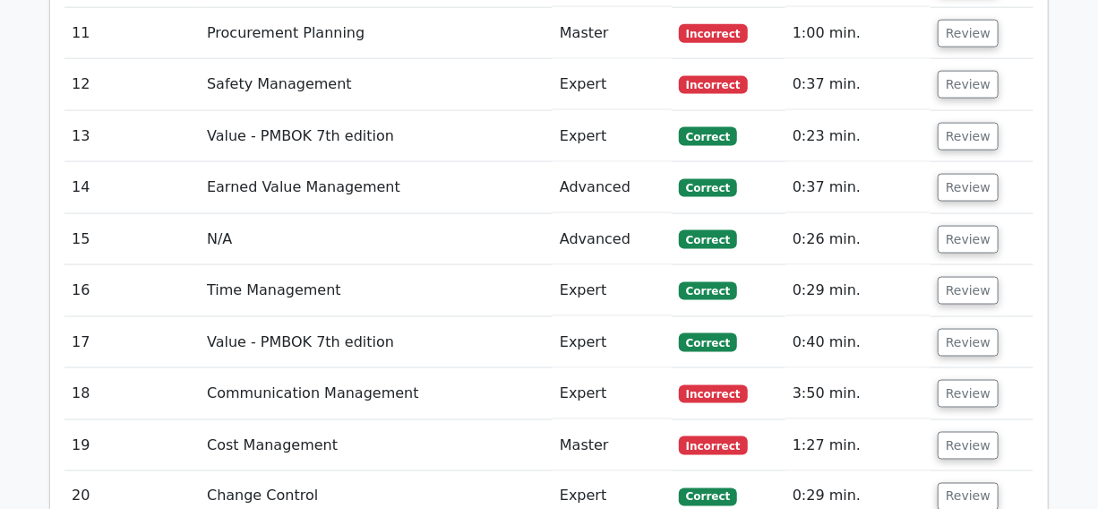
scroll to position [4072, 0]
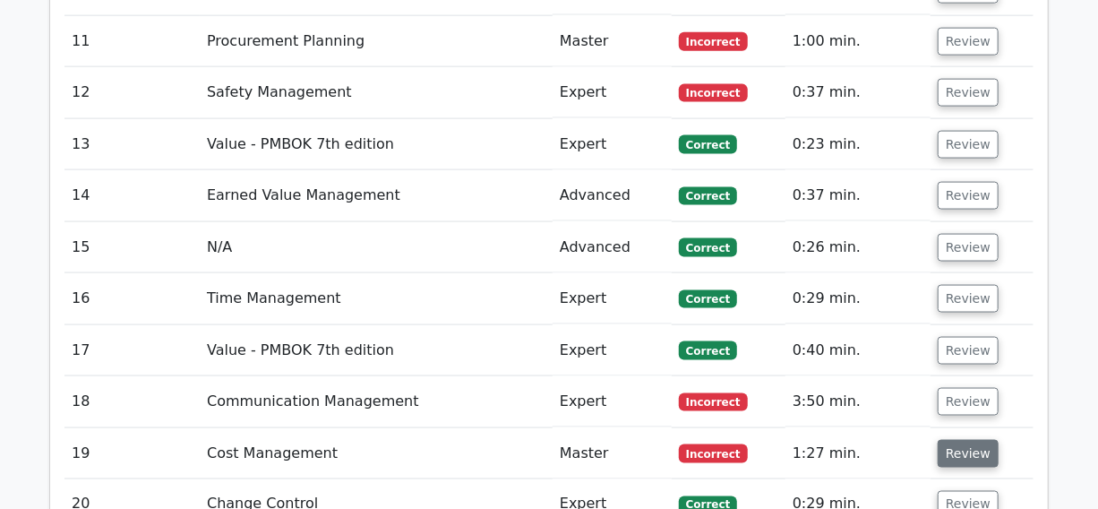
click at [968, 440] on button "Review" at bounding box center [968, 454] width 61 height 28
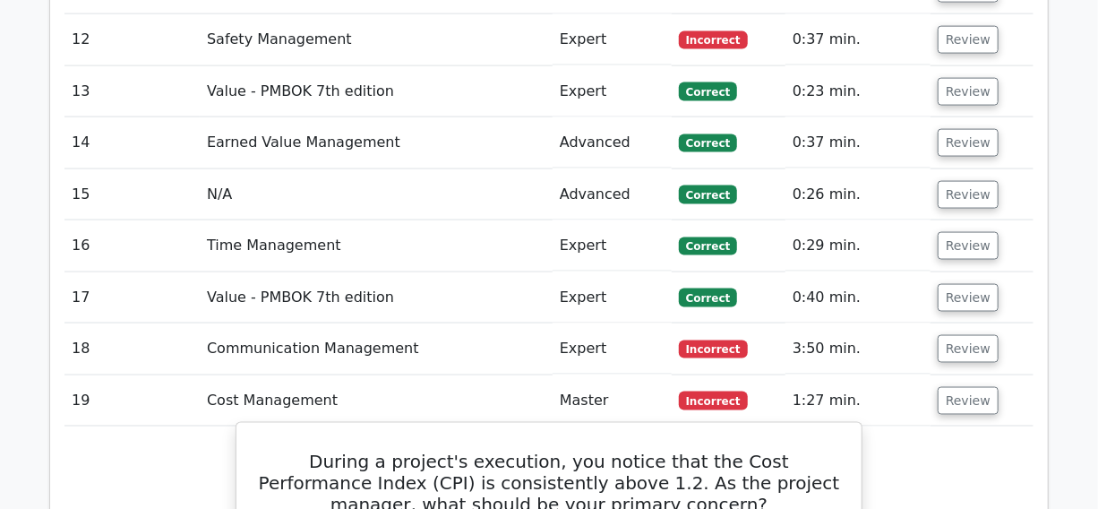
scroll to position [4154, 0]
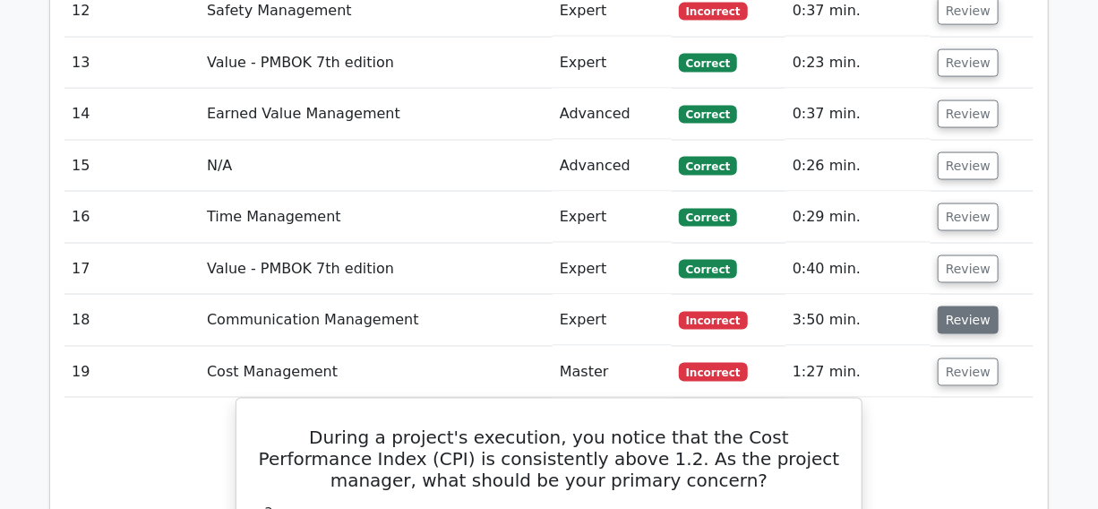
click at [969, 306] on button "Review" at bounding box center [968, 320] width 61 height 28
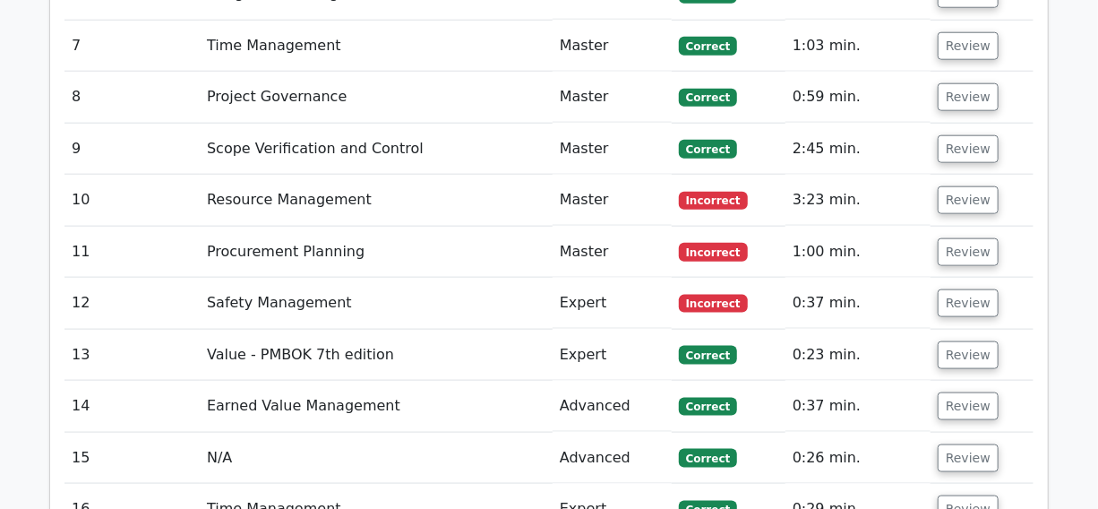
scroll to position [3828, 0]
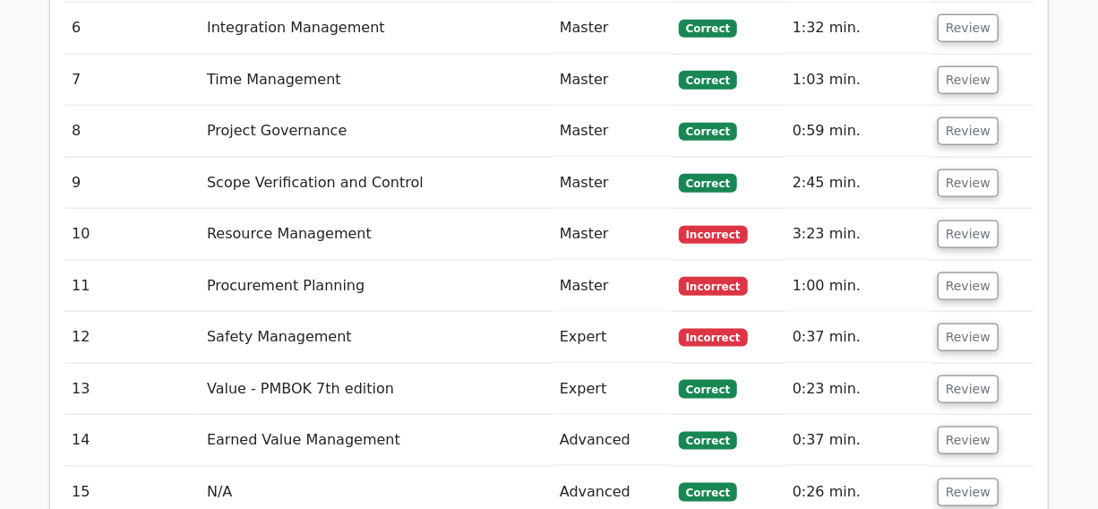
drag, startPoint x: 954, startPoint y: 99, endPoint x: 959, endPoint y: 74, distance: 25.5
click at [955, 323] on button "Review" at bounding box center [968, 337] width 61 height 28
click at [959, 272] on button "Review" at bounding box center [968, 286] width 61 height 28
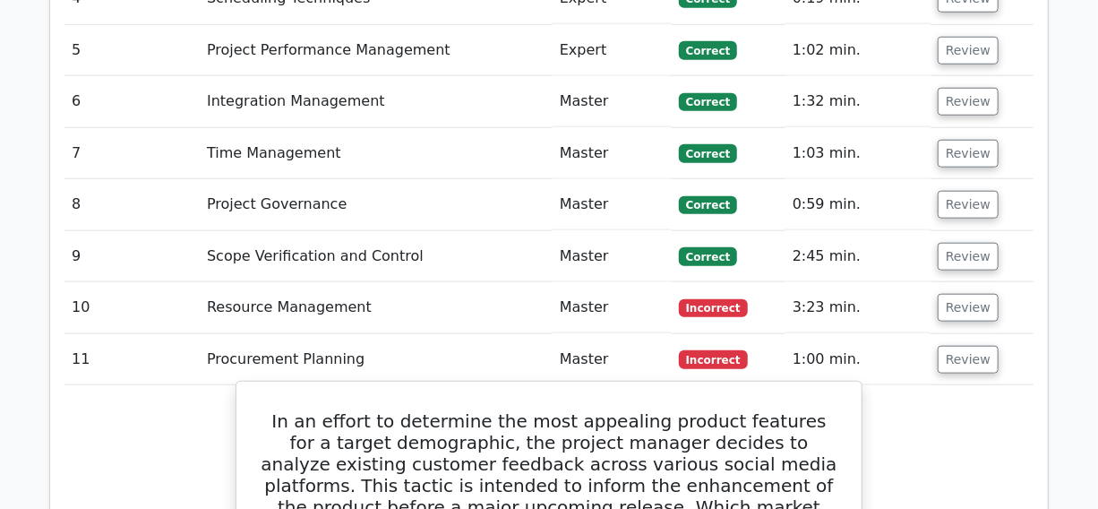
scroll to position [3584, 0]
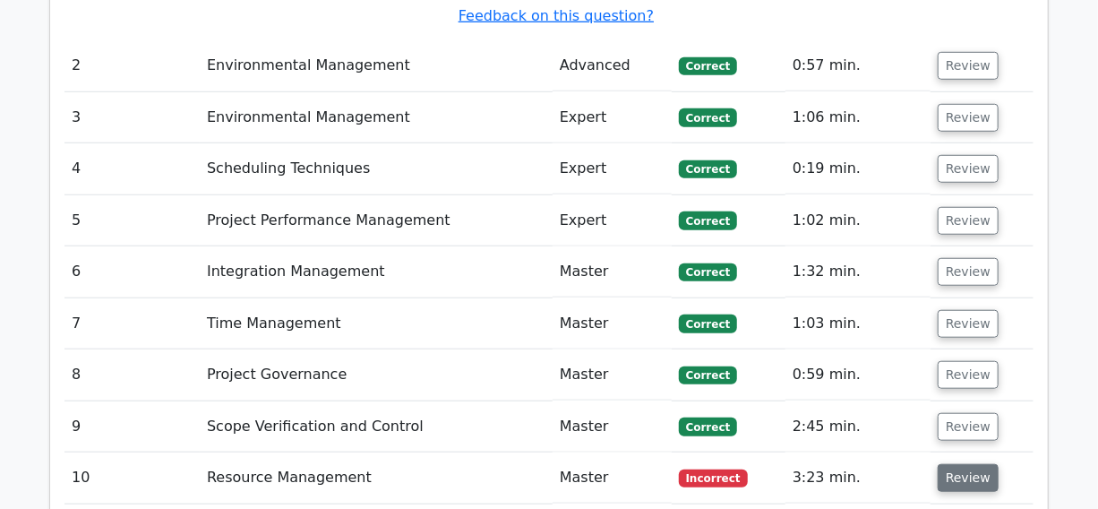
click at [957, 464] on button "Review" at bounding box center [968, 478] width 61 height 28
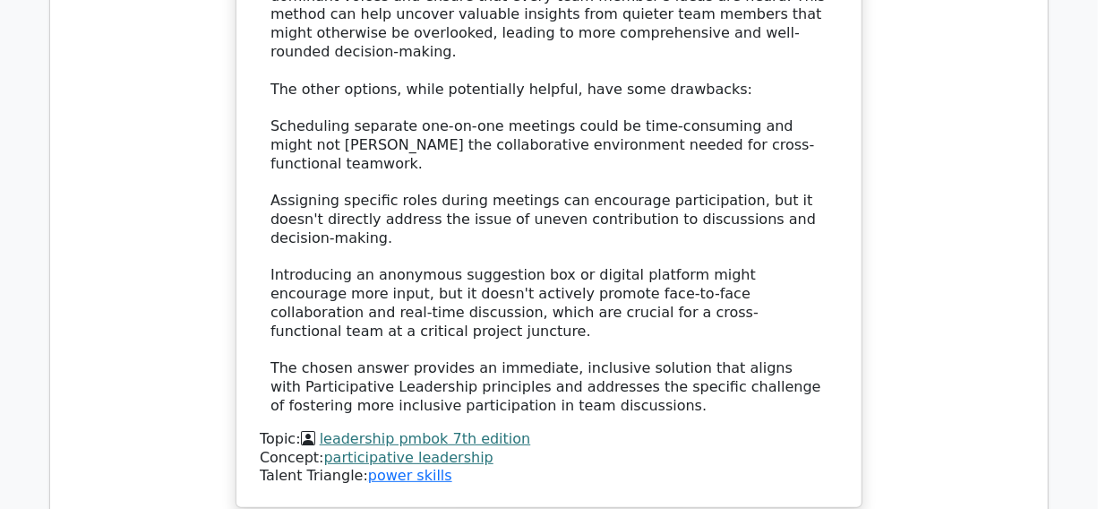
scroll to position [2932, 0]
